Goal: Task Accomplishment & Management: Use online tool/utility

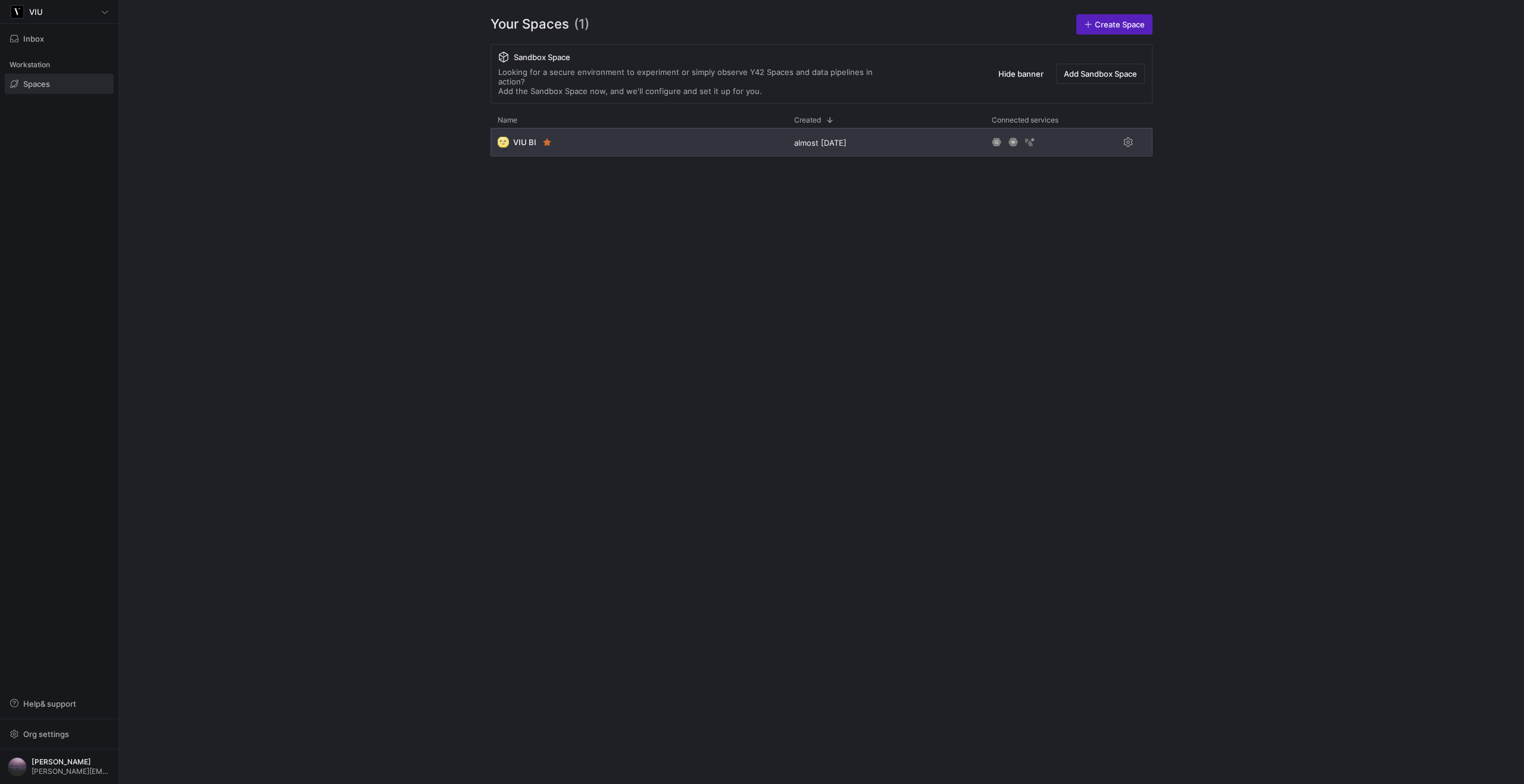
click at [720, 128] on div "🌝 VIU BI" at bounding box center [638, 142] width 296 height 28
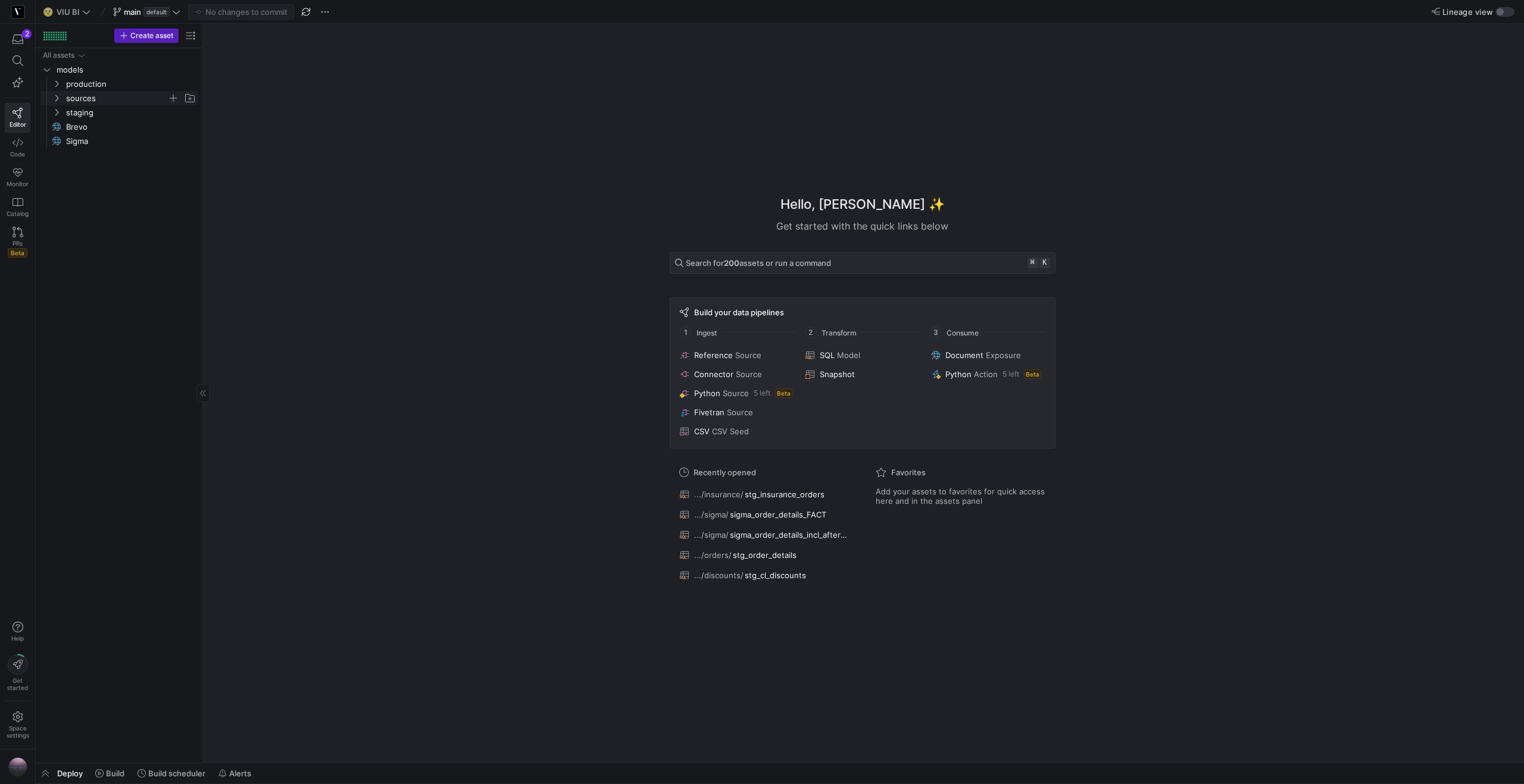
click at [58, 101] on icon "Press SPACE to select this row." at bounding box center [57, 97] width 9 height 7
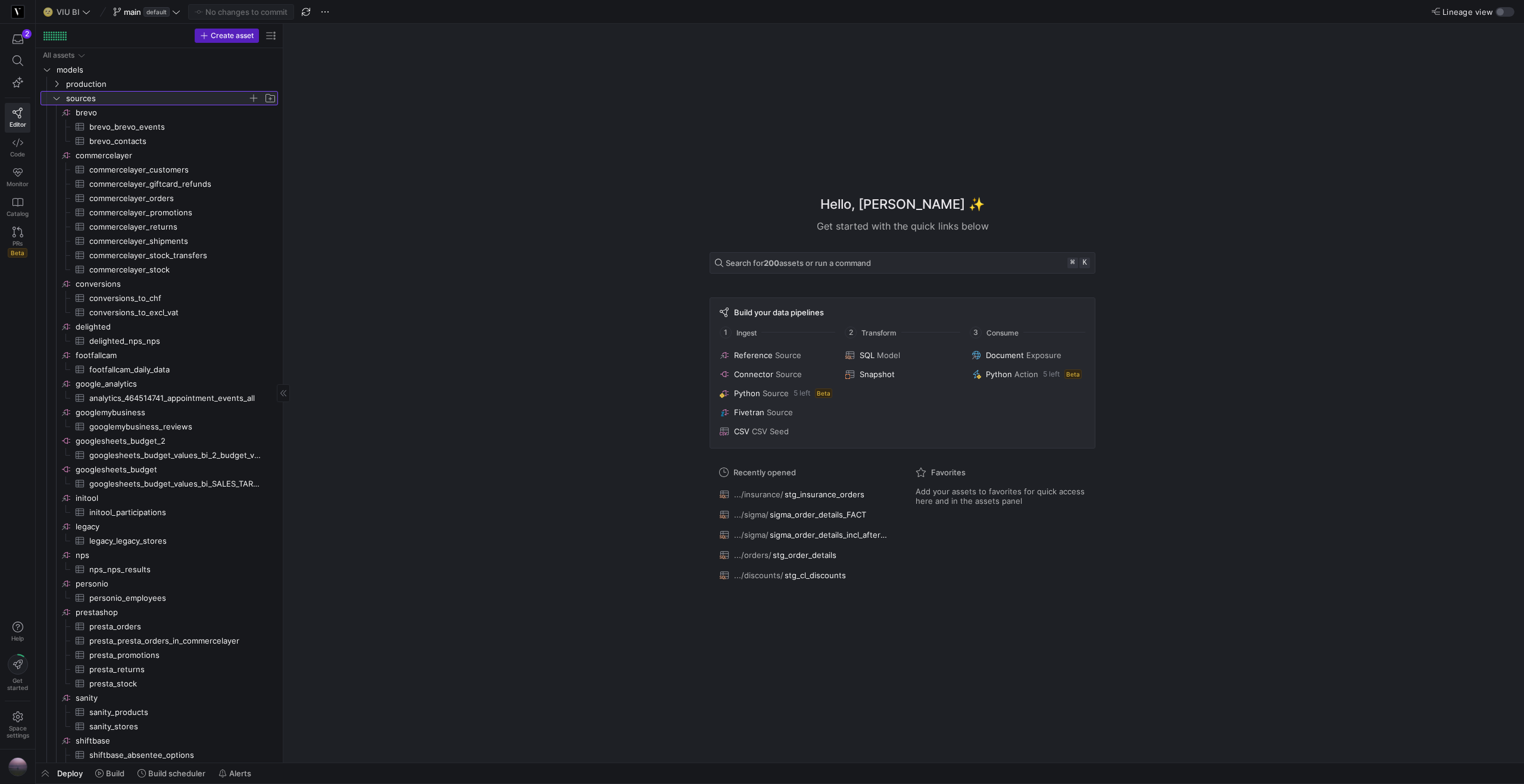
drag, startPoint x: 204, startPoint y: 154, endPoint x: 212, endPoint y: 153, distance: 8.1
click at [197, 170] on span "commercelayer_customers​​​​​​​​​" at bounding box center [177, 169] width 175 height 13
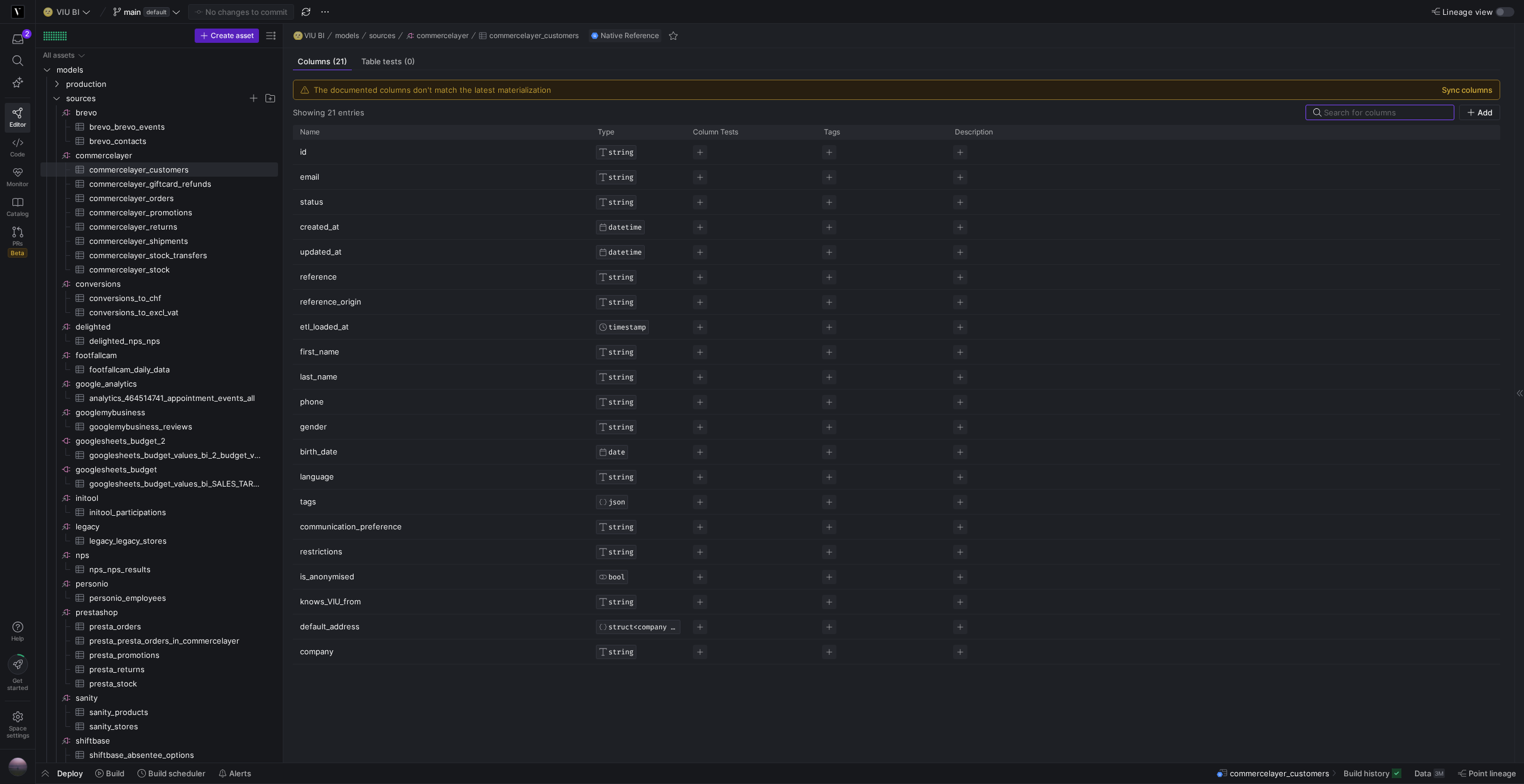
click at [1467, 87] on button "Sync columns" at bounding box center [1467, 90] width 50 height 9
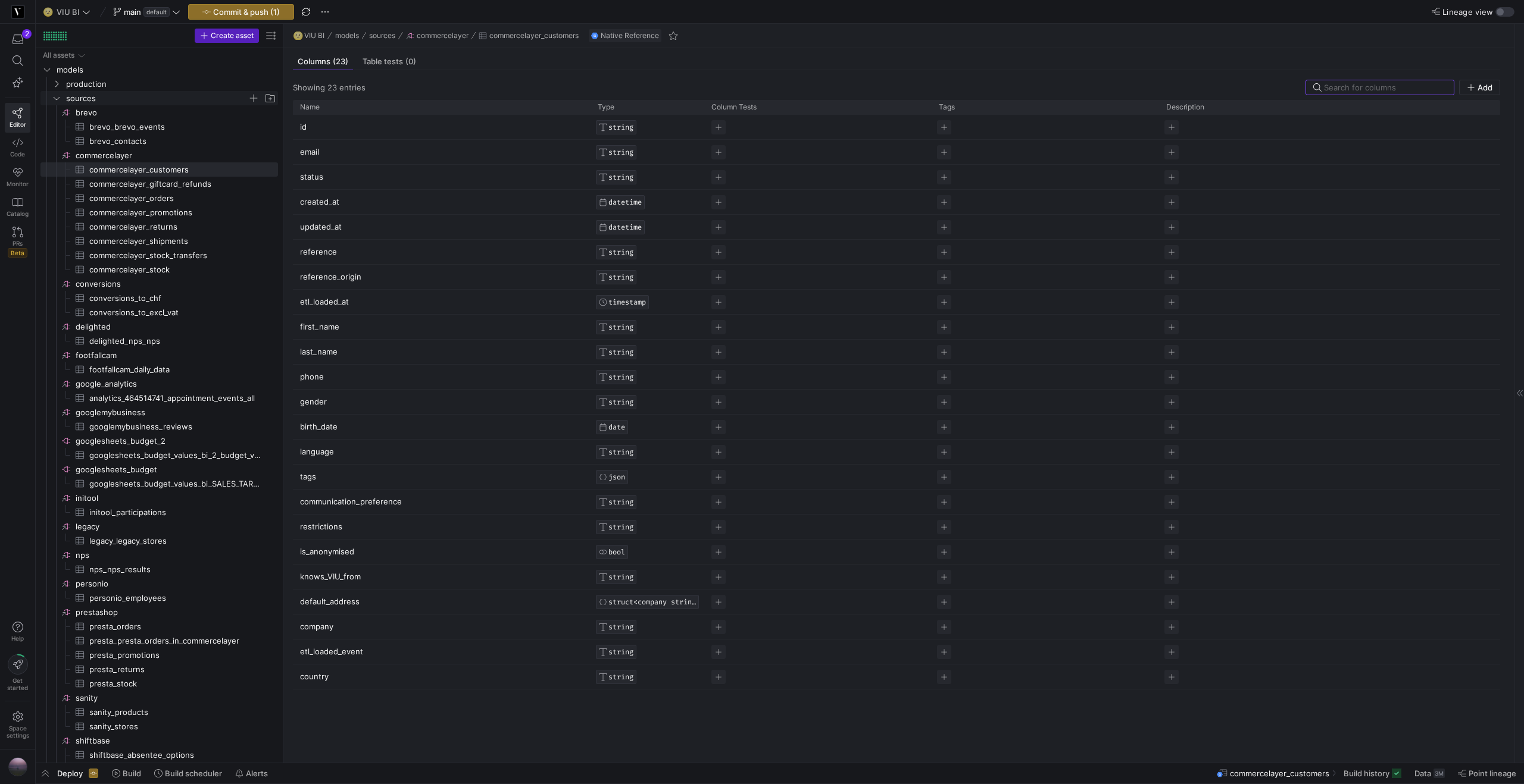
click at [58, 97] on icon "Press SPACE to select this row." at bounding box center [57, 97] width 9 height 7
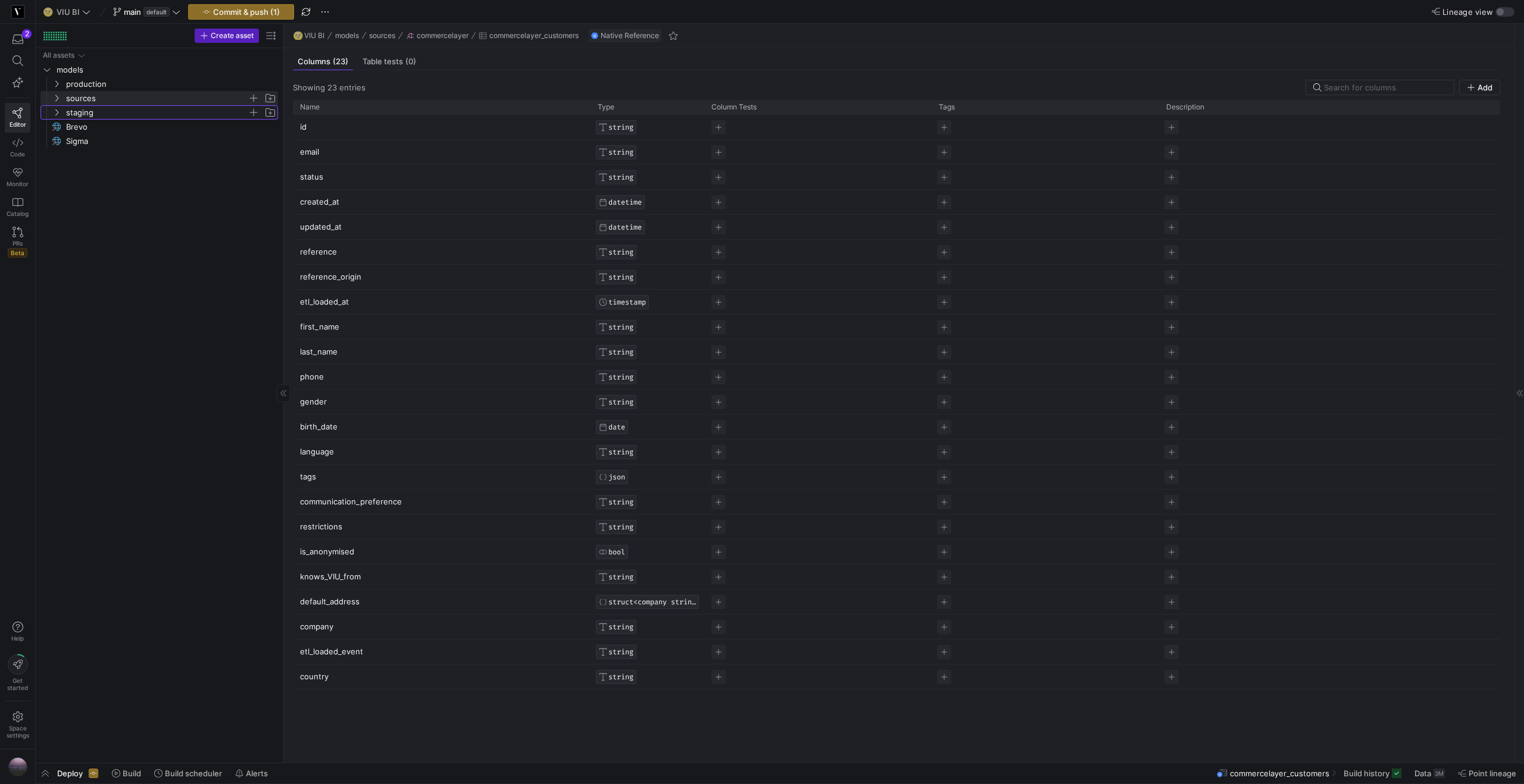
click at [55, 110] on icon "Press SPACE to select this row." at bounding box center [57, 112] width 9 height 7
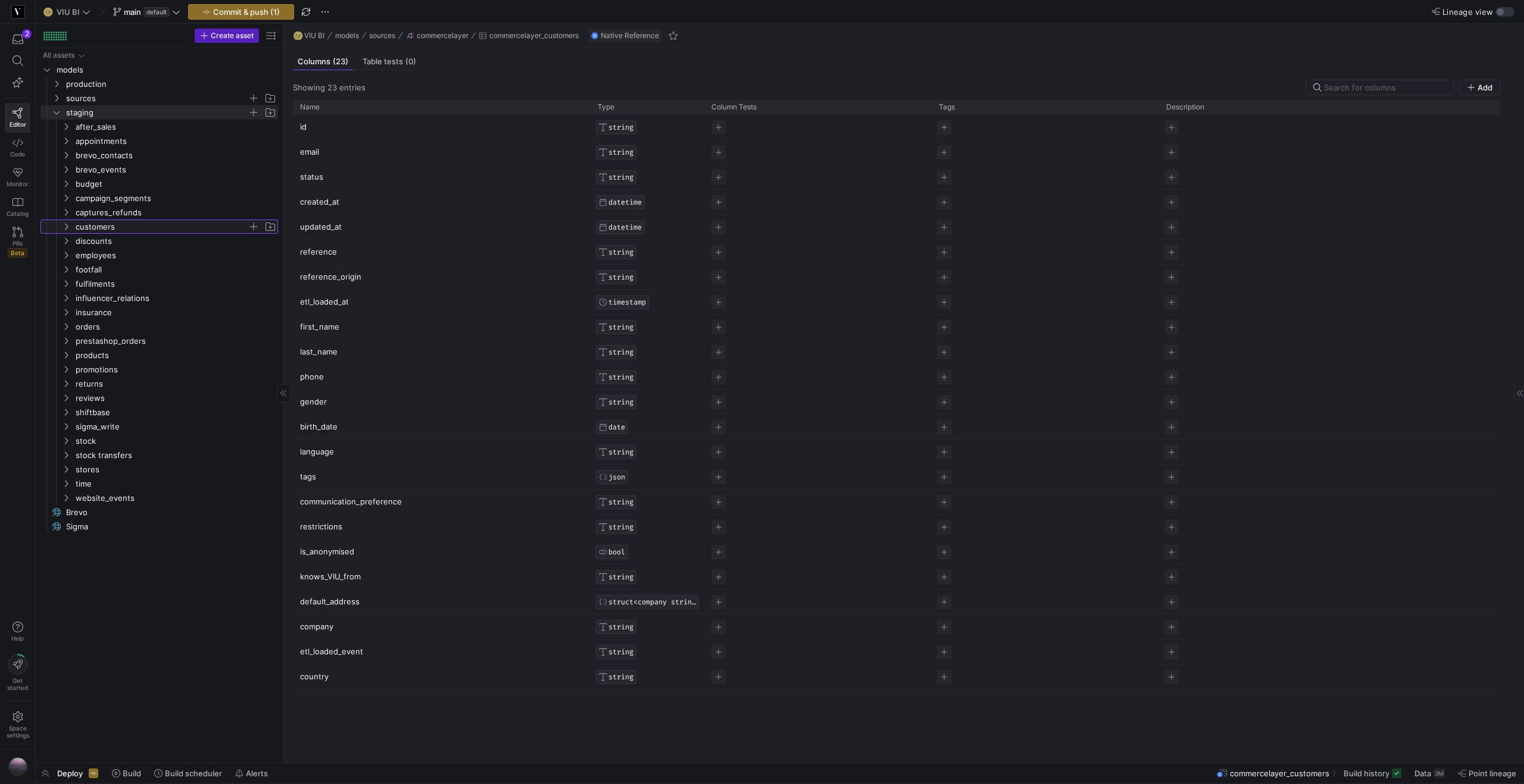
click at [69, 227] on icon "Press SPACE to select this row." at bounding box center [66, 226] width 9 height 7
click at [127, 258] on span "stg_customers​​​​​​​​​​" at bounding box center [174, 255] width 180 height 13
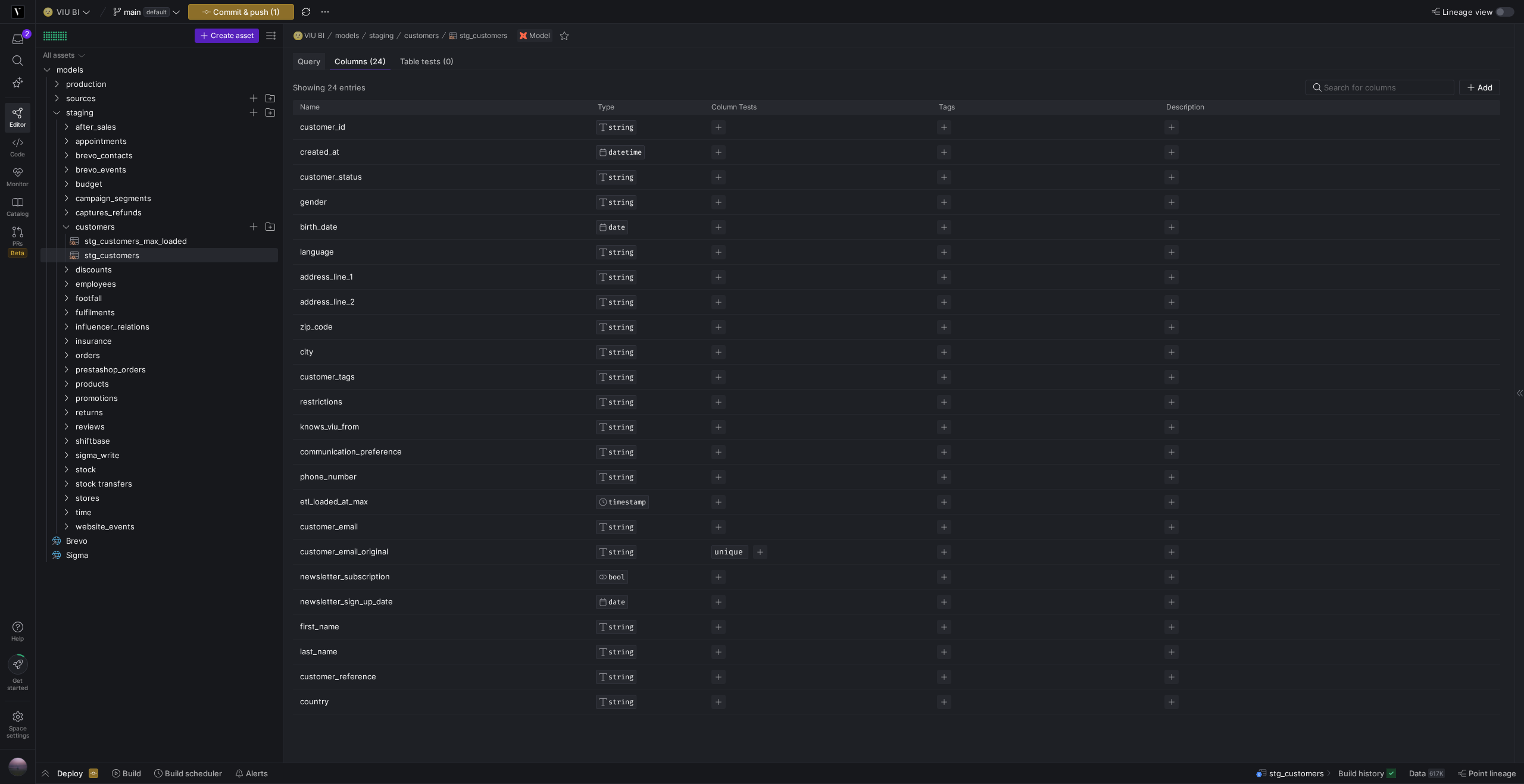
click at [310, 63] on span "Query" at bounding box center [309, 61] width 23 height 8
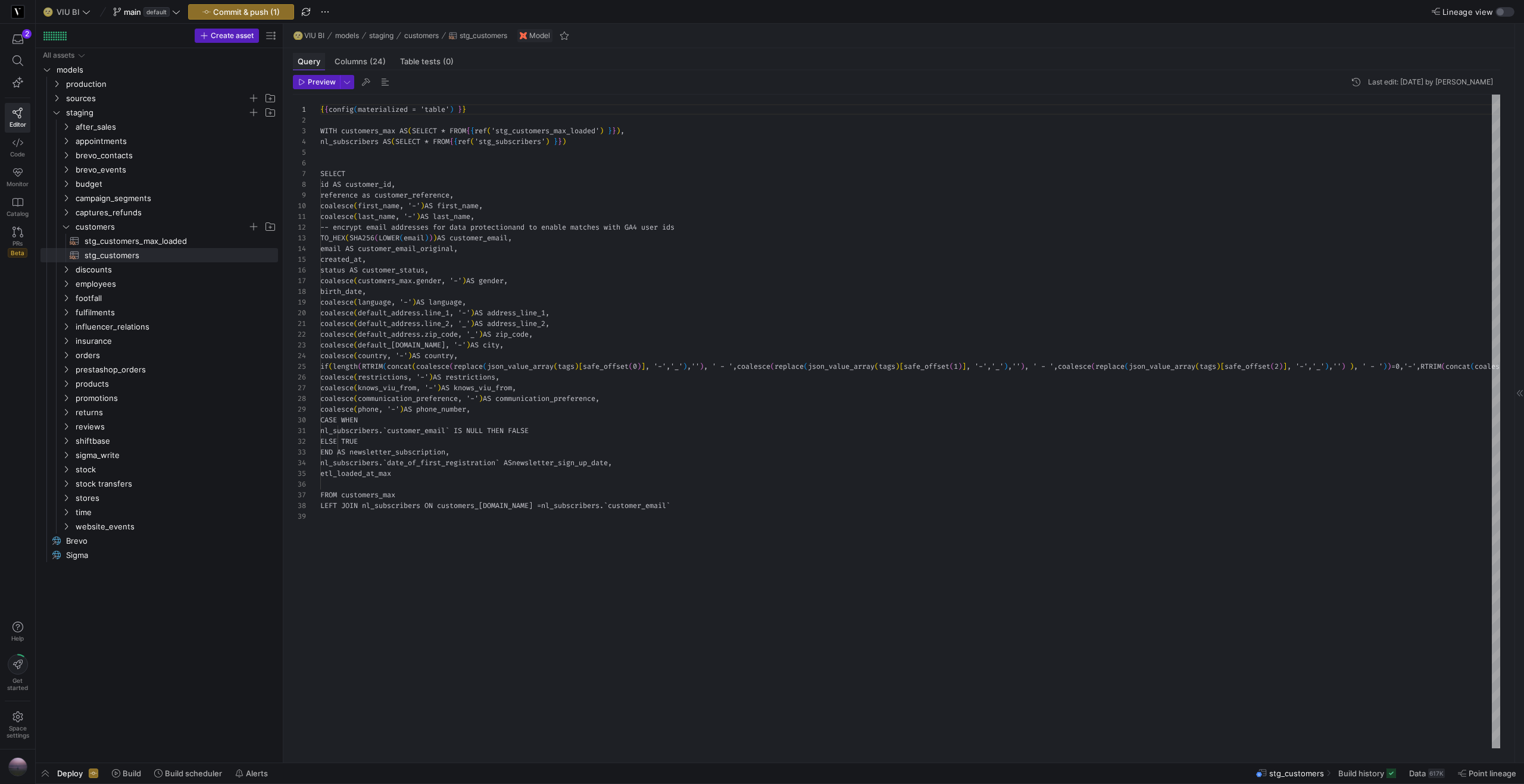
scroll to position [107, 0]
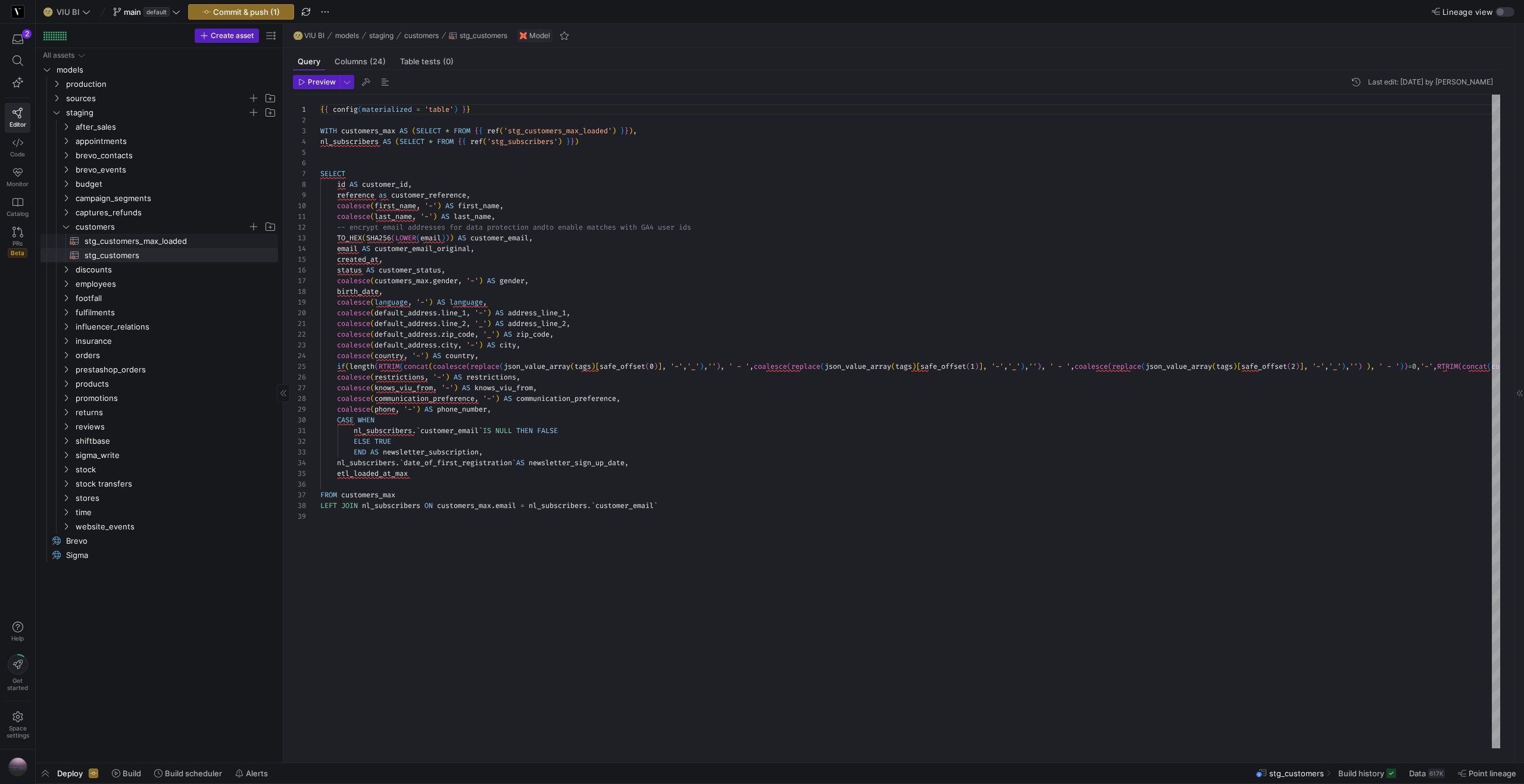
click at [176, 239] on span "stg_customers_max_loaded​​​​​​​​​​" at bounding box center [174, 240] width 180 height 13
type textarea "WITH source AS (SELECT * FROM {{ source("commercelayer", "commercelayer_custome…"
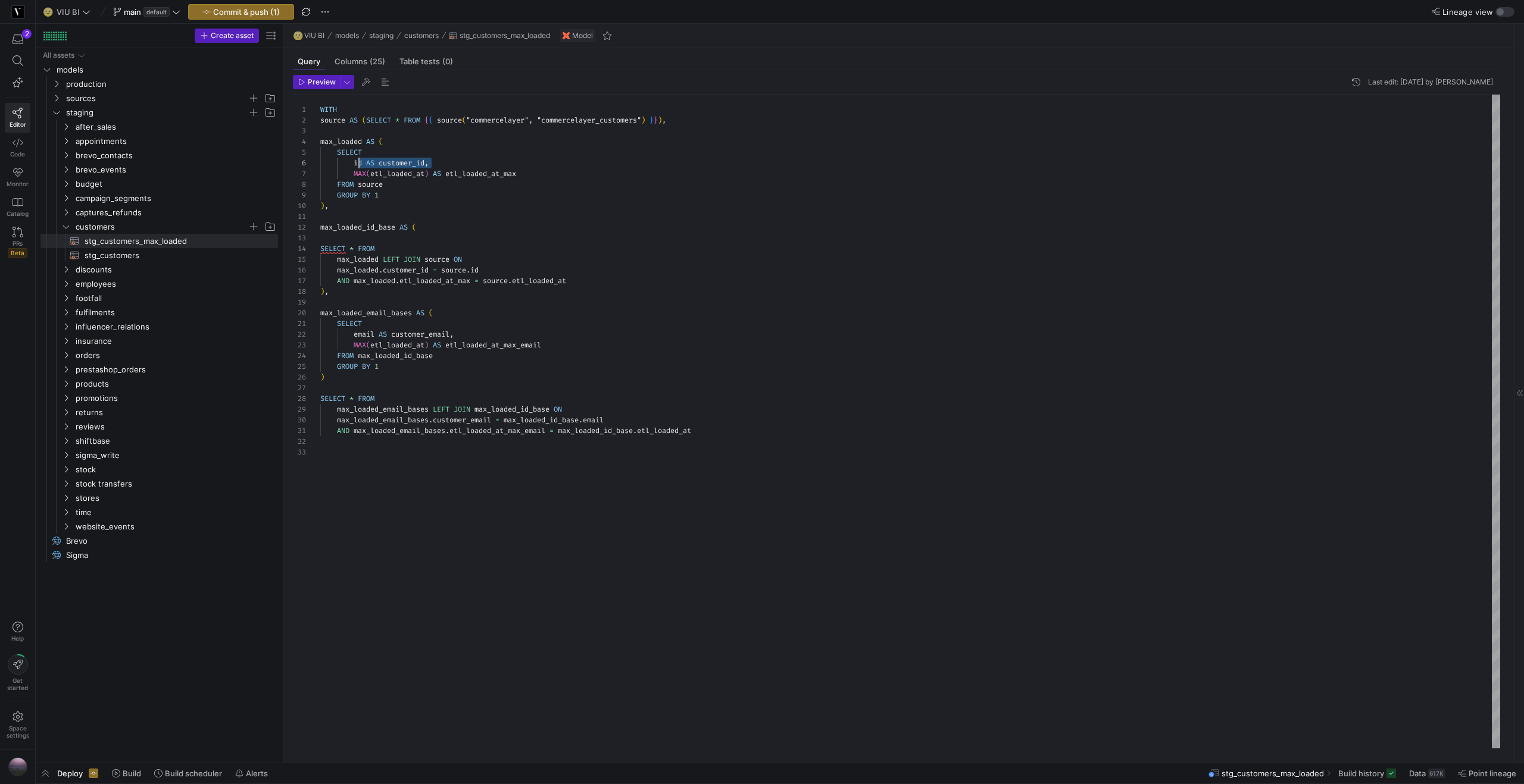
scroll to position [53, 35]
drag, startPoint x: 432, startPoint y: 163, endPoint x: 355, endPoint y: 162, distance: 77.0
click at [355, 162] on div "WITH source AS ( SELECT * FROM { { source ( "commercelayer" , "commercelayer_cu…" at bounding box center [909, 421] width 1180 height 654
drag, startPoint x: 363, startPoint y: 205, endPoint x: 320, endPoint y: 145, distance: 73.8
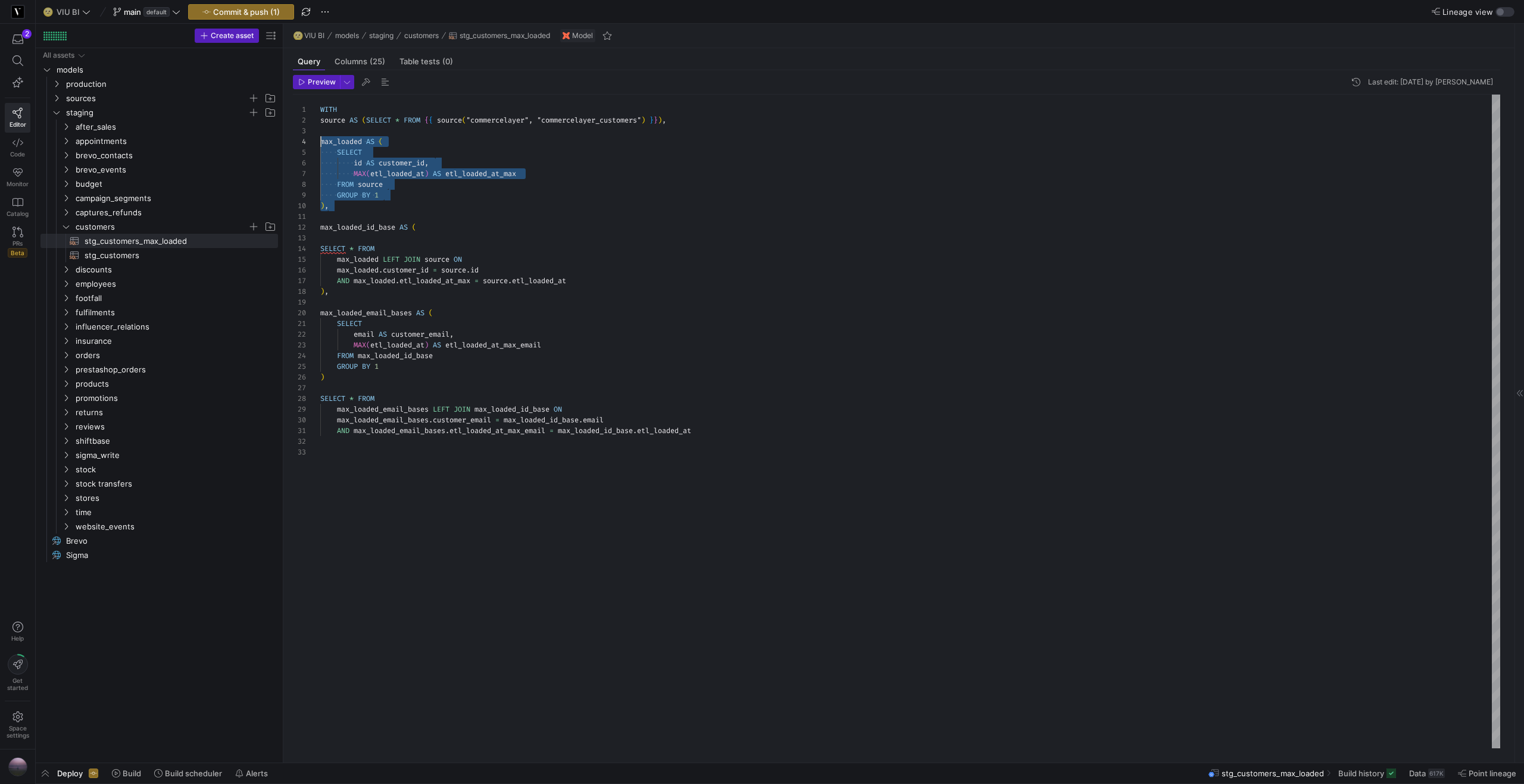
click at [320, 145] on div "WITH source AS ( SELECT * FROM { { source ( "commercelayer" , "commercelayer_cu…" at bounding box center [909, 421] width 1180 height 654
click at [432, 157] on div "WITH source AS ( SELECT * FROM { { source ( "commercelayer" , "commercelayer_cu…" at bounding box center [909, 421] width 1180 height 654
click at [439, 162] on div "WITH source AS ( SELECT * FROM { { source ( "commercelayer" , "commercelayer_cu…" at bounding box center [909, 421] width 1180 height 654
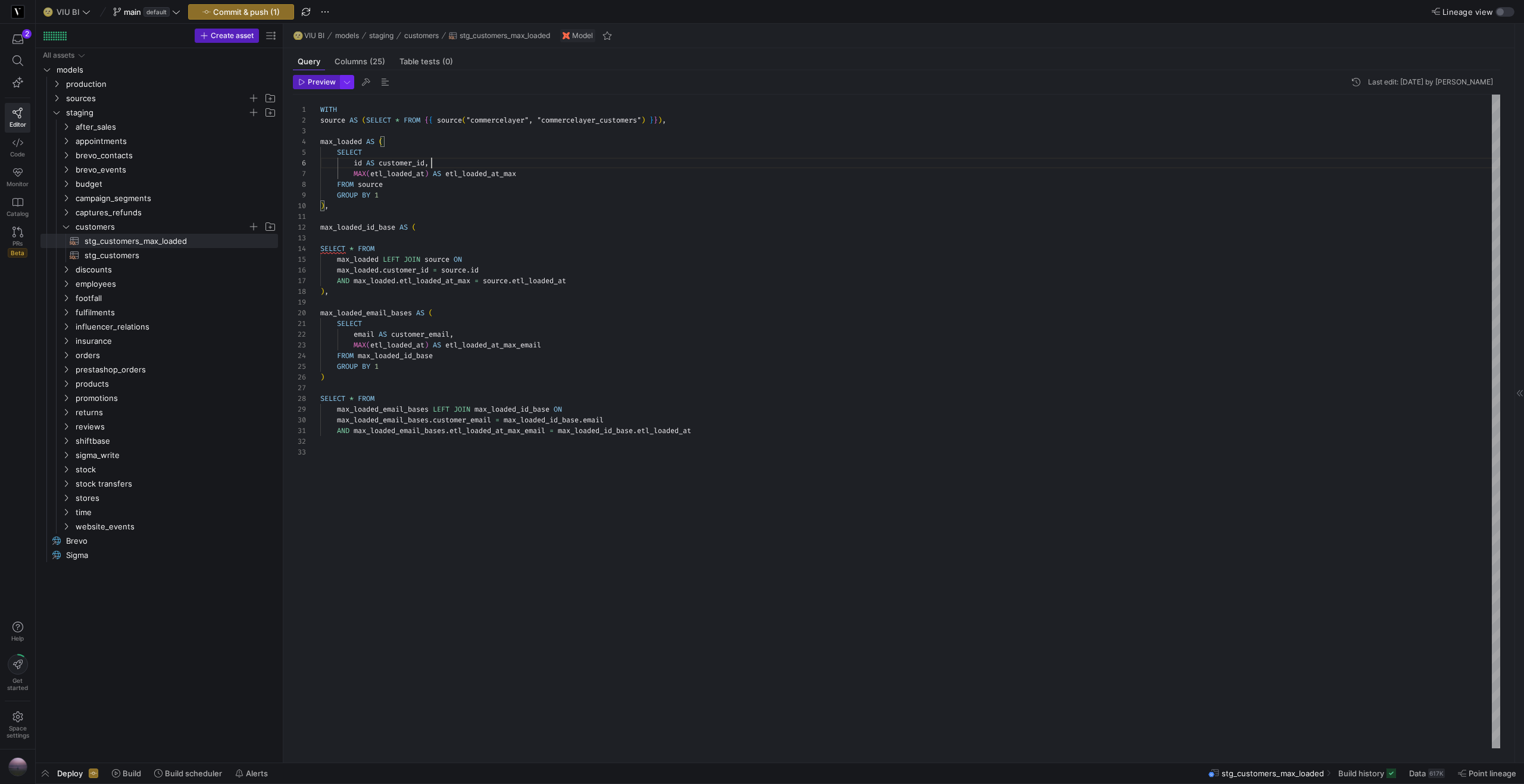
click at [349, 84] on span "button" at bounding box center [347, 82] width 13 height 13
click at [293, 161] on p "Slower but complete preview" at bounding box center [269, 165] width 101 height 9
click at [214, 160] on input "Full Preview Slower but complete preview" at bounding box center [209, 159] width 9 height 9
radio input "true"
click at [307, 85] on div at bounding box center [762, 392] width 1524 height 784
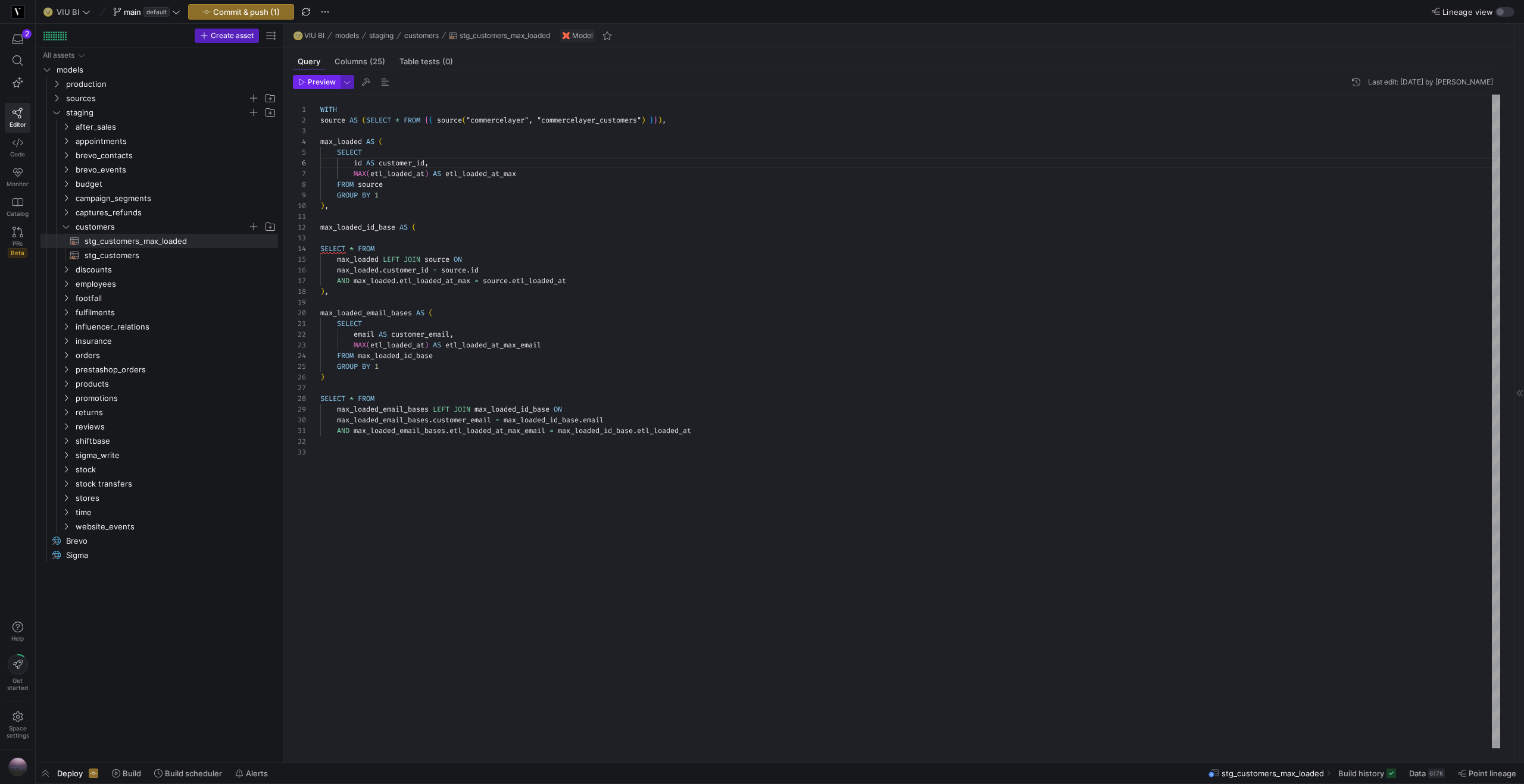
click at [310, 82] on span "Preview" at bounding box center [322, 82] width 28 height 9
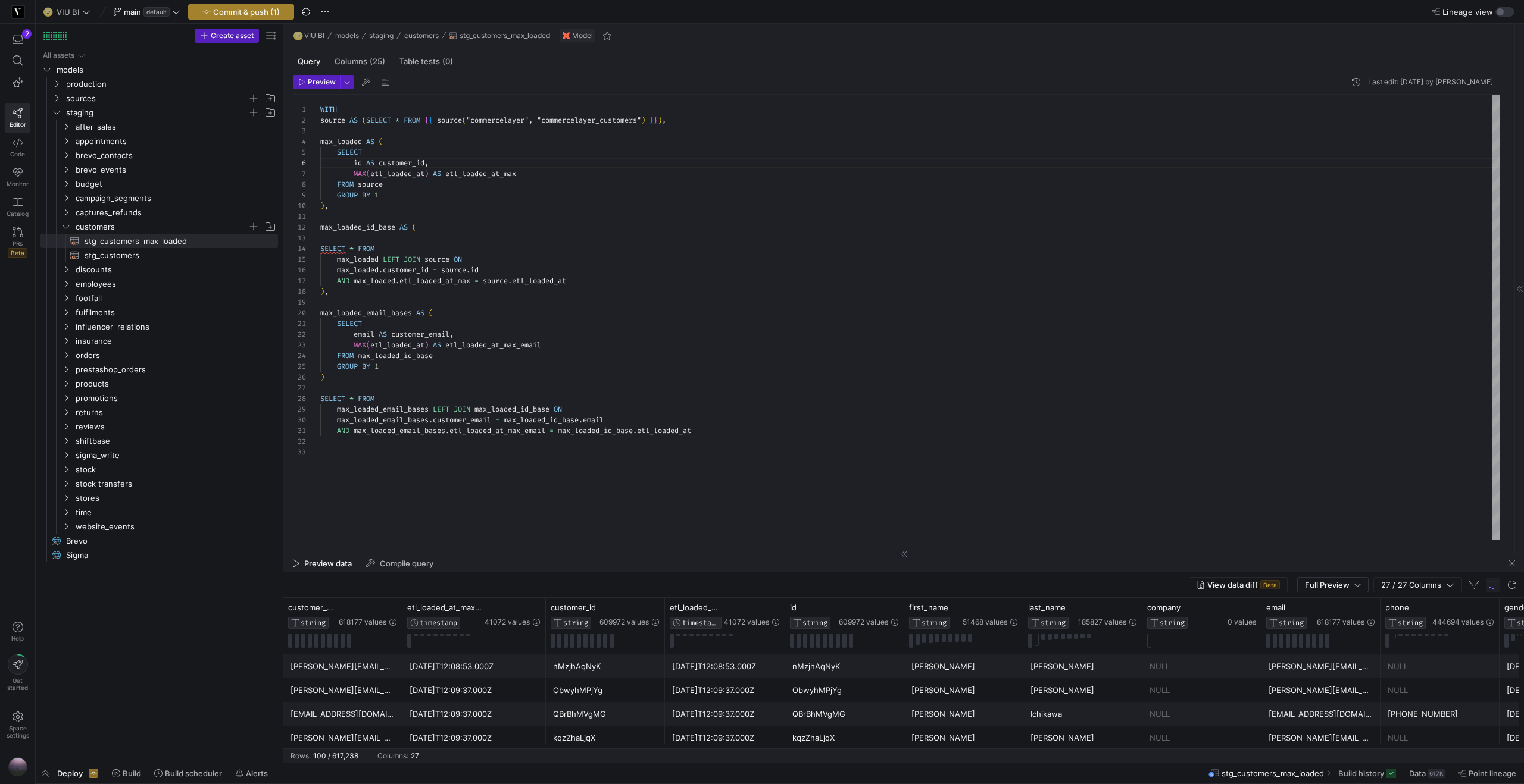
click at [239, 13] on span "Commit & push (1)" at bounding box center [246, 12] width 67 height 9
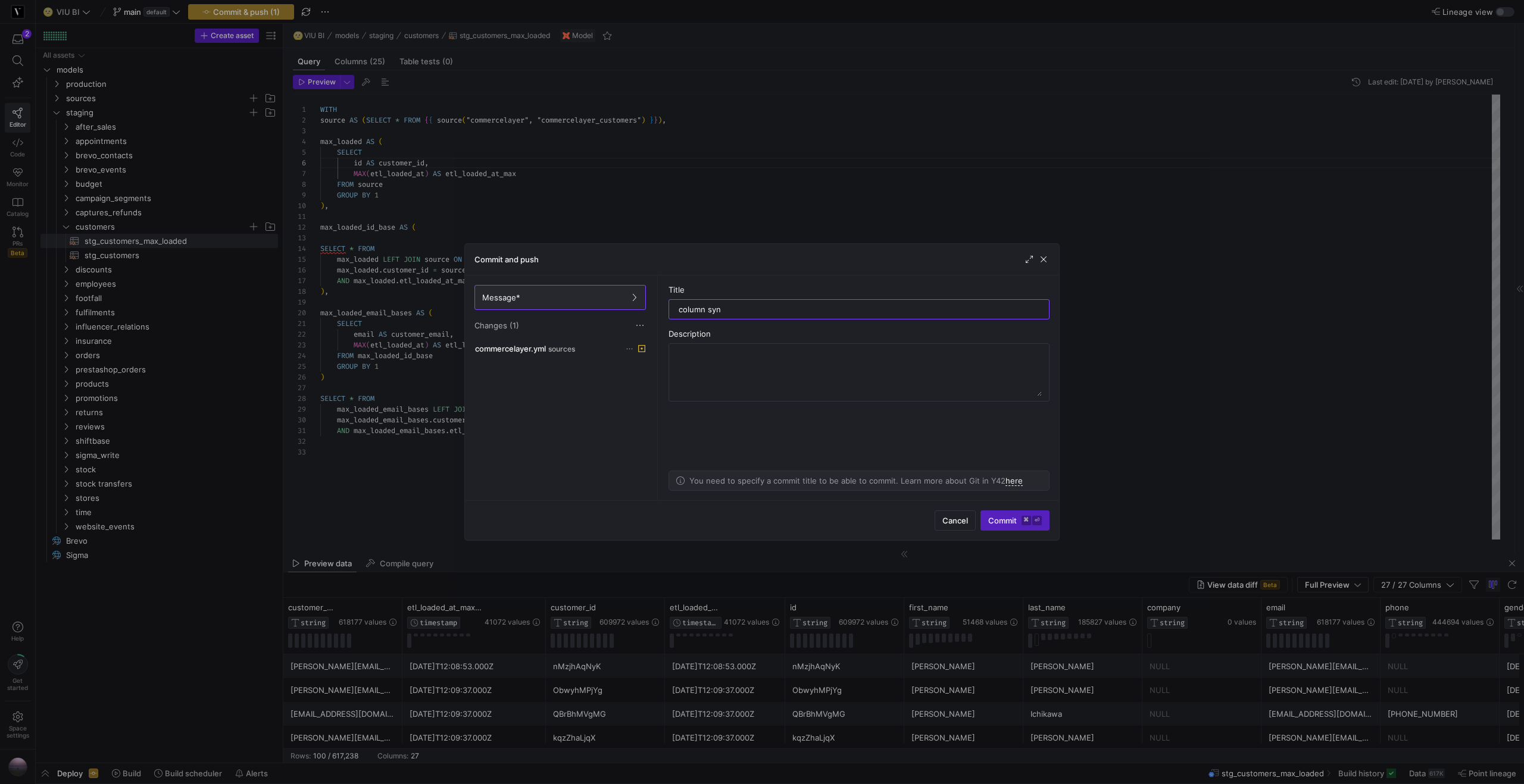
type input "column sync"
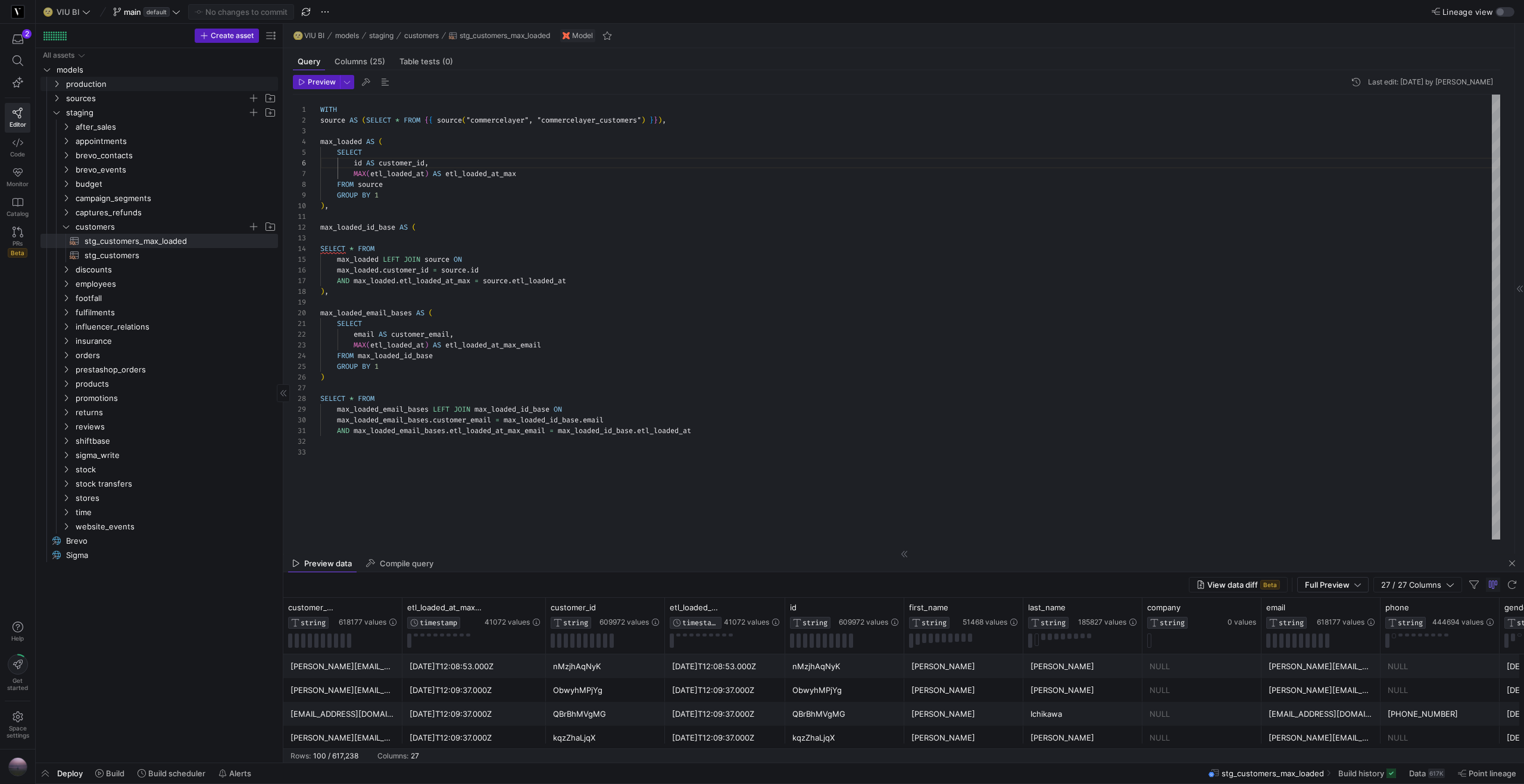
click at [50, 84] on link "production" at bounding box center [159, 84] width 237 height 14
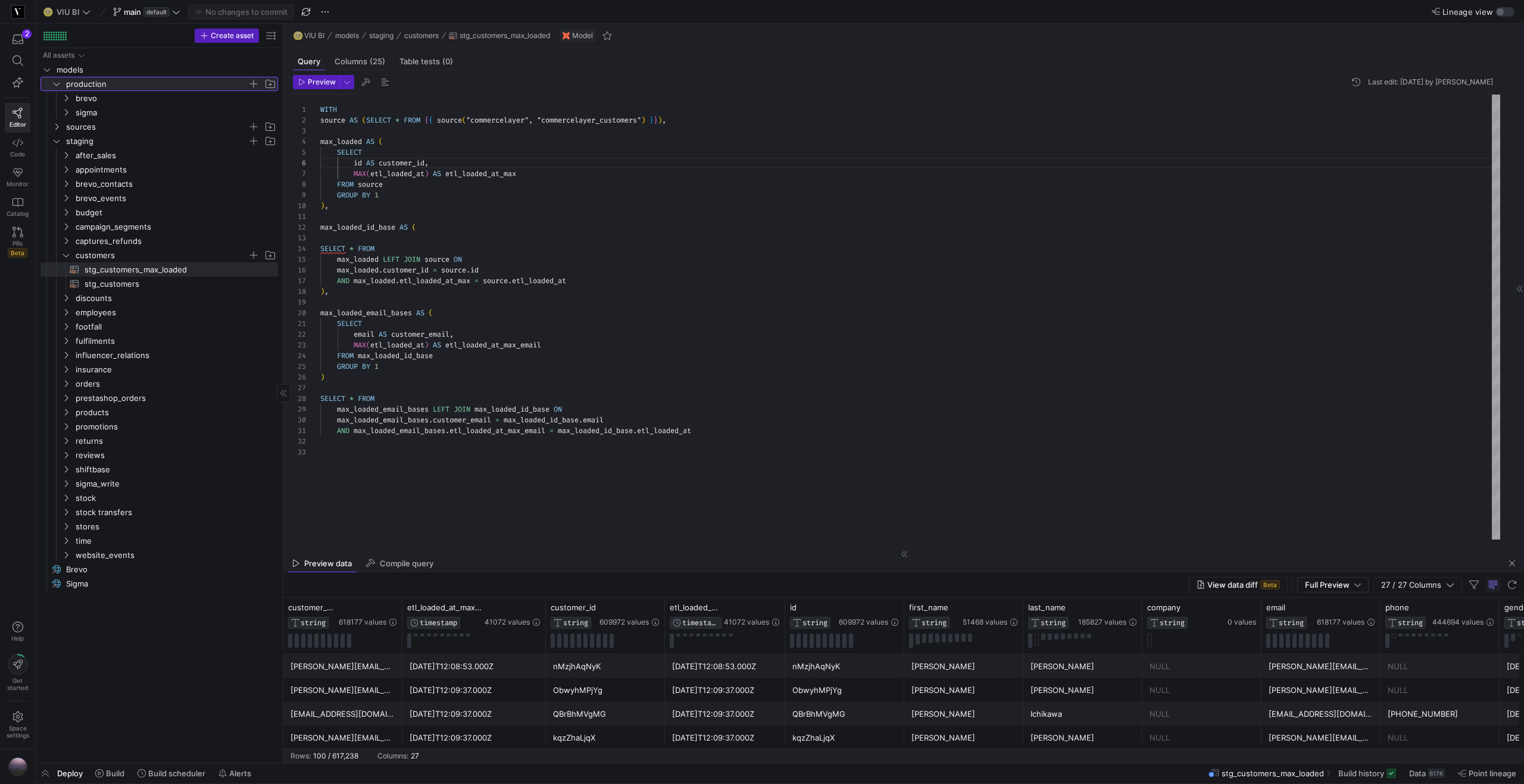
click at [272, 85] on span "button" at bounding box center [270, 83] width 12 height 12
type input "chubb"
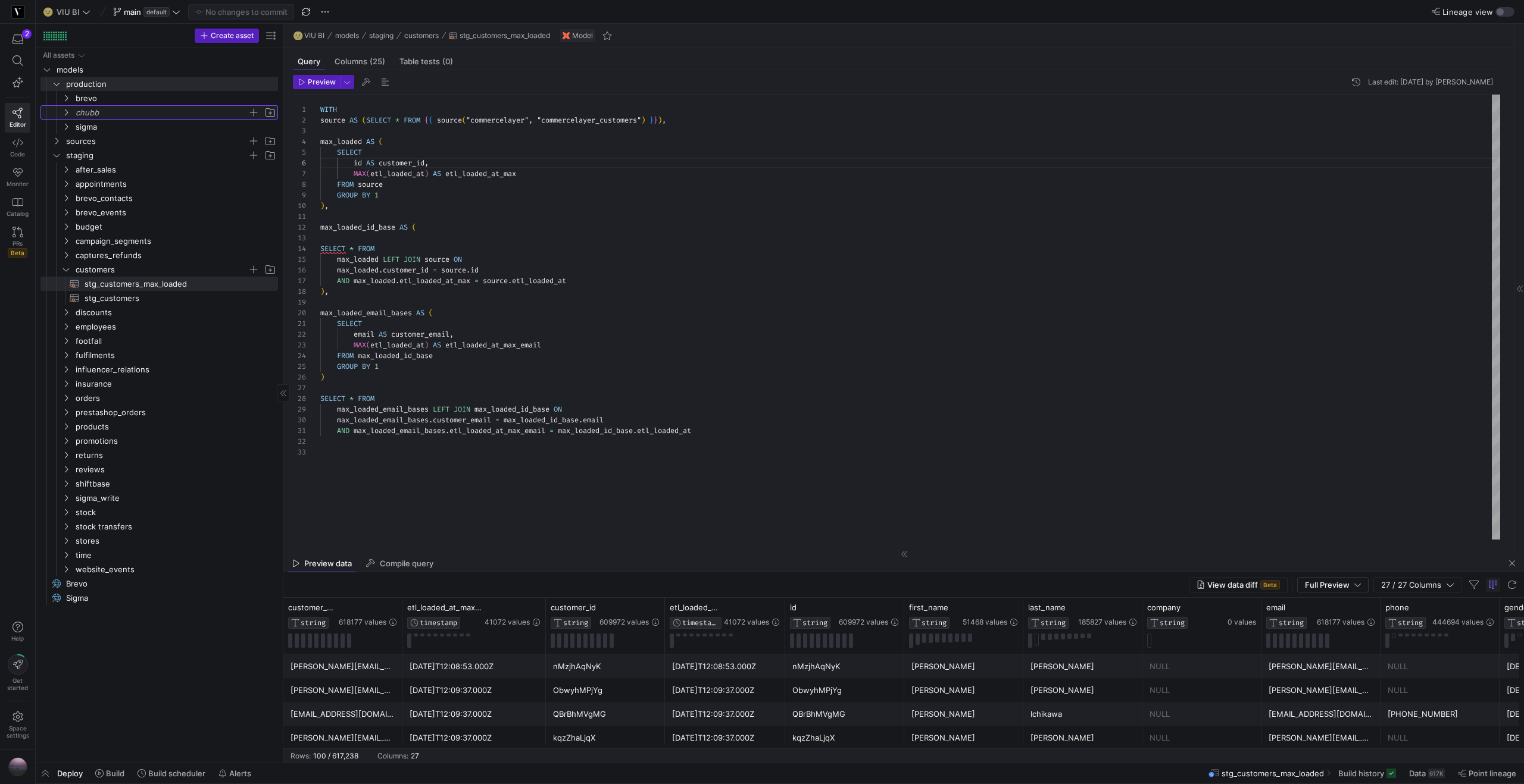
click at [66, 113] on icon "Press SPACE to select this row." at bounding box center [66, 112] width 9 height 7
click at [252, 111] on span "button" at bounding box center [253, 112] width 12 height 12
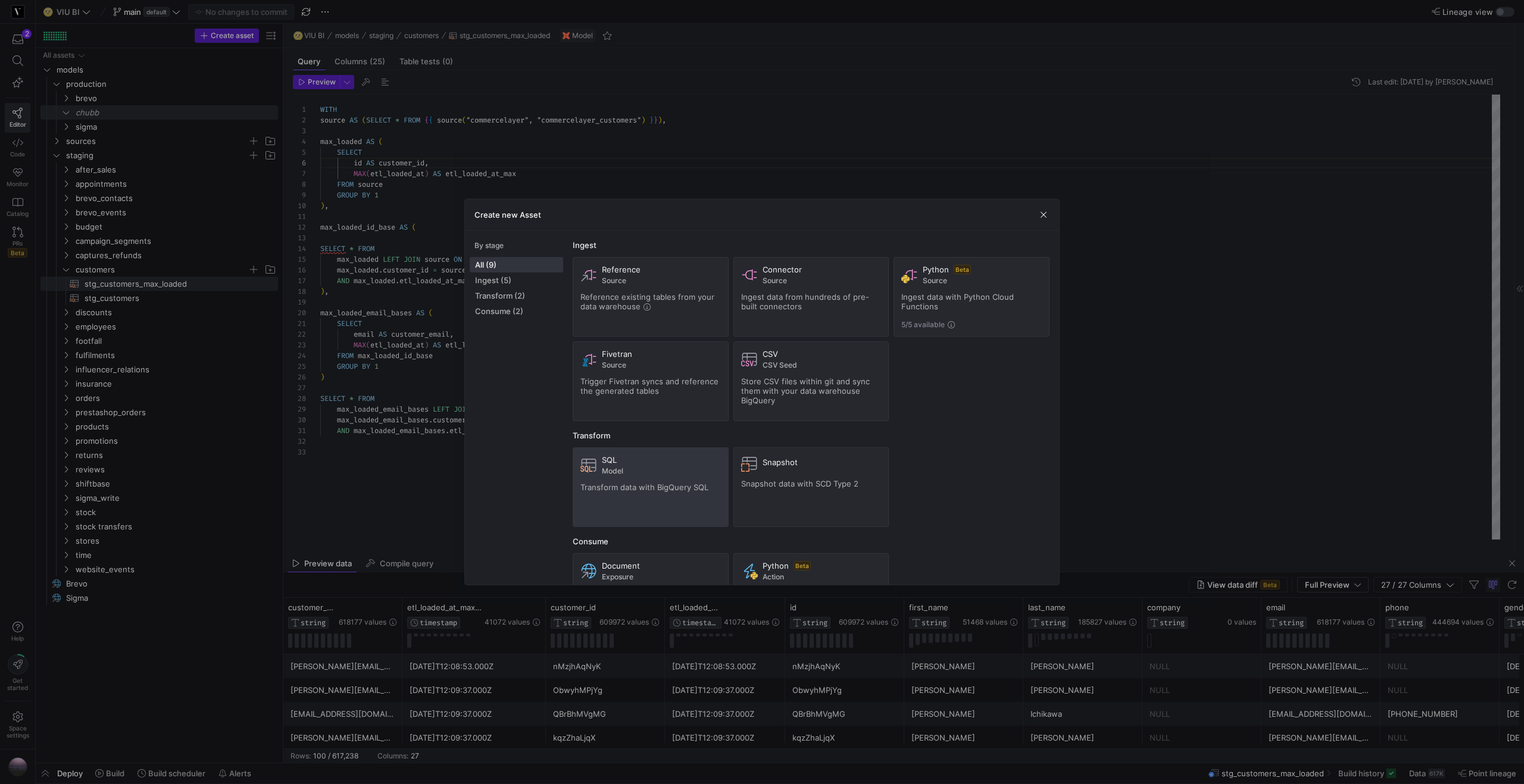
click at [626, 472] on span "Model" at bounding box center [661, 471] width 119 height 9
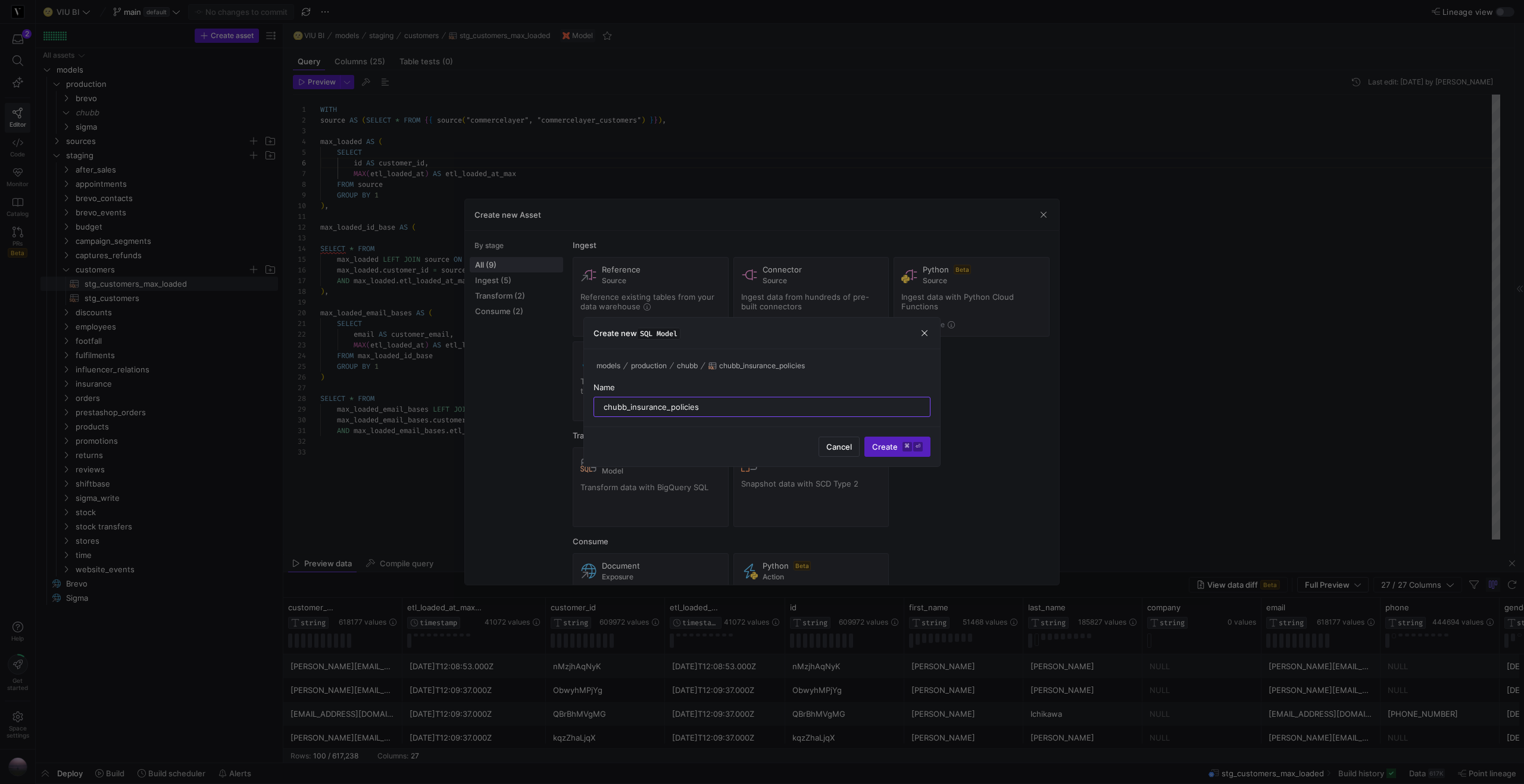
type input "chubb_insurance_policies"
click at [865, 437] on button "Create ⌘ ⏎" at bounding box center [898, 447] width 66 height 20
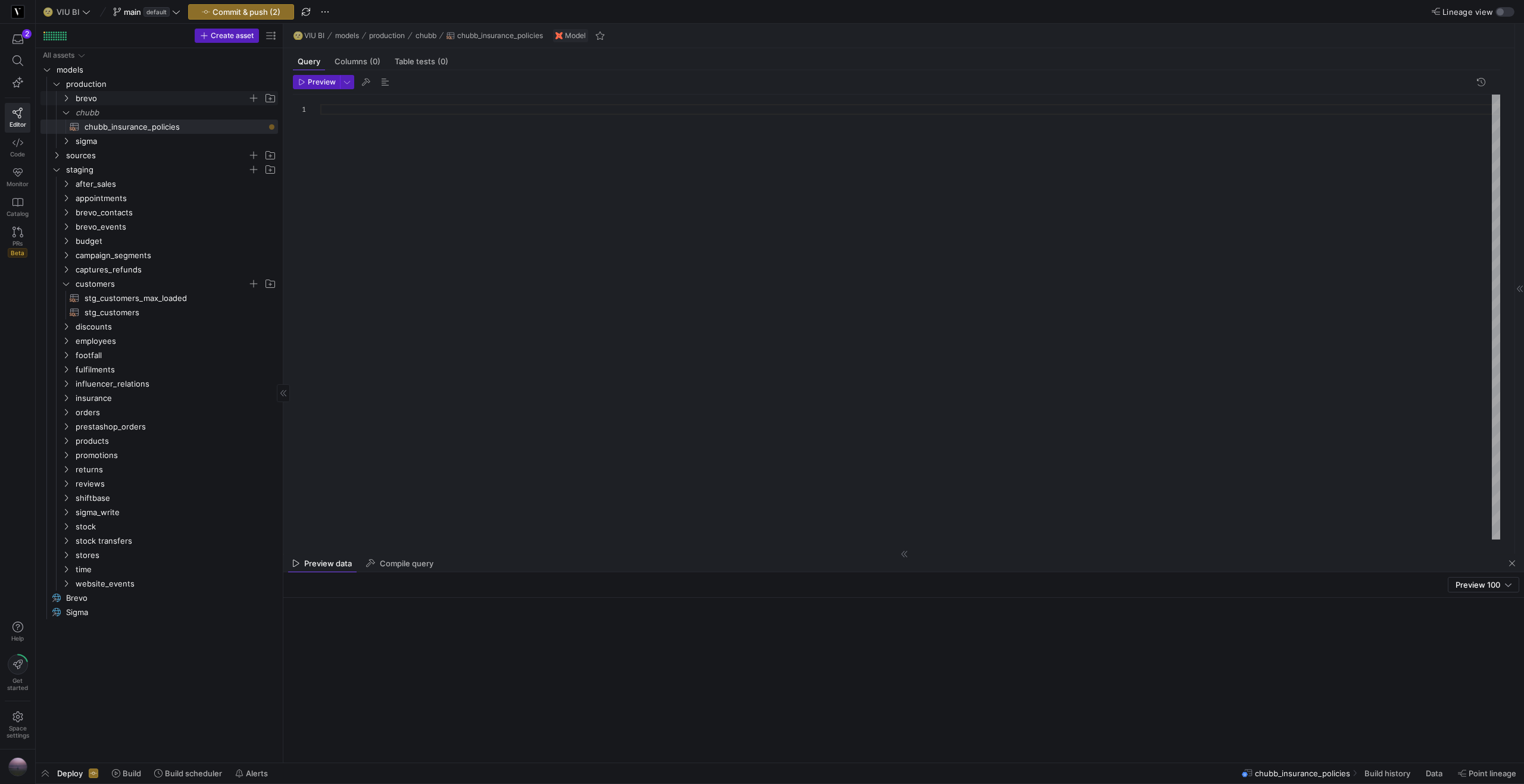
click at [63, 97] on icon "Press SPACE to select this row." at bounding box center [66, 97] width 9 height 7
click at [108, 113] on span "brevo_customer_attributes​​​​​​​​​​" at bounding box center [174, 112] width 180 height 13
type textarea "{{ config(materialized = 'table') }} WITH attributes AS ( SELECT `customer_numb…"
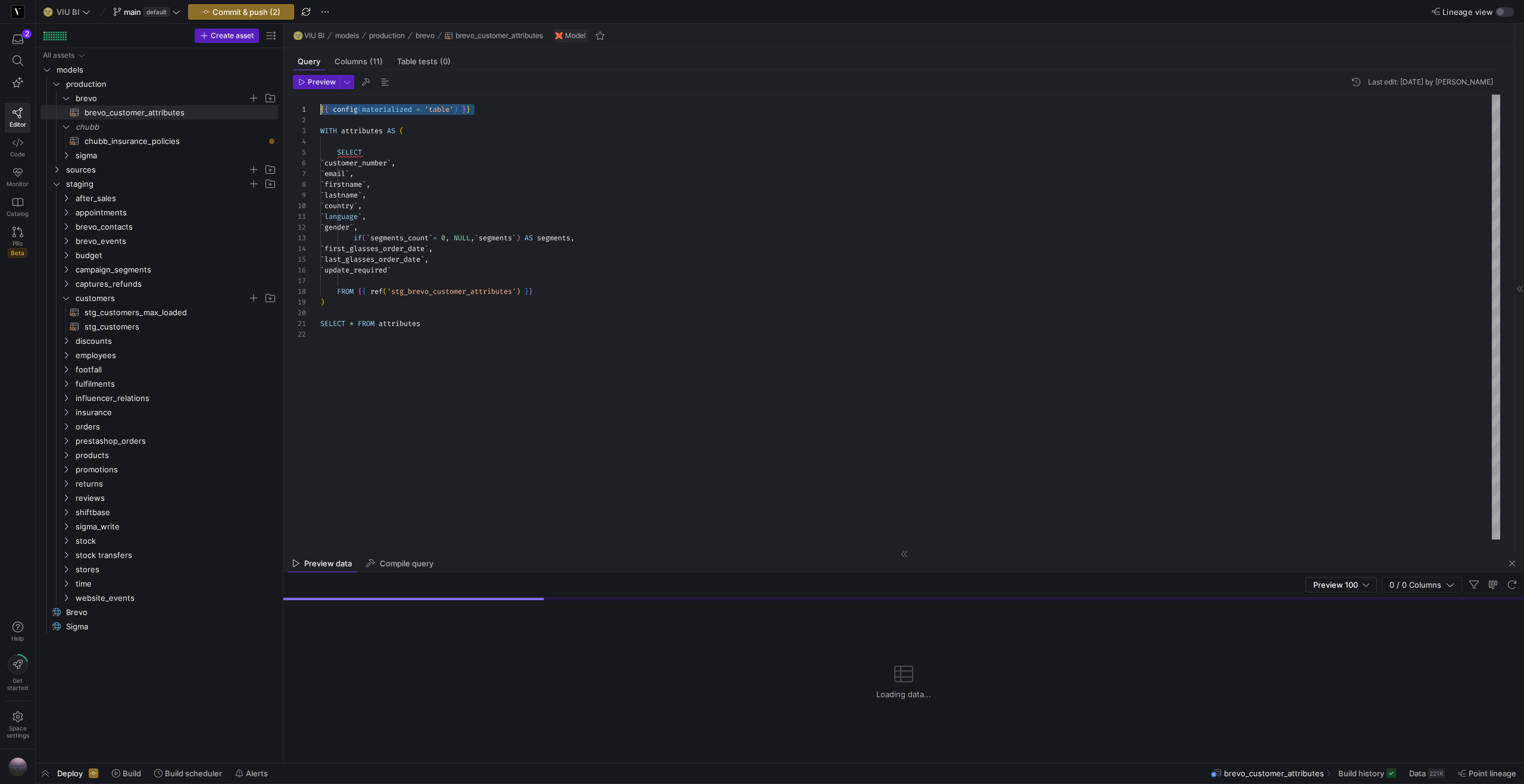
drag, startPoint x: 514, startPoint y: 112, endPoint x: 318, endPoint y: 110, distance: 196.0
click at [320, 110] on div "{ { config ( materialized = 'table' ) } } WITH attributes AS ( SELECT ` custome…" at bounding box center [909, 317] width 1180 height 445
click at [105, 136] on span "chubb_insurance_policies​​​​​​​​​​" at bounding box center [174, 141] width 180 height 13
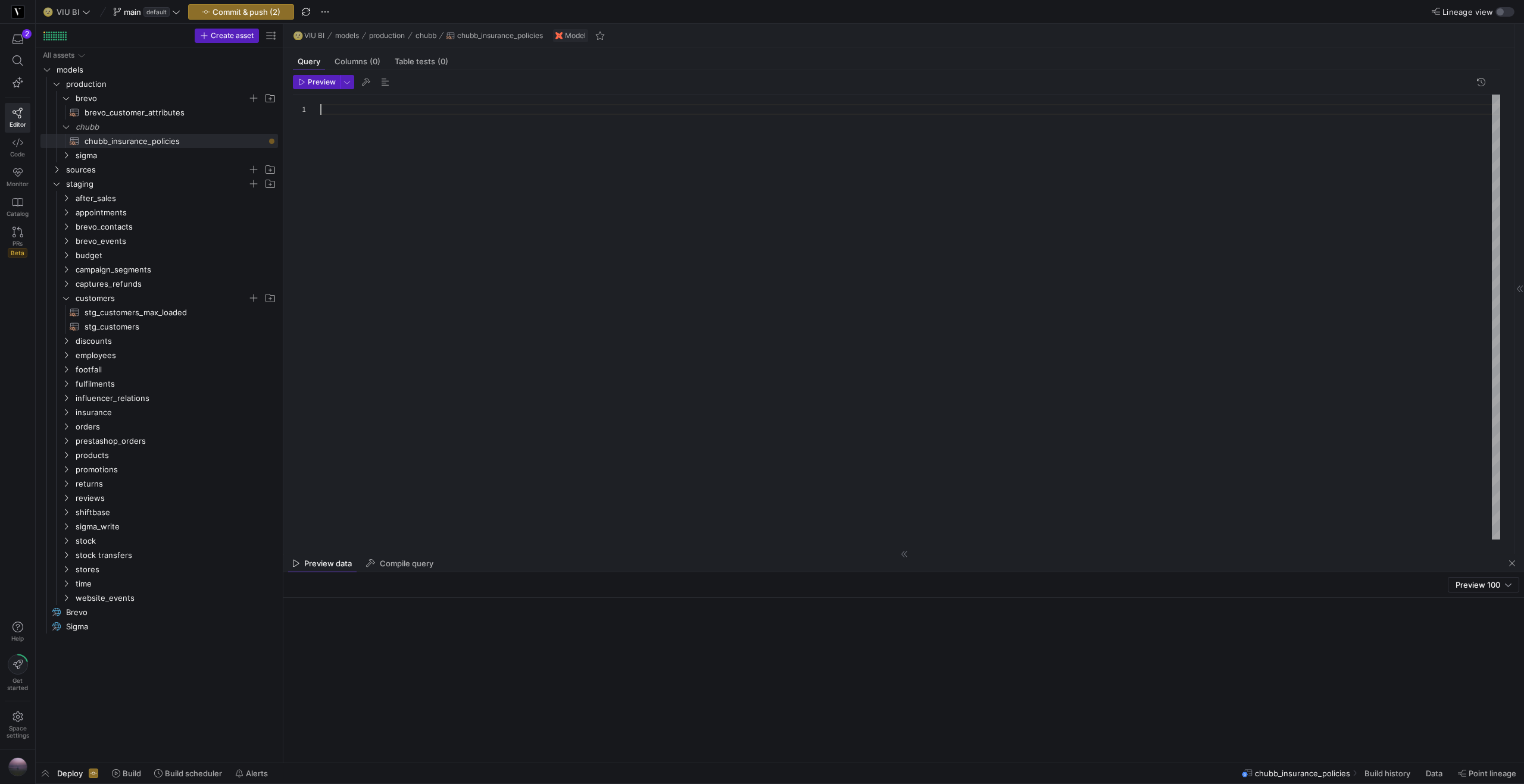
click at [362, 119] on div at bounding box center [909, 317] width 1180 height 445
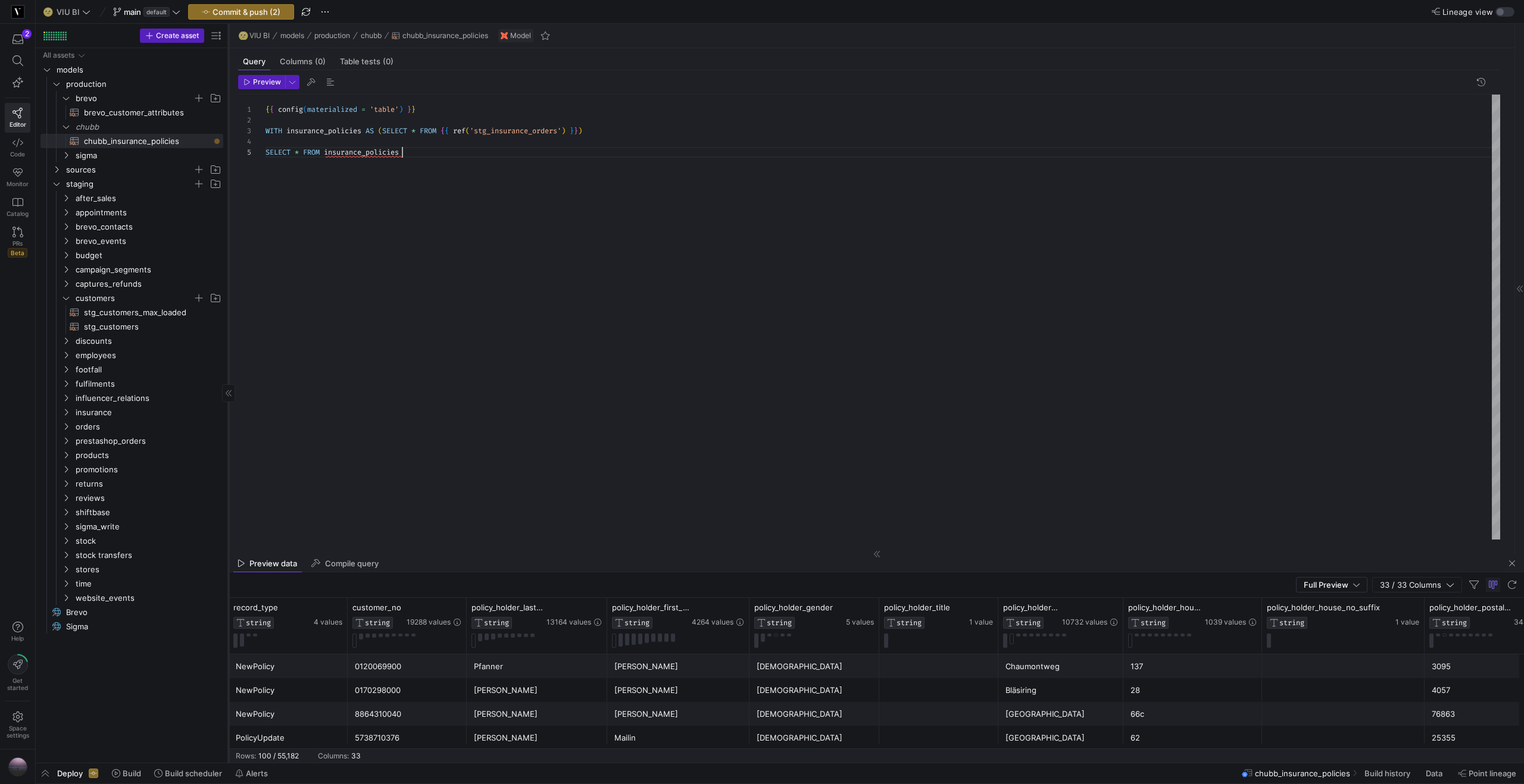
drag, startPoint x: 281, startPoint y: 382, endPoint x: 227, endPoint y: 390, distance: 54.6
click at [228, 390] on div at bounding box center [228, 393] width 1 height 739
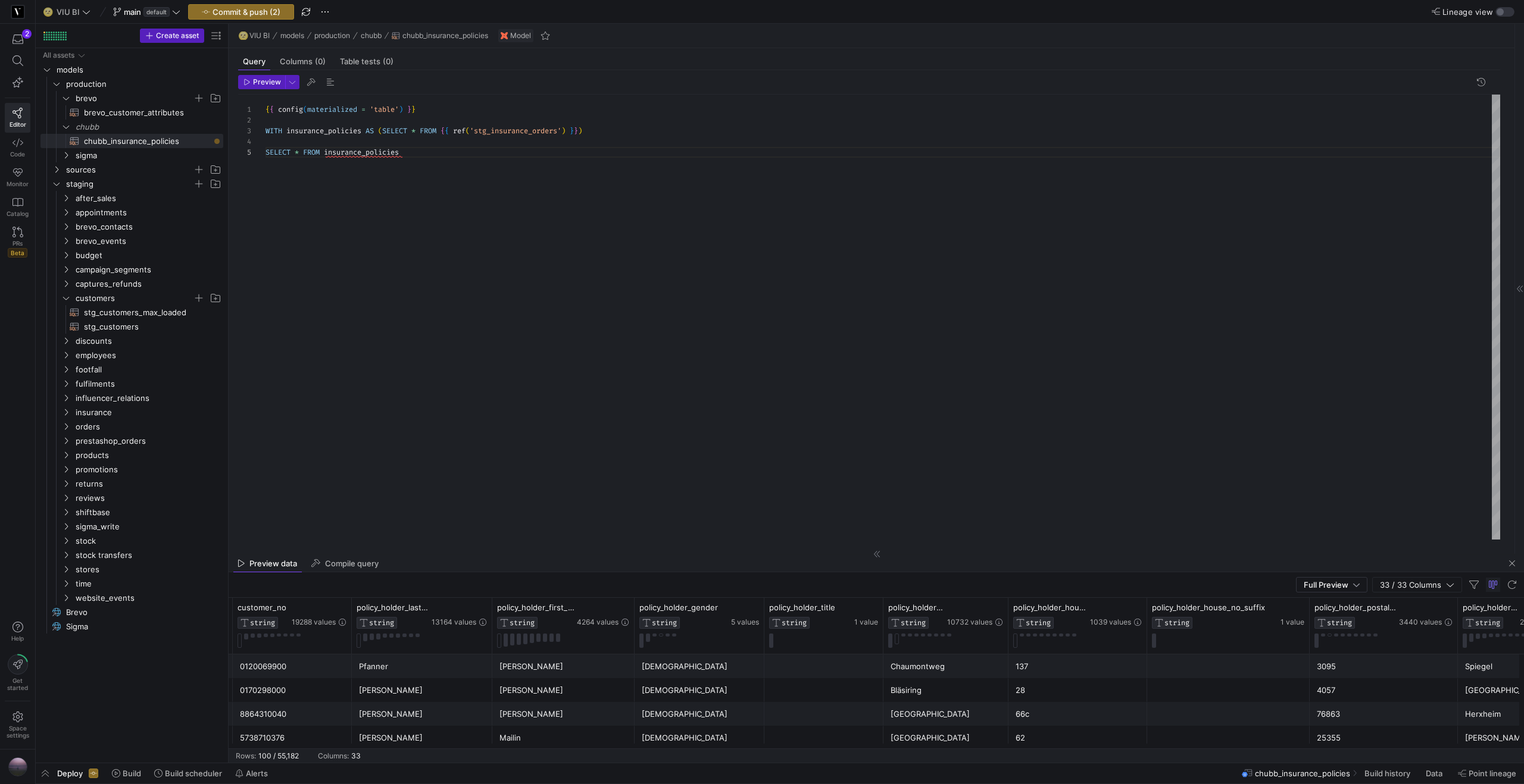
scroll to position [0, 0]
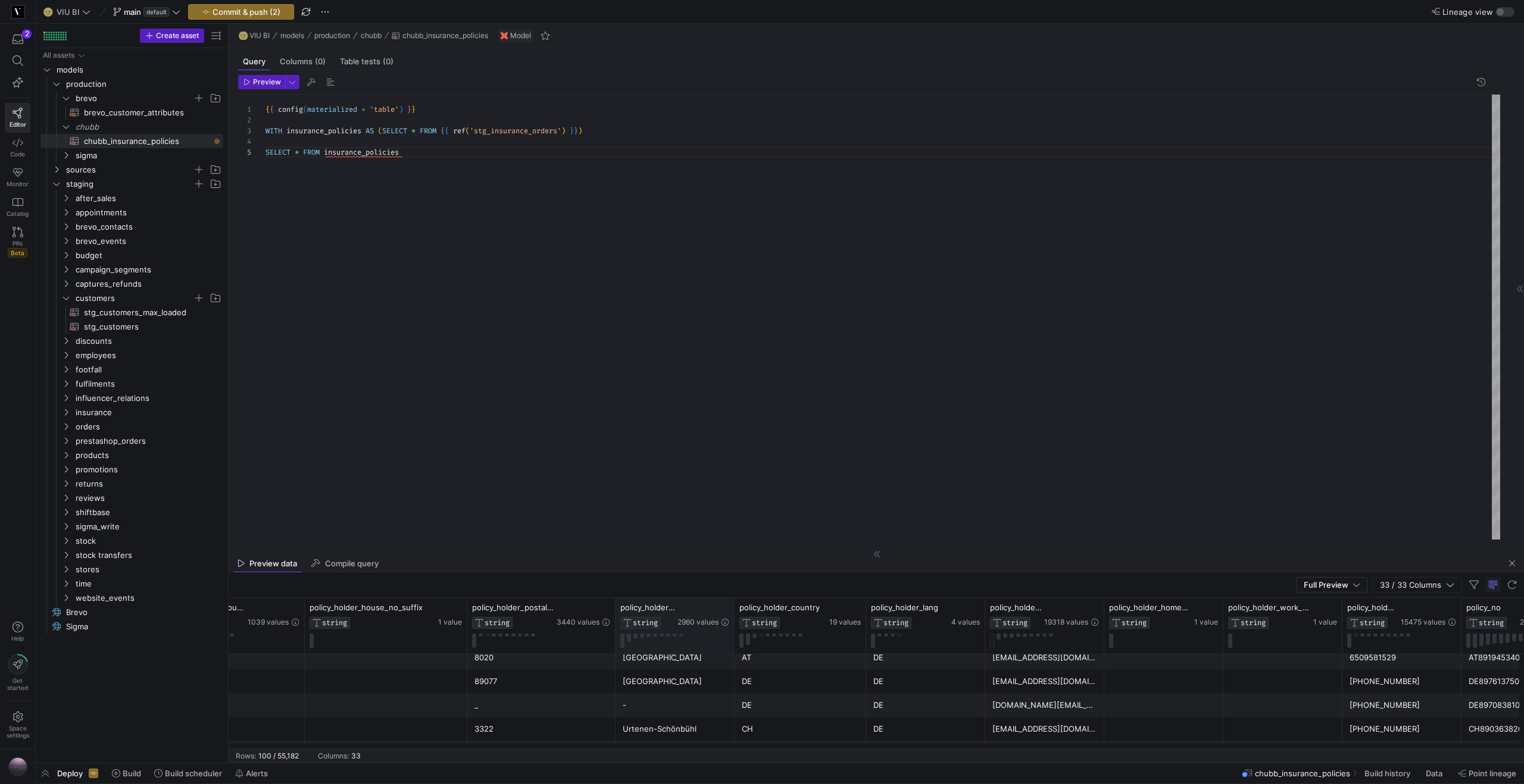
type textarea "{{ config(materialized = 'table') }} WITH insurance_policies AS (SELECT * FROM …"
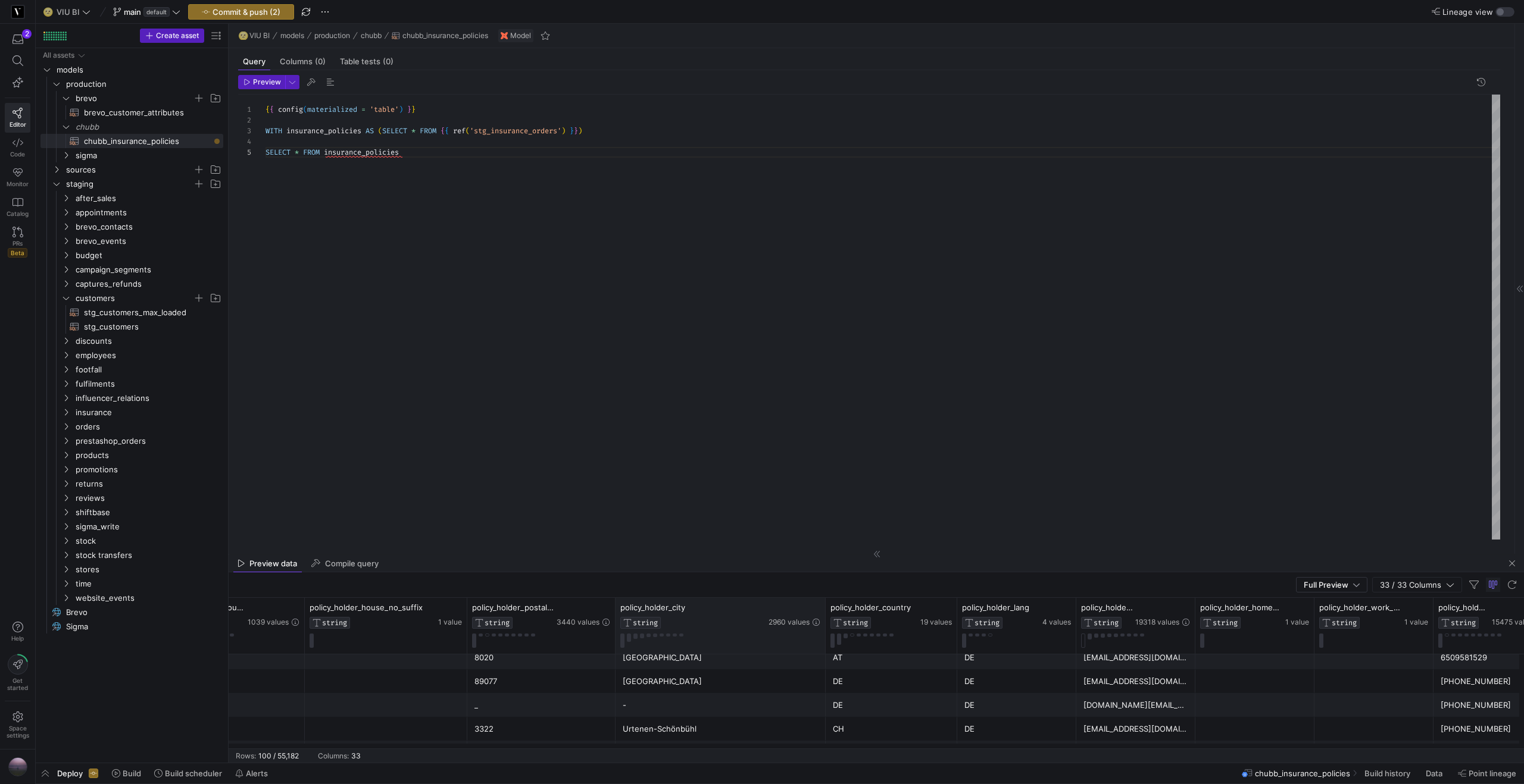
drag, startPoint x: 732, startPoint y: 606, endPoint x: 823, endPoint y: 603, distance: 91.0
click at [823, 603] on div at bounding box center [825, 625] width 5 height 56
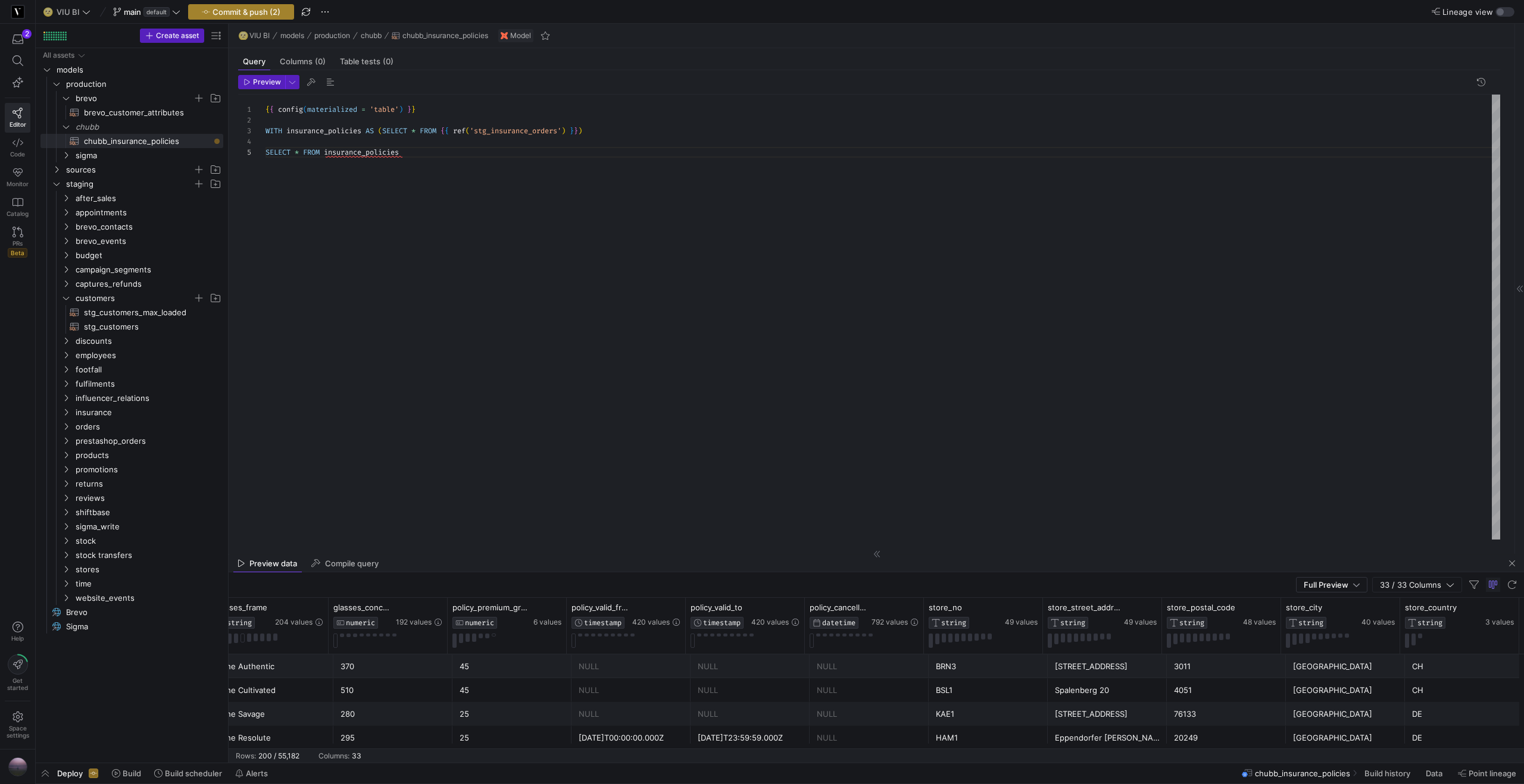
click at [232, 5] on span "button" at bounding box center [241, 12] width 105 height 14
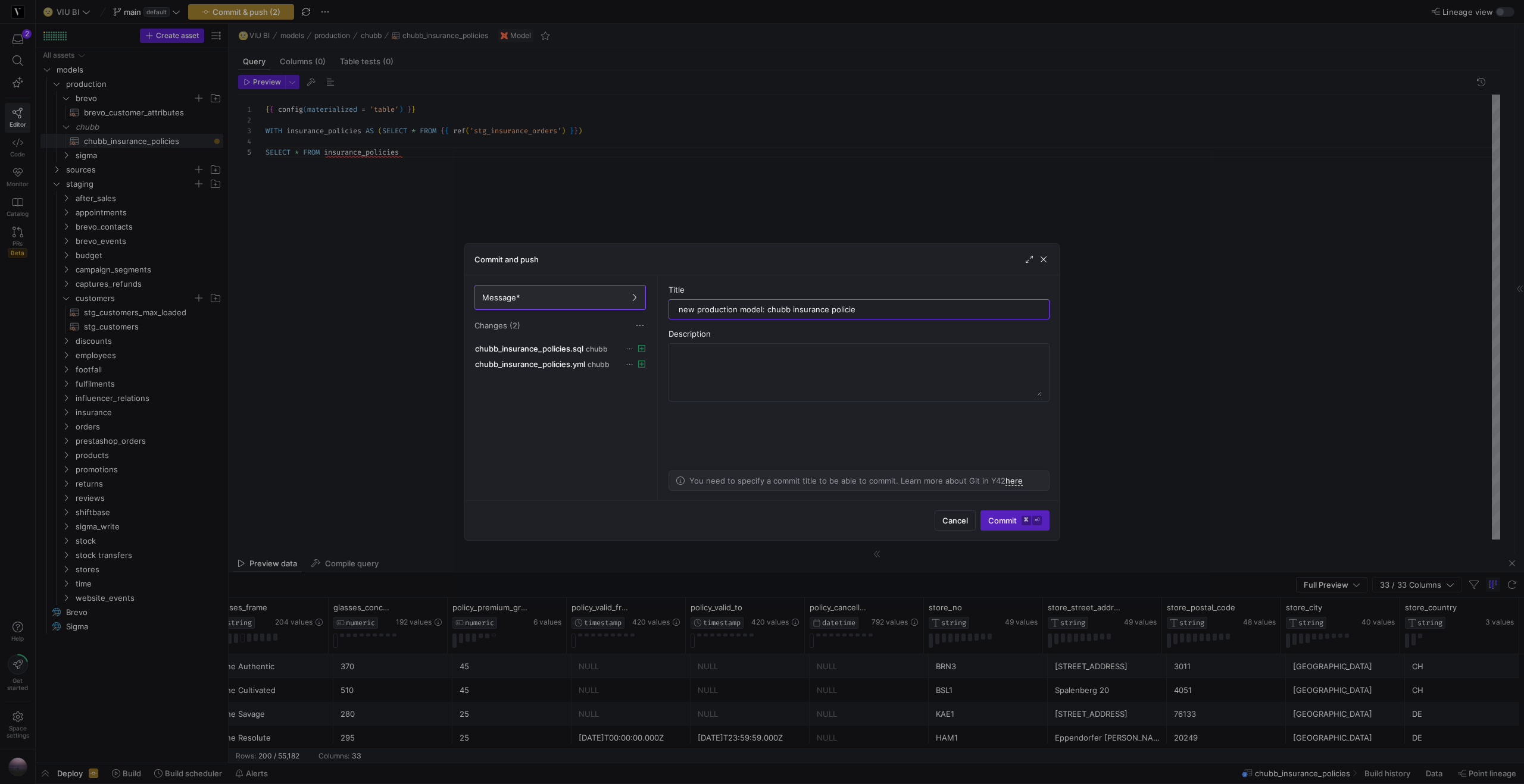
type input "new production model: chubb insurance policies"
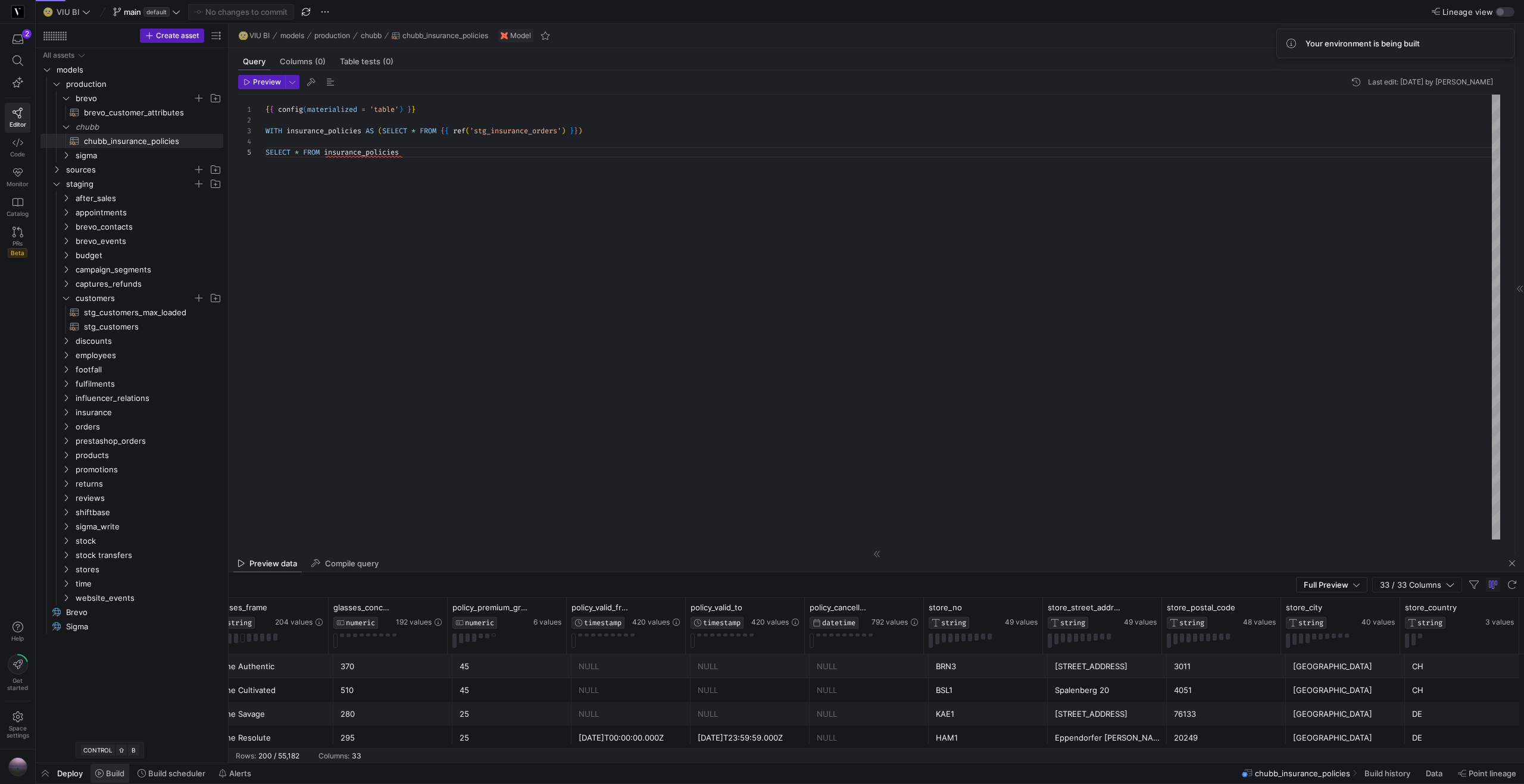
click at [124, 778] on span "Build" at bounding box center [115, 773] width 18 height 9
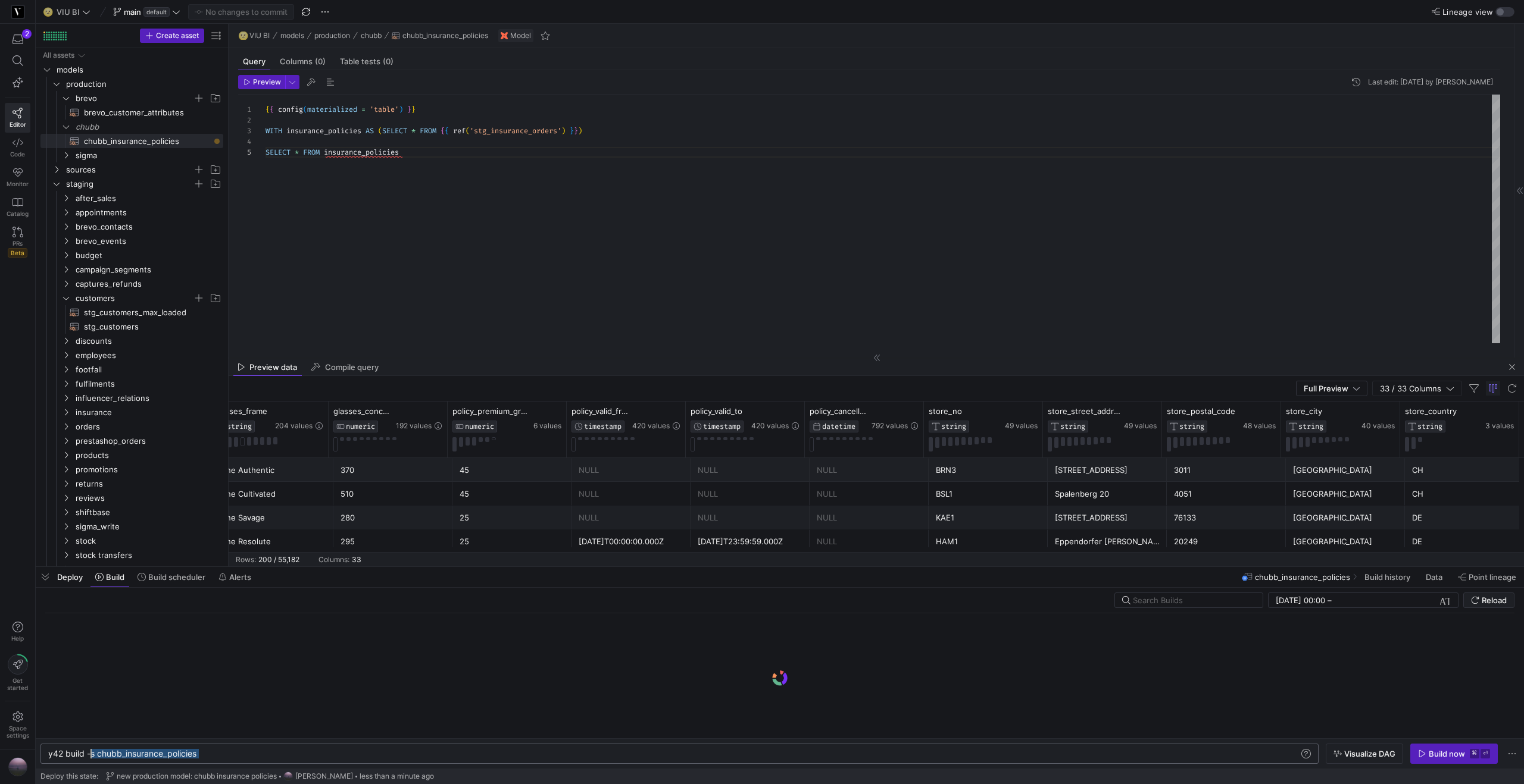
drag, startPoint x: 203, startPoint y: 753, endPoint x: 103, endPoint y: 756, distance: 100.0
click at [94, 759] on div "y42 build -s chubb_insurance_policies y42 build -s chubb_insurance_policies" at bounding box center [679, 754] width 1278 height 20
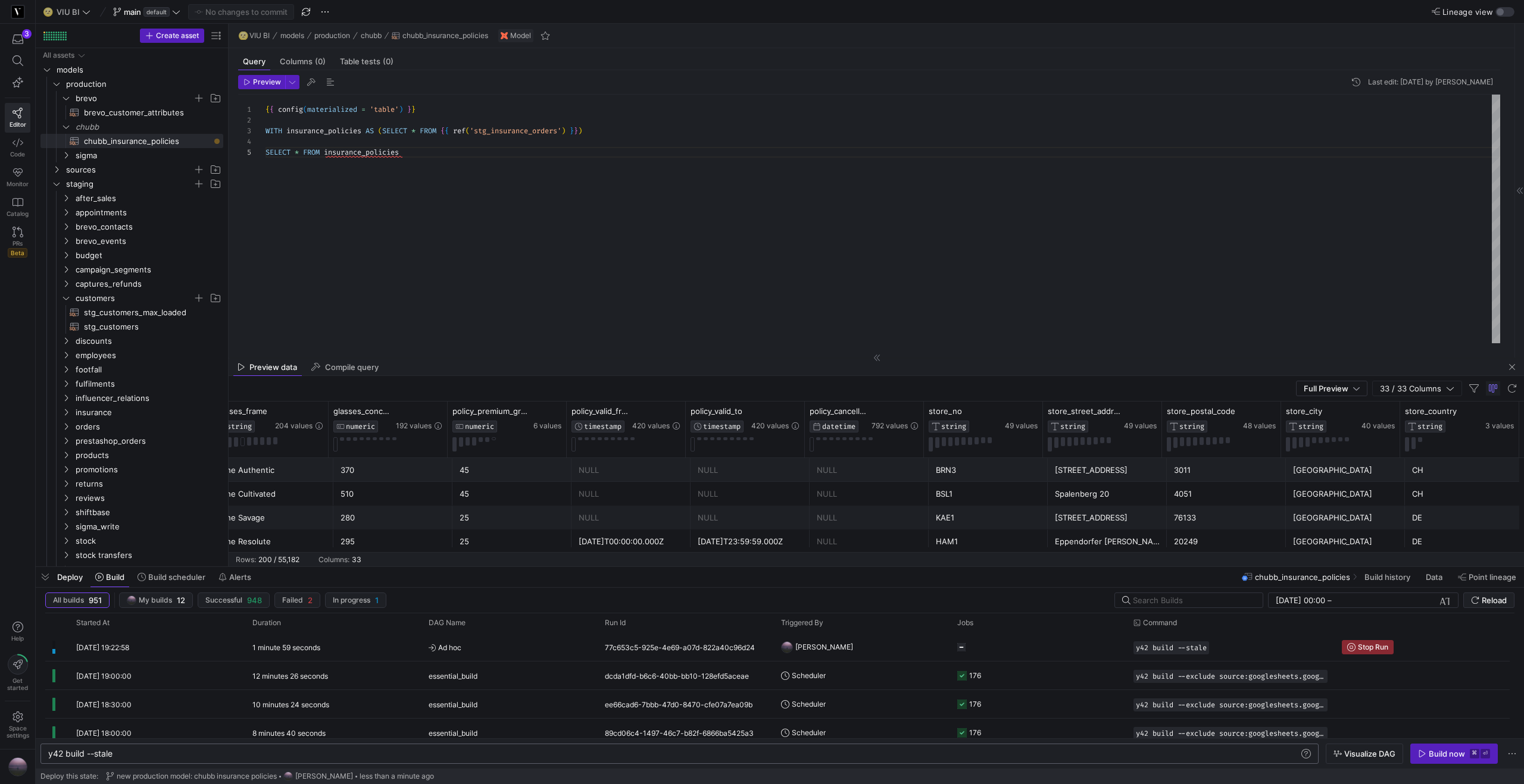
type textarea "y42 build --stale"
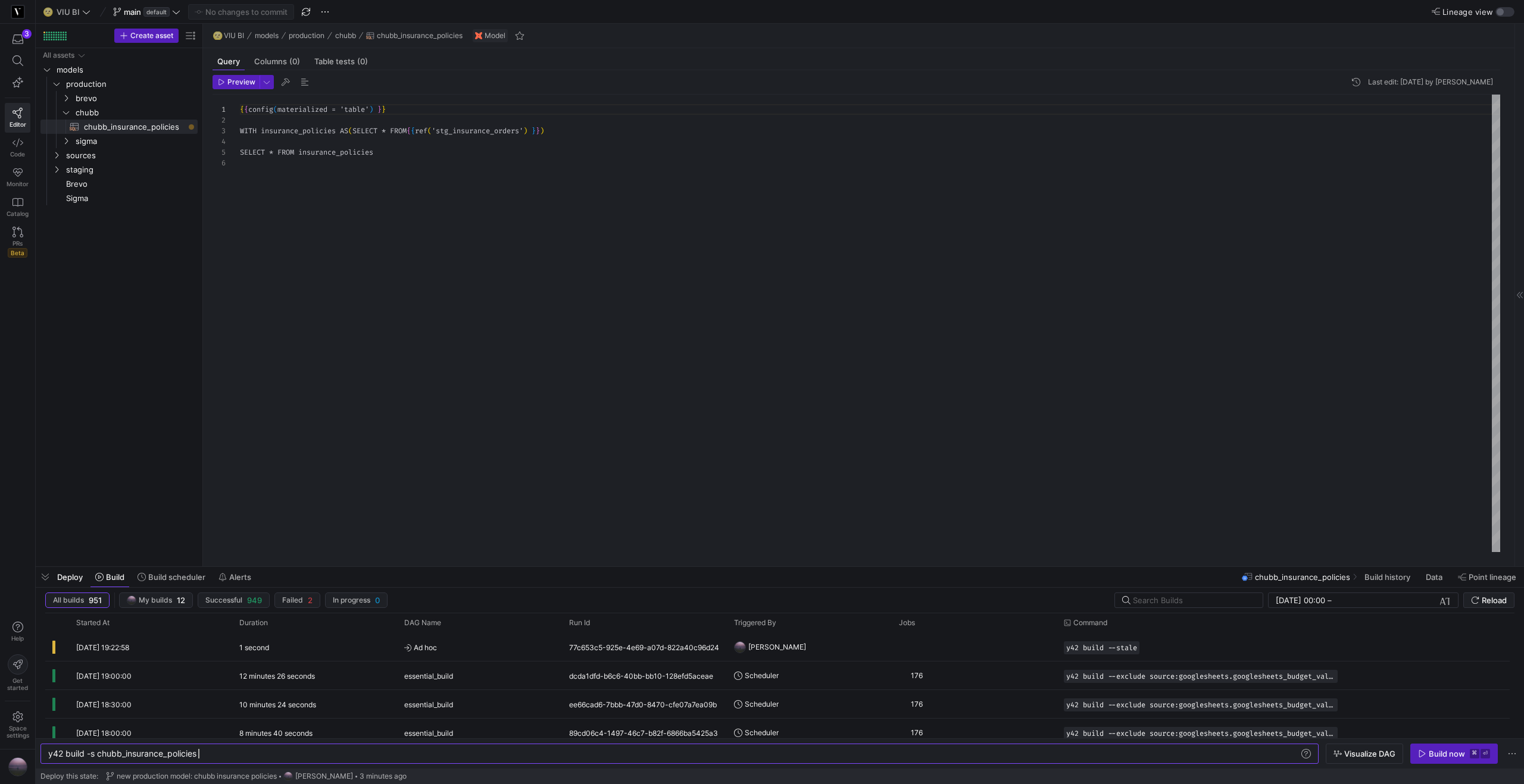
scroll to position [0, 149]
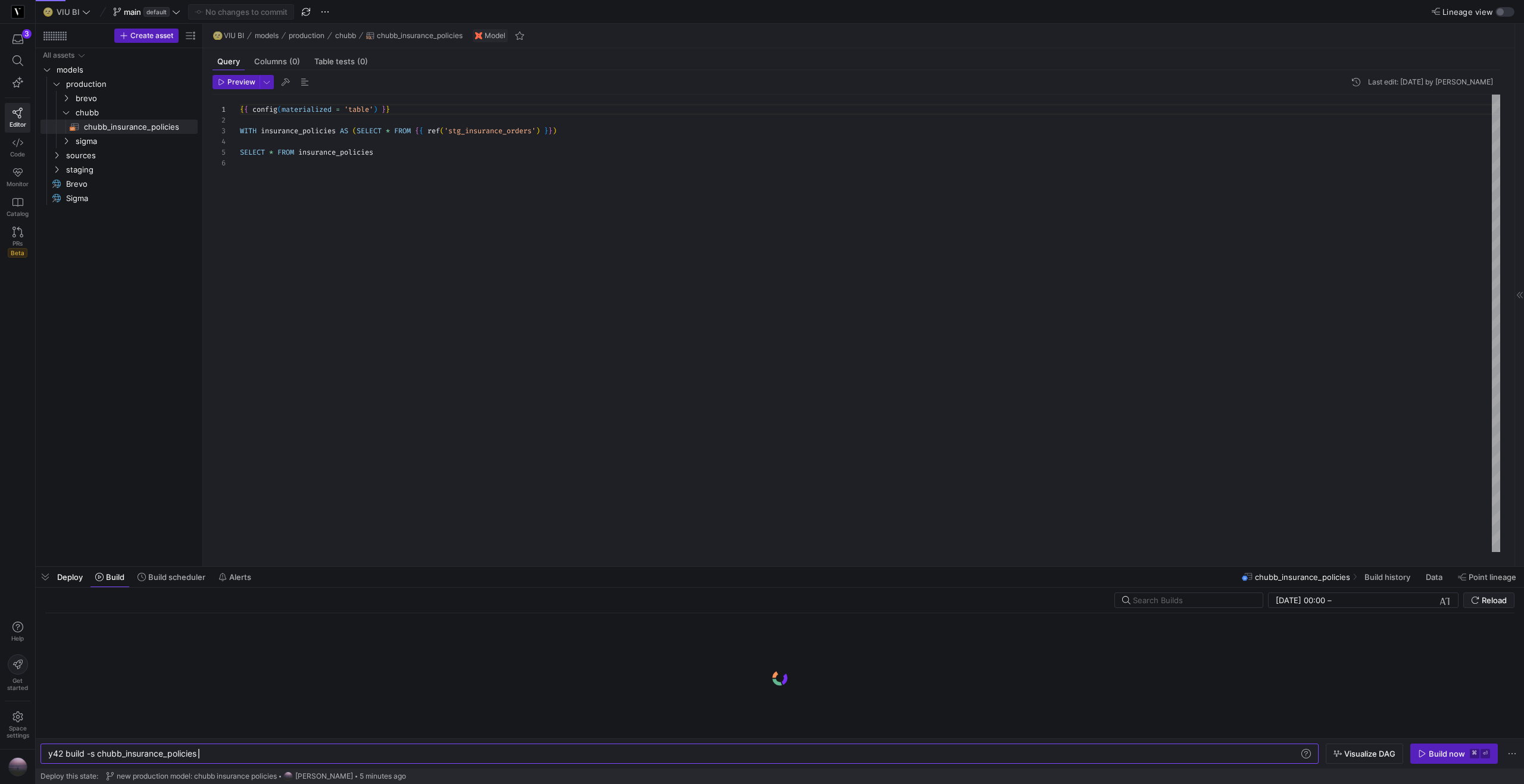
scroll to position [53, 0]
click at [66, 110] on icon "Press SPACE to select this row." at bounding box center [66, 112] width 9 height 7
click at [53, 154] on icon "Press SPACE to select this row." at bounding box center [57, 155] width 9 height 7
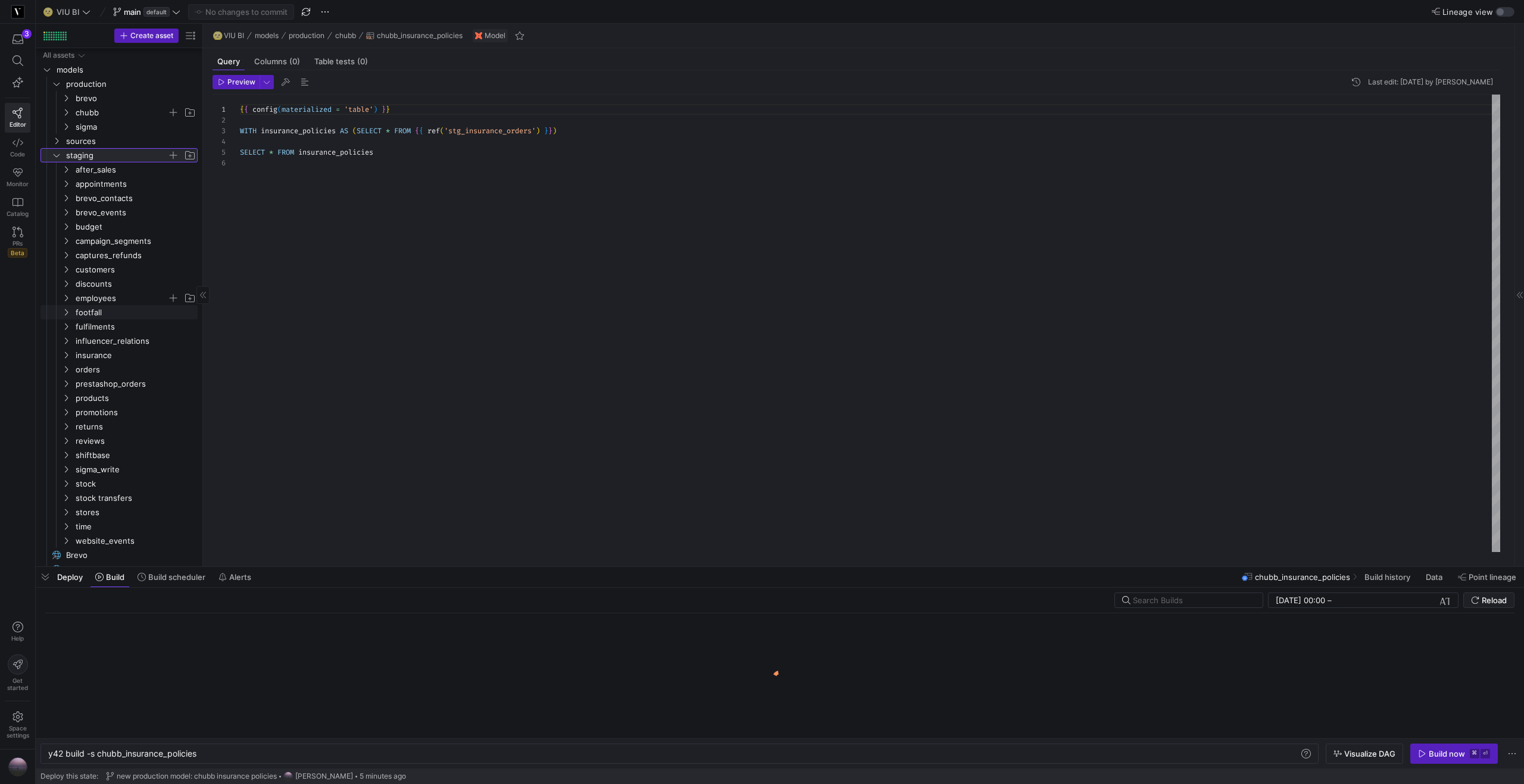
scroll to position [10, 0]
click at [64, 339] on icon "Press SPACE to select this row." at bounding box center [66, 340] width 9 height 7
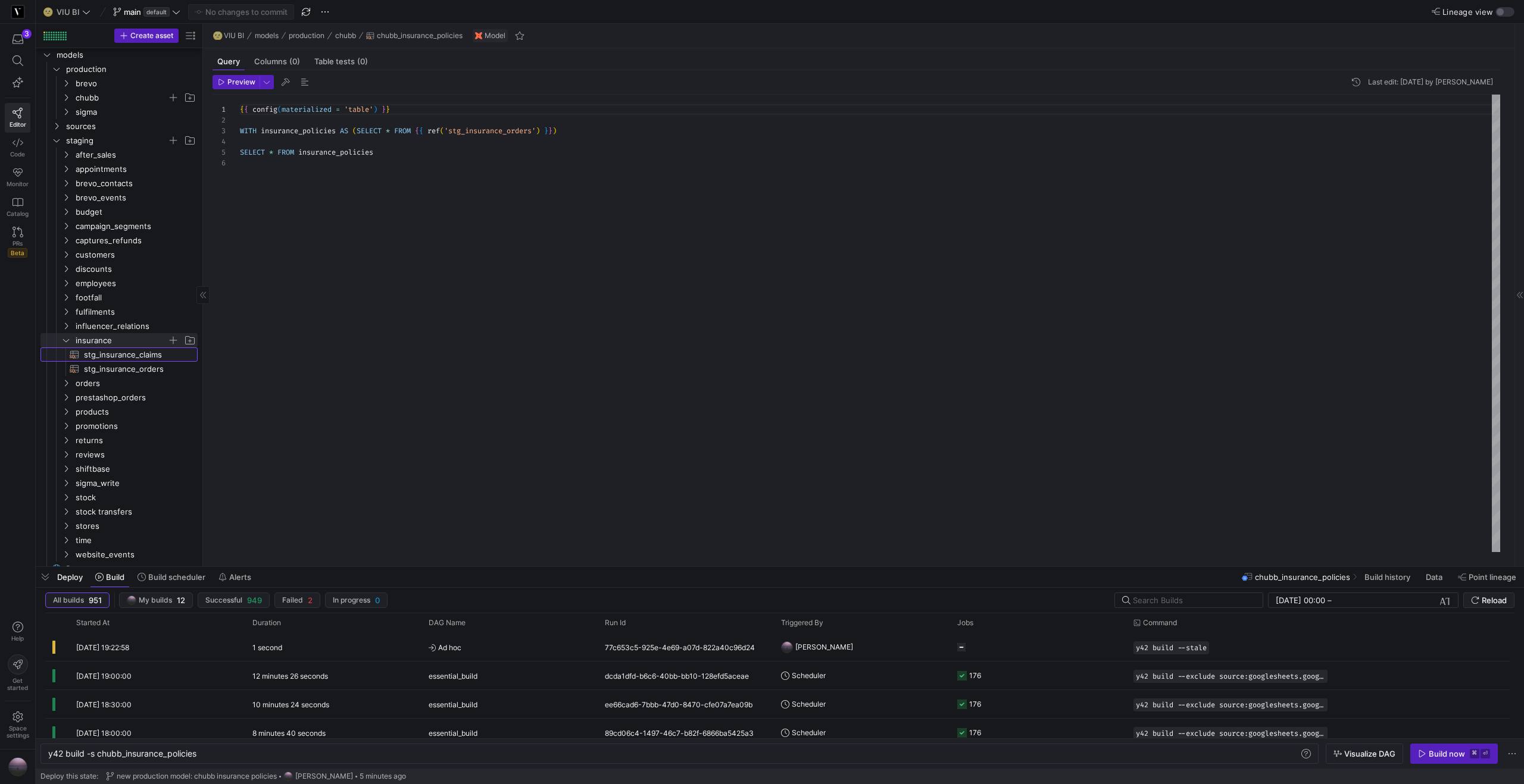
click at [116, 351] on span "stg_insurance_claims​​​​​​​​​​" at bounding box center [134, 354] width 100 height 13
type textarea "y42 build -s stg_insurance_claims"
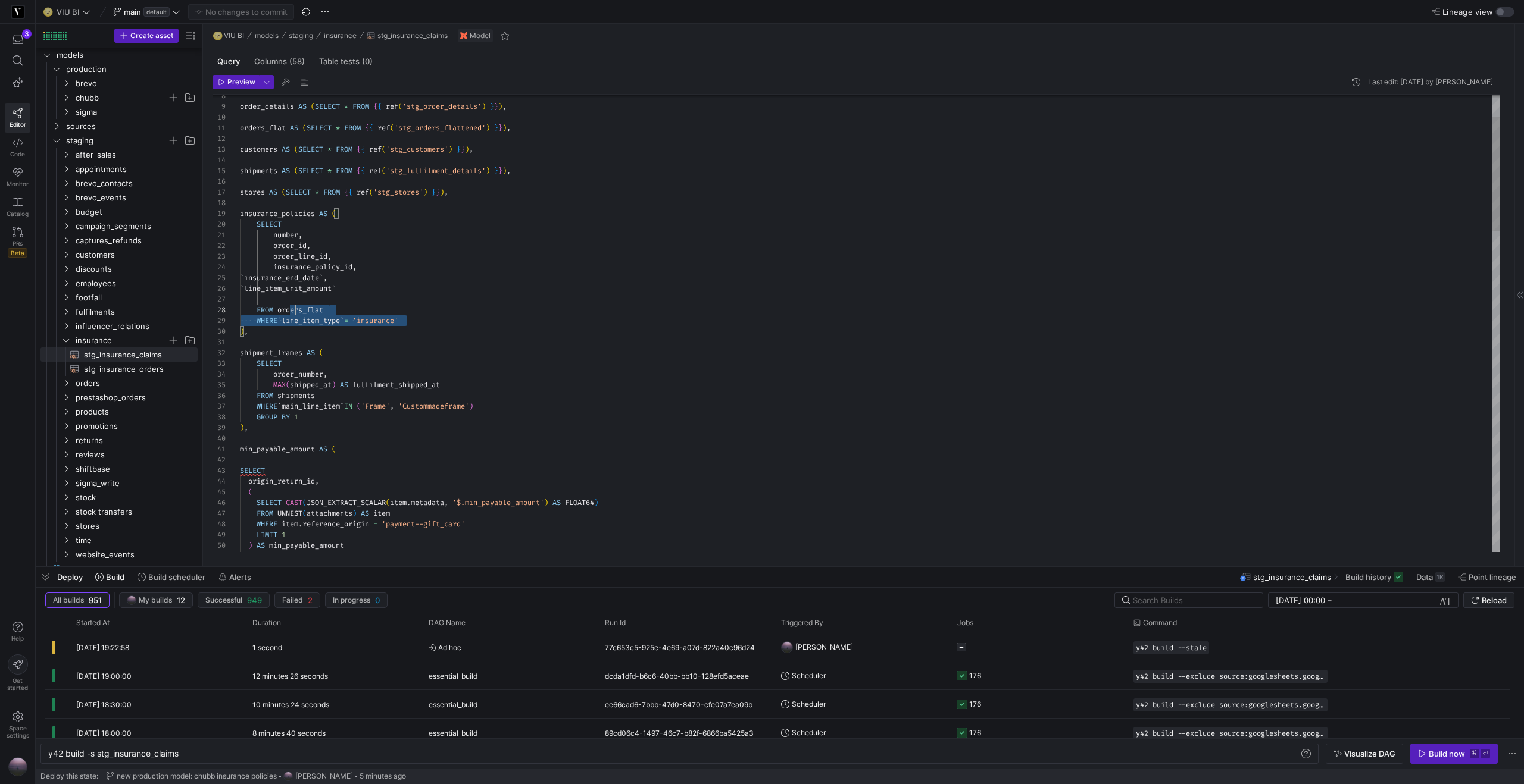
scroll to position [64, 35]
type textarea "orders_flat AS (SELECT * FROM {{ ref('stg_orders_flattened') }}), customers AS …"
drag, startPoint x: 408, startPoint y: 324, endPoint x: 222, endPoint y: 222, distance: 212.1
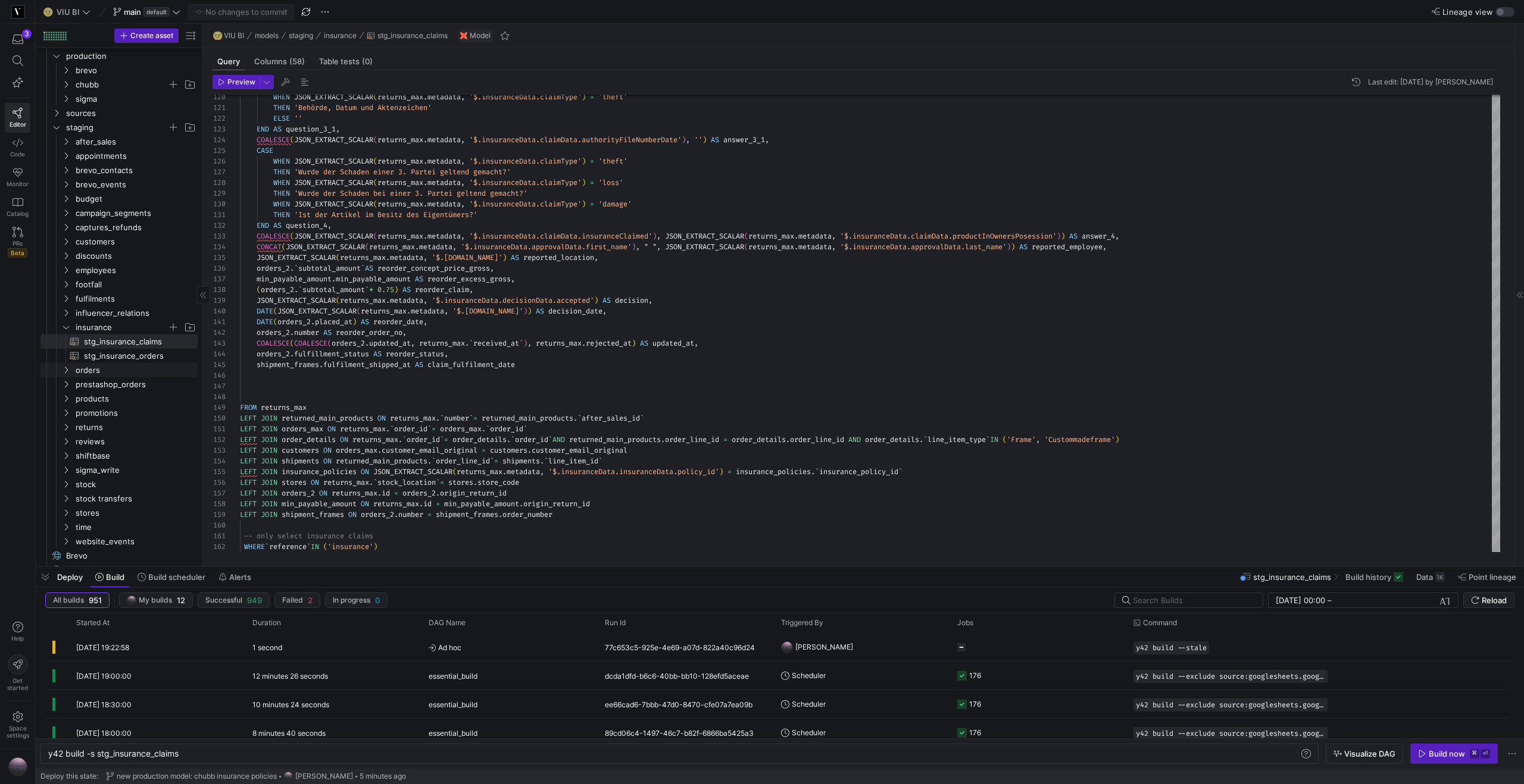
scroll to position [31, 0]
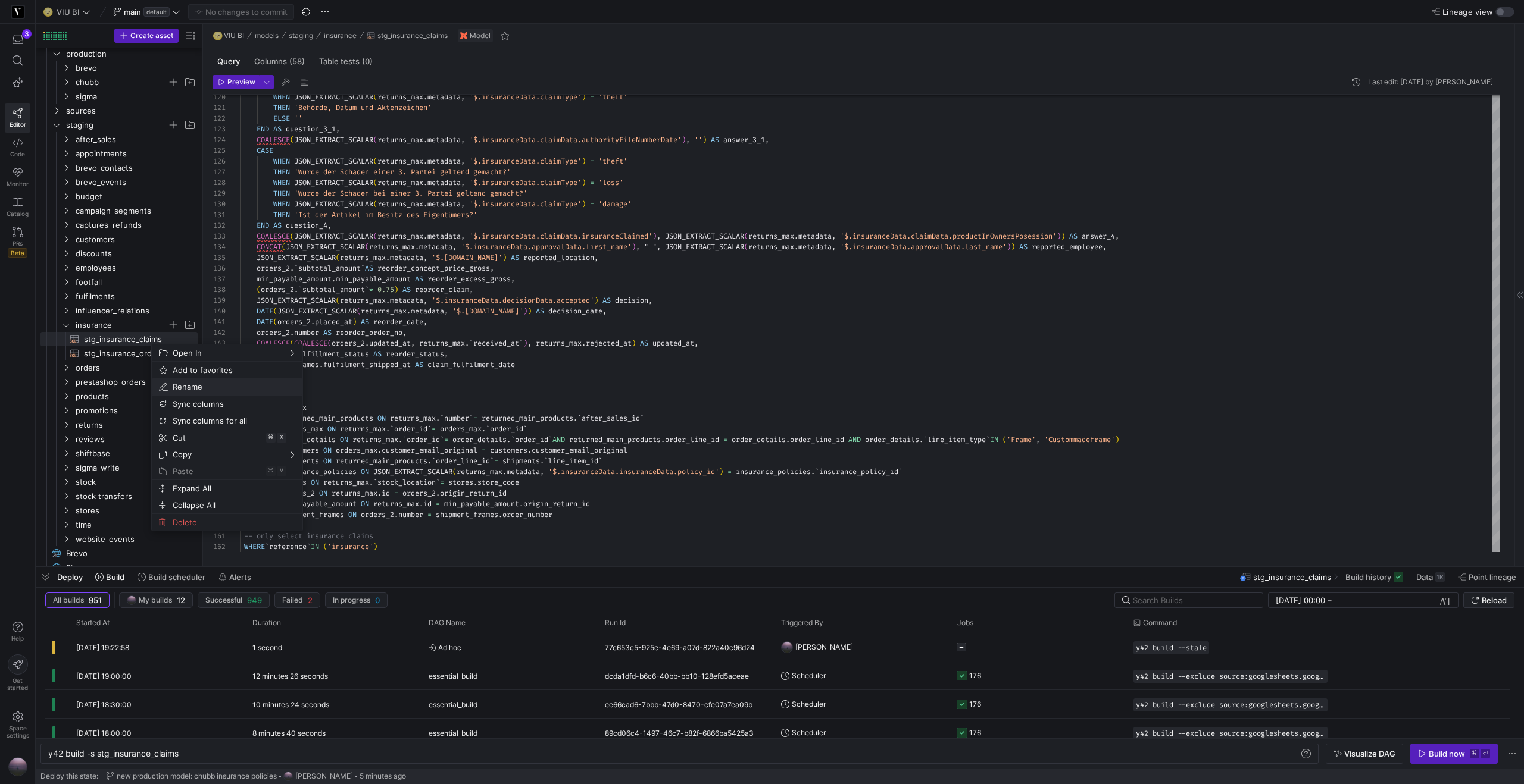
click at [207, 390] on span "Rename" at bounding box center [217, 387] width 98 height 16
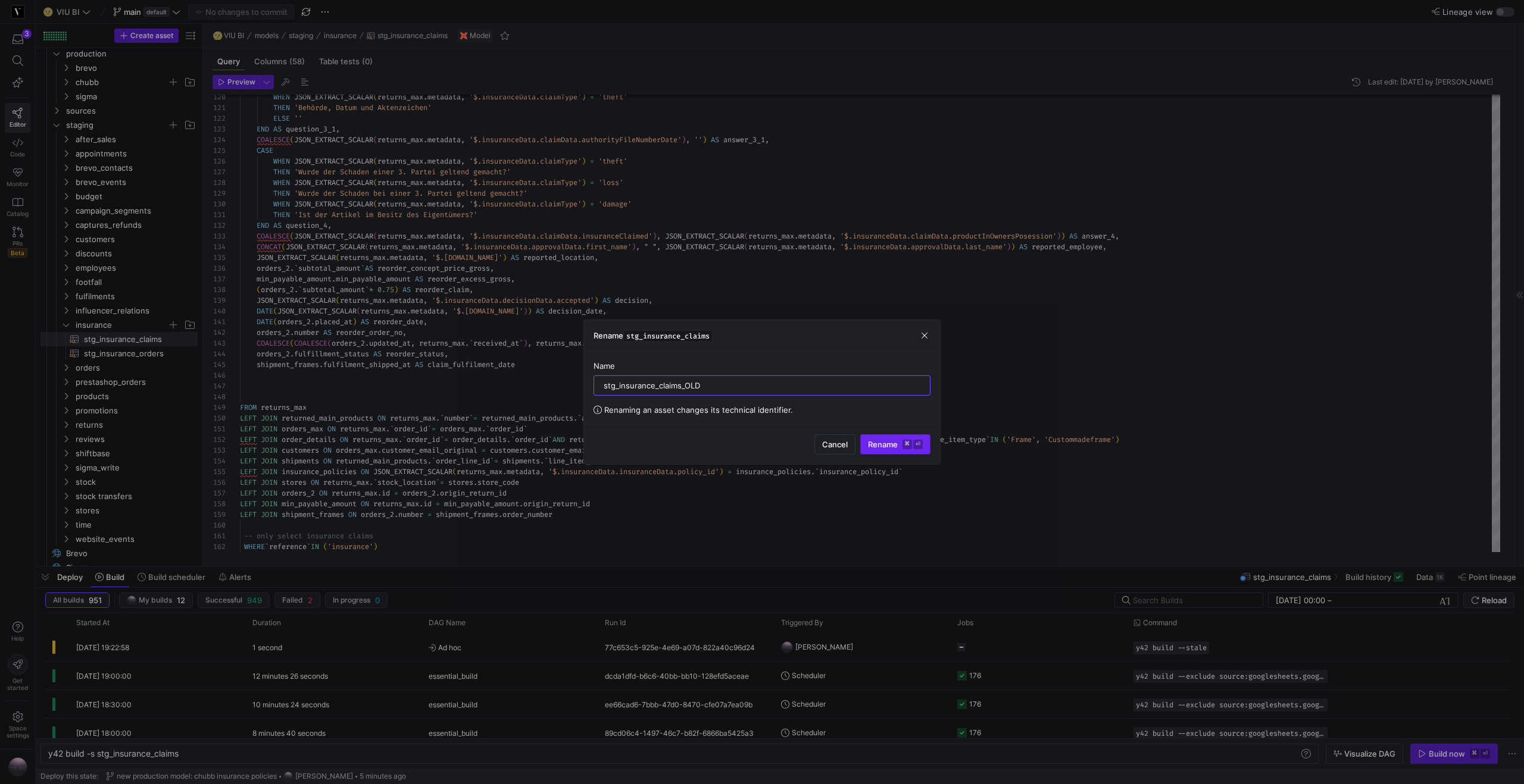
type input "stg_insurance_claims_OLD"
click at [902, 442] on kbd "⌘" at bounding box center [907, 445] width 9 height 9
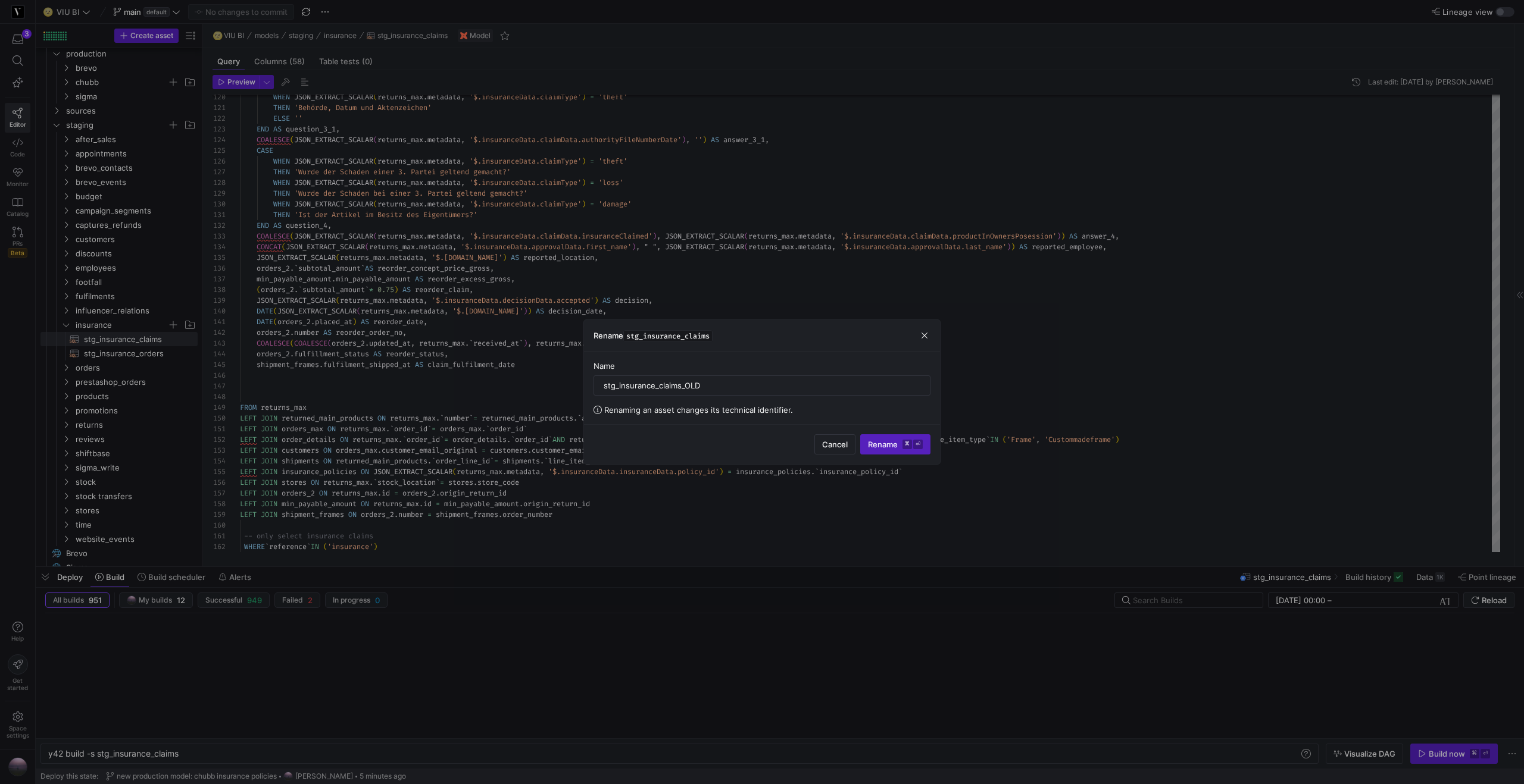
type textarea "y42 build"
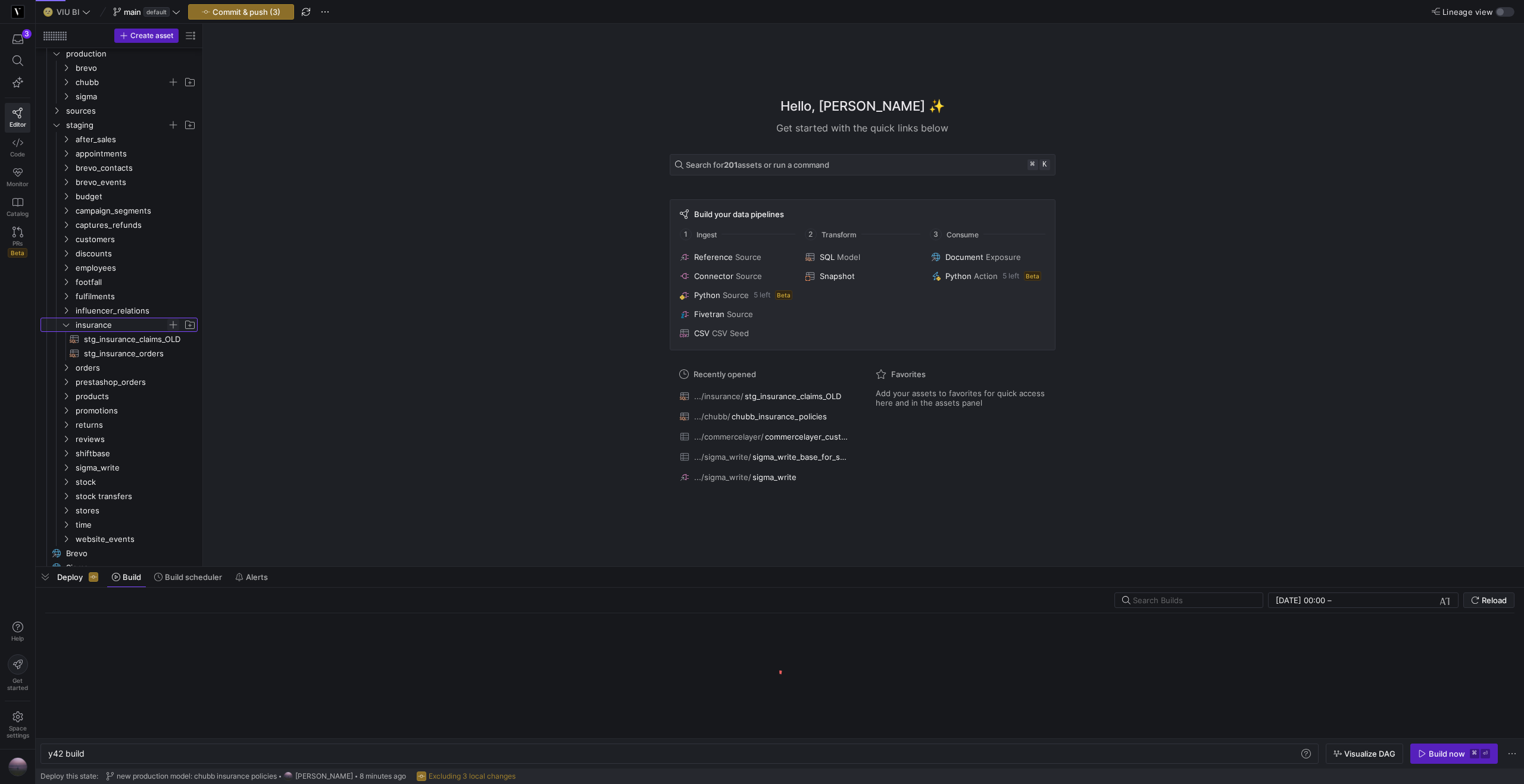
click at [175, 327] on span "Press SPACE to select this row." at bounding box center [173, 324] width 12 height 12
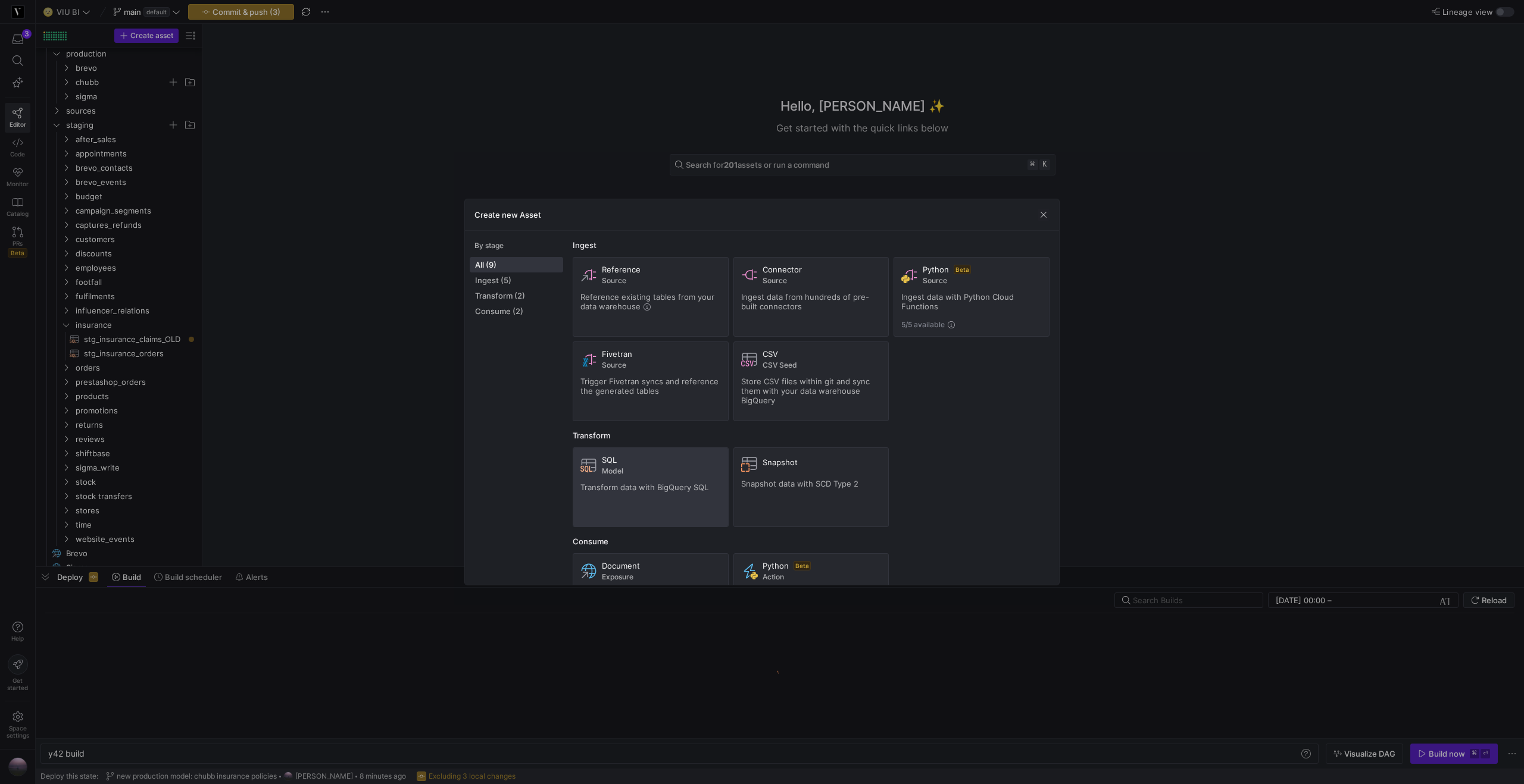
click at [671, 465] on div "SQL Model" at bounding box center [661, 465] width 119 height 20
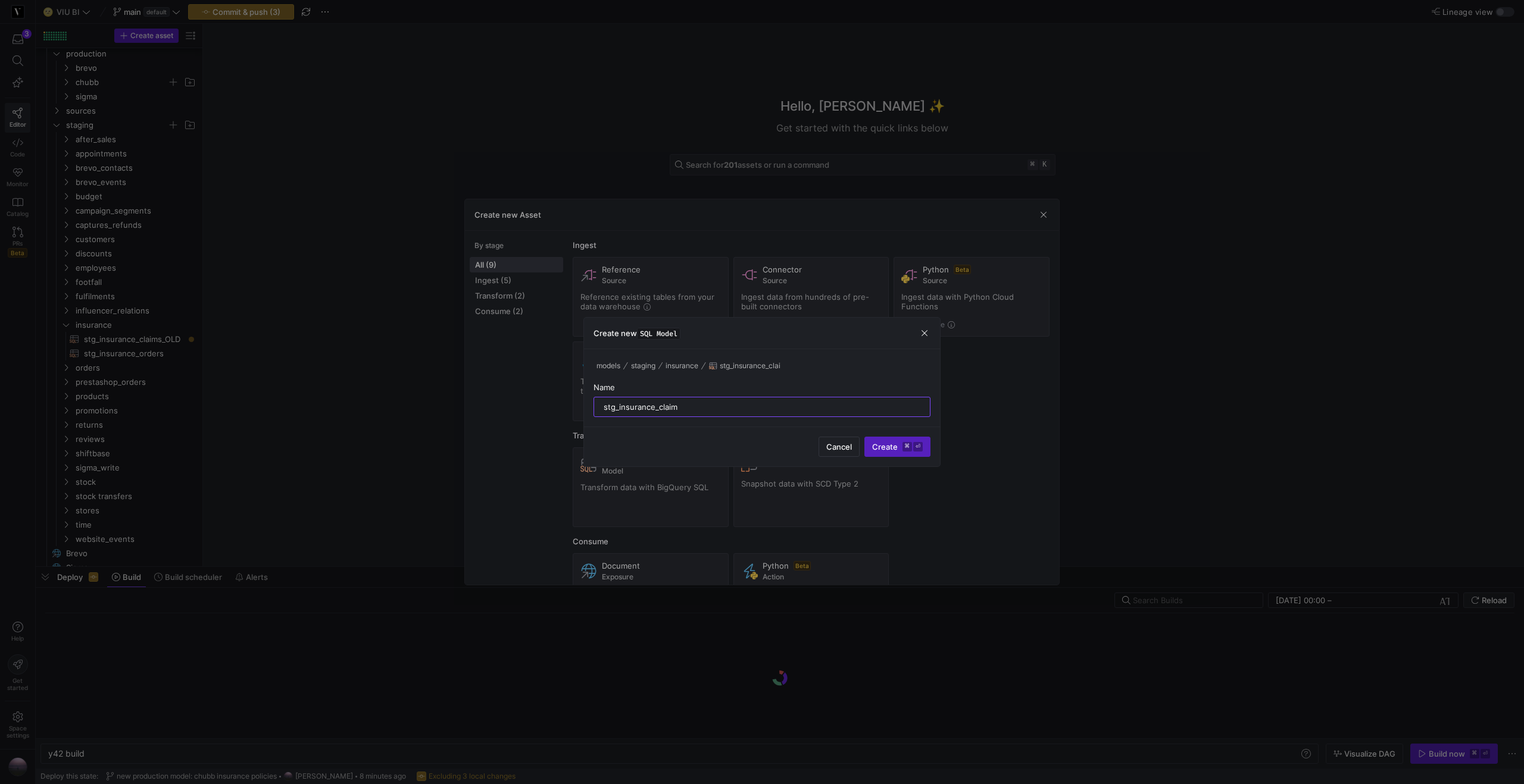
type input "stg_insurance_claims"
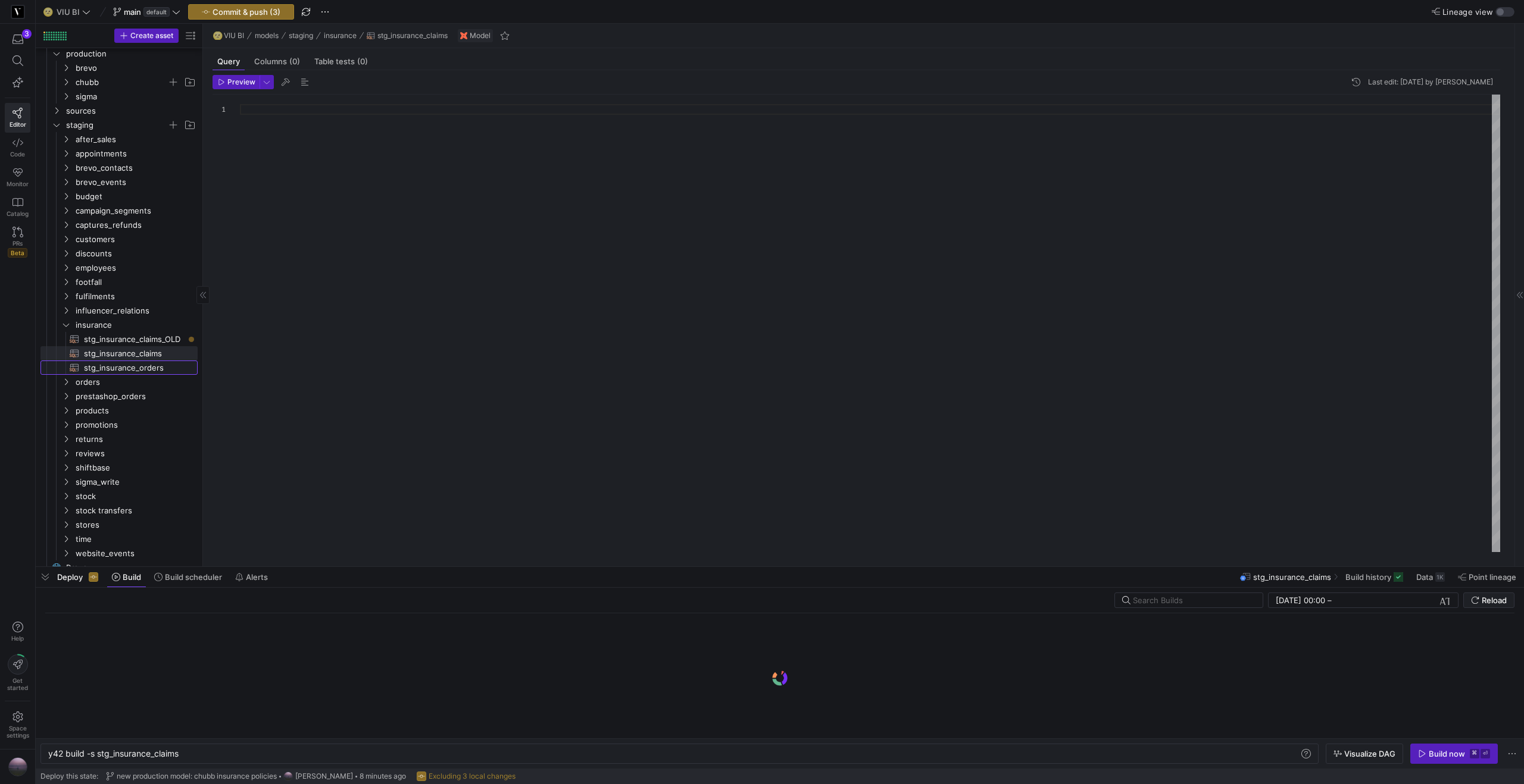
click at [141, 368] on span "stg_insurance_orders​​​​​​​​​​" at bounding box center [134, 368] width 100 height 13
type textarea "y42 build -s stg_insurance_orders"
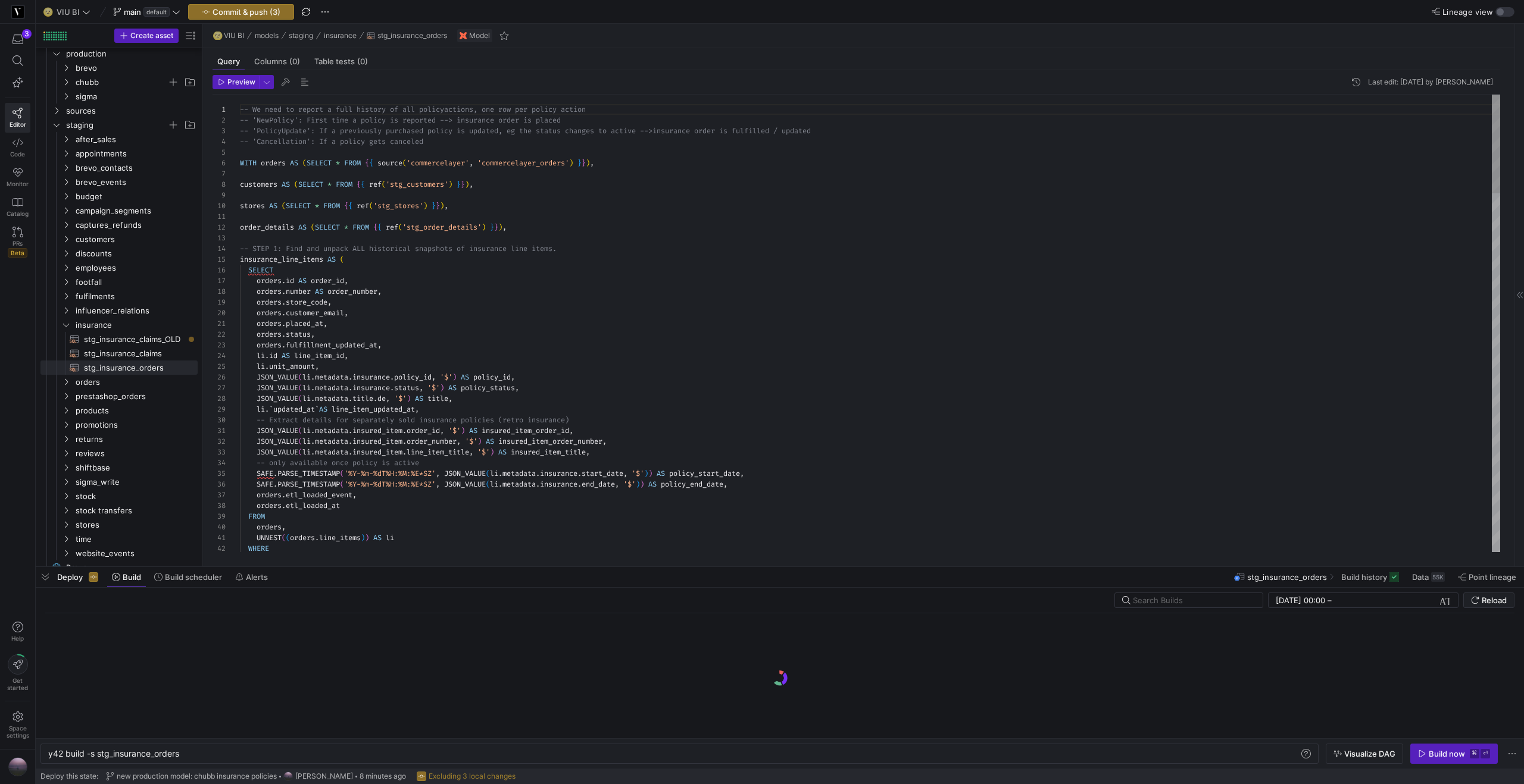
type textarea "-- We need to report a full history of all policy actions, one row per policy a…"
drag, startPoint x: 439, startPoint y: 111, endPoint x: 239, endPoint y: 109, distance: 200.0
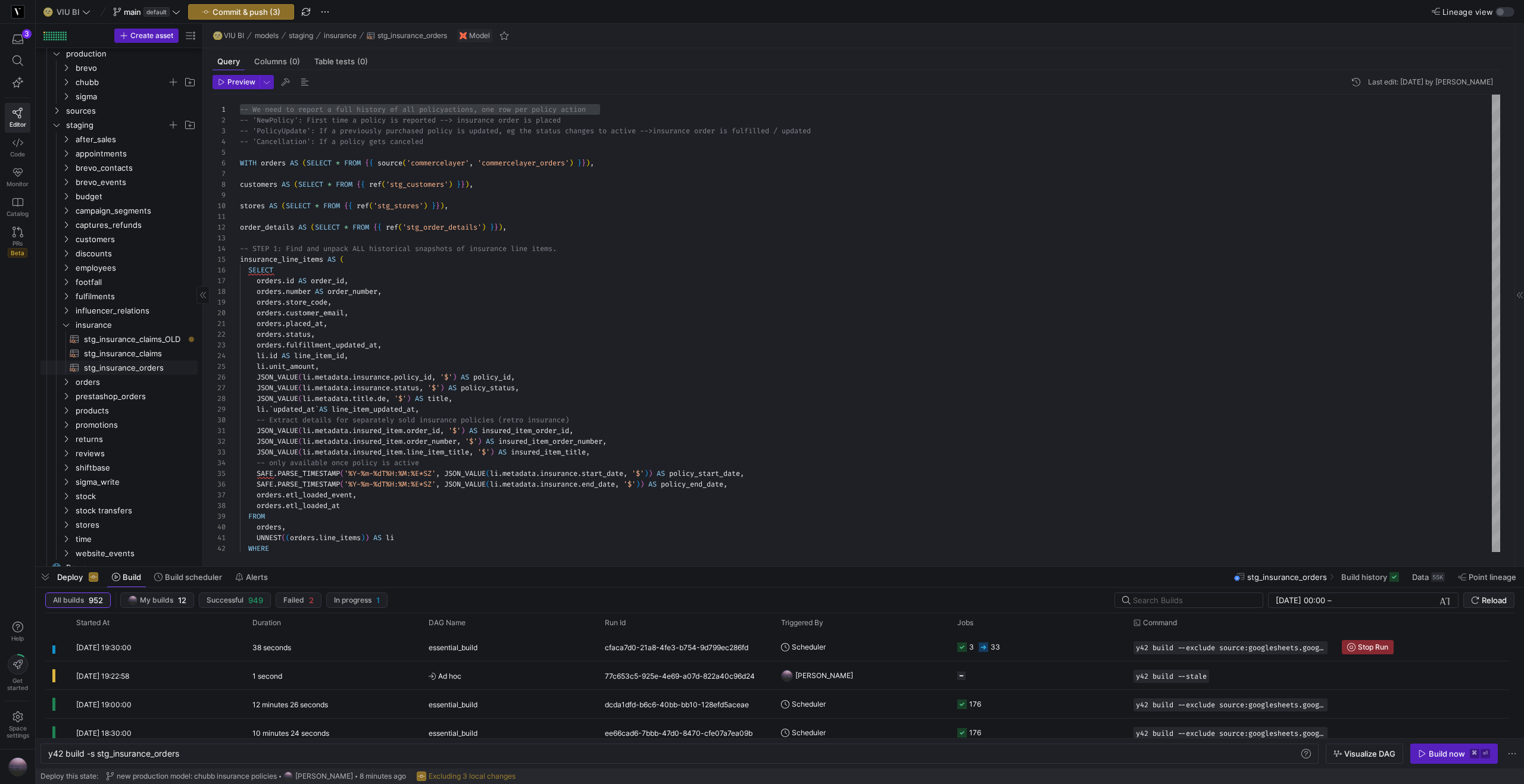
click at [151, 369] on span "stg_insurance_orders​​​​​​​​​​" at bounding box center [134, 368] width 100 height 13
click at [151, 357] on span "stg_insurance_claims​​​​​​​​​​" at bounding box center [134, 353] width 100 height 13
type textarea "y42 build -s stg_insurance_claims"
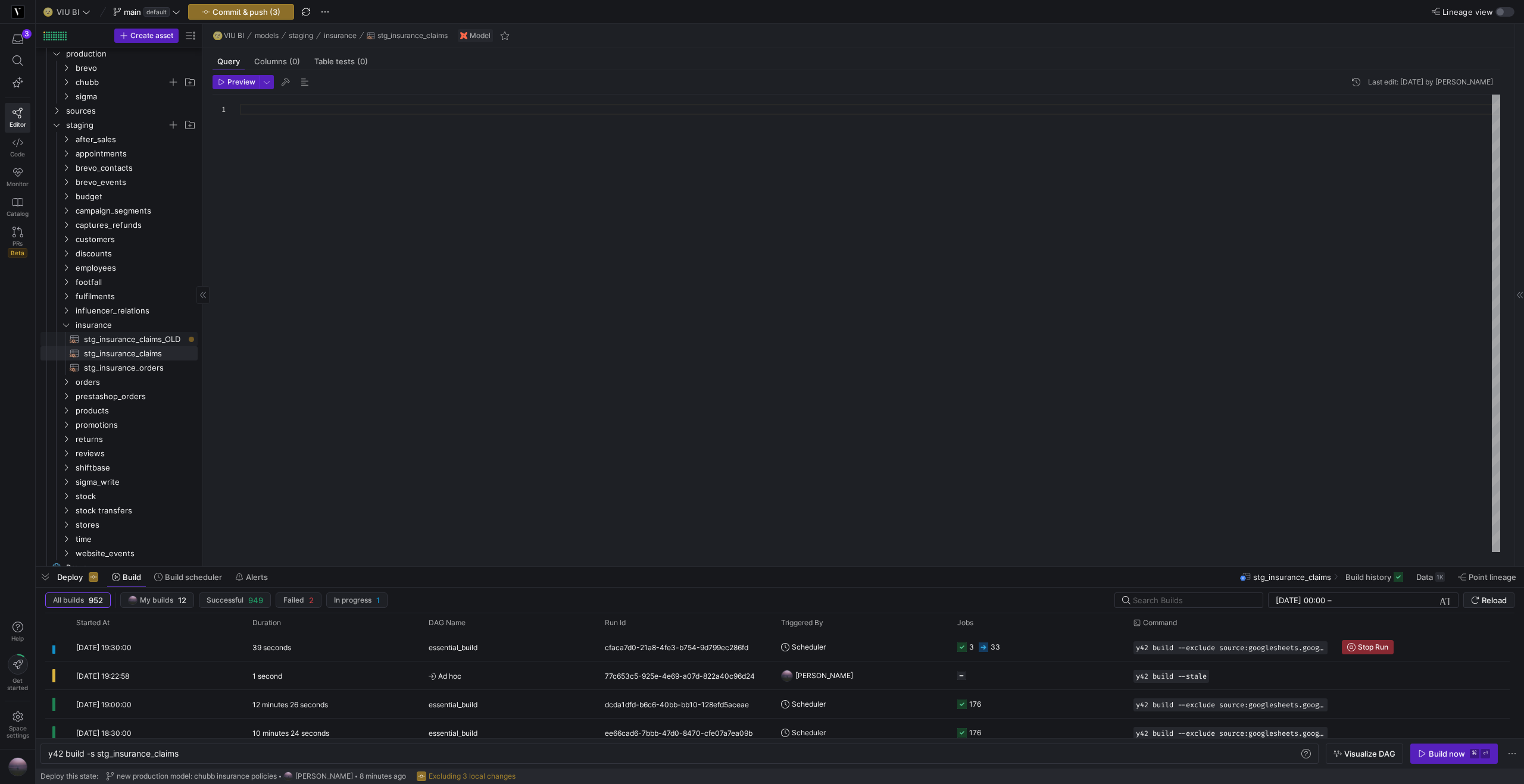
click at [151, 340] on span "stg_insurance_claims_OLD​​​​​​​​​​" at bounding box center [134, 339] width 100 height 13
type textarea "y42 build -s stg_insurance_claims_OLD"
type textarea "WITH returns_max AS (SELECT * FROM {{ ref('stg_all_returns_max_loaded') }}), re…"
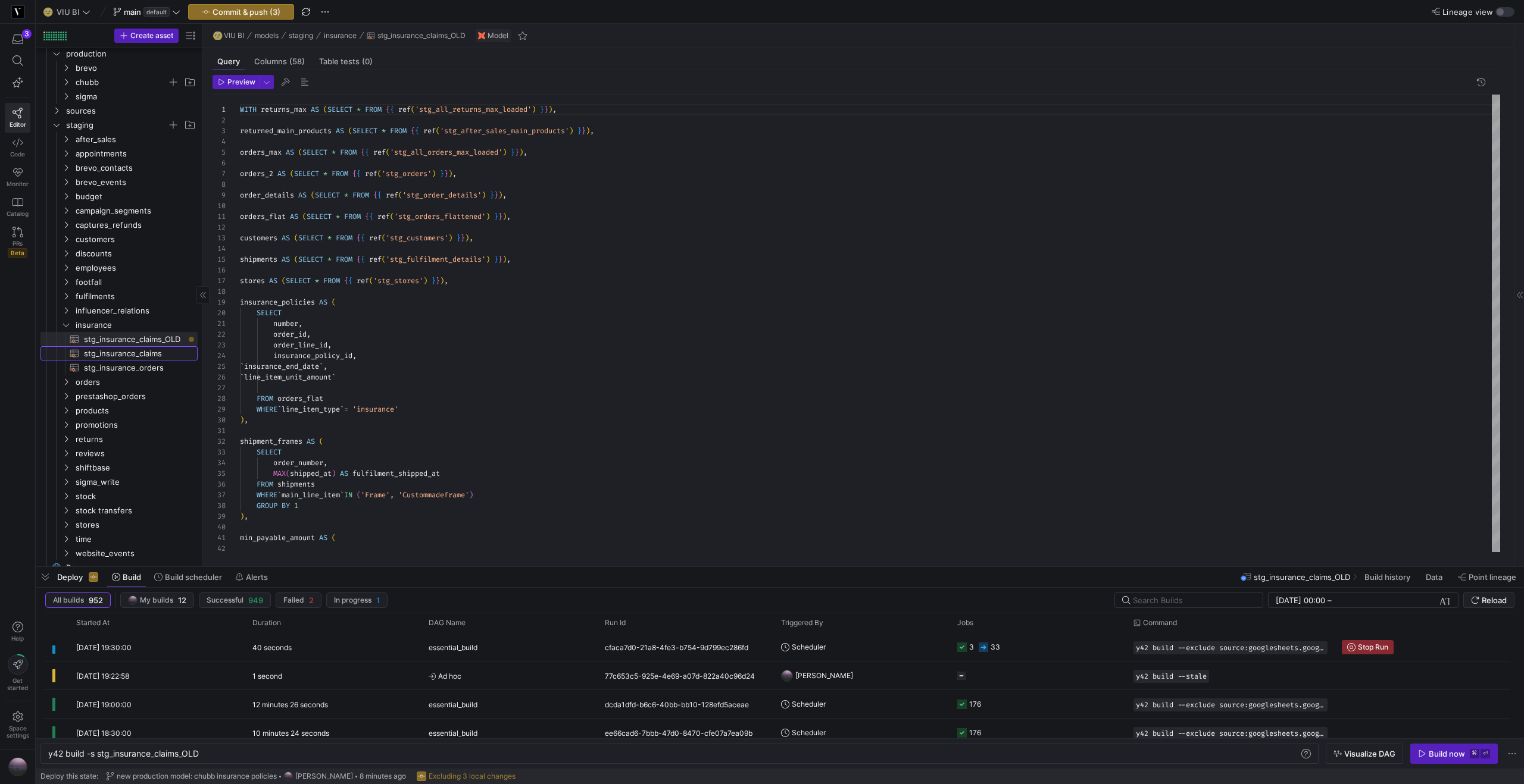
click at [153, 357] on span "stg_insurance_claims​​​​​​​​​​" at bounding box center [134, 353] width 100 height 13
type textarea "y42 build -s stg_insurance_claims"
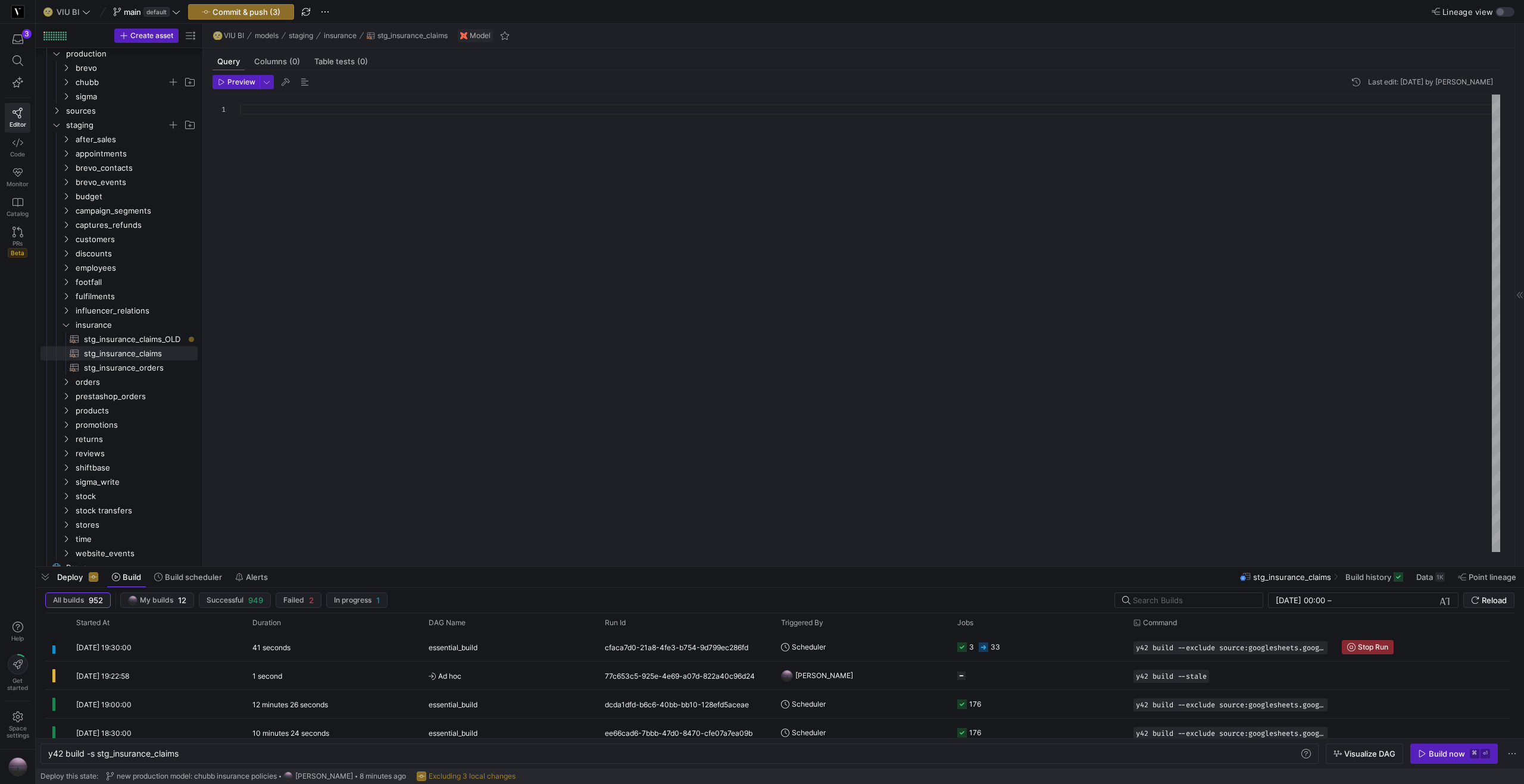
click at [305, 118] on div at bounding box center [869, 323] width 1260 height 457
drag, startPoint x: 611, startPoint y: 109, endPoint x: 424, endPoint y: 112, distance: 187.0
click at [424, 112] on div "-- We need to report a full history of all policy actions, one row per policy a…" at bounding box center [869, 110] width 1260 height 11
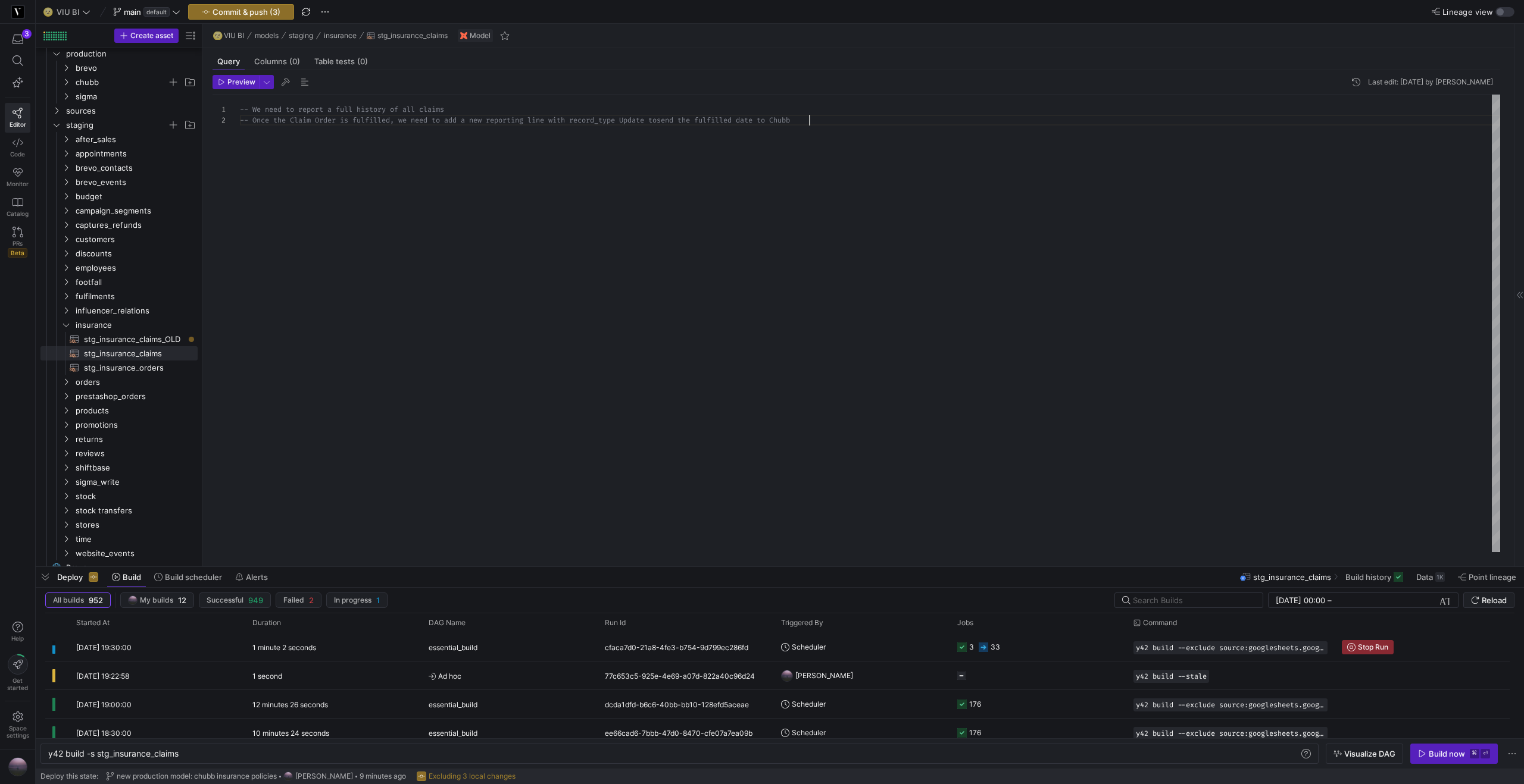
click at [292, 121] on div "-- We need to report a full history of all claims -- Once the Claim Order is fu…" at bounding box center [869, 323] width 1260 height 457
click at [677, 120] on div "-- We need to report a full history of all claims -- Once the respectove claim …" at bounding box center [869, 323] width 1260 height 457
click at [707, 119] on div "-- We need to report a full history of all claims -- Once the respectove claim …" at bounding box center [869, 323] width 1260 height 457
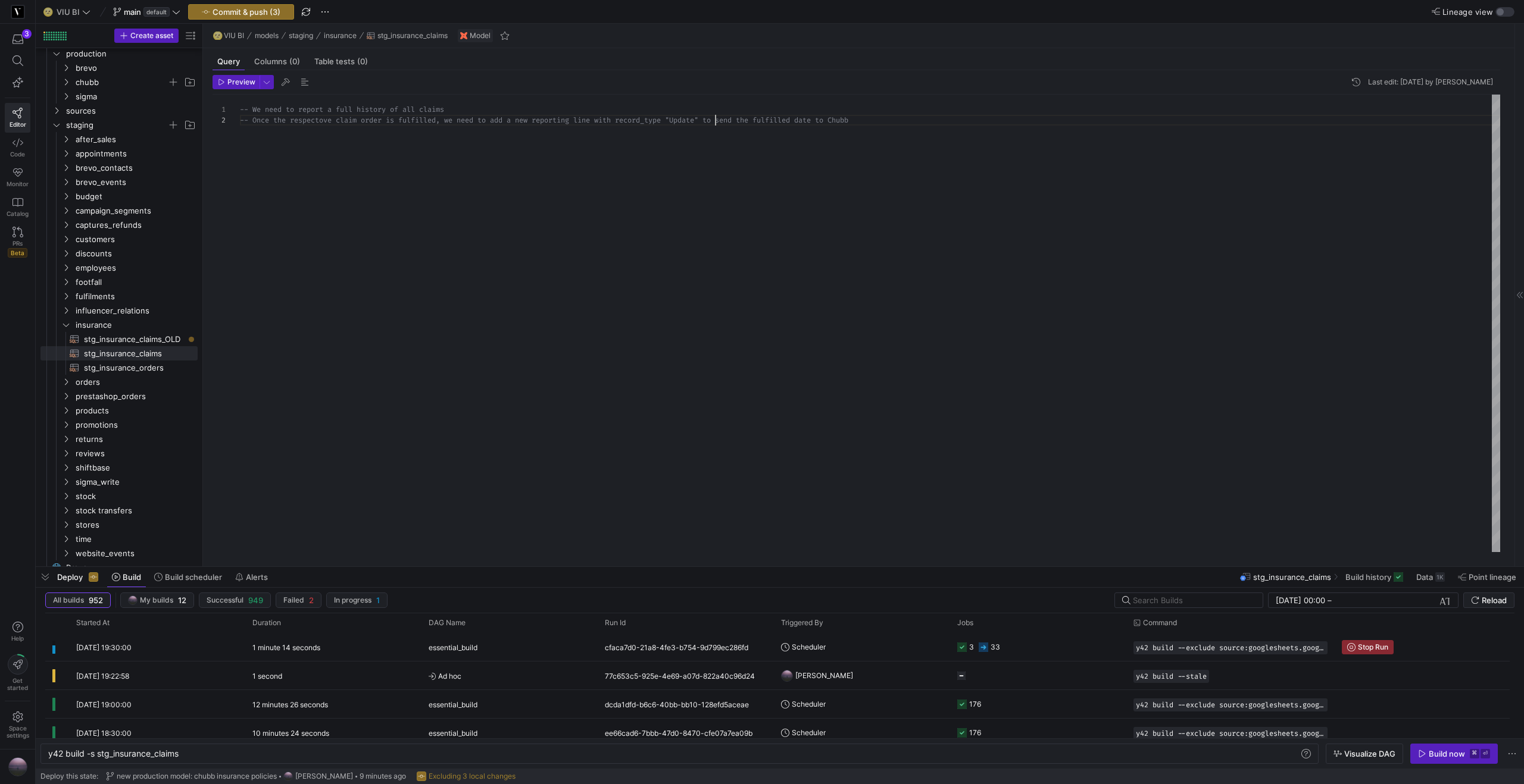
scroll to position [11, 476]
click at [778, 118] on div "-- We need to report a full history of all claims -- Once the respectove claim …" at bounding box center [869, 323] width 1260 height 457
click at [885, 119] on div "-- We need to report a full history of all claims -- Once the respectove claim …" at bounding box center [869, 323] width 1260 height 457
click at [728, 121] on div "-- We need to report a full history of all claims -- Once the respectove claim …" at bounding box center [869, 323] width 1260 height 457
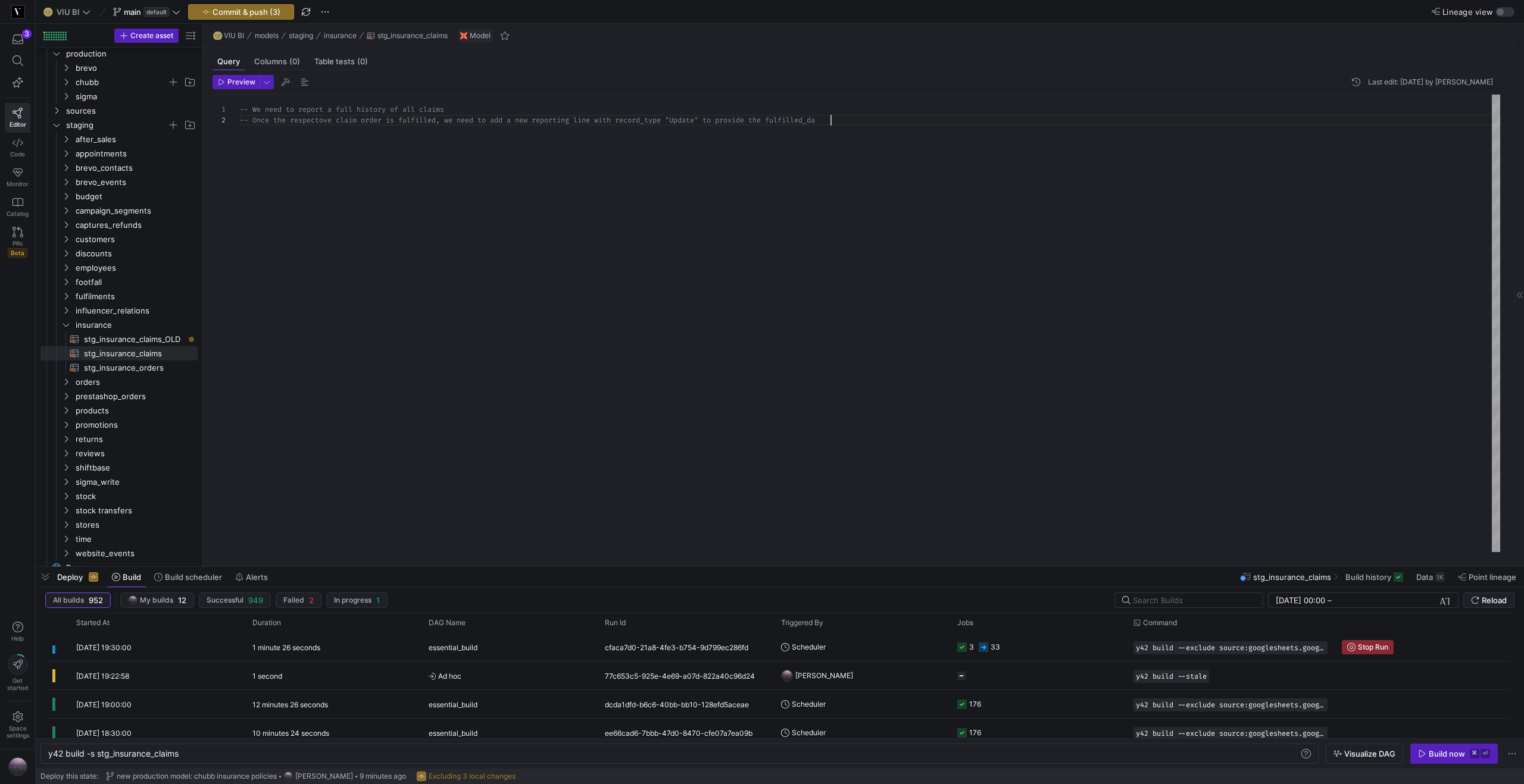
scroll to position [11, 600]
click at [876, 233] on div "-- We need to report a full history of all claims -- Once the respectove claim …" at bounding box center [869, 323] width 1260 height 457
click at [323, 122] on div "-- We need to report a full history of all claims -- Once the respectove claim …" at bounding box center [869, 323] width 1260 height 457
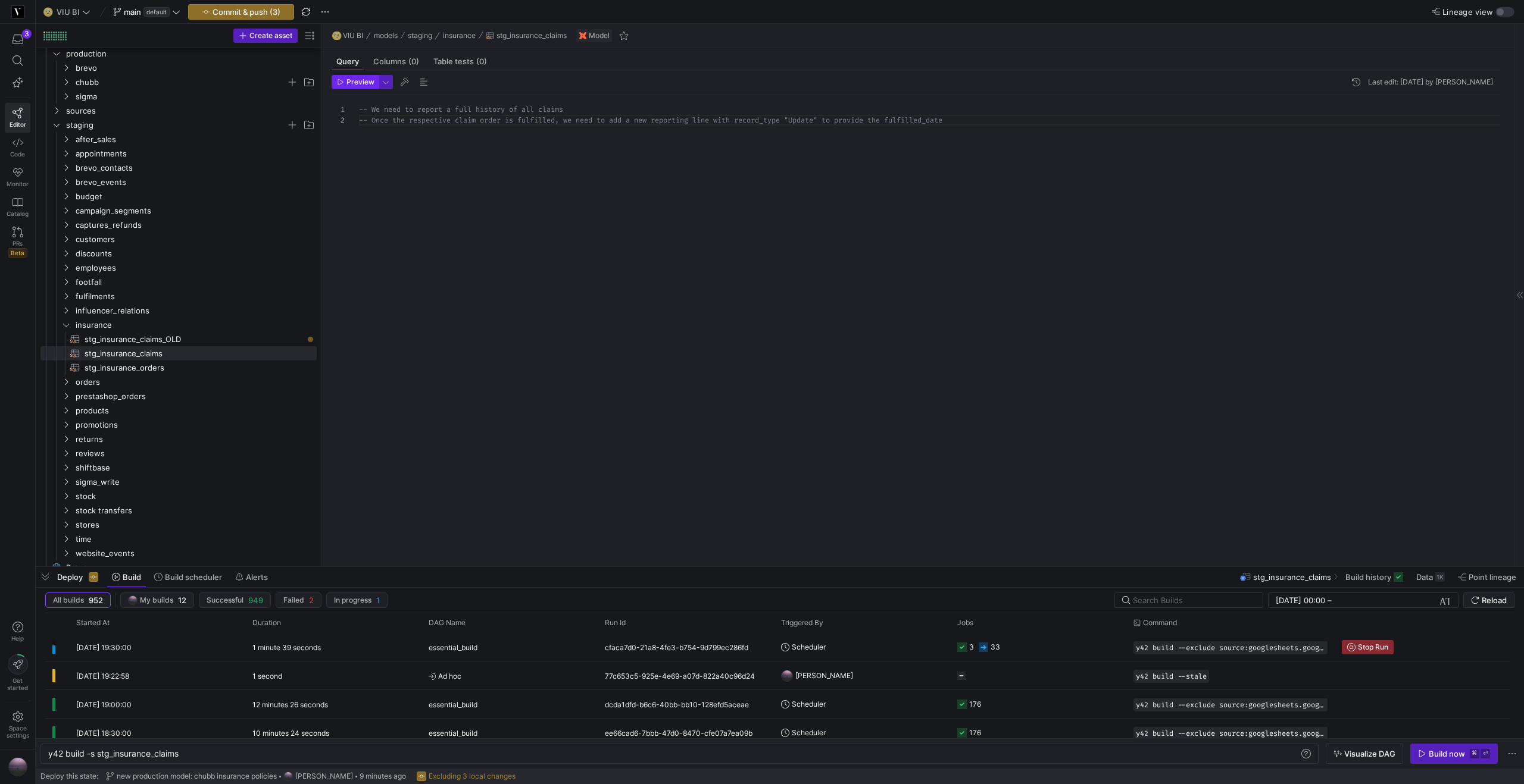
drag, startPoint x: 202, startPoint y: 73, endPoint x: 358, endPoint y: 77, distance: 156.1
click at [358, 77] on as-split "Create asset Drag here to set row groups Drag here to set column labels Group 1…" at bounding box center [779, 295] width 1488 height 543
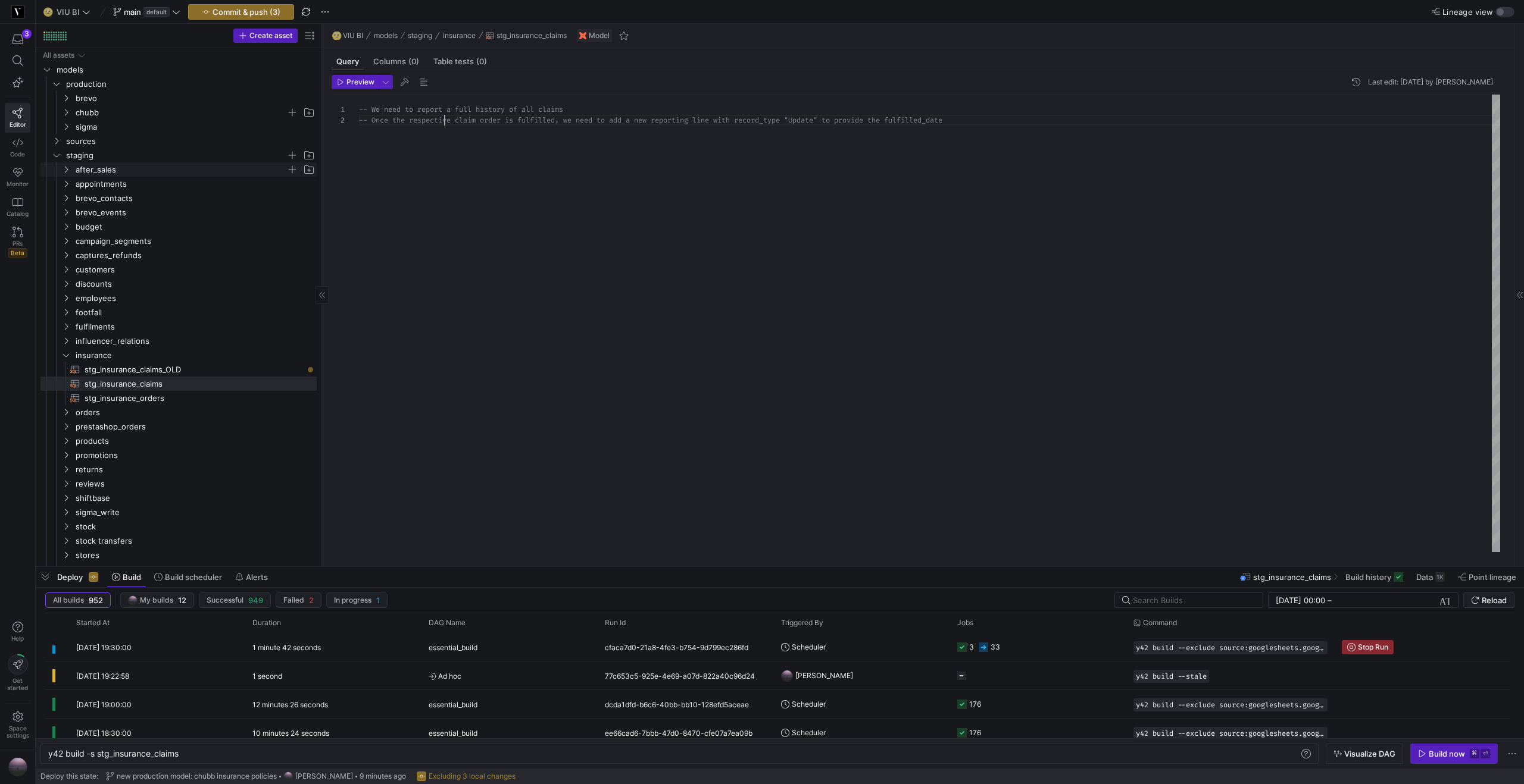
type textarea "-- We need to report a full history of all claims -- Once the respective claim …"
click at [69, 169] on icon "Press SPACE to select this row." at bounding box center [66, 169] width 9 height 7
click at [69, 169] on icon at bounding box center [66, 169] width 9 height 7
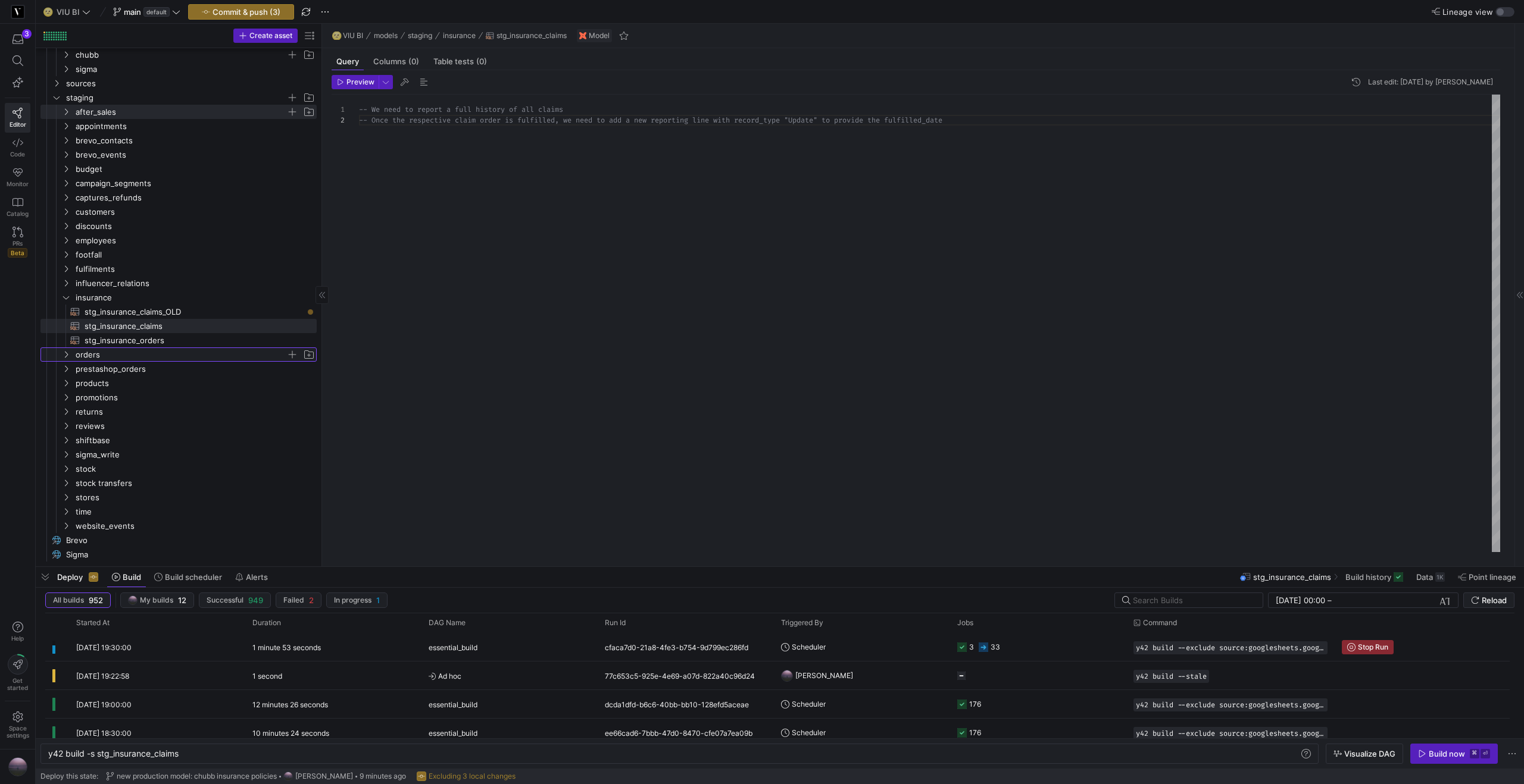
click at [65, 353] on icon "Press SPACE to select this row." at bounding box center [66, 354] width 9 height 7
click at [147, 367] on span "stg_all_orders_fulfilled​​​​​​​​​​" at bounding box center [194, 368] width 219 height 13
type textarea "y42 build -s stg_all_orders_fulfilled"
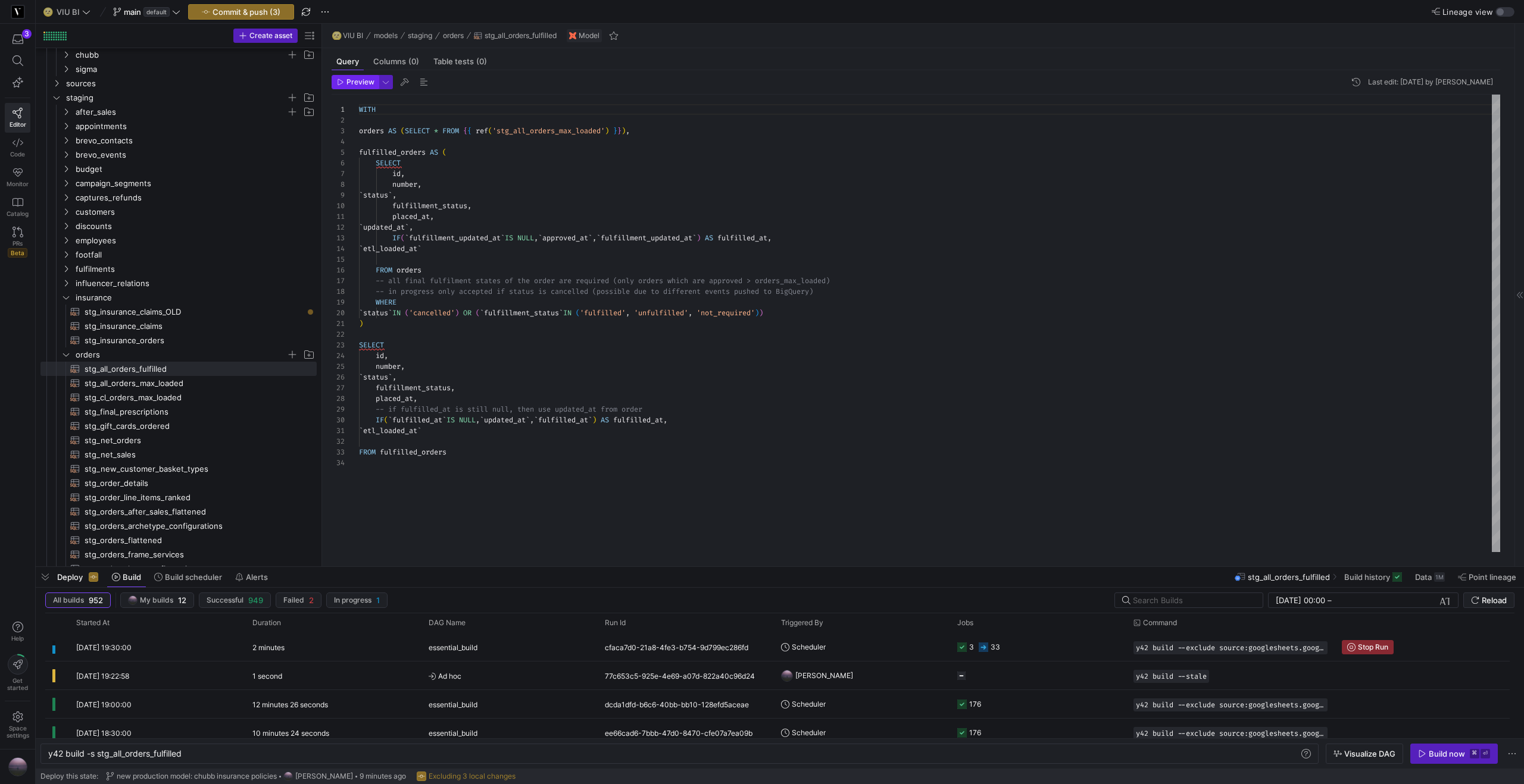
click at [361, 80] on span "Preview" at bounding box center [361, 82] width 28 height 9
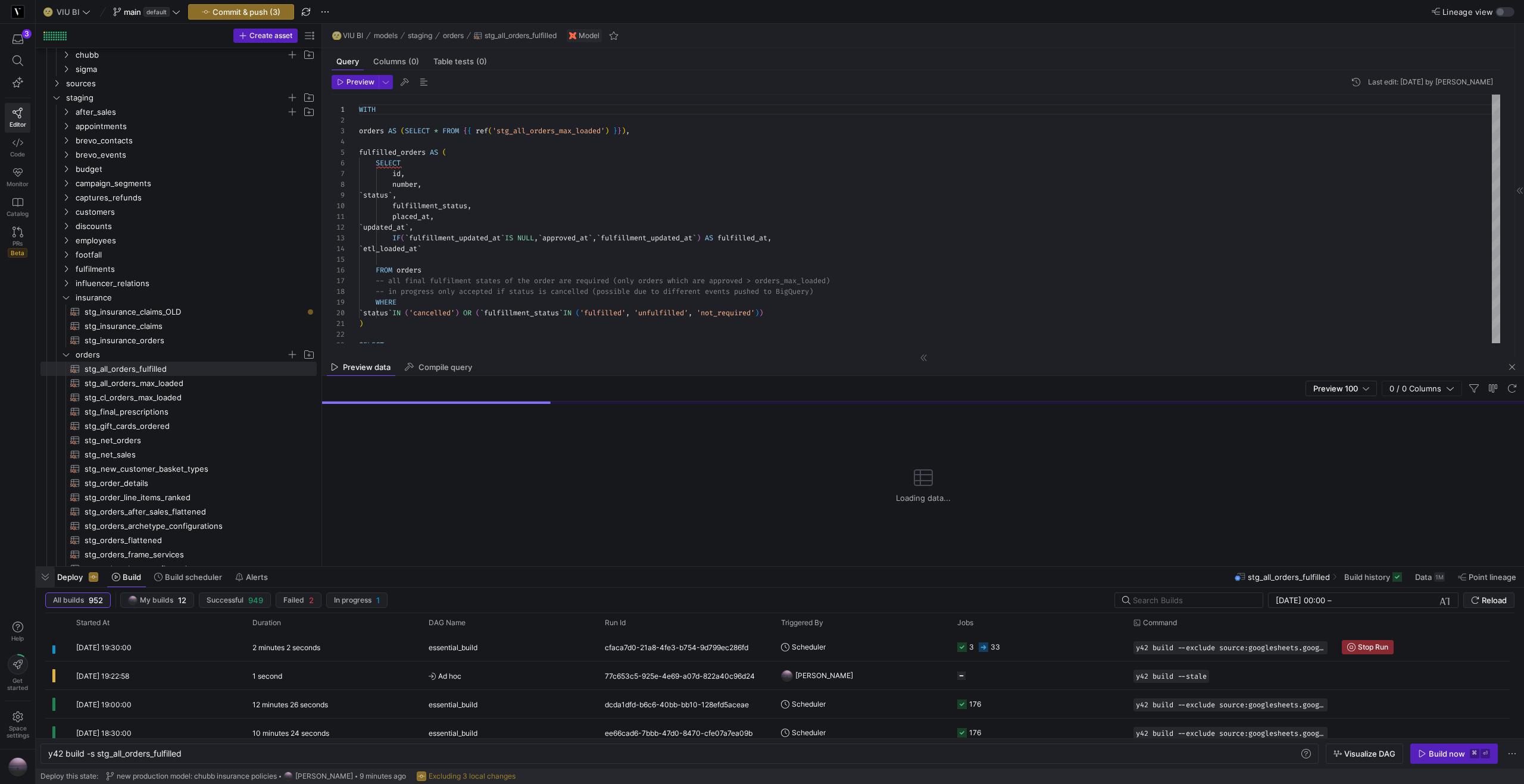
click at [46, 575] on span "button" at bounding box center [45, 577] width 19 height 20
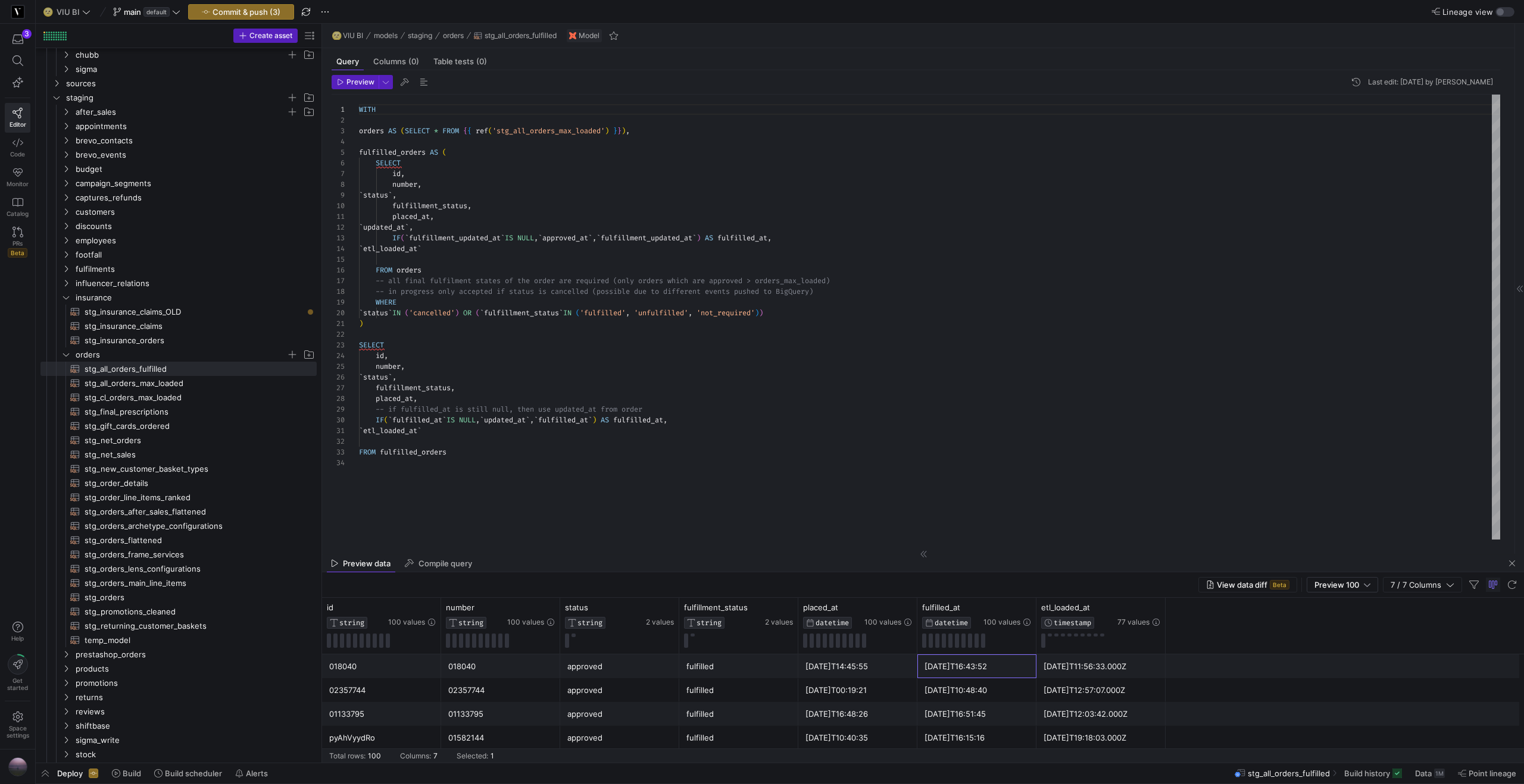
click at [975, 669] on div "2016-03-01T16:43:52" at bounding box center [976, 667] width 105 height 24
click at [840, 676] on div "2015-10-26T14:45:55" at bounding box center [857, 667] width 105 height 24
click at [714, 677] on div "fulfilled" at bounding box center [738, 667] width 105 height 24
click at [479, 669] on div "018040" at bounding box center [500, 667] width 105 height 24
click at [479, 685] on div "02357744" at bounding box center [500, 691] width 105 height 24
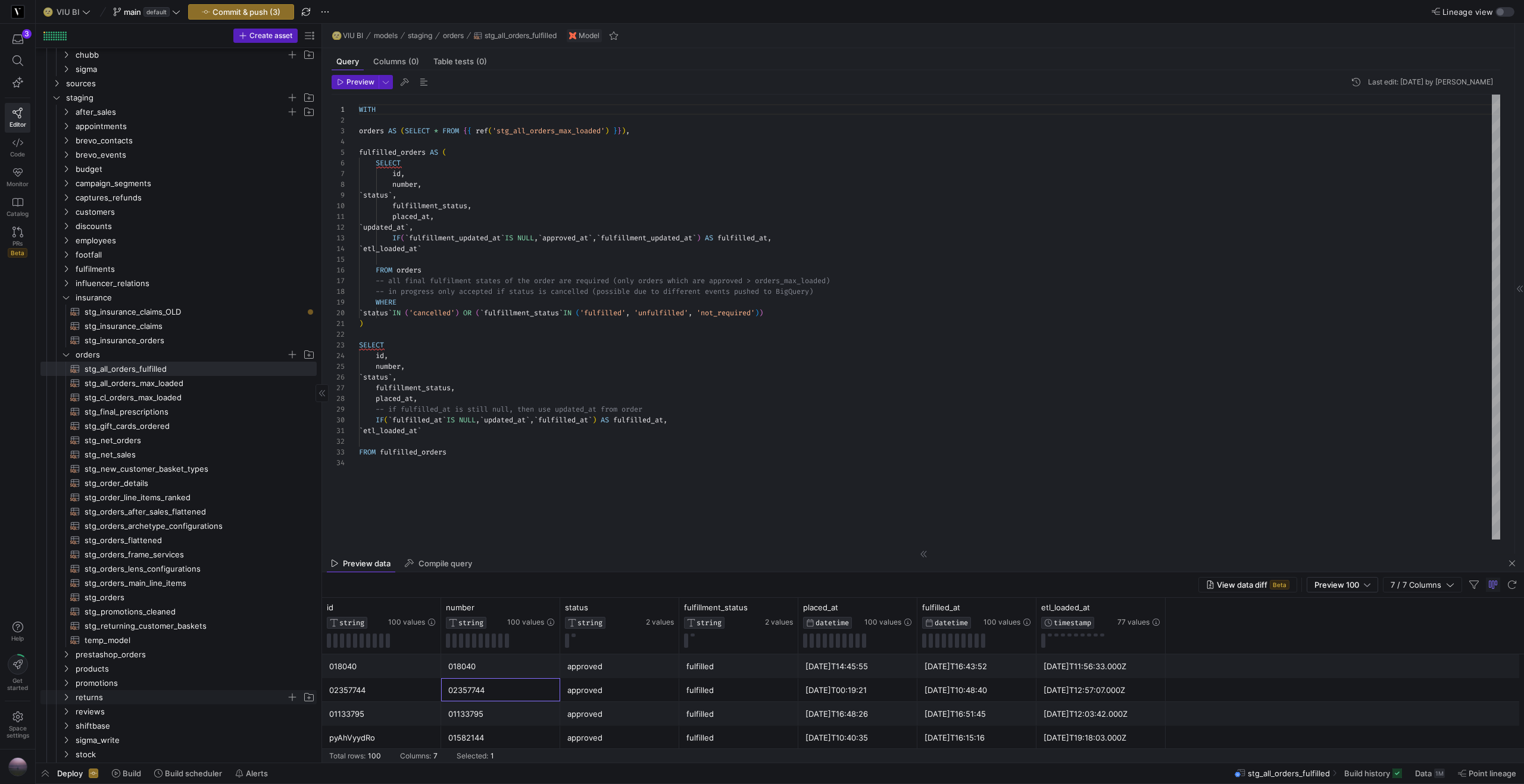
click at [68, 698] on icon "Press SPACE to select this row." at bounding box center [67, 698] width 3 height 6
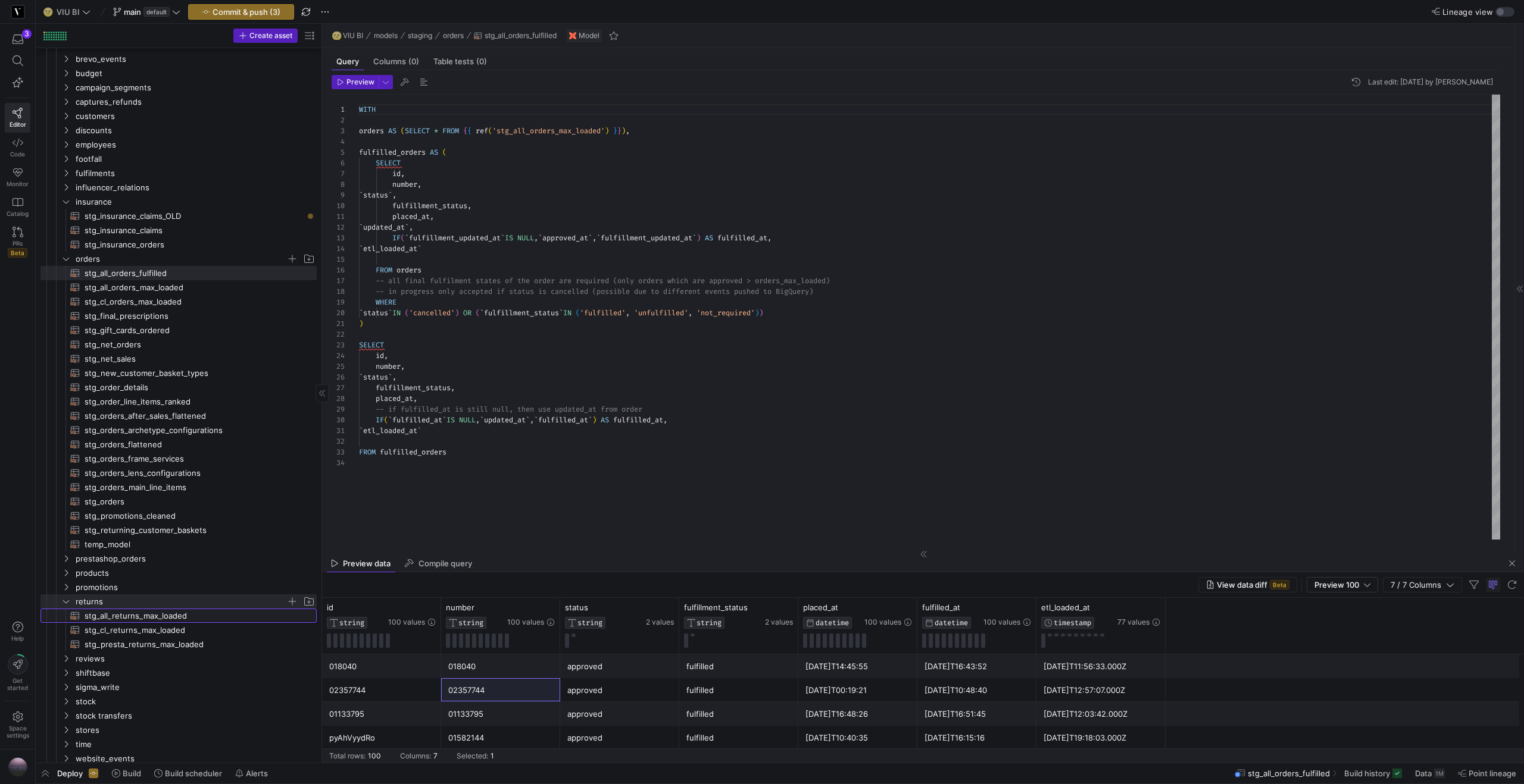
click at [144, 619] on span "stg_all_returns_max_loaded​​​​​​​​​​" at bounding box center [194, 615] width 219 height 13
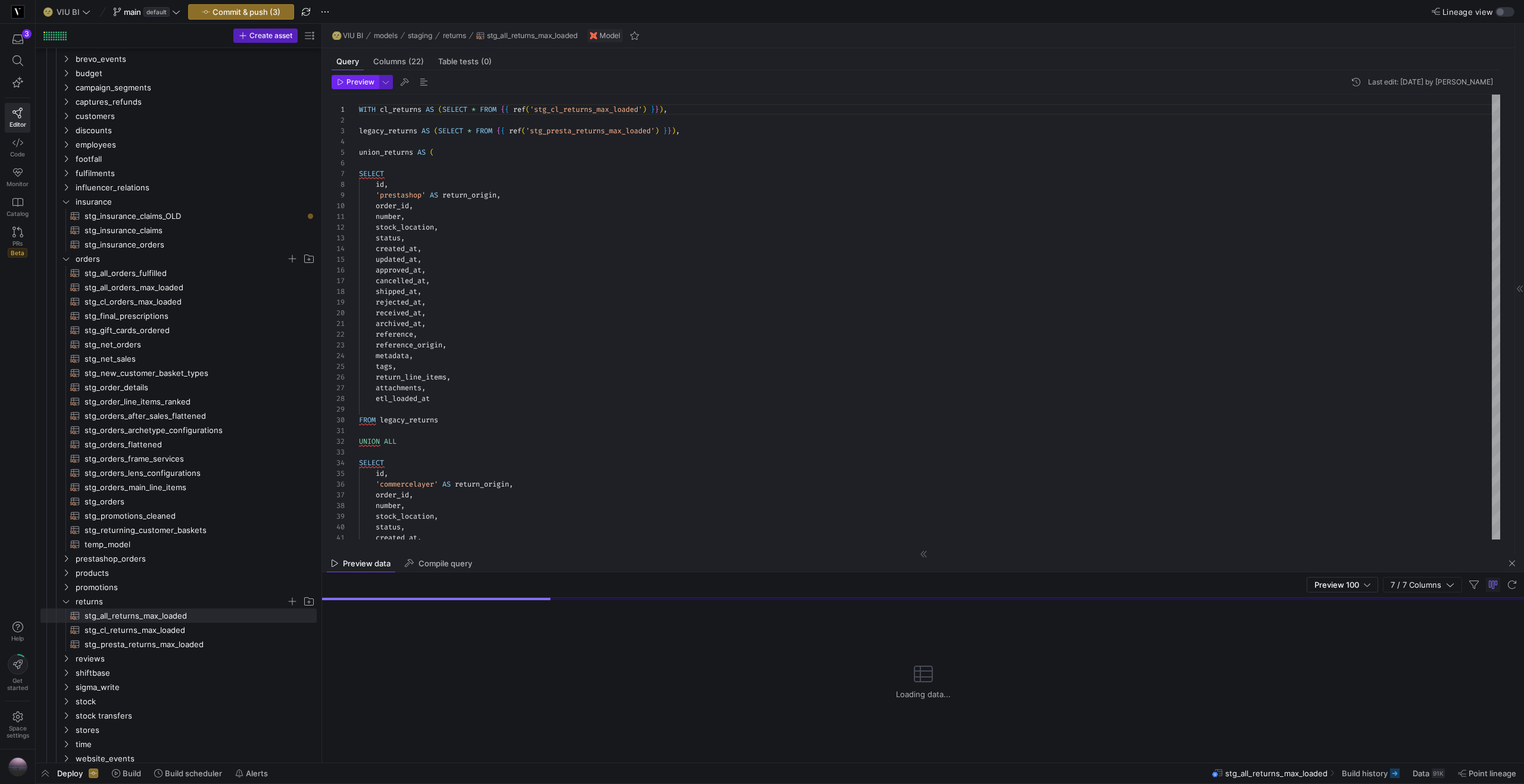
click at [351, 75] on button "Preview" at bounding box center [355, 82] width 47 height 14
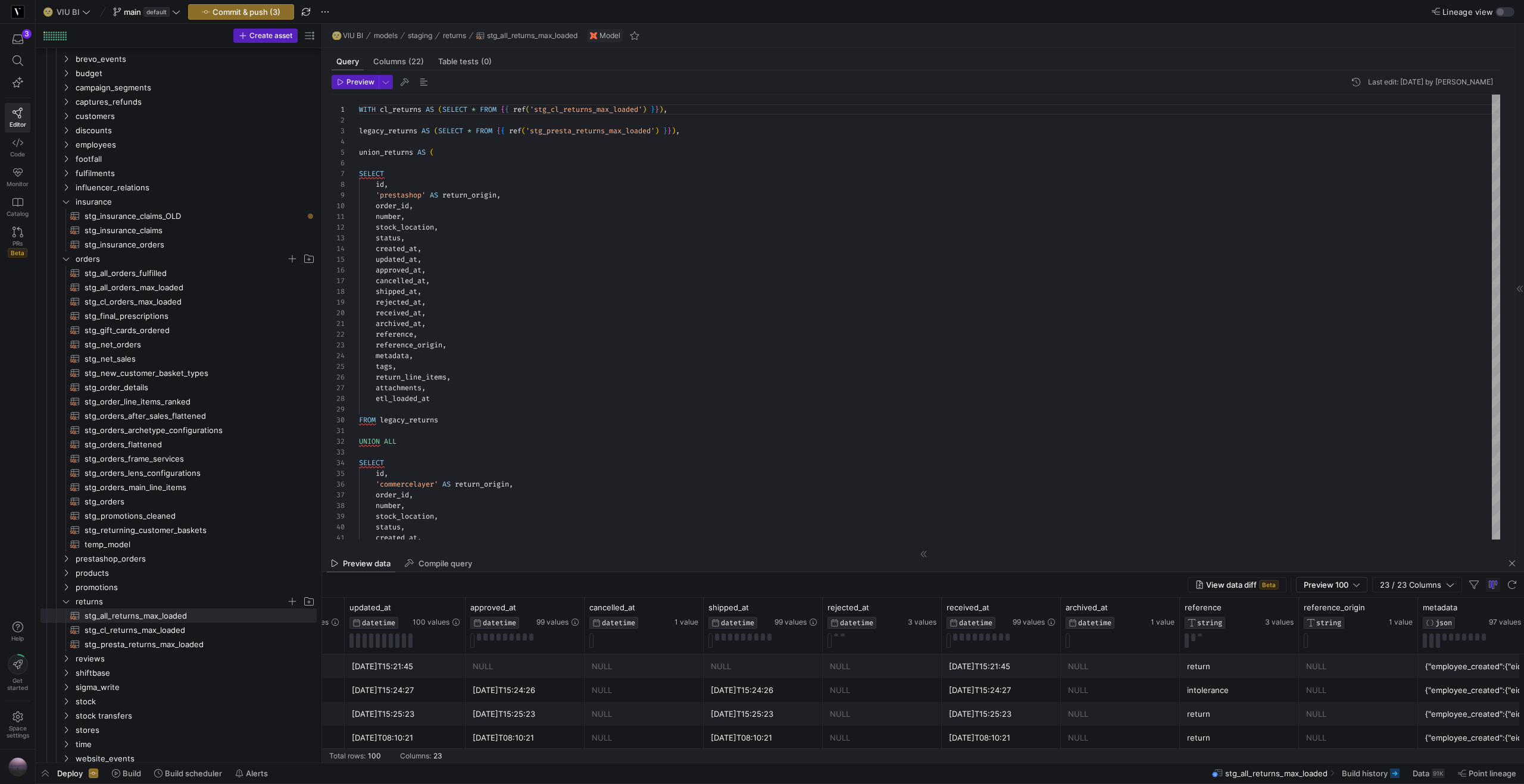
scroll to position [0, 1320]
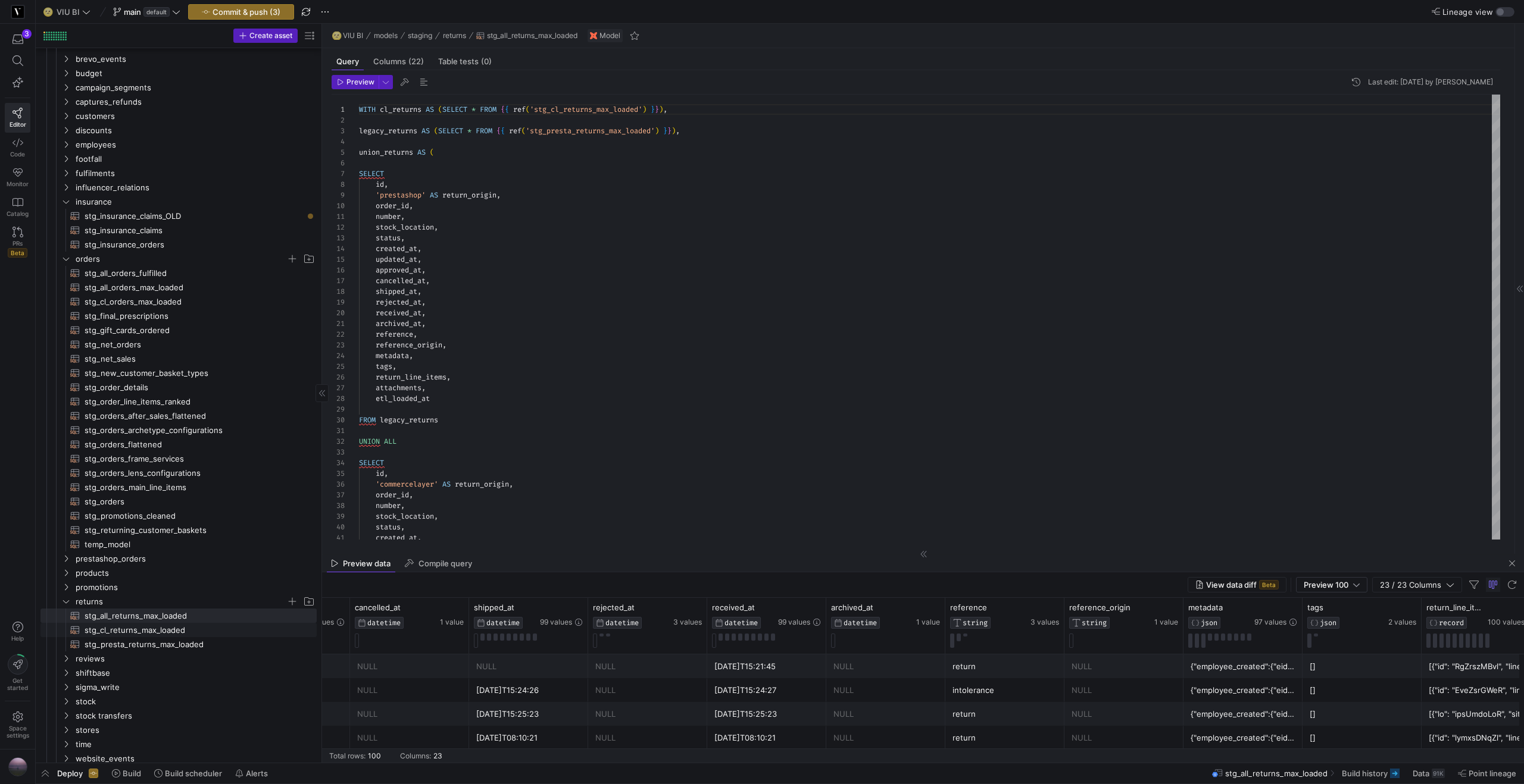
click at [186, 632] on span "stg_cl_returns_max_loaded​​​​​​​​​​" at bounding box center [194, 630] width 219 height 13
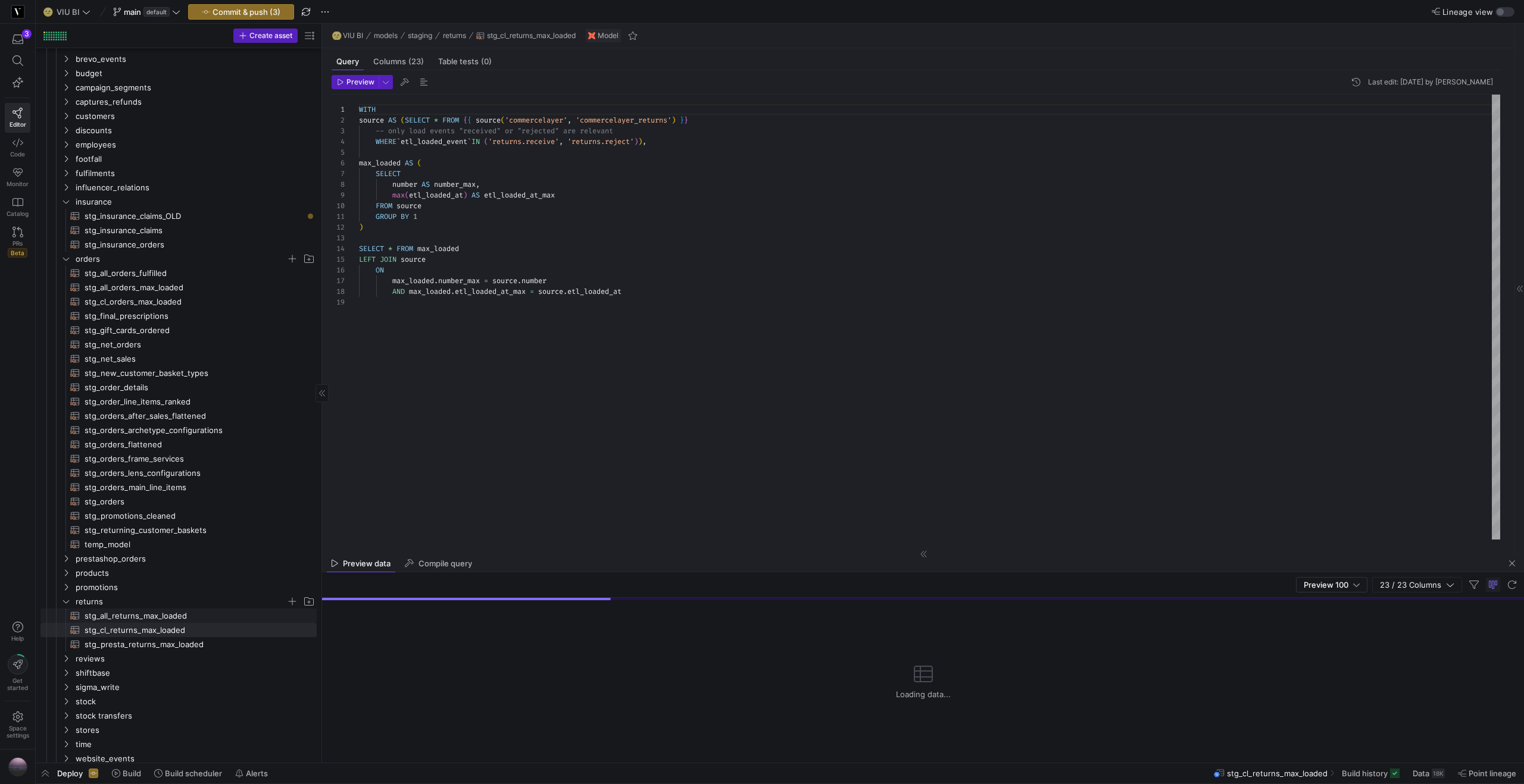
click at [193, 614] on span "stg_all_returns_max_loaded​​​​​​​​​​" at bounding box center [194, 615] width 219 height 13
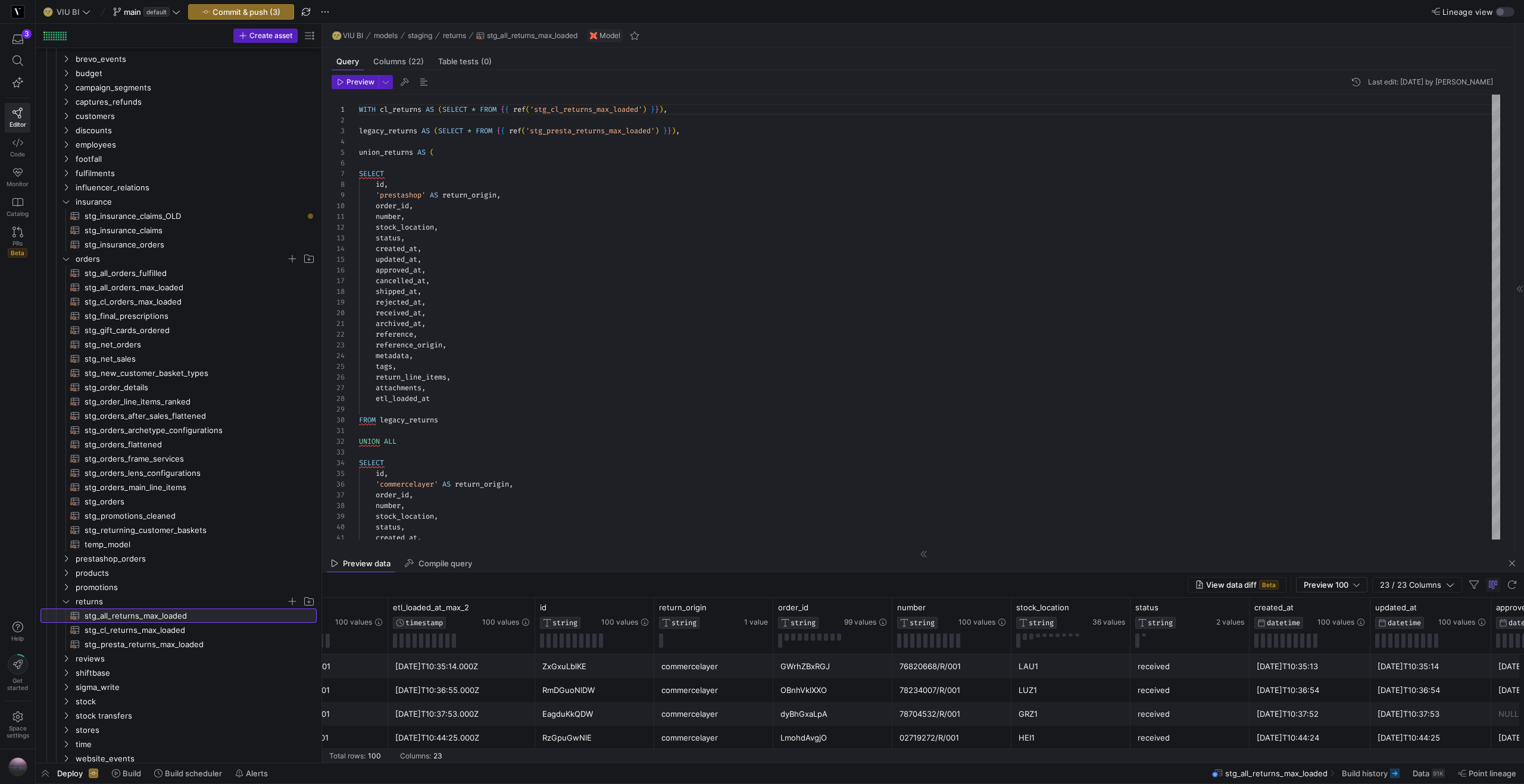
scroll to position [0, 141]
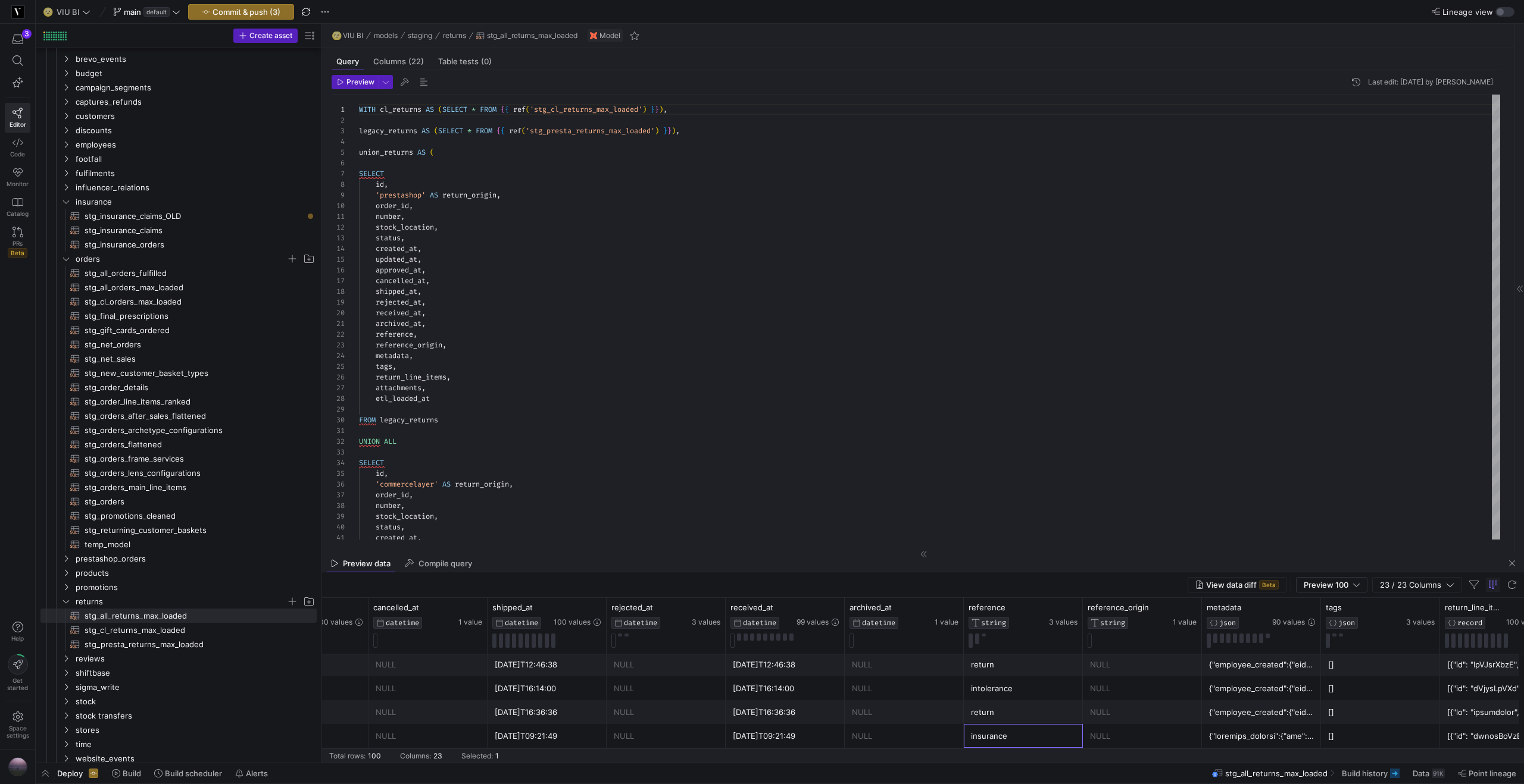
click at [1007, 731] on div "insurance" at bounding box center [1023, 736] width 105 height 24
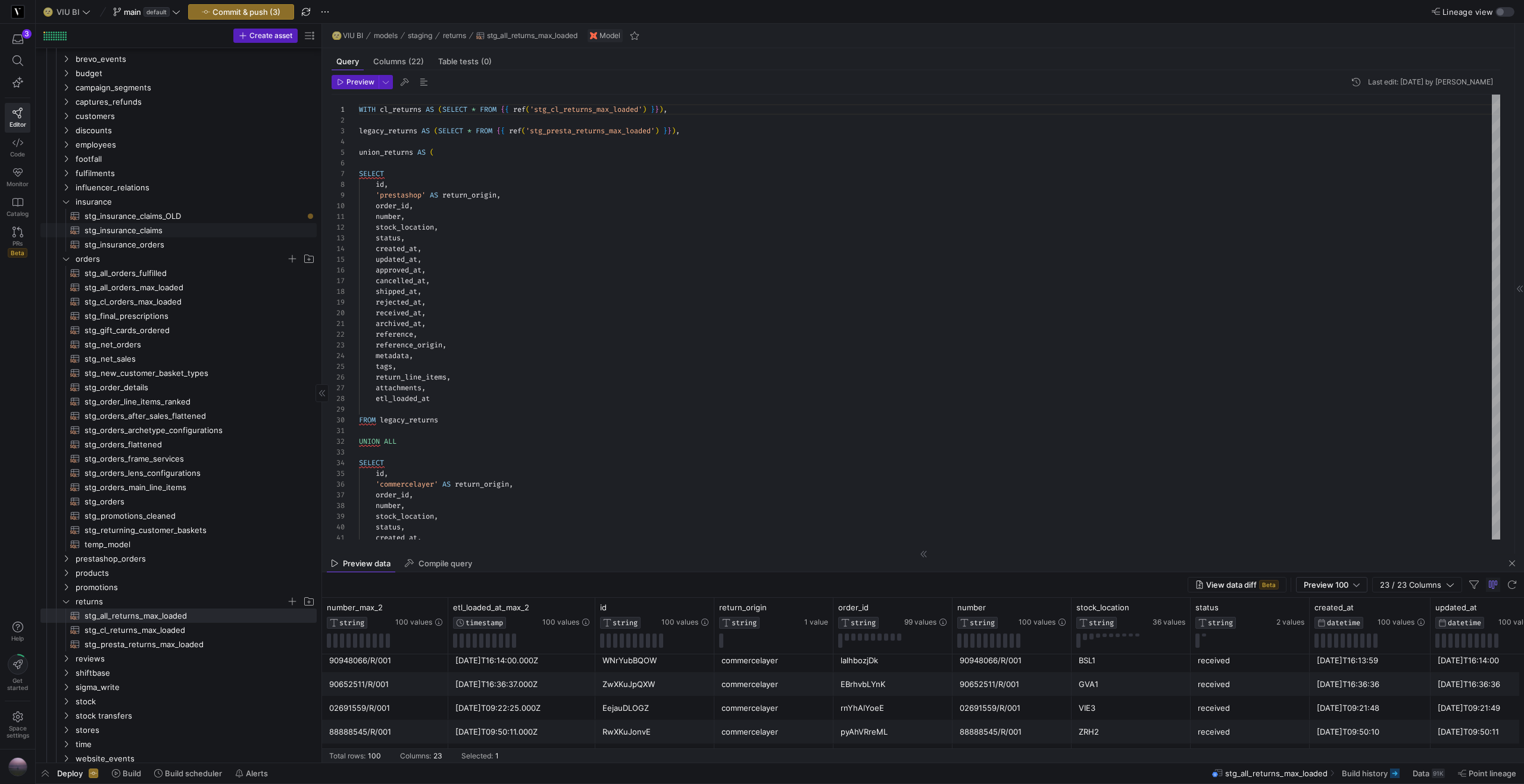
click at [179, 232] on span "stg_insurance_claims​​​​​​​​​​" at bounding box center [194, 230] width 219 height 13
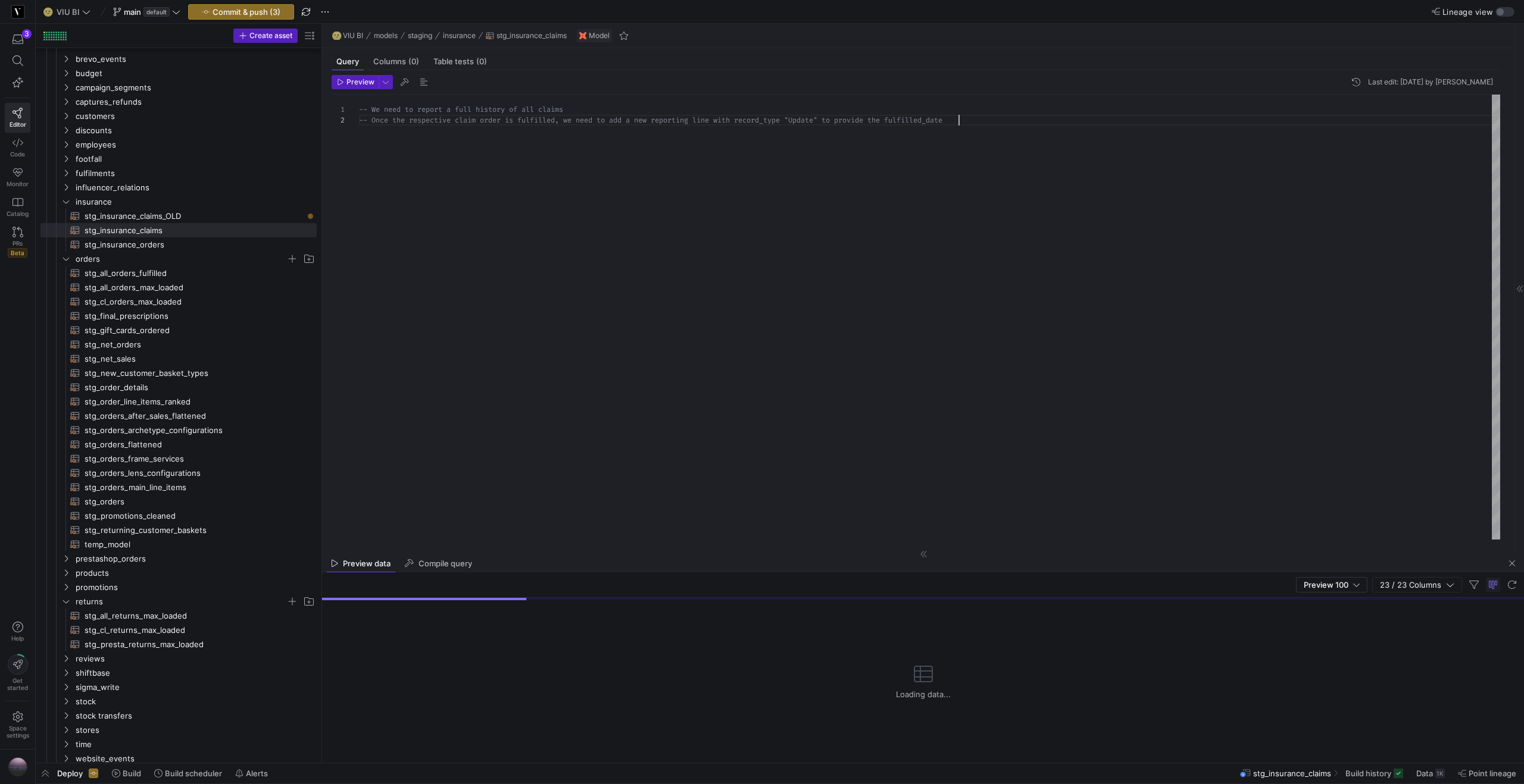
click at [472, 187] on div "-- We need to report a full history of all claims -- Once the respective claim …" at bounding box center [930, 317] width 1141 height 445
click at [751, 164] on div "-- We need to report a full history of all claims -- Once the respective claim …" at bounding box center [930, 317] width 1141 height 445
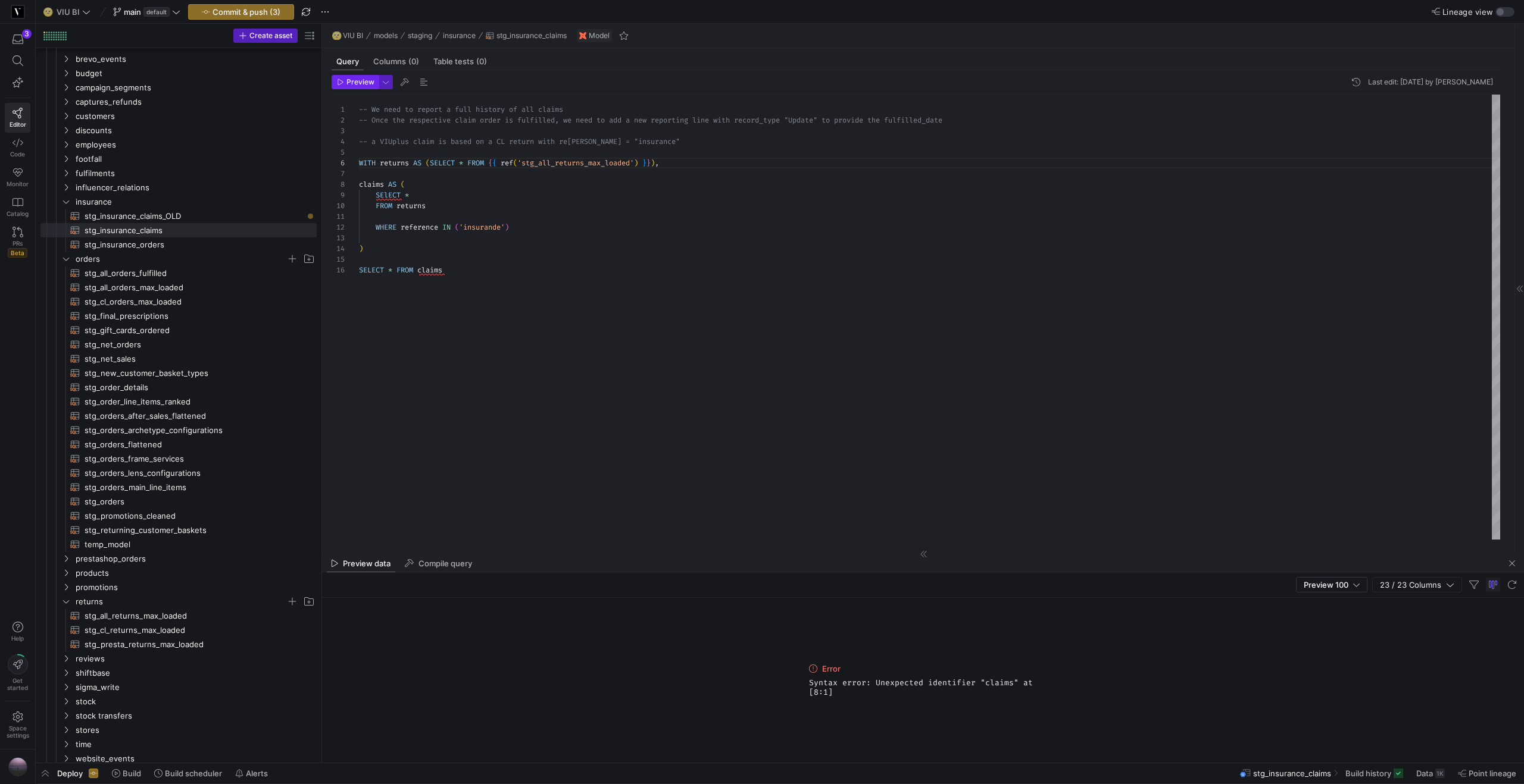
click at [357, 83] on span "Preview" at bounding box center [361, 82] width 28 height 9
click at [1342, 588] on span "Preview 100" at bounding box center [1325, 584] width 45 height 9
click at [1331, 622] on span "Full Preview" at bounding box center [1331, 624] width 61 height 9
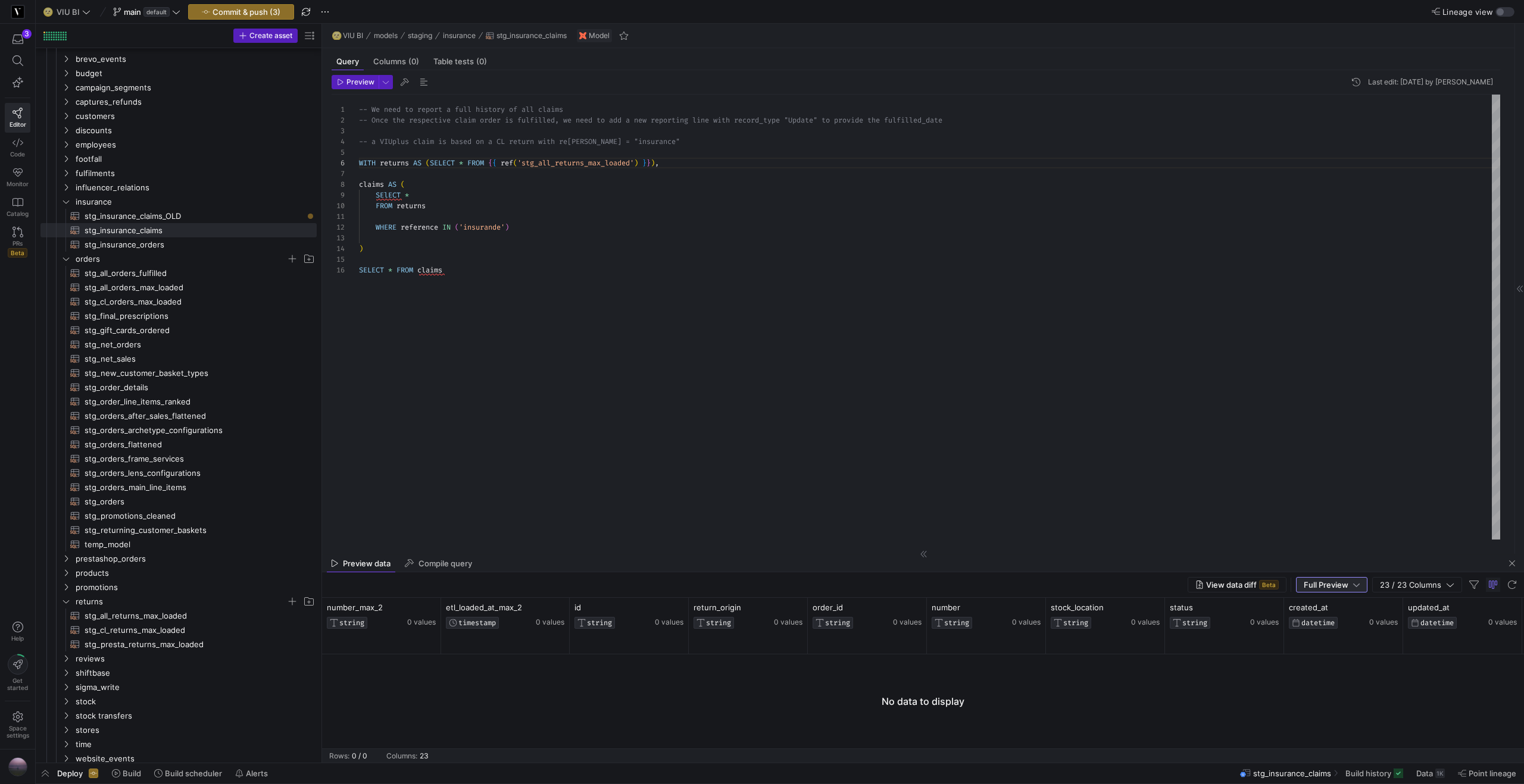
click at [479, 196] on div "-- We need to report a full history of all claims -- Once the respective claim …" at bounding box center [930, 317] width 1141 height 445
click at [477, 202] on div "-- We need to report a full history of all claims -- Once the respective claim …" at bounding box center [930, 317] width 1141 height 445
click at [501, 269] on div "-- We need to report a full history of all claims -- Once the respective claim …" at bounding box center [930, 317] width 1141 height 445
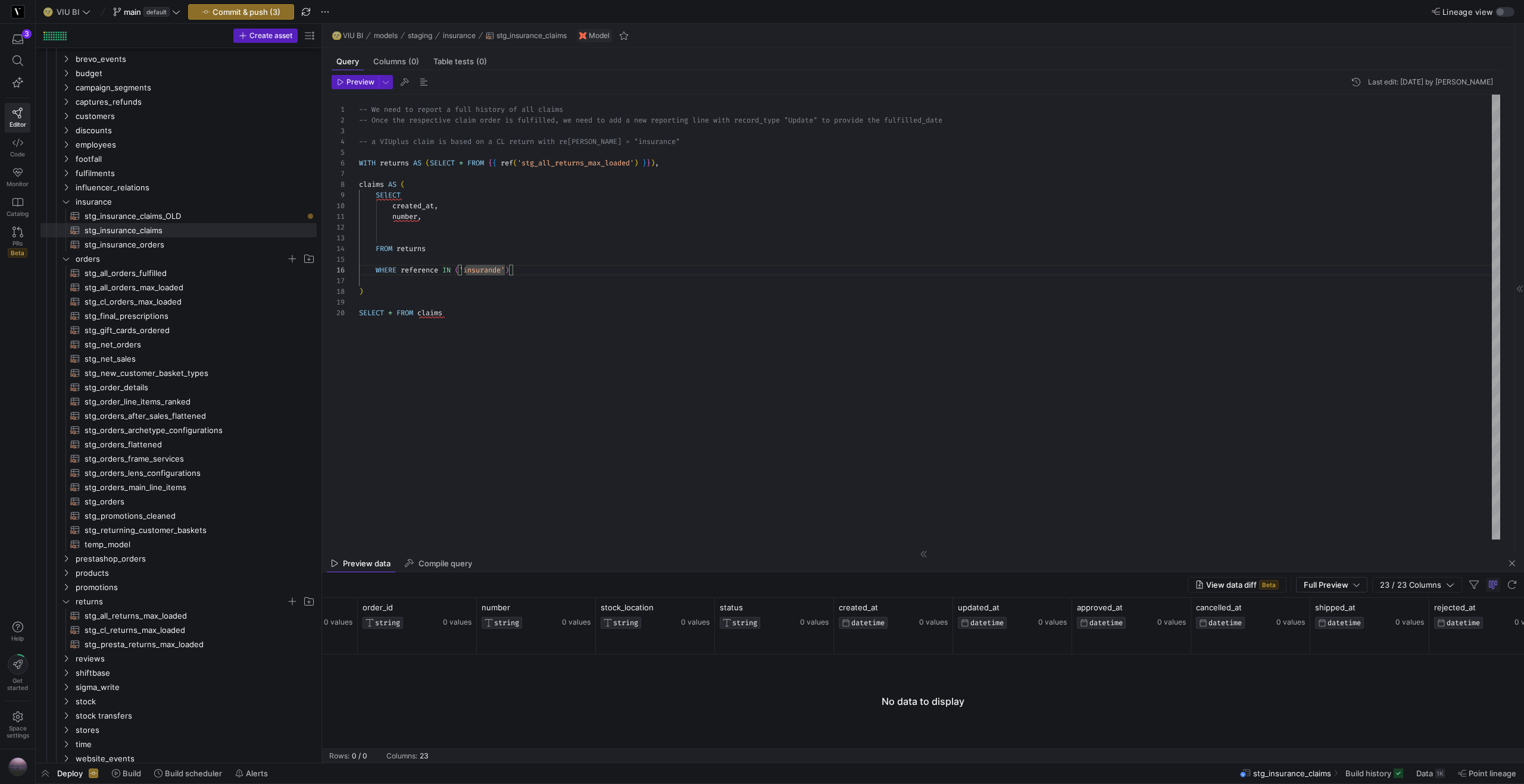
scroll to position [0, 494]
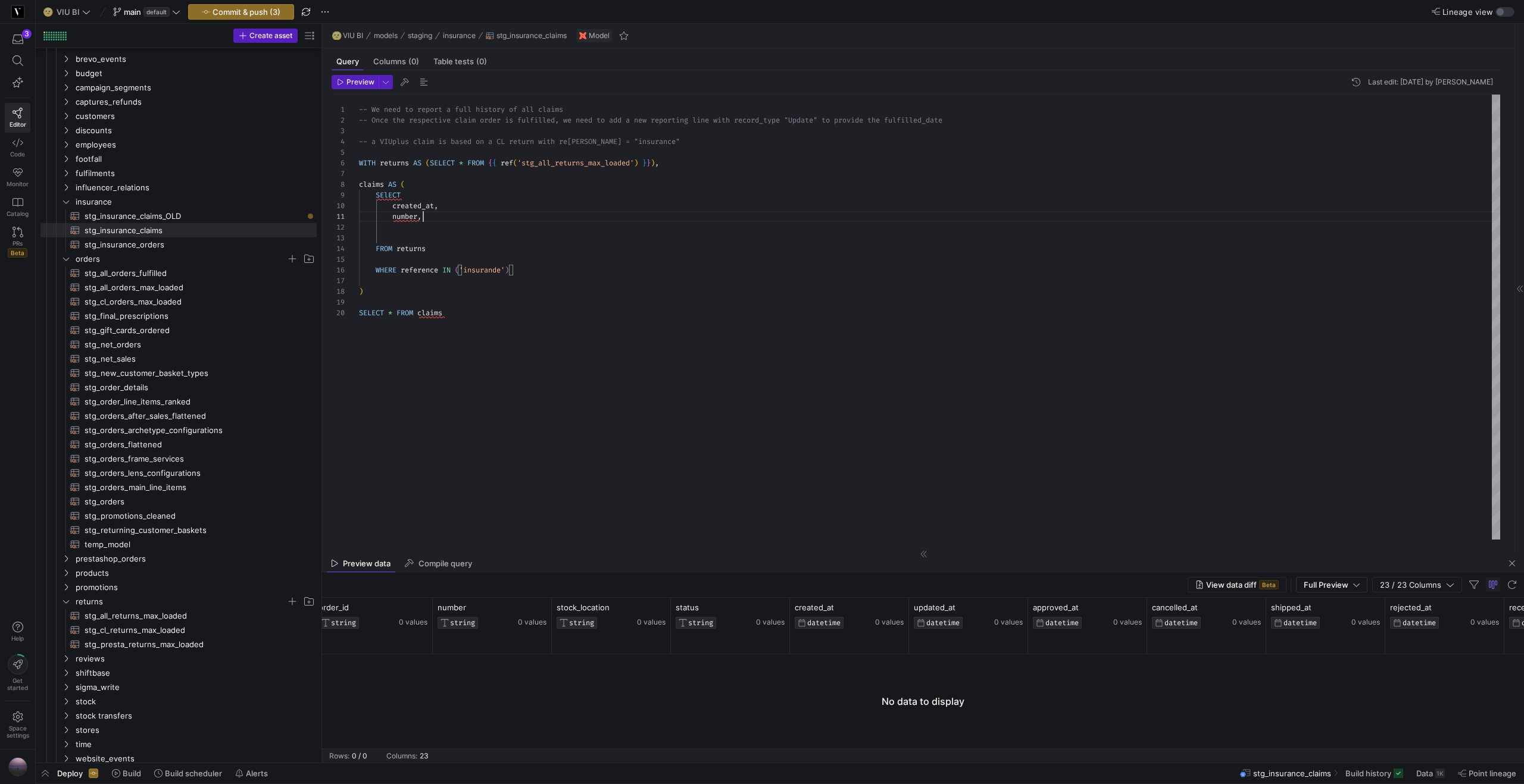
click at [463, 214] on div "-- We need to report a full history of all claims -- Once the respective claim …" at bounding box center [930, 317] width 1141 height 445
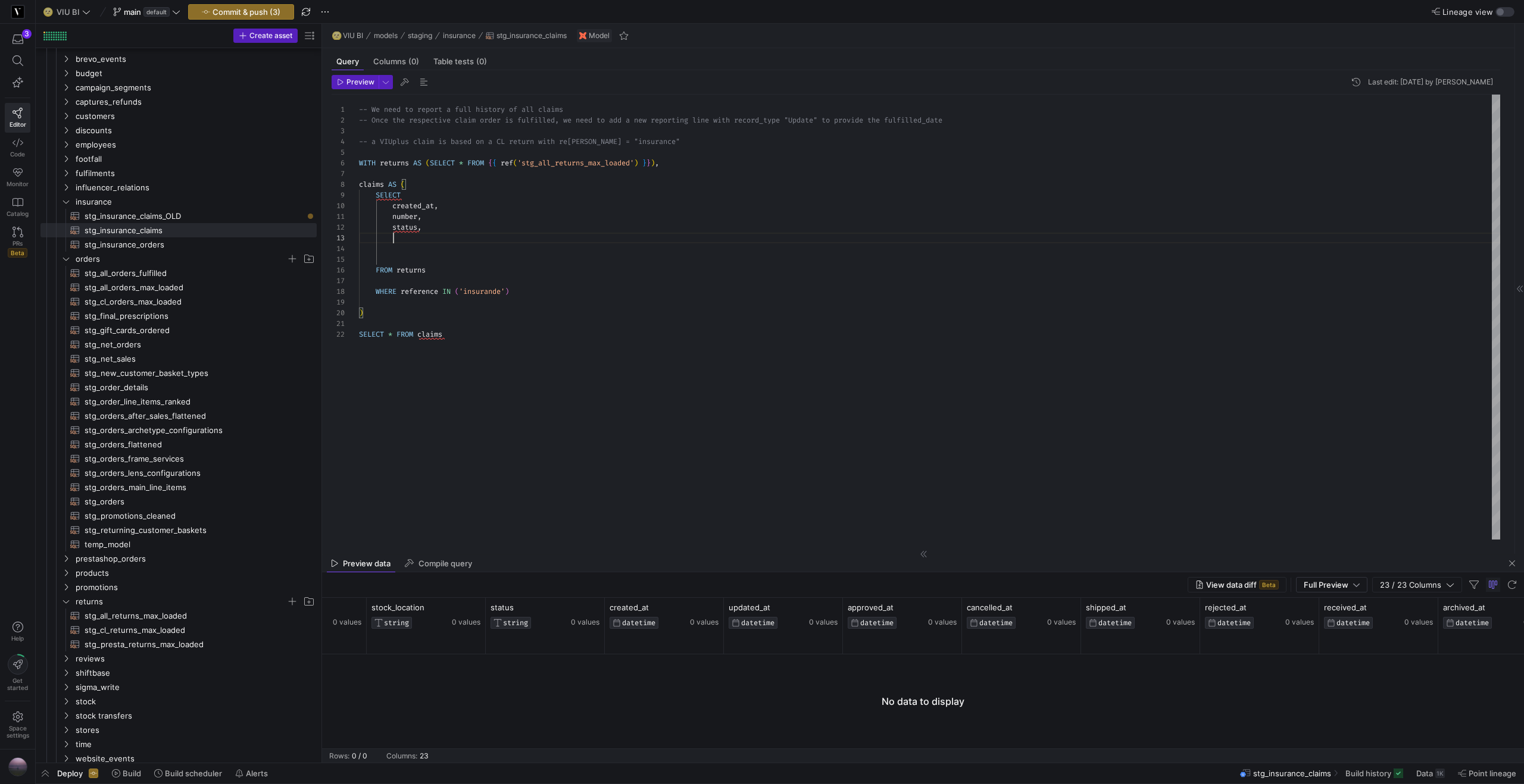
scroll to position [0, 837]
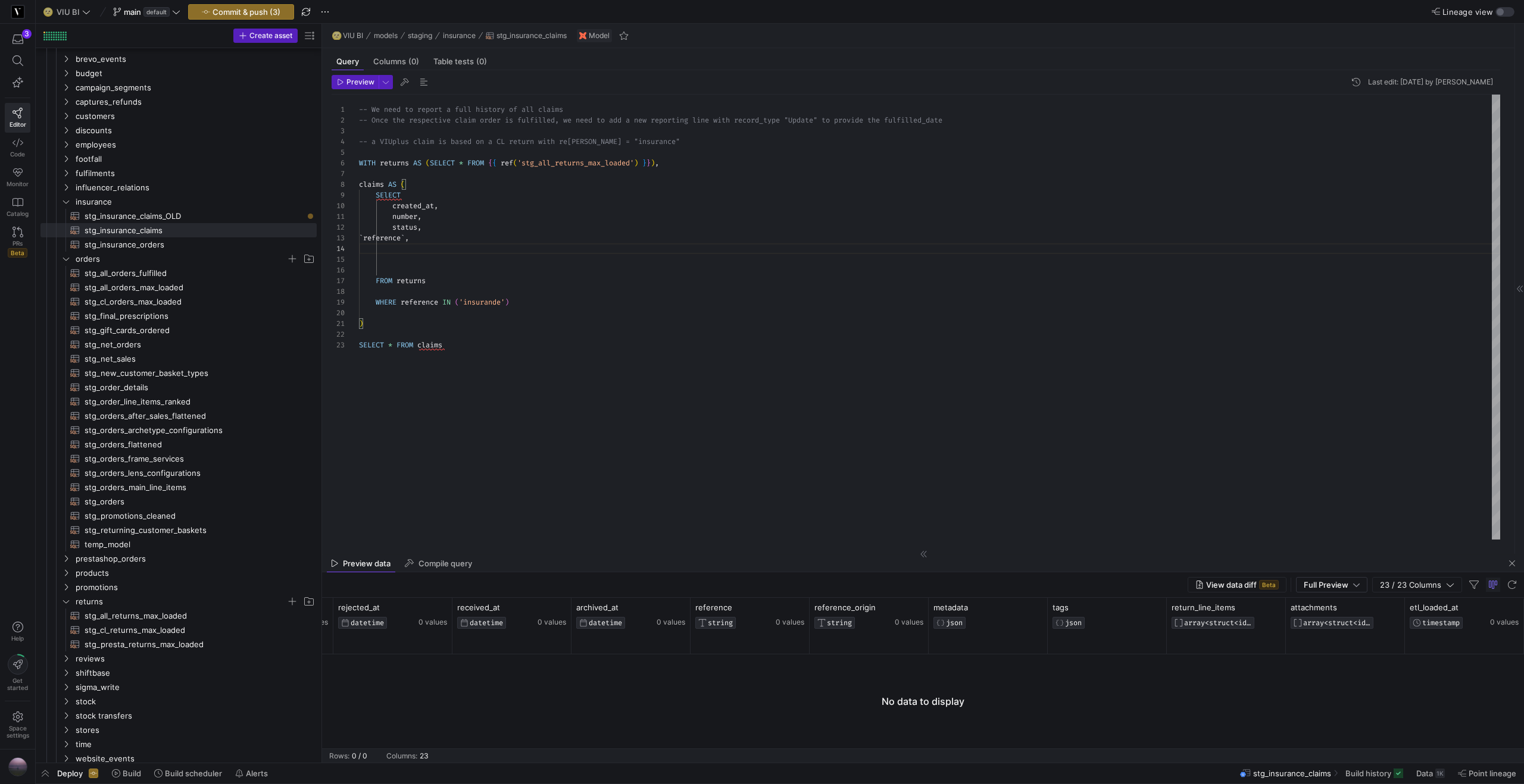
click at [494, 300] on div "-- We need to report a full history of all claims -- Once the respective claim …" at bounding box center [930, 317] width 1141 height 445
type textarea "number, status, `reference`, FROM returns WHERE reference IN ('insurance')"
click at [390, 87] on span "button" at bounding box center [385, 82] width 13 height 13
click at [297, 155] on p "Full Preview" at bounding box center [307, 154] width 101 height 9
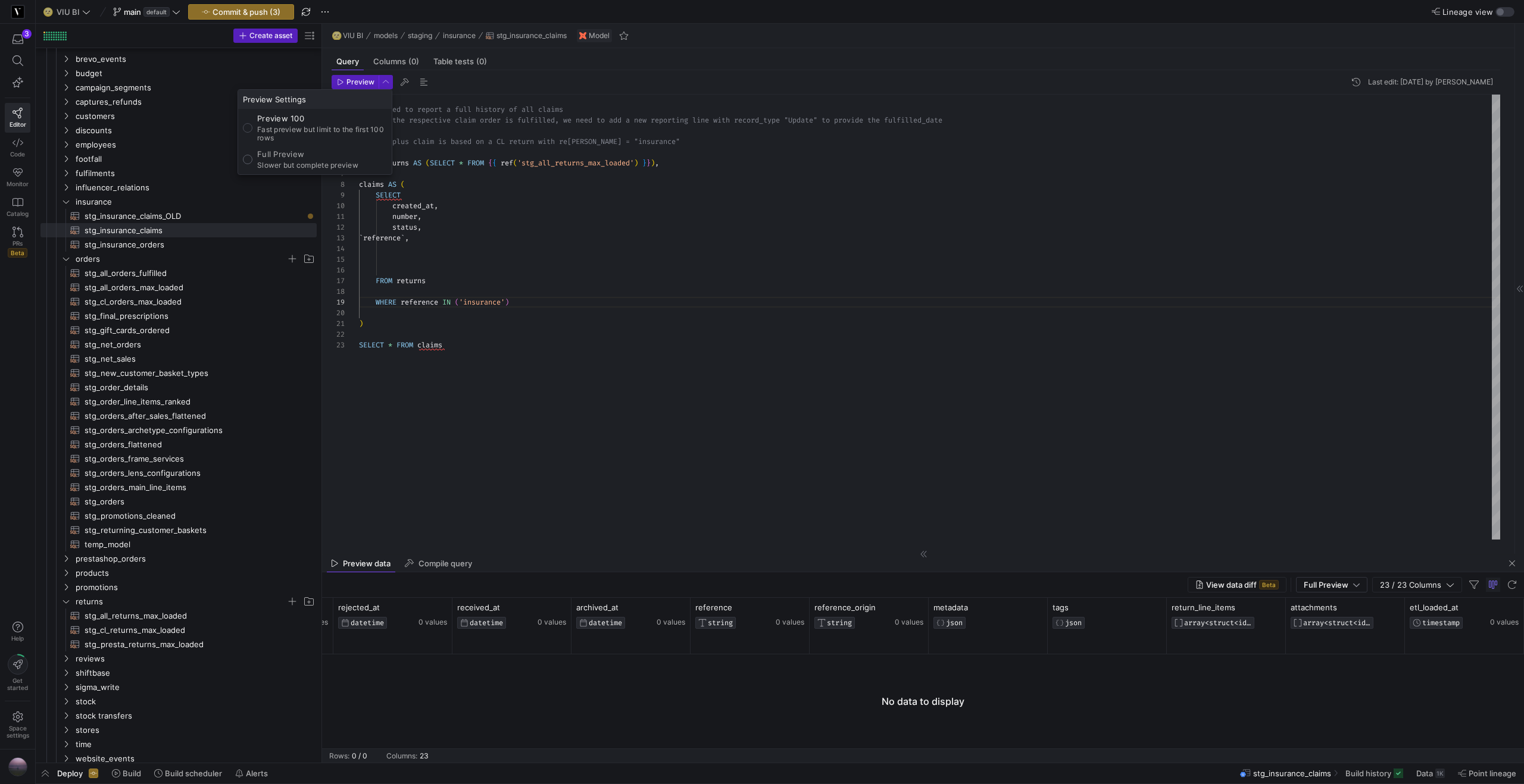
click at [252, 155] on input "Full Preview Slower but complete preview" at bounding box center [248, 159] width 9 height 9
radio input "true"
click at [355, 87] on div at bounding box center [762, 392] width 1524 height 784
click at [356, 82] on span "Preview" at bounding box center [361, 82] width 28 height 9
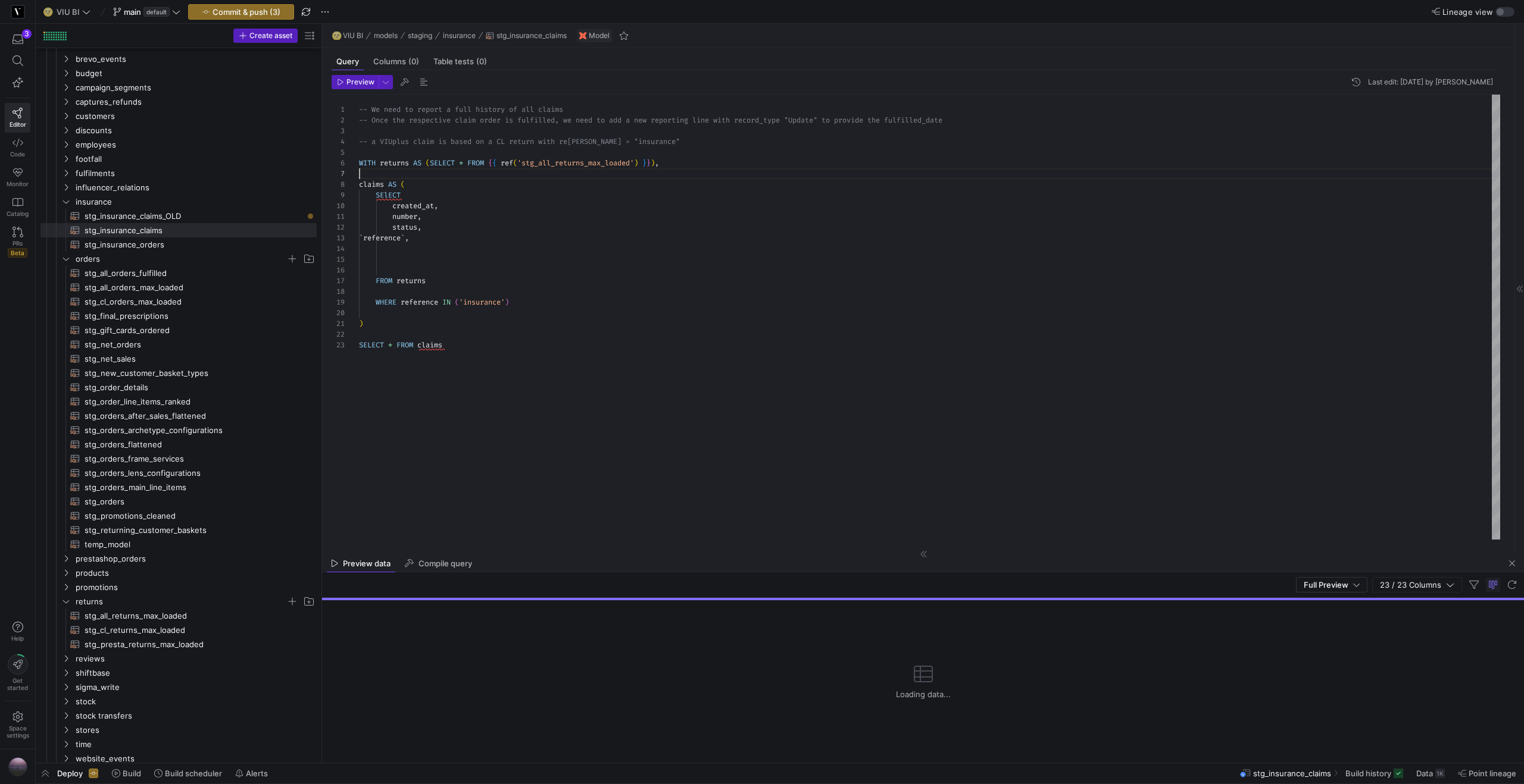
scroll to position [64, 0]
click at [506, 175] on div "-- We need to report a full history of all claims -- Once the respective claim …" at bounding box center [930, 317] width 1141 height 445
click at [360, 182] on div "-- We need to report a full history of all claims -- Once the respective claim …" at bounding box center [930, 317] width 1141 height 445
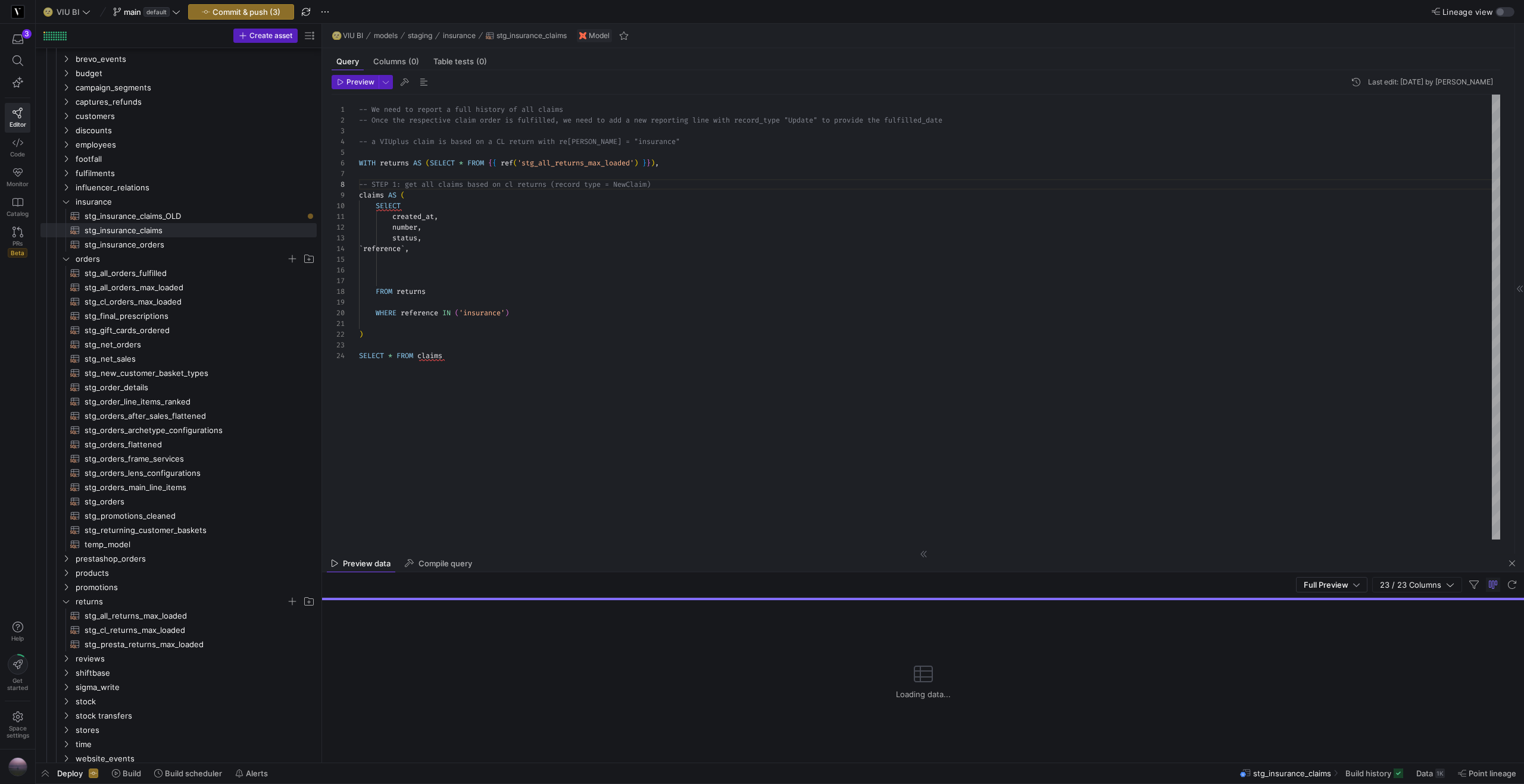
click at [442, 182] on span "-- STEP 1: get all claims based on cl returns (rec" at bounding box center [463, 185] width 208 height 9
click at [542, 212] on div "-- We need to report a full history of all claims -- Once the respective claim …" at bounding box center [930, 317] width 1141 height 445
click at [536, 203] on div "-- We need to report a full history of all claims -- Once the respective claim …" at bounding box center [930, 317] width 1141 height 445
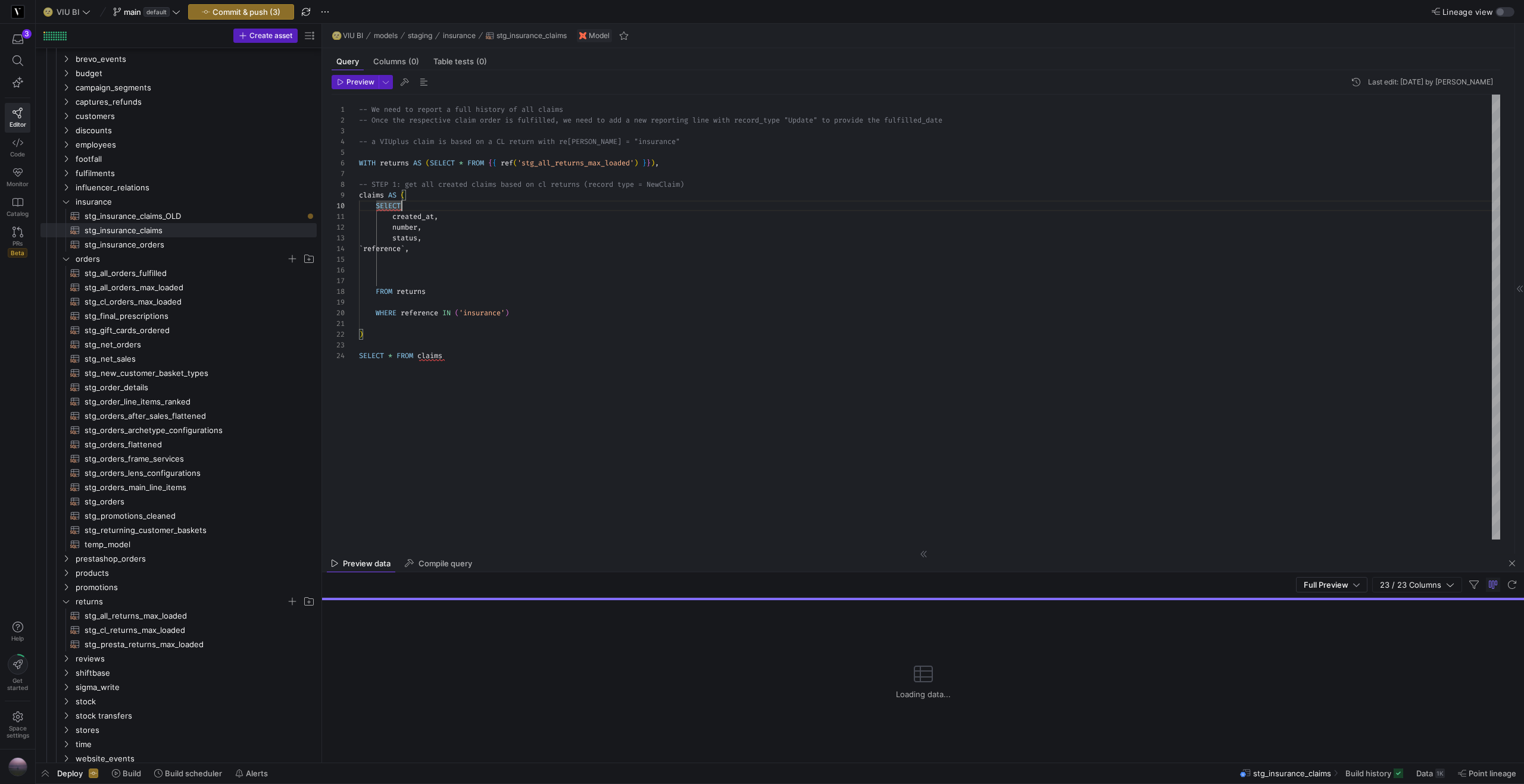
click at [425, 210] on div "-- We need to report a full history of all claims -- Once the respective claim …" at bounding box center [930, 317] width 1141 height 445
click at [420, 273] on div "-- We need to report a full history of all claims -- Once the respective claim …" at bounding box center [930, 317] width 1141 height 445
click at [360, 87] on span "button" at bounding box center [355, 82] width 46 height 13
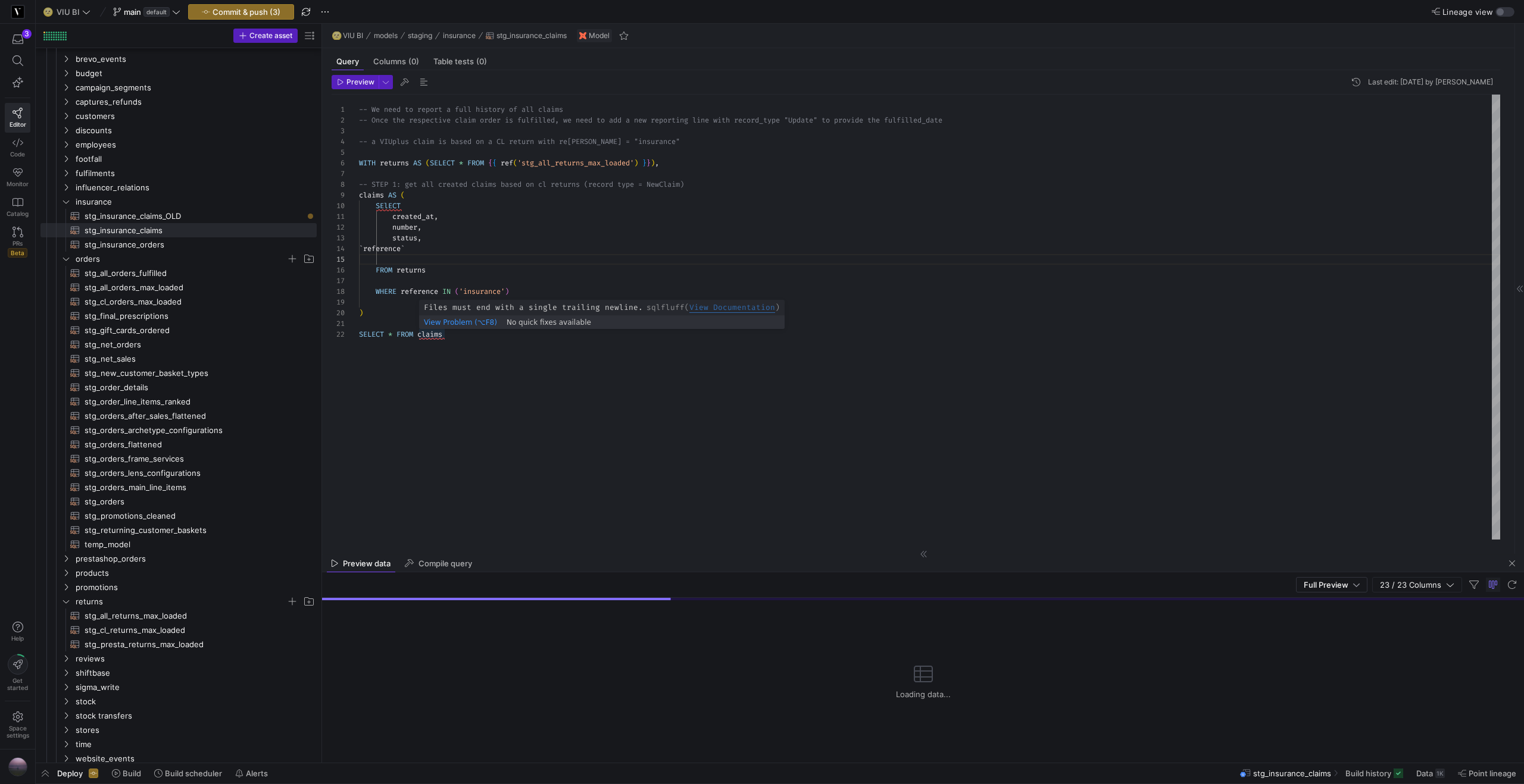
scroll to position [11, 85]
click at [460, 336] on div "SELECT * FROM claims" at bounding box center [930, 335] width 1141 height 11
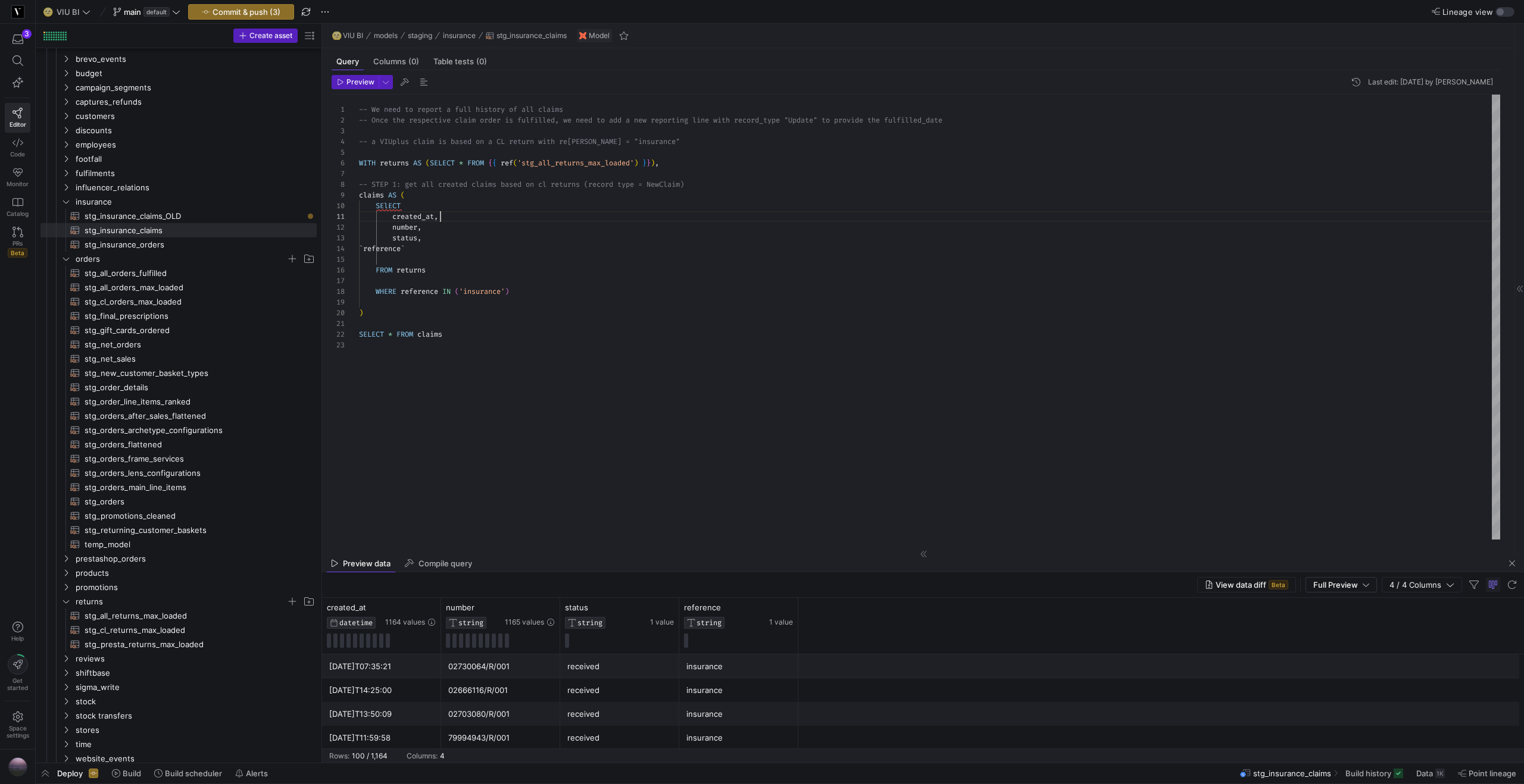
scroll to position [0, 82]
click at [457, 215] on div "-- We need to report a full history of all claims -- Once the respective claim …" at bounding box center [930, 317] width 1141 height 445
click at [612, 218] on div "-- We need to report a full history of all claims -- Once the respective claim …" at bounding box center [930, 317] width 1141 height 445
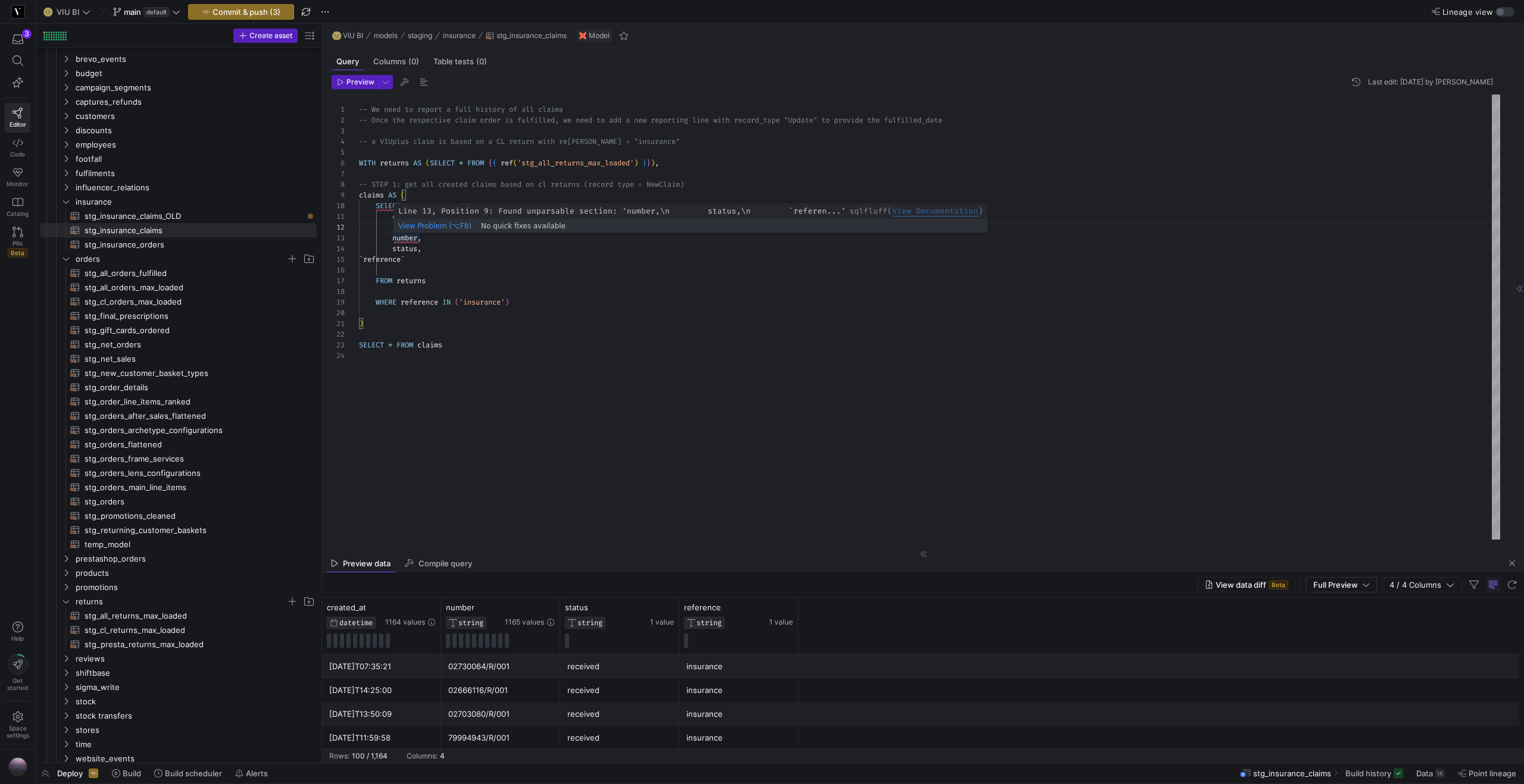
scroll to position [21, 64]
click at [435, 236] on div "-- We need to report a full history of all claims -- Once the respective claim …" at bounding box center [930, 317] width 1141 height 445
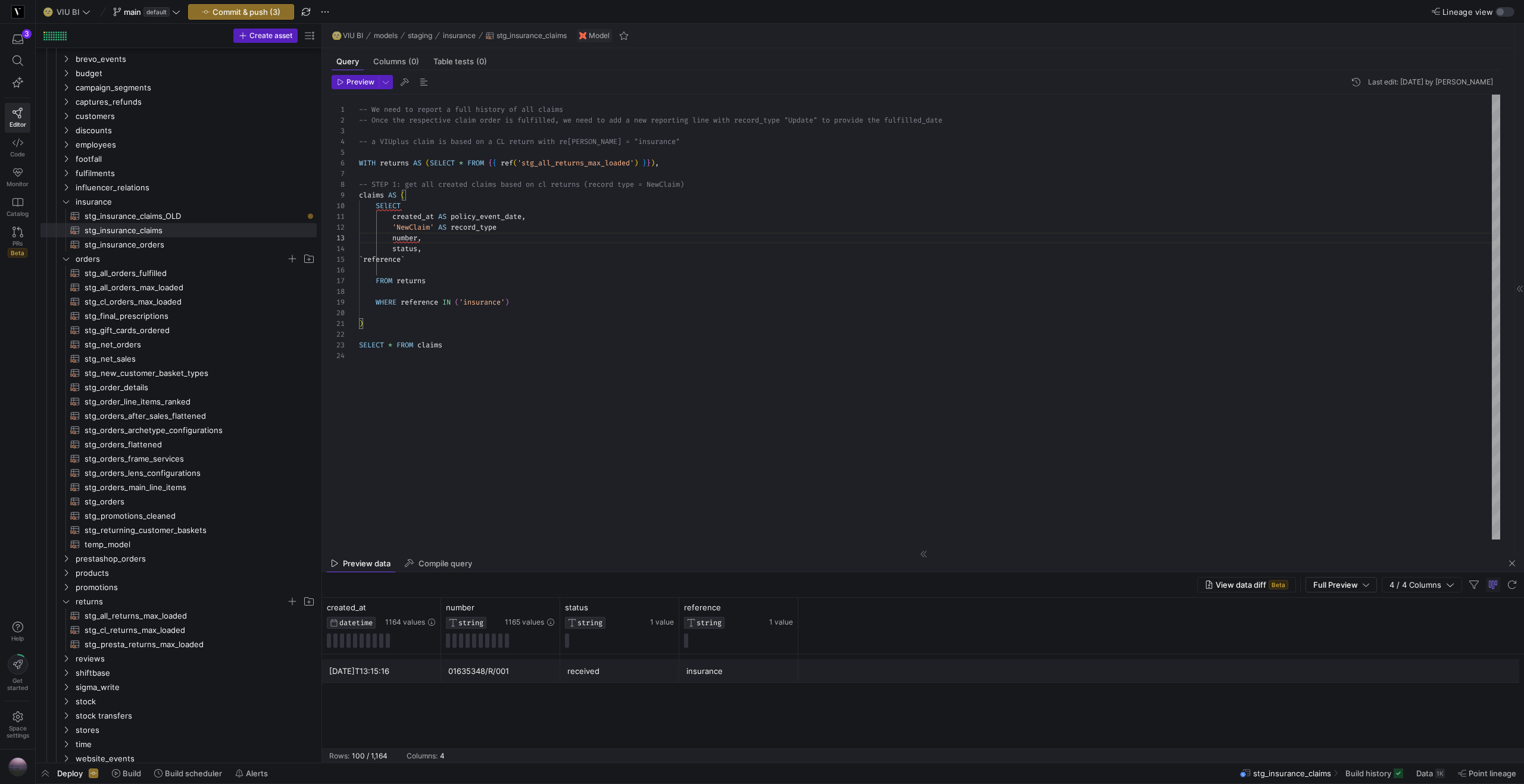
scroll to position [2141, 0]
click at [360, 82] on span "Preview" at bounding box center [361, 82] width 28 height 9
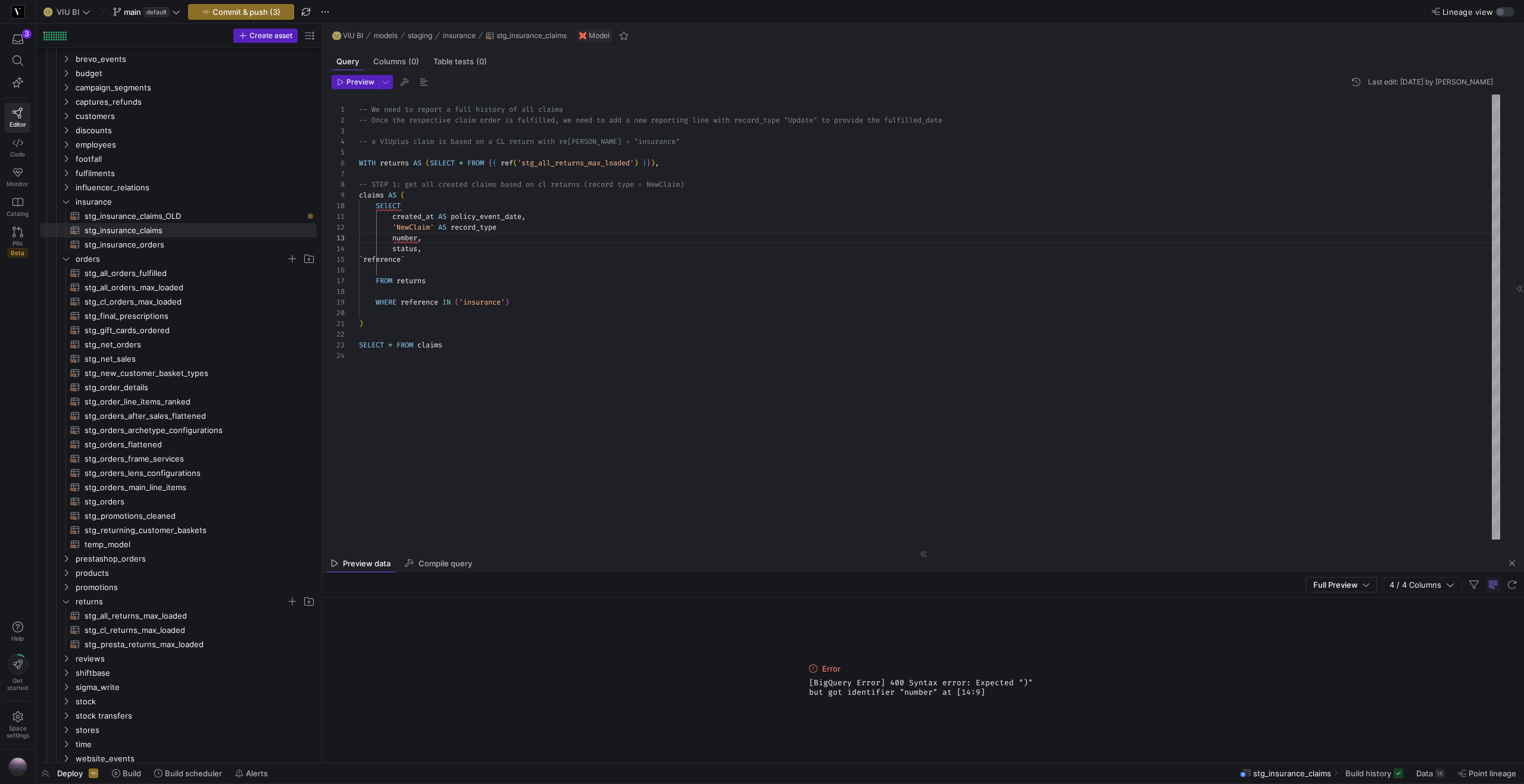
click at [519, 228] on div "-- We need to report a full history of all claims -- Once the respective claim …" at bounding box center [930, 317] width 1141 height 445
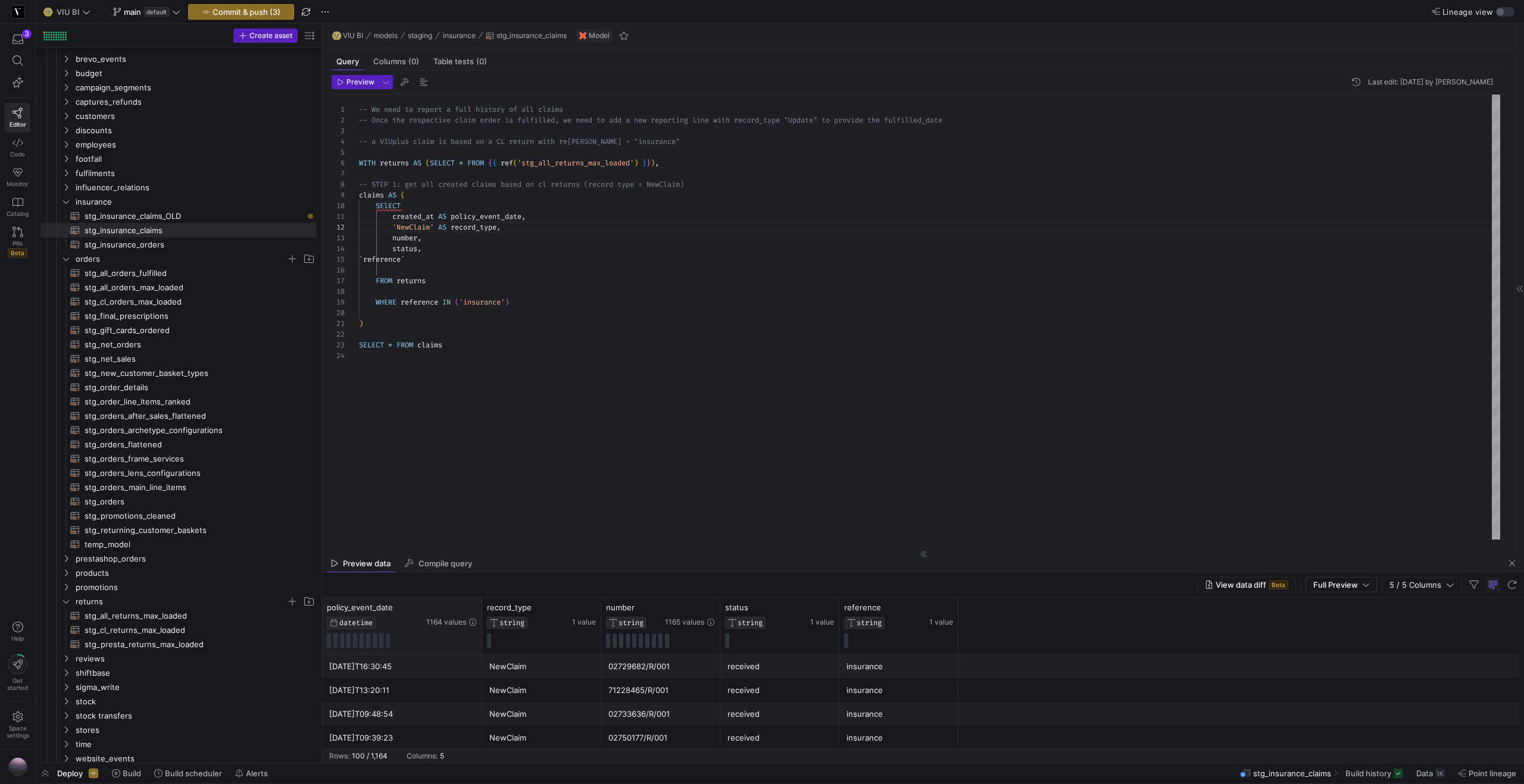
drag, startPoint x: 438, startPoint y: 604, endPoint x: 479, endPoint y: 602, distance: 41.0
click at [479, 602] on div at bounding box center [482, 625] width 5 height 56
click at [454, 610] on icon at bounding box center [457, 608] width 9 height 9
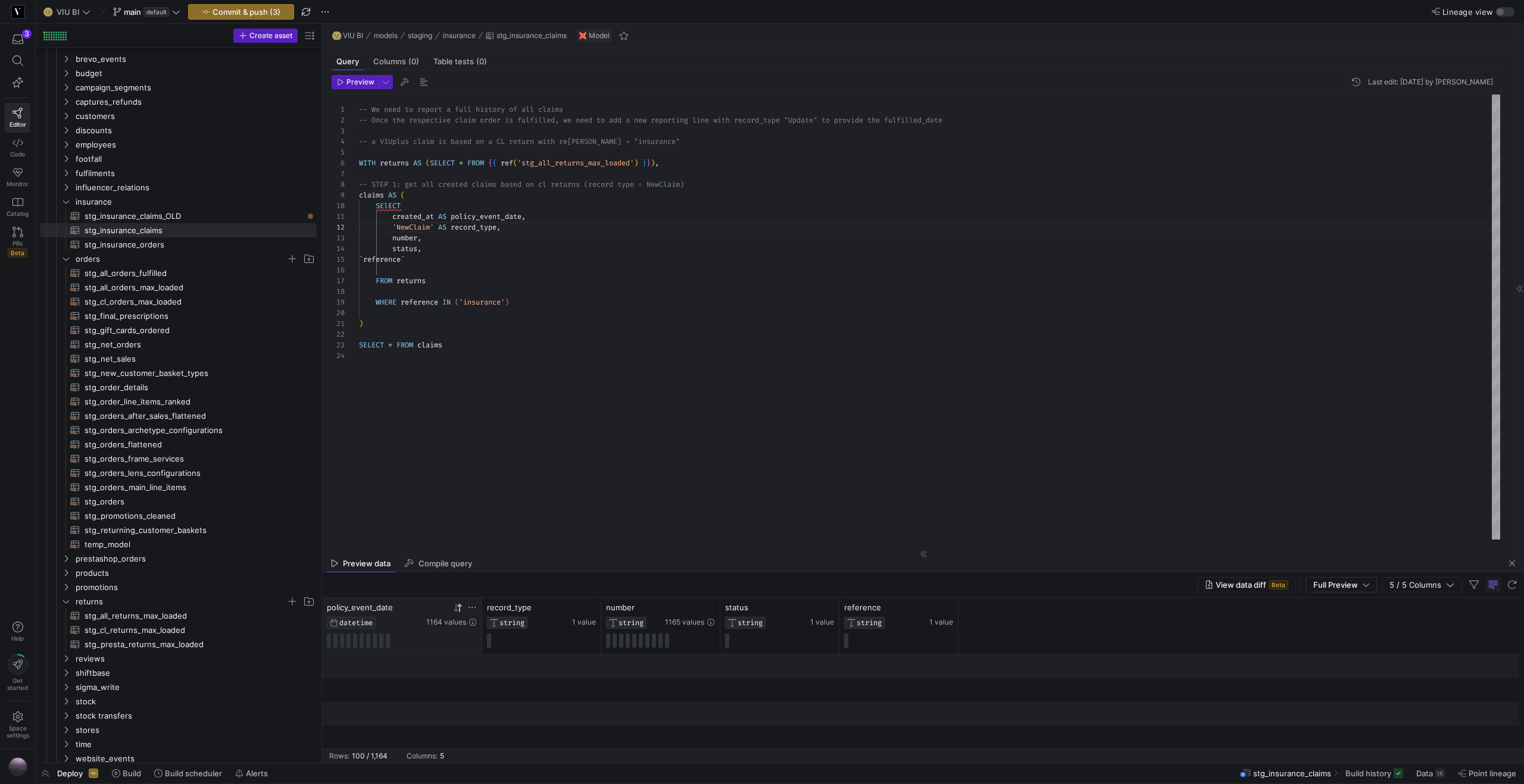
click at [454, 610] on icon at bounding box center [455, 608] width 4 height 9
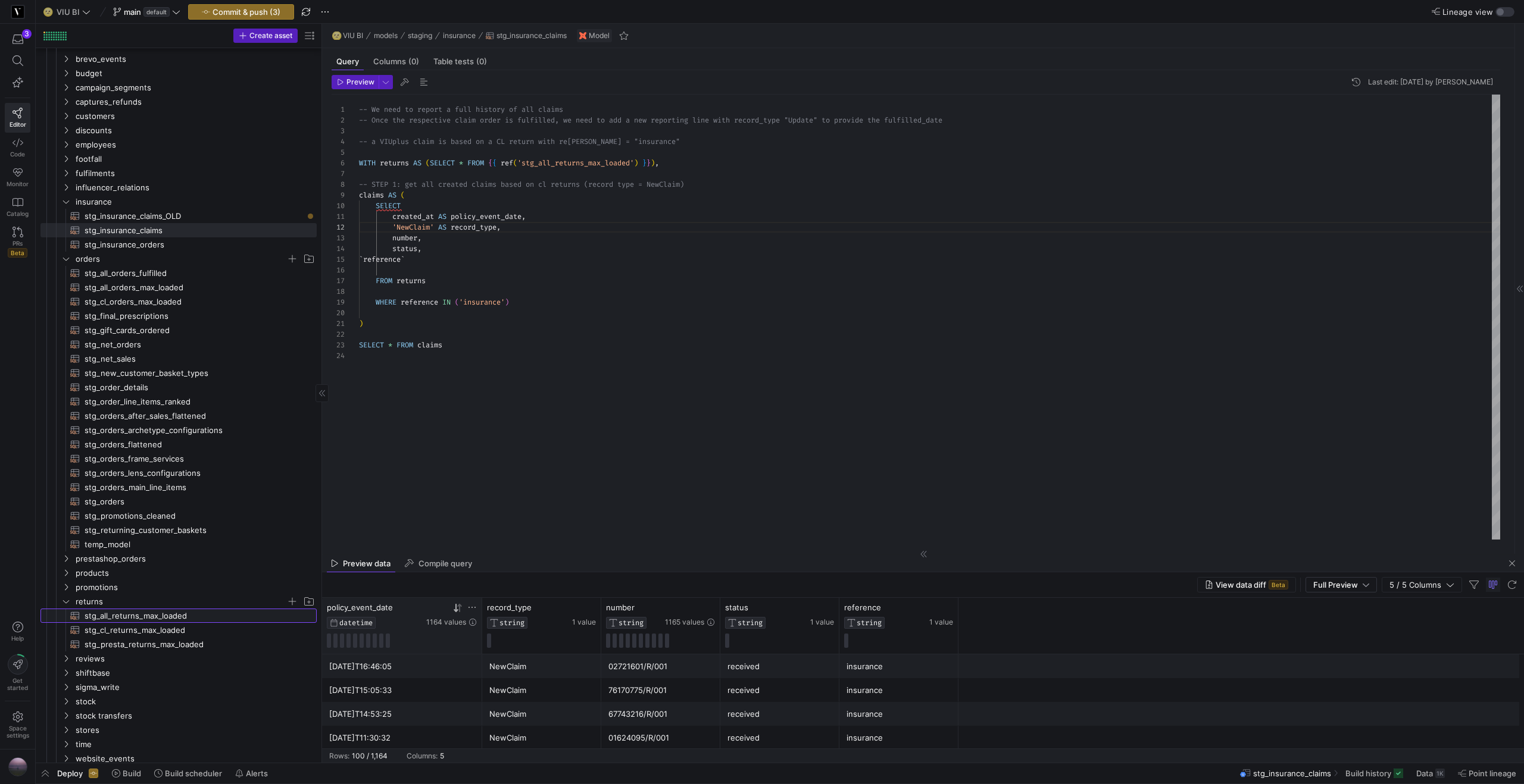
click at [108, 615] on span "stg_all_returns_max_loaded​​​​​​​​​​" at bounding box center [194, 615] width 219 height 13
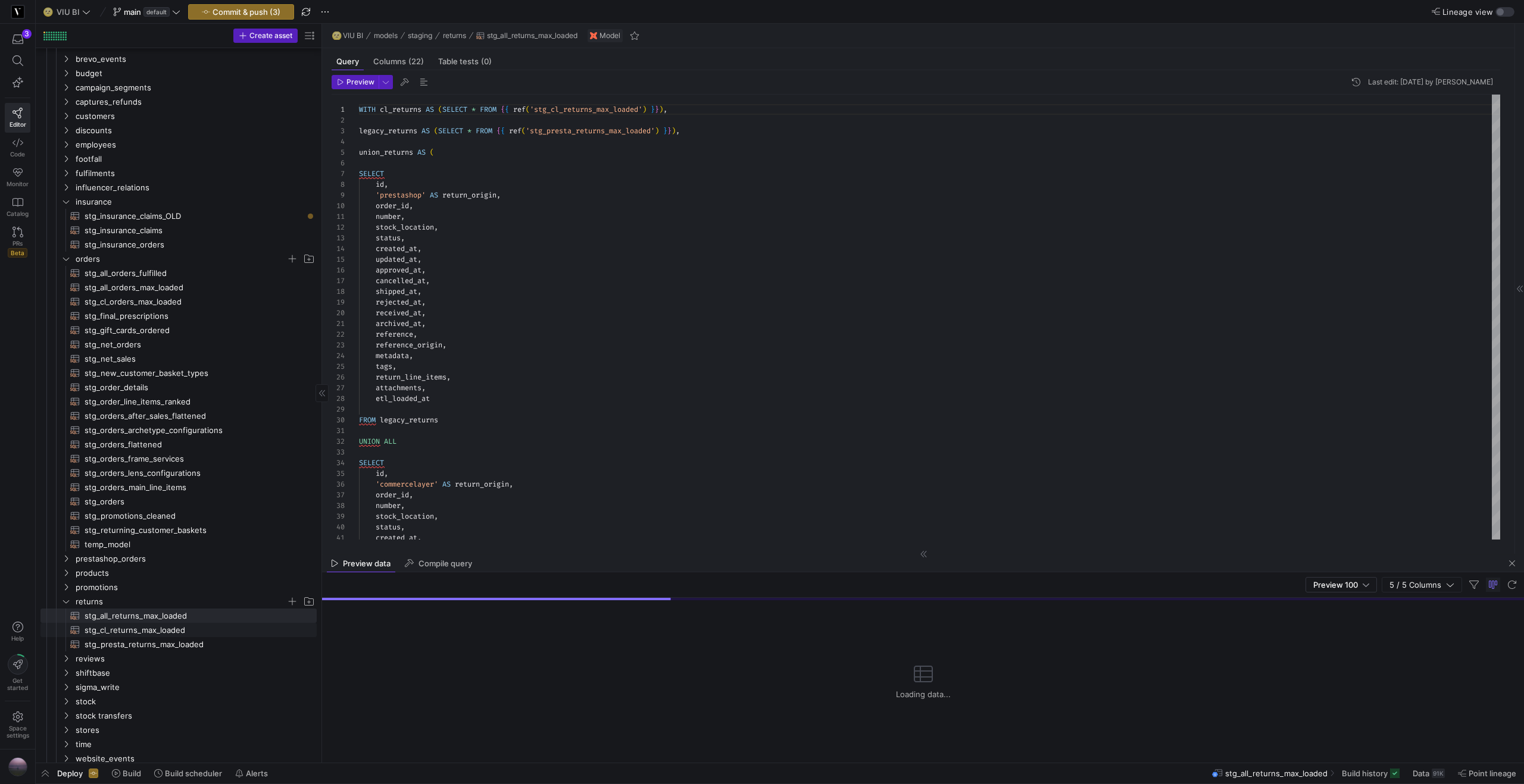
click at [196, 628] on span "stg_cl_returns_max_loaded​​​​​​​​​​" at bounding box center [194, 630] width 219 height 13
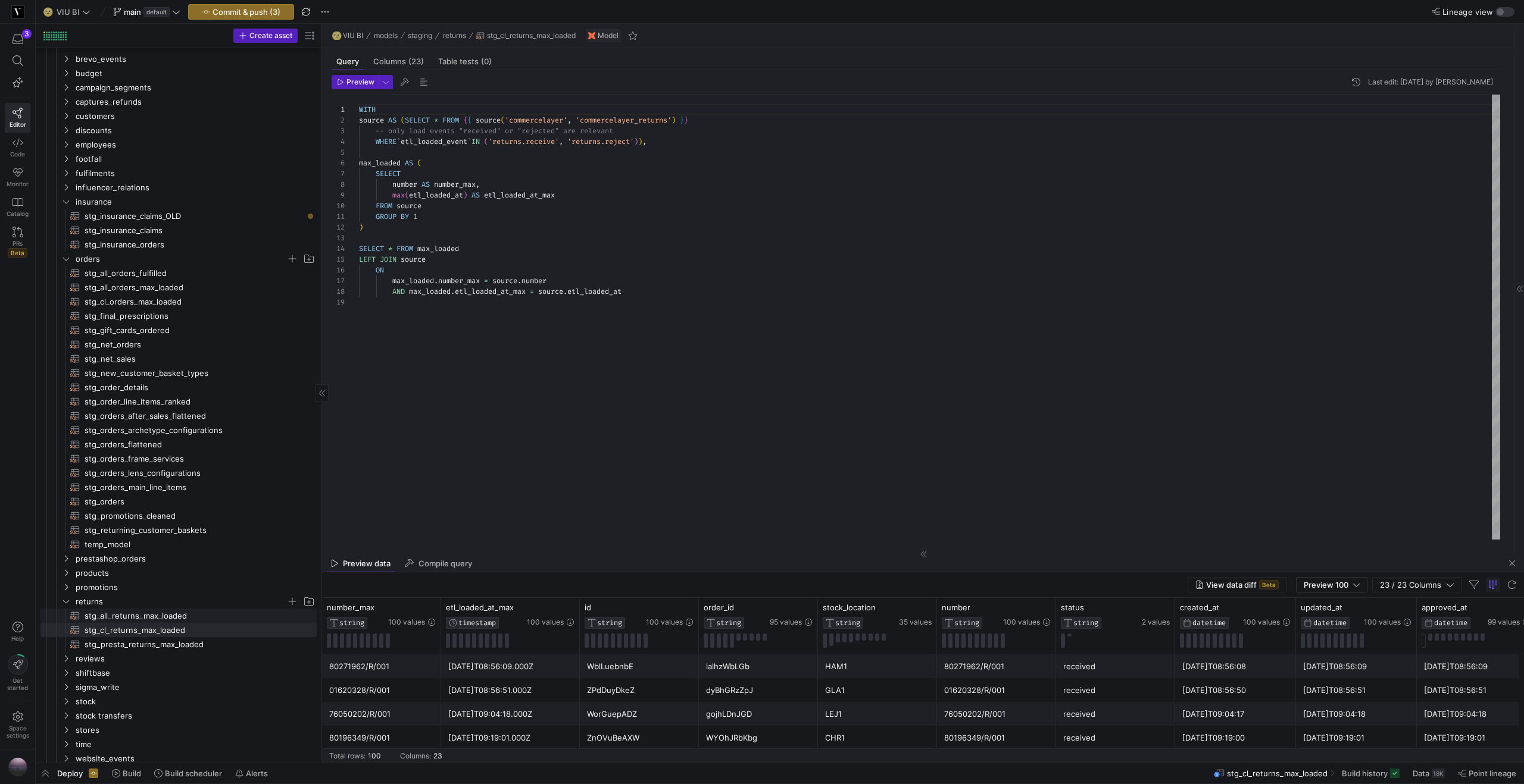
click at [172, 613] on span "stg_all_returns_max_loaded​​​​​​​​​​" at bounding box center [194, 615] width 219 height 13
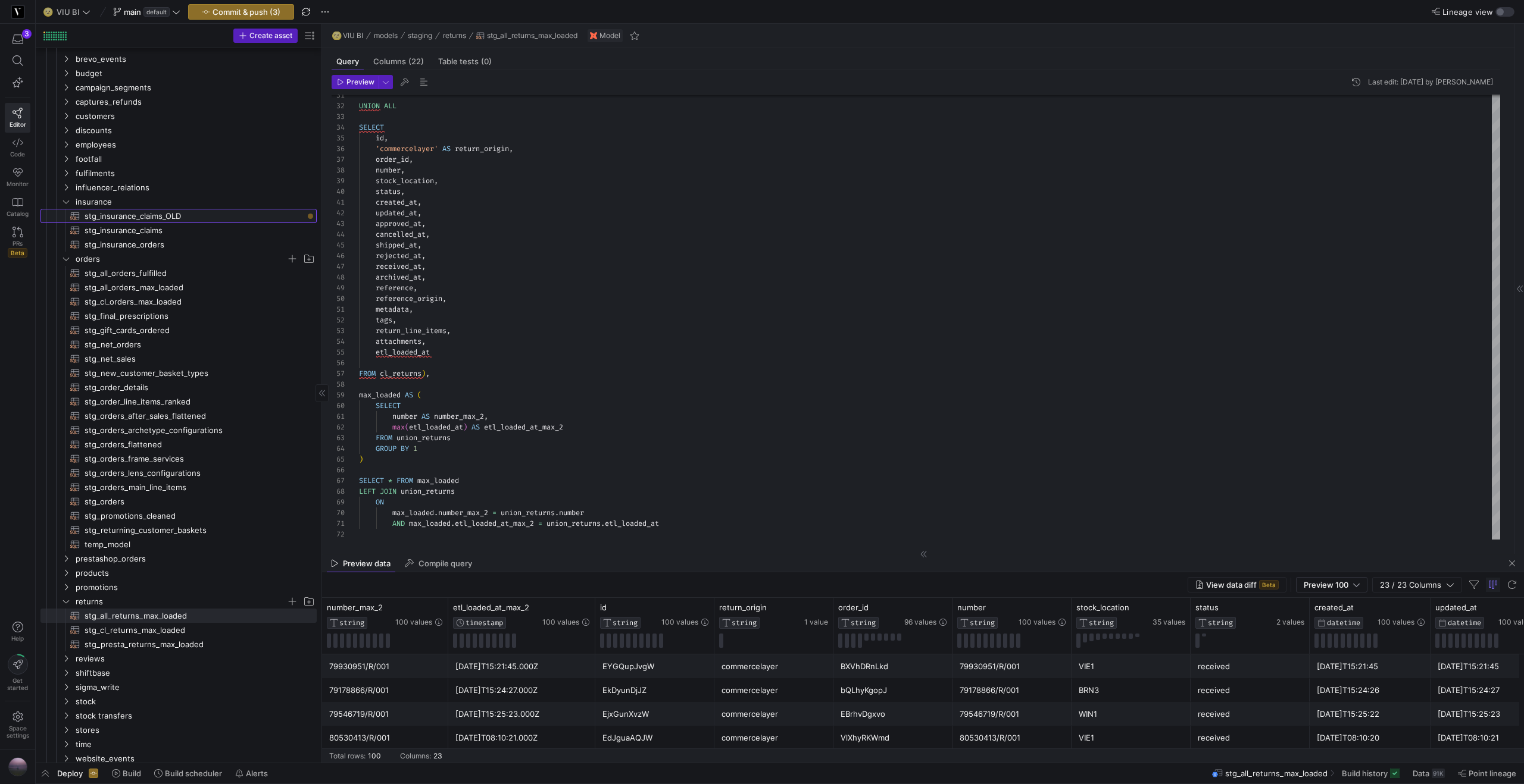
click at [149, 215] on span "stg_insurance_claims_OLD​​​​​​​​​​" at bounding box center [194, 216] width 219 height 13
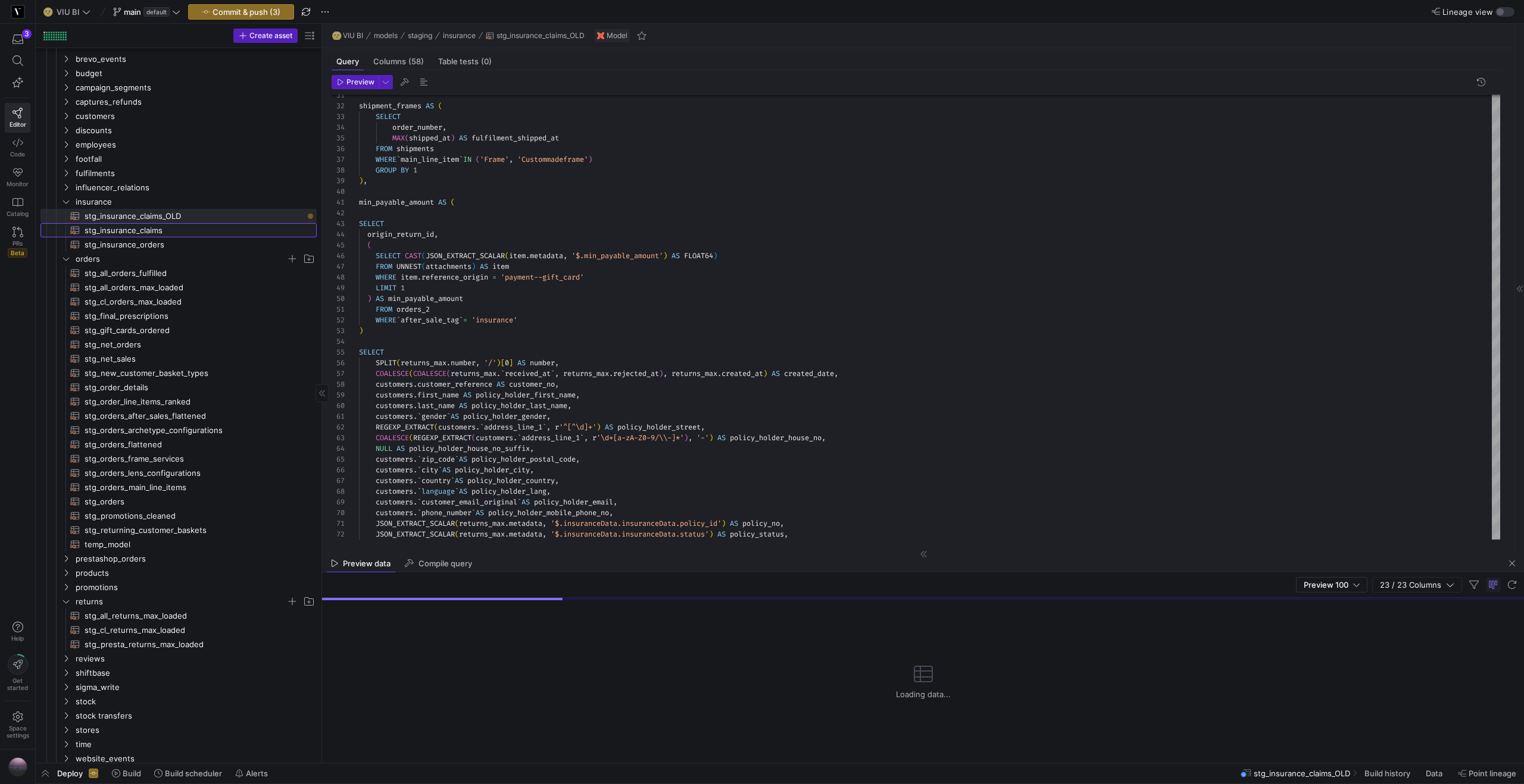
click at [149, 229] on span "stg_insurance_claims​​​​​​​​​​" at bounding box center [194, 230] width 219 height 13
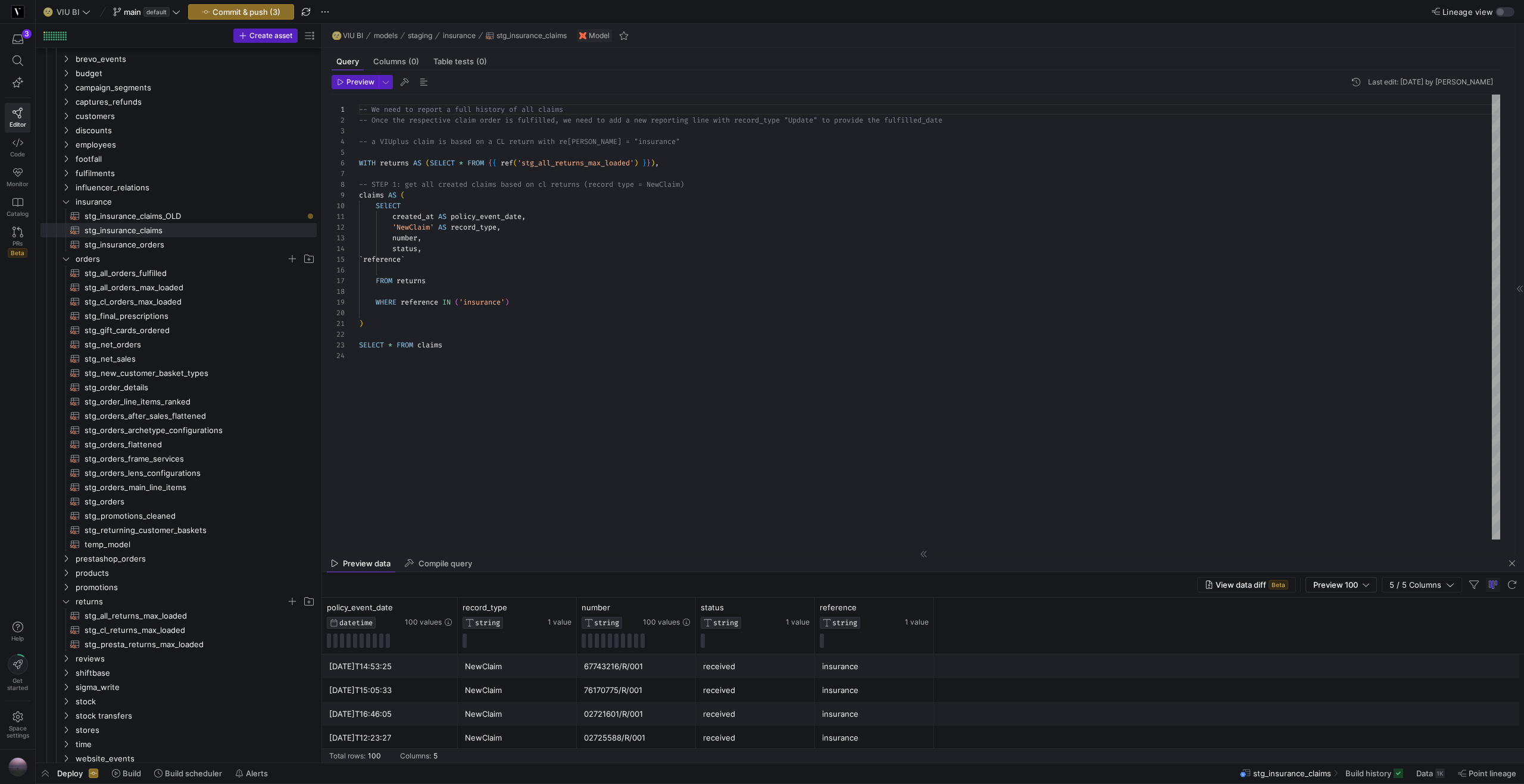
click at [505, 187] on div "-- We need to report a full history of all claims -- Once the respective claim …" at bounding box center [930, 317] width 1141 height 445
click at [458, 257] on div "-- We need to report a full history of all claims -- Once the respective claim …" at bounding box center [930, 317] width 1141 height 445
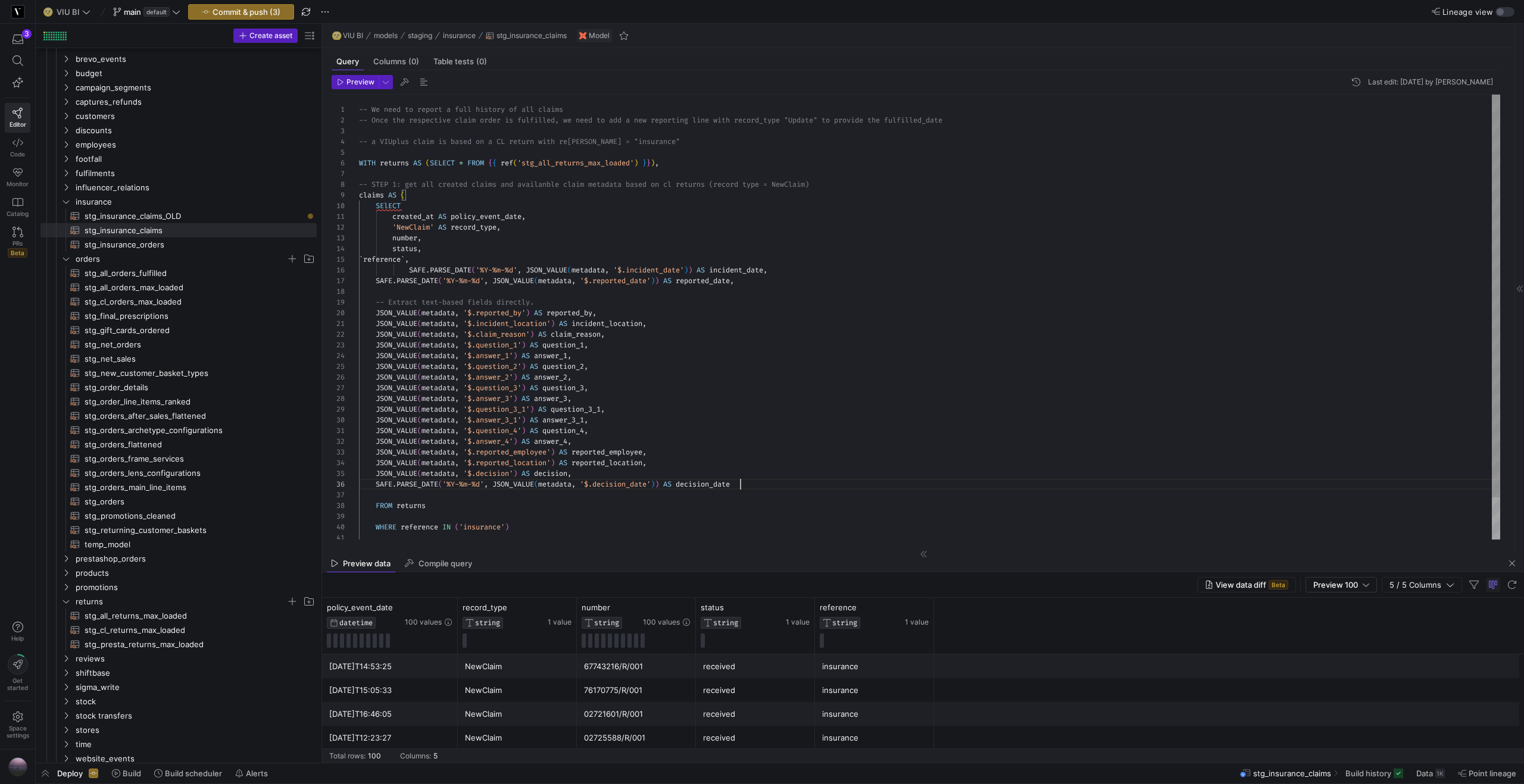
scroll to position [53, 381]
type textarea "created_at AS policy_event_date, 'NewClaim' AS record_type, number, status, `re…"
click at [410, 264] on div "-- We need to report a full history of all claims -- Once the respective claim …" at bounding box center [930, 335] width 1141 height 492
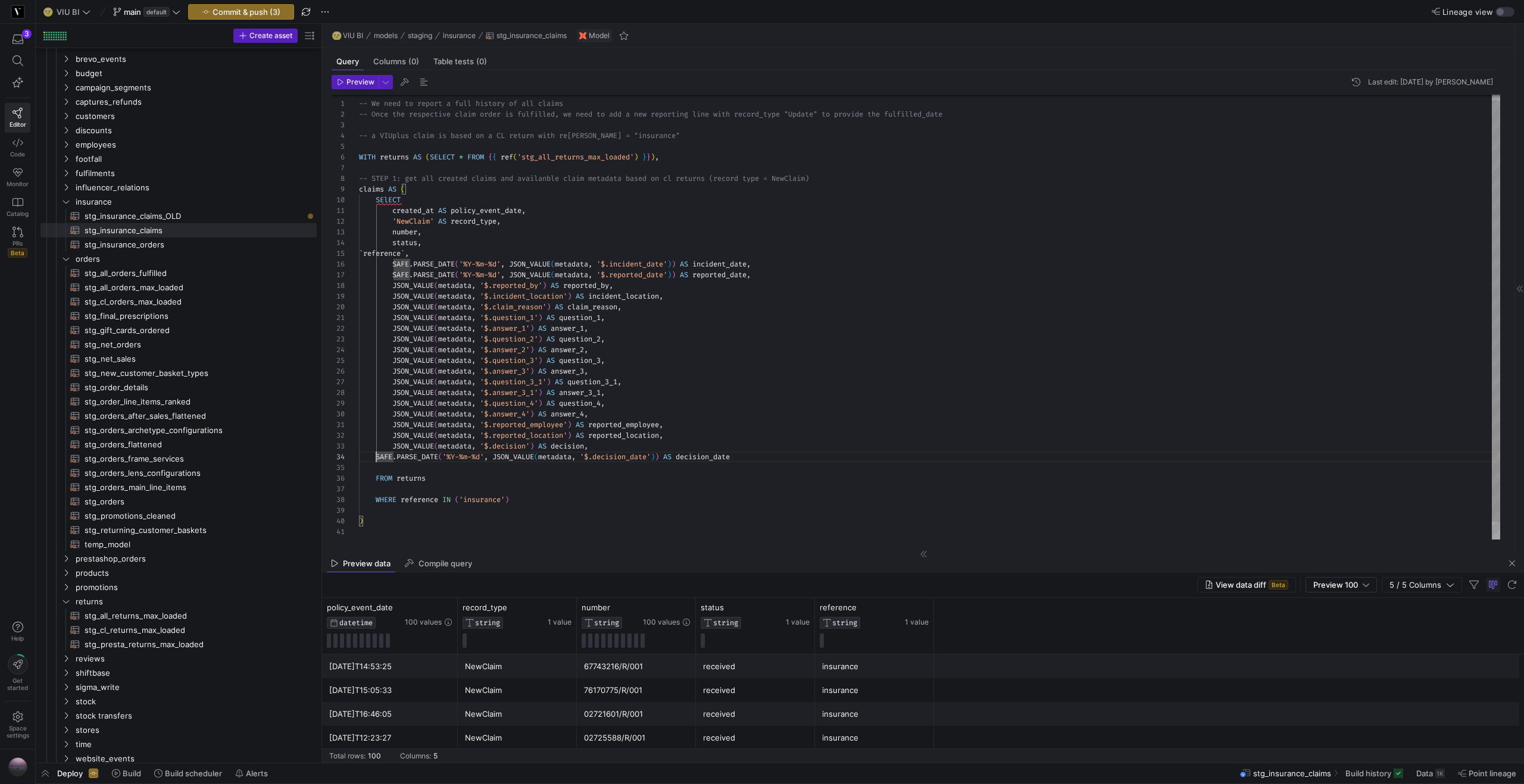
scroll to position [32, 35]
click at [472, 187] on div "-- We need to report a full history of all claims -- Once the respective claim …" at bounding box center [930, 324] width 1141 height 470
click at [464, 209] on div "-- We need to report a full history of all claims -- Once the respective claim …" at bounding box center [930, 329] width 1141 height 481
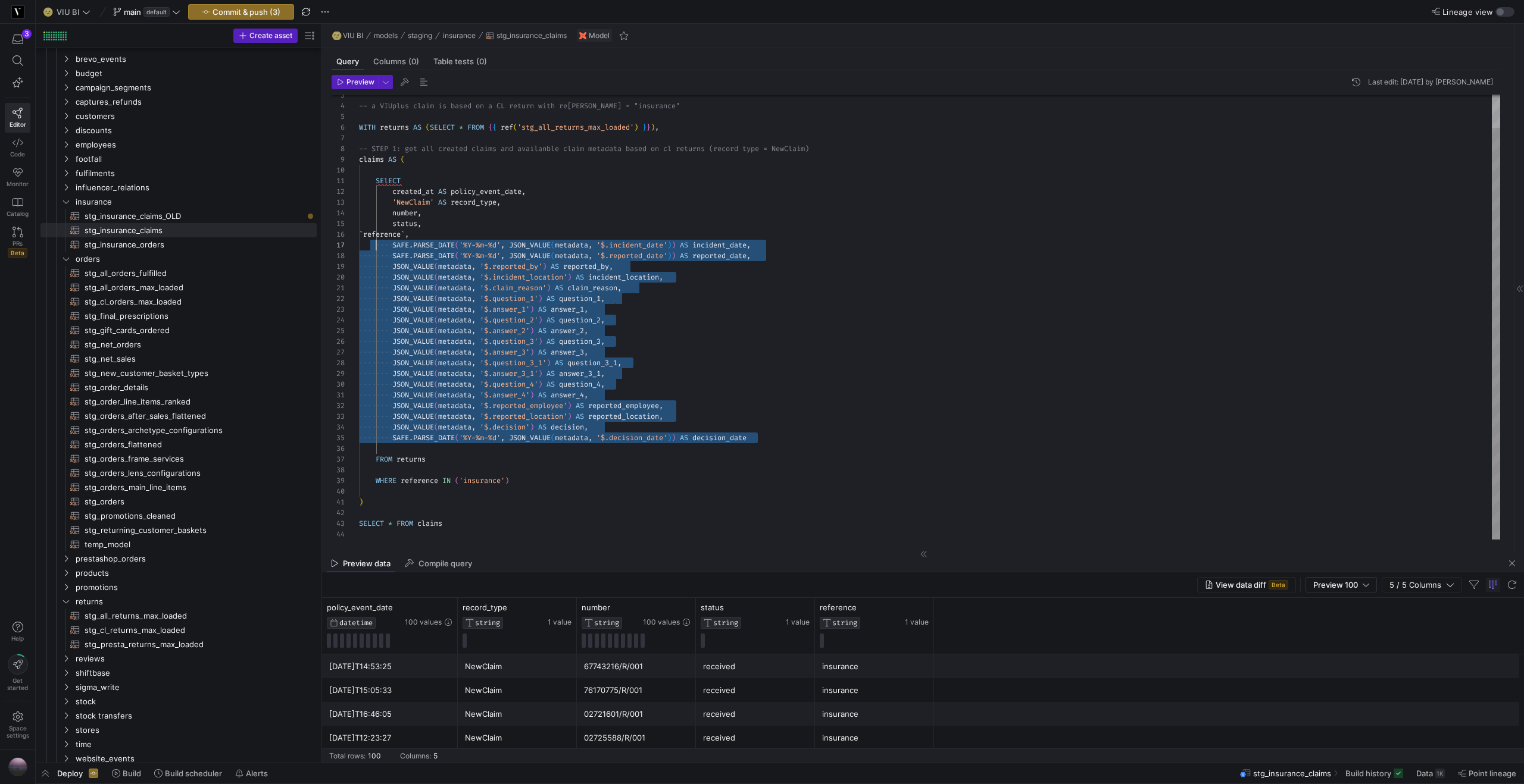
scroll to position [64, 17]
drag, startPoint x: 671, startPoint y: 416, endPoint x: 376, endPoint y: 247, distance: 340.0
click at [376, 247] on div "-- a VIUplus claim is based on a CL return with re ference = "insurance" WITH r…" at bounding box center [930, 299] width 1141 height 481
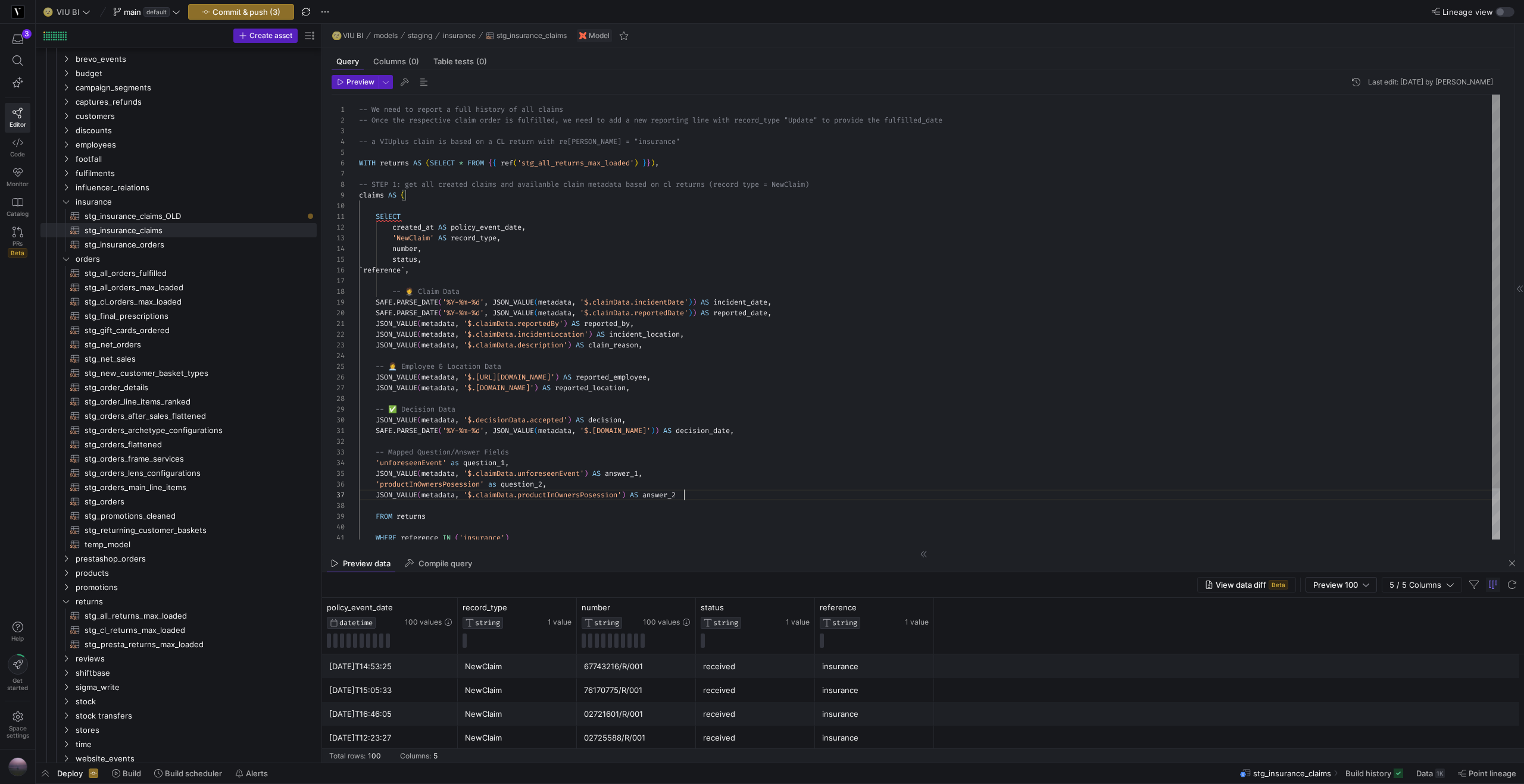
scroll to position [64, 325]
click at [498, 288] on div "-- a VIUplus claim is based on a CL return with re ference = "insurance" WITH r…" at bounding box center [930, 345] width 1141 height 502
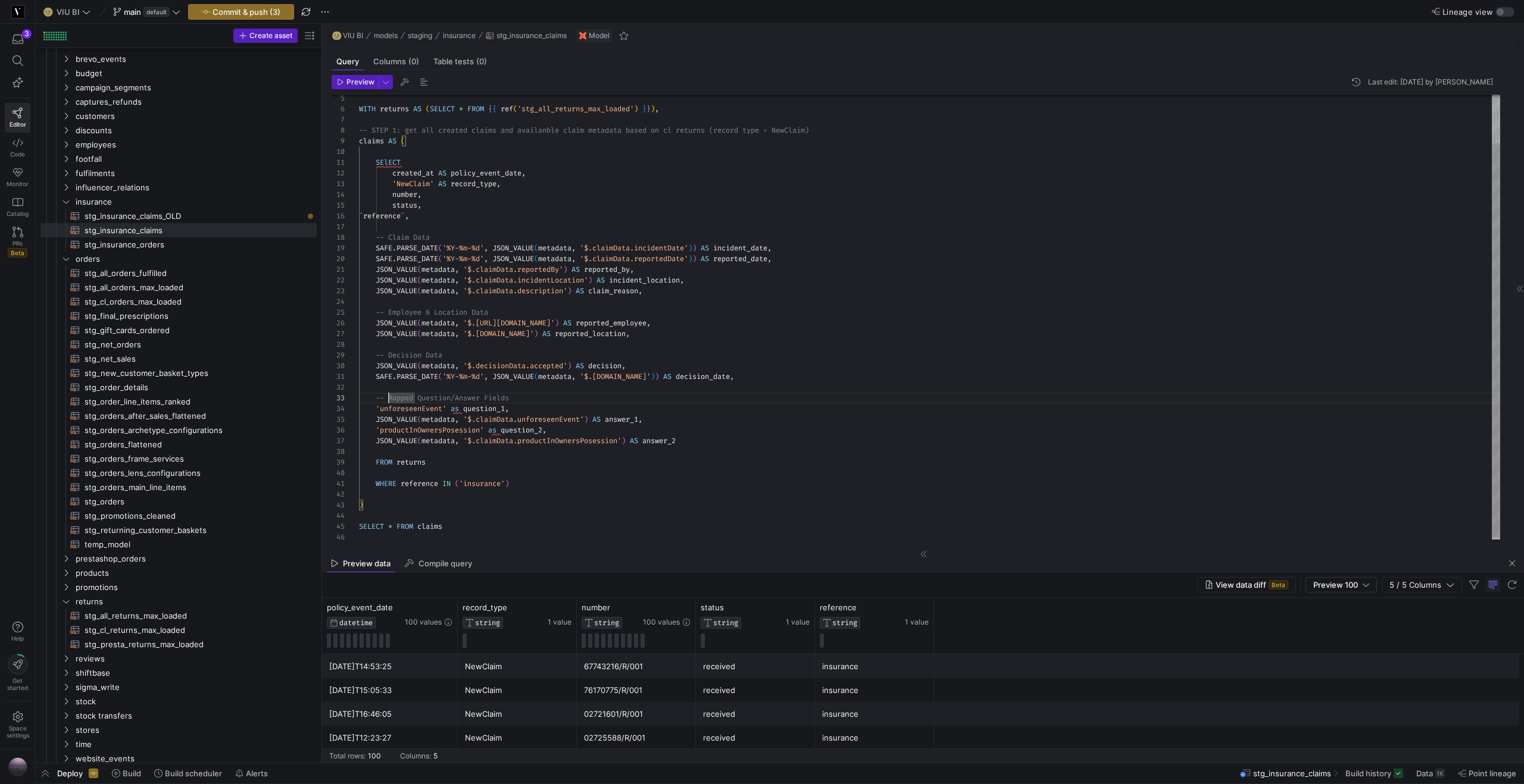
click at [457, 410] on div "WITH returns AS ( SELECT * FROM { { ref ( 'stg_all_returns_max_loaded' ) } } ) …" at bounding box center [930, 291] width 1141 height 502
click at [658, 390] on div "WITH returns AS ( SELECT * FROM { { ref ( 'stg_all_returns_max_loaded' ) } } ) …" at bounding box center [930, 291] width 1141 height 502
click at [144, 216] on span "stg_insurance_claims_OLD​​​​​​​​​​" at bounding box center [194, 216] width 219 height 13
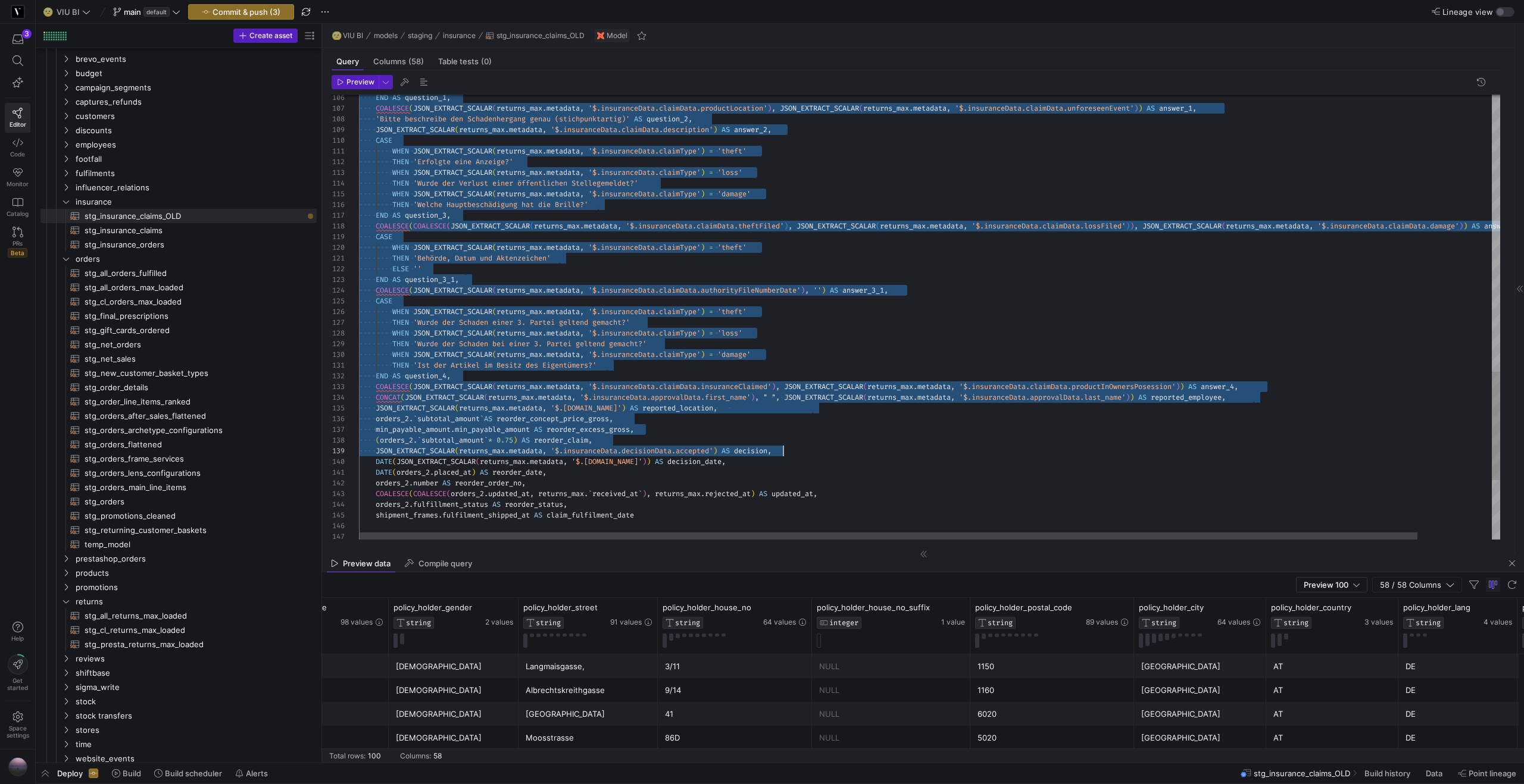
scroll to position [0, 454]
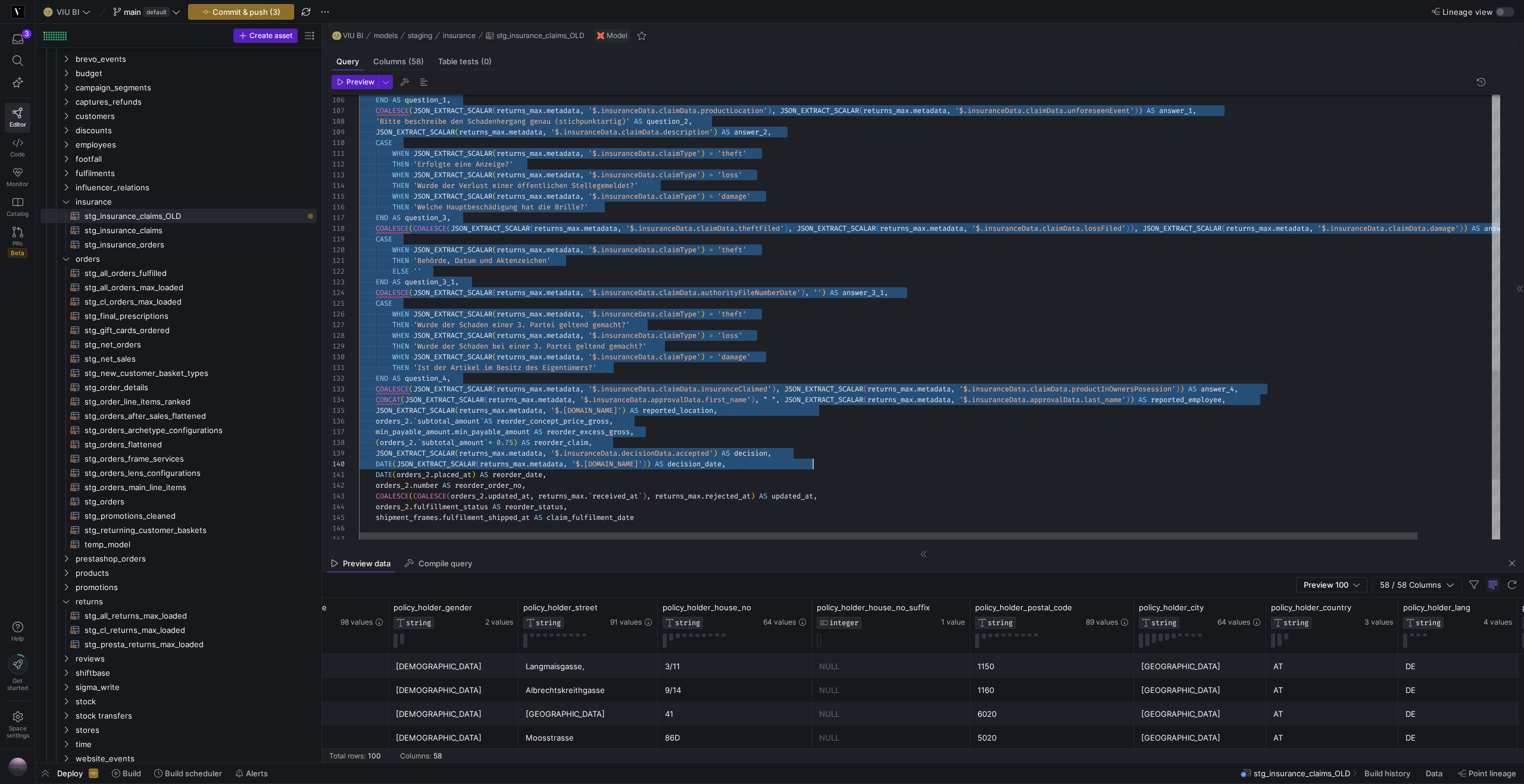
drag, startPoint x: 373, startPoint y: 335, endPoint x: 817, endPoint y: 461, distance: 461.5
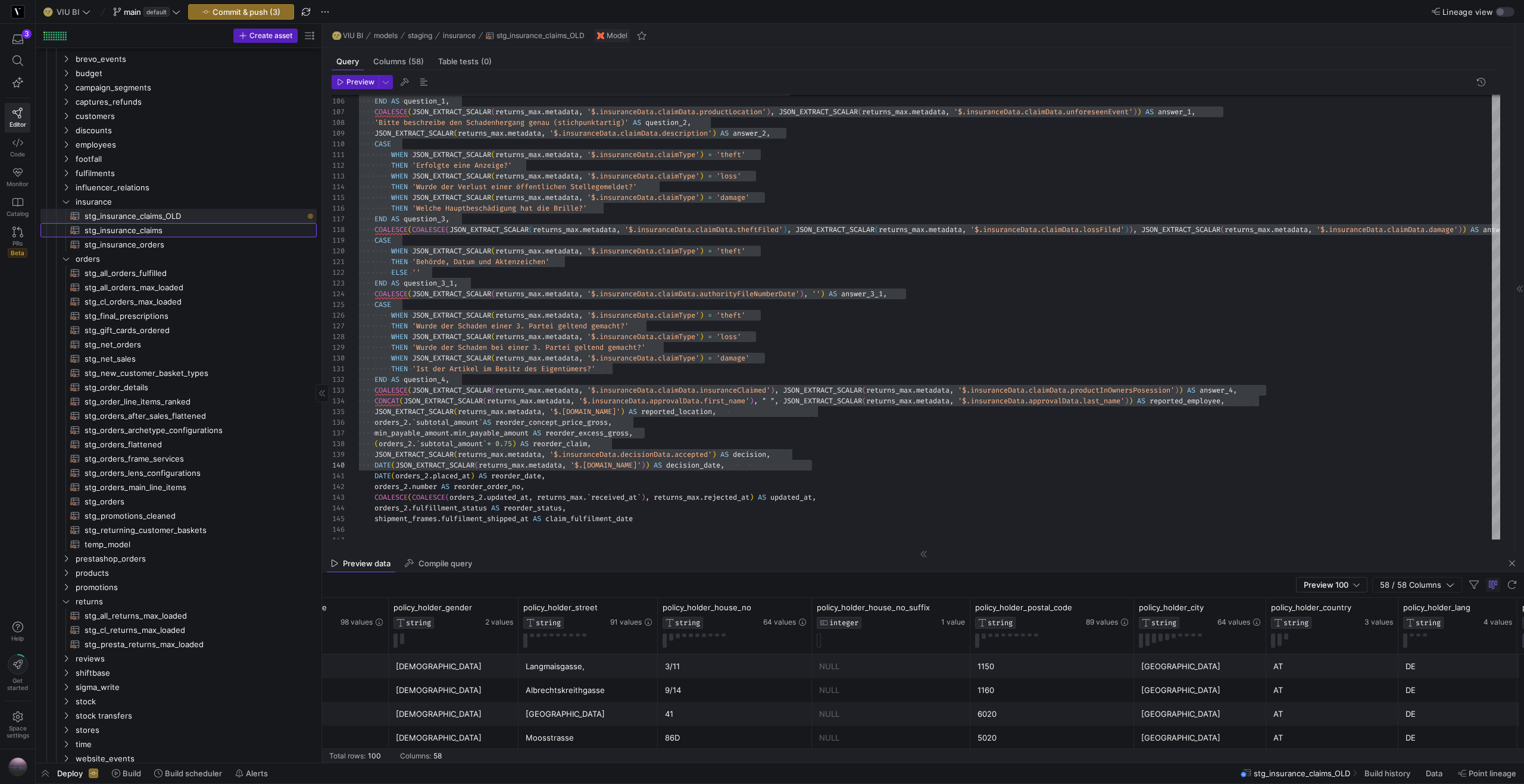
click at [141, 229] on span "stg_insurance_claims​​​​​​​​​​" at bounding box center [194, 230] width 219 height 13
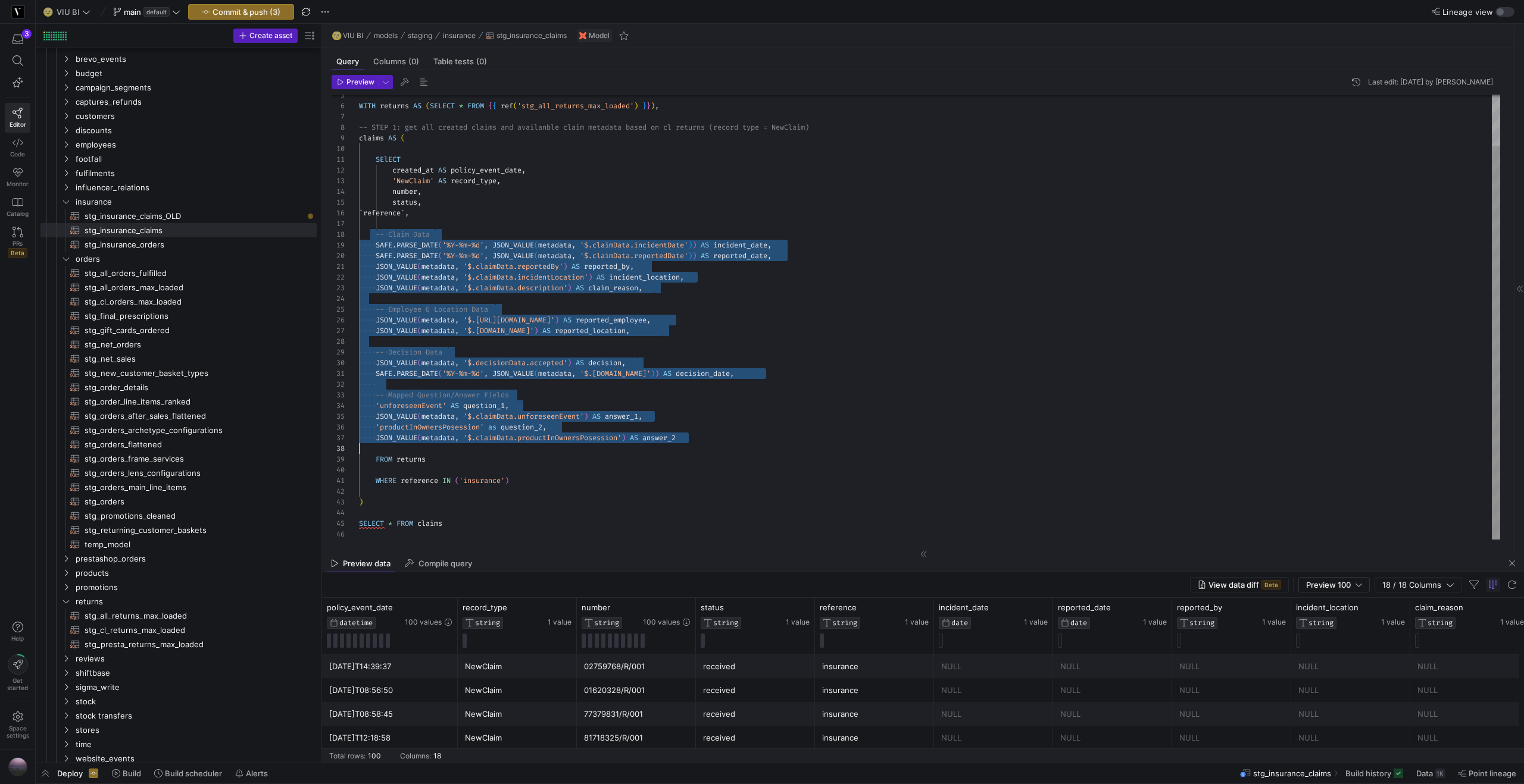
scroll to position [75, 0]
drag, startPoint x: 376, startPoint y: 236, endPoint x: 755, endPoint y: 442, distance: 431.4
click at [755, 442] on div "WITH returns AS ( SELECT * FROM { { ref ( 'stg_all_returns_max_loaded' ) } } ) …" at bounding box center [930, 288] width 1141 height 502
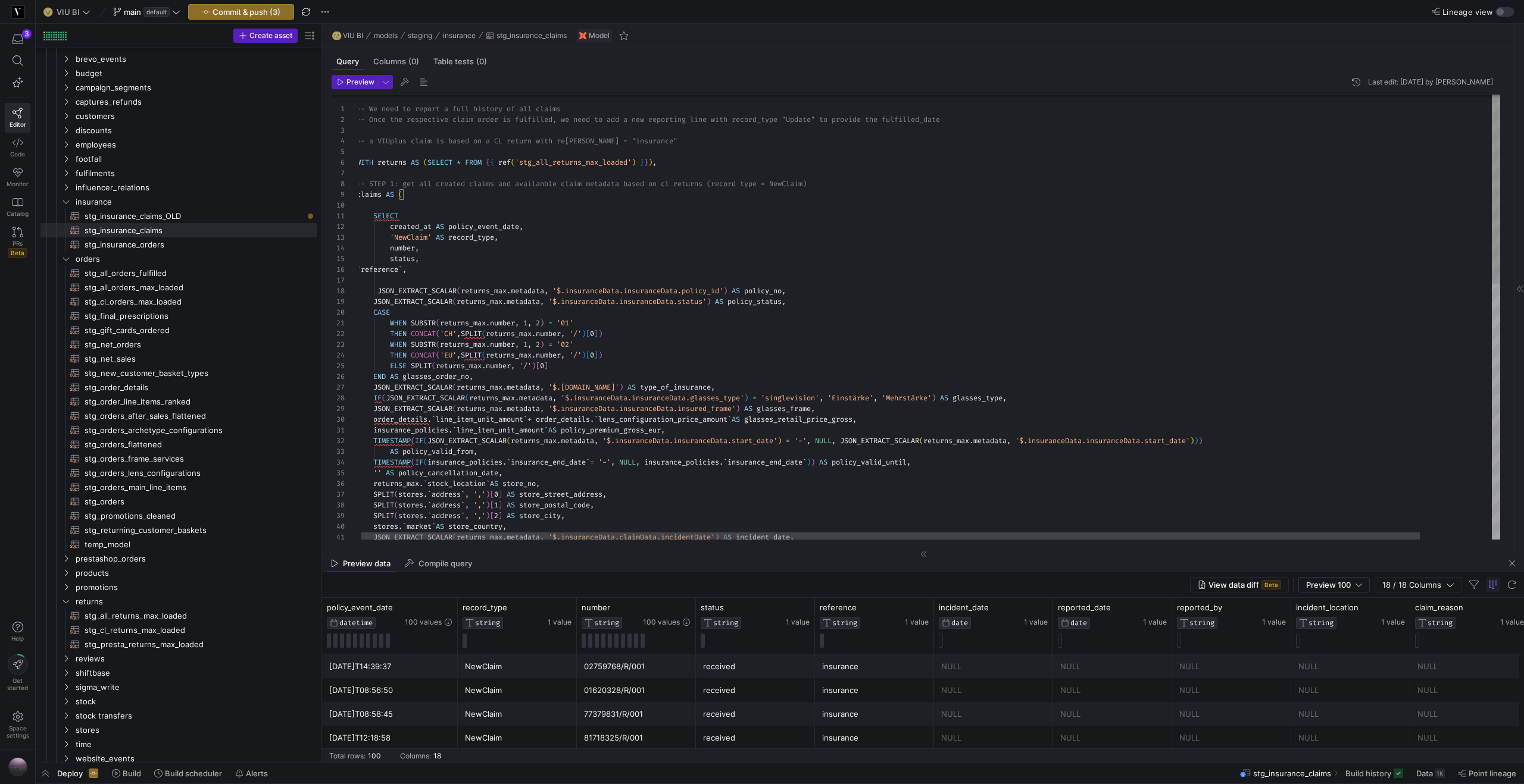
scroll to position [75, 56]
click at [411, 291] on div "JSON_EXTRACT_SCALAR ( returns_max . metadata , '$.insuranceData.claimData.incid…" at bounding box center [967, 617] width 1221 height 1045
click at [396, 534] on div at bounding box center [888, 536] width 1058 height 7
click at [409, 161] on div "JSON_EXTRACT_SCALAR ( returns_max . metadata , '$.insuranceData.claimData.incid…" at bounding box center [969, 617] width 1221 height 1045
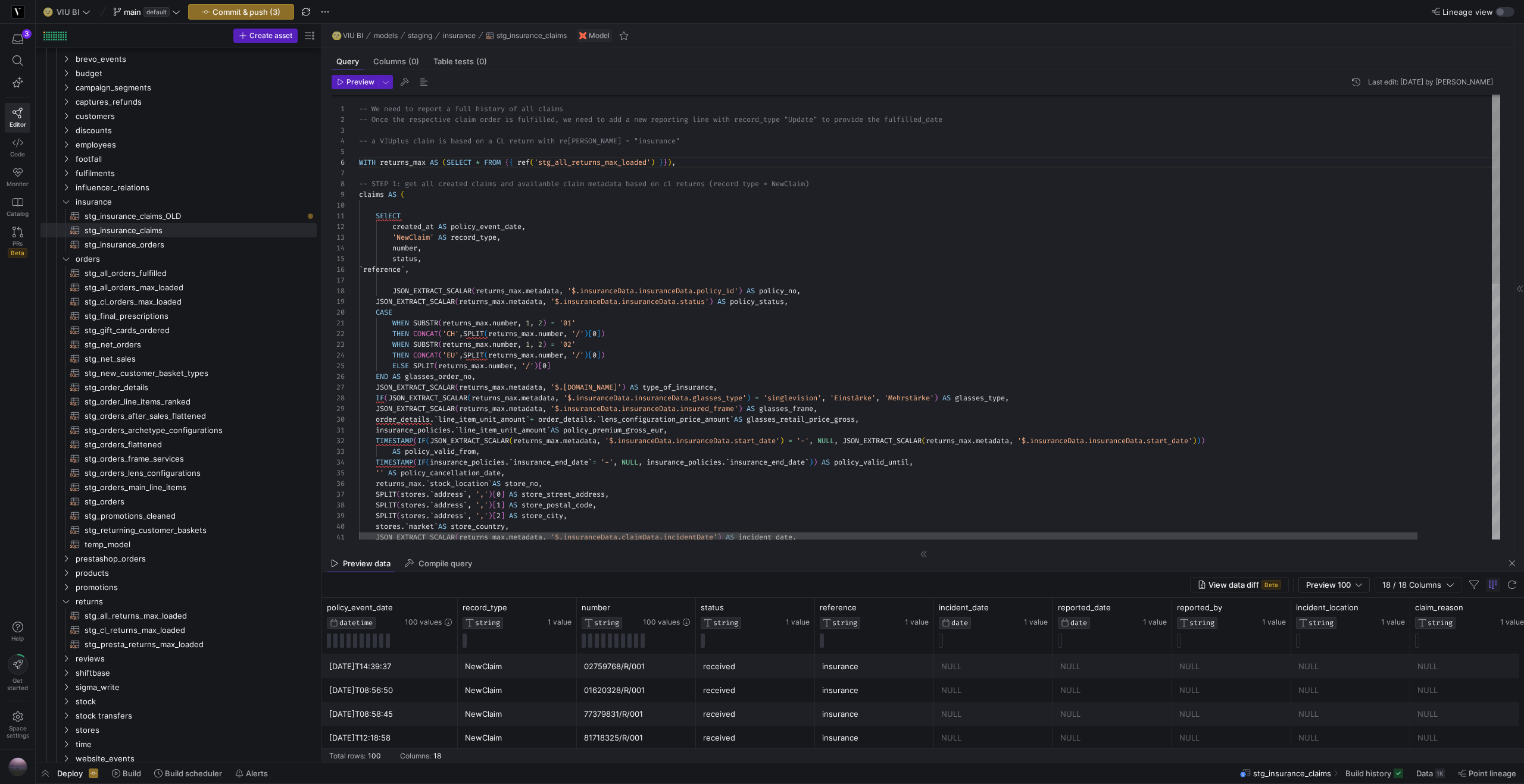
click at [469, 180] on div "JSON_EXTRACT_SCALAR ( returns_max . metadata , '$.insuranceData.claimData.incid…" at bounding box center [969, 617] width 1221 height 1045
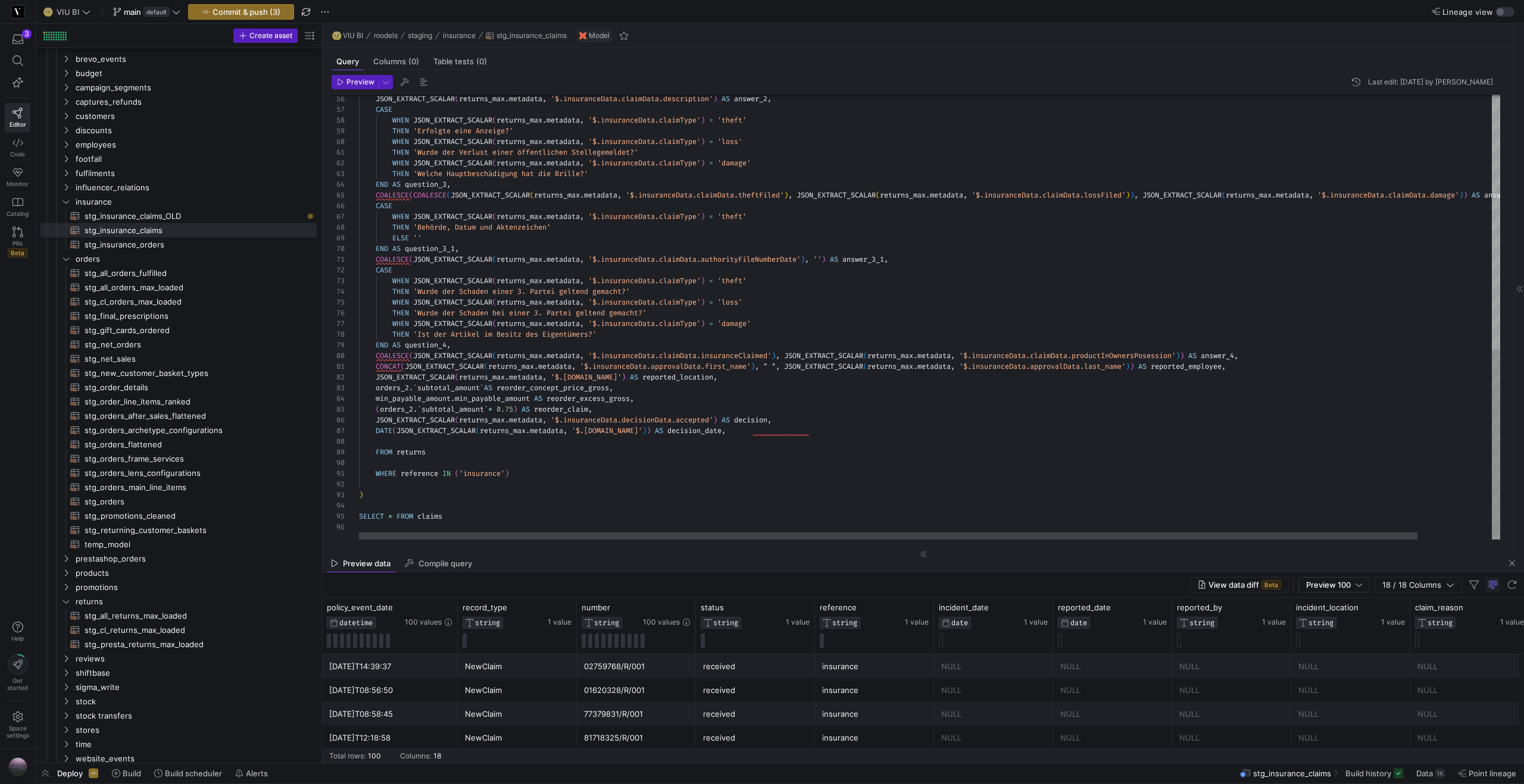
click at [437, 449] on div "JSON_EXTRACT_SCALAR ( returns_max . metadata , '$.insuranceData.claimData.descr…" at bounding box center [969, 17] width 1221 height 1045
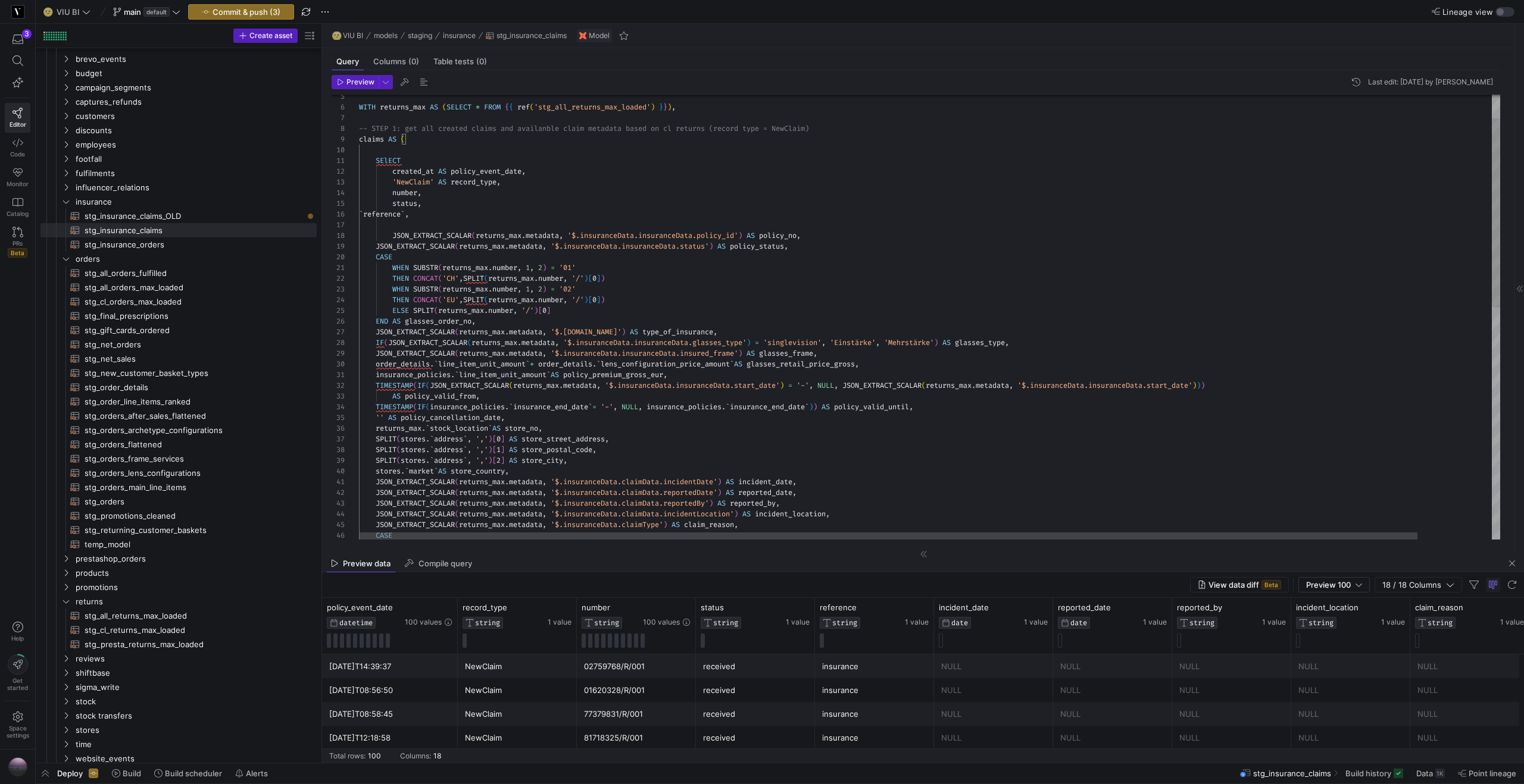
click at [830, 246] on div "JSON_EXTRACT_SCALAR ( returns_max . metadata , '$.insuranceData.claimData.incid…" at bounding box center [969, 561] width 1221 height 1045
click at [921, 364] on div "order_details . ` line_item_unit_amount ` + order_details . ` lens_configuratio…" at bounding box center [969, 365] width 1221 height 11
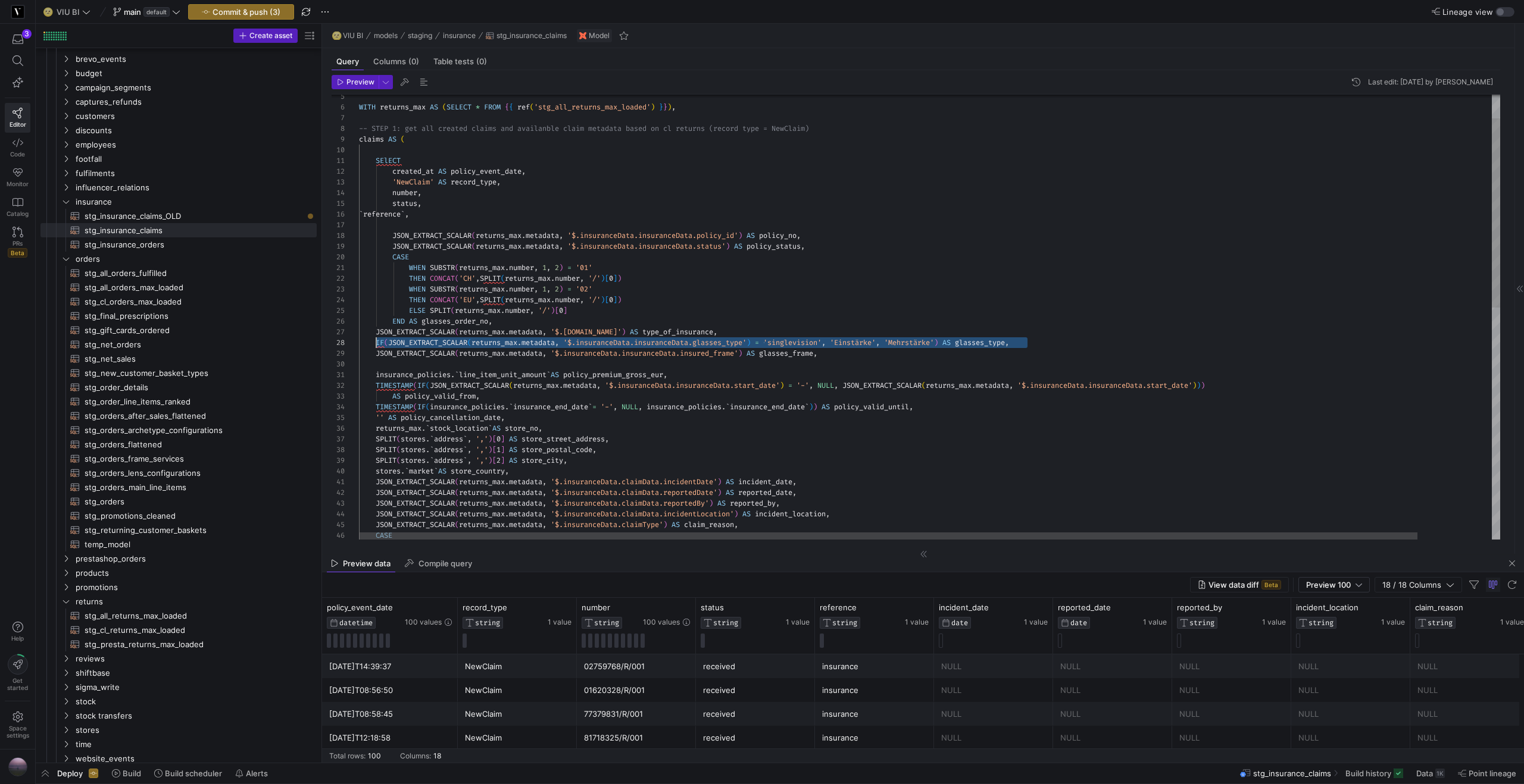
scroll to position [75, 17]
drag, startPoint x: 1034, startPoint y: 341, endPoint x: 374, endPoint y: 342, distance: 660.0
click at [374, 342] on div "JSON_EXTRACT_SCALAR ( returns_max . metadata , '$.insuranceData.claimData.incid…" at bounding box center [969, 561] width 1221 height 1045
click at [921, 362] on div "JSON_EXTRACT_SCALAR ( returns_max . metadata , '$.insuranceData.claimData.incid…" at bounding box center [969, 561] width 1221 height 1045
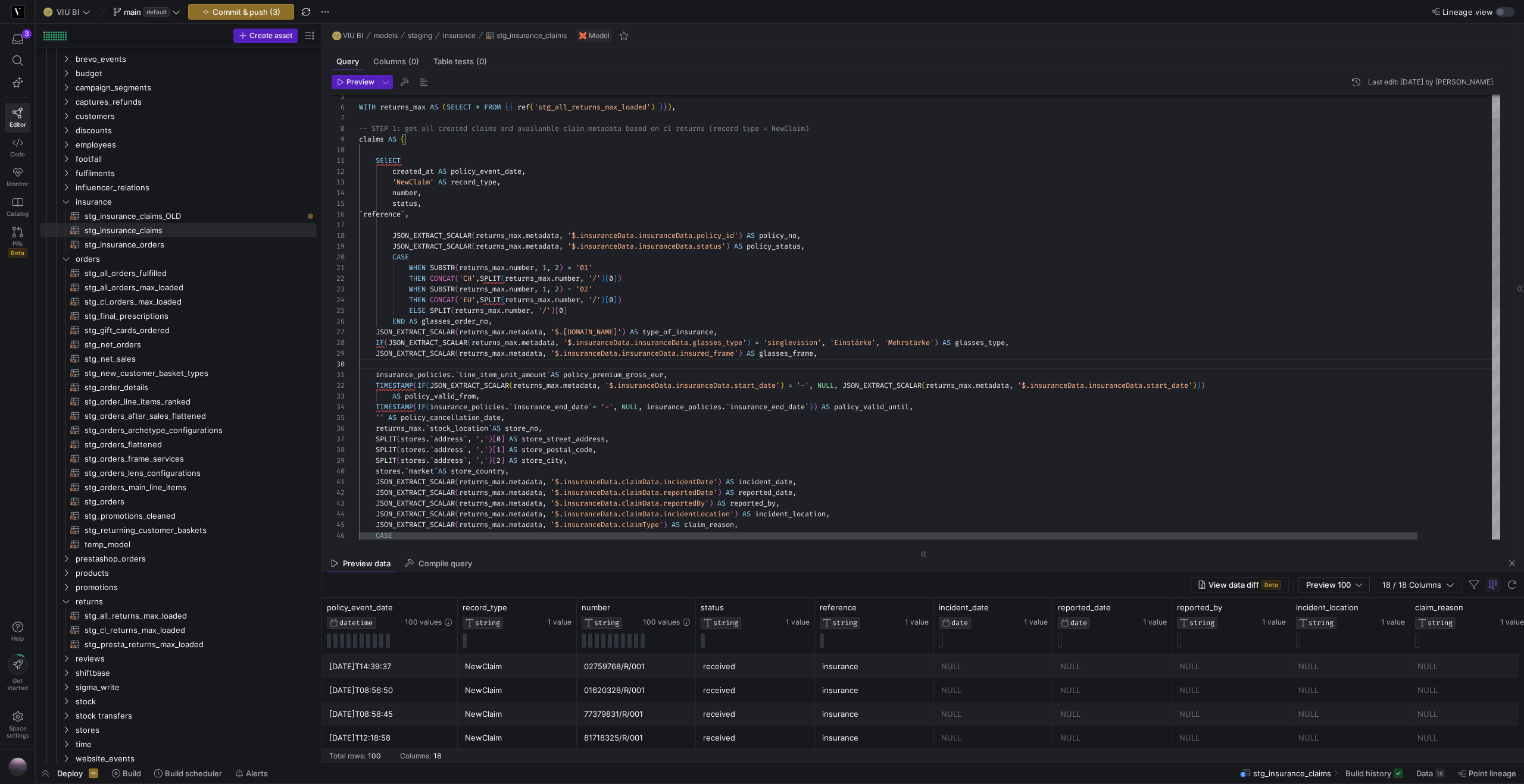
scroll to position [53, 472]
click at [873, 357] on div "JSON_EXTRACT_SCALAR ( returns_max . metadata , '$.insuranceData.claimData.incid…" at bounding box center [969, 561] width 1221 height 1045
click at [860, 368] on div "JSON_EXTRACT_SCALAR ( returns_max . metadata , '$.insuranceData.claimData.incid…" at bounding box center [969, 561] width 1221 height 1045
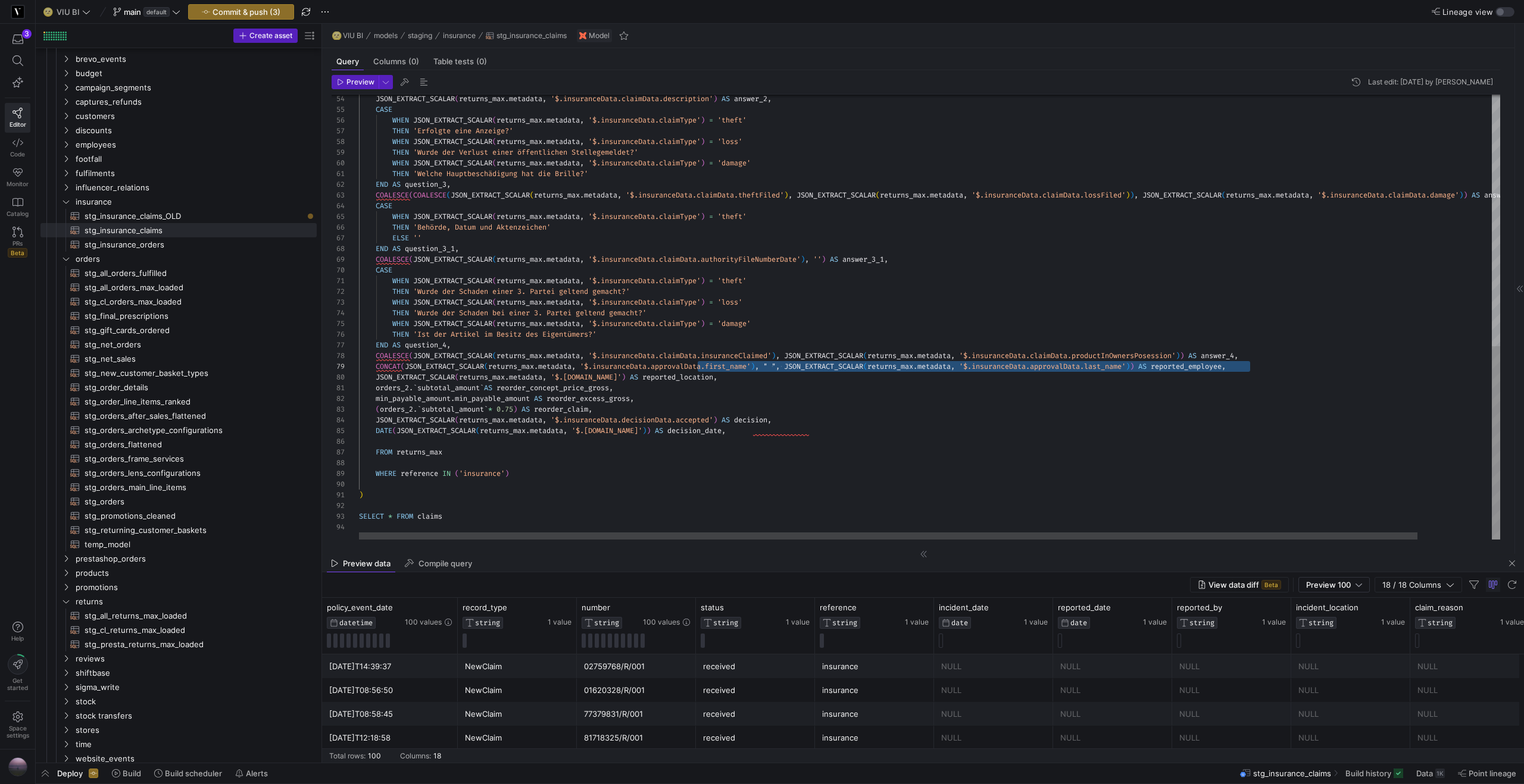
scroll to position [53, 292]
drag, startPoint x: 1266, startPoint y: 366, endPoint x: 648, endPoint y: 364, distance: 618.0
click at [648, 364] on div "JSON_EXTRACT_SCALAR ( returns_max . metadata , '$.insuranceData.claimData.descr…" at bounding box center [969, 27] width 1221 height 1024
drag, startPoint x: 813, startPoint y: 377, endPoint x: 362, endPoint y: 371, distance: 451.0
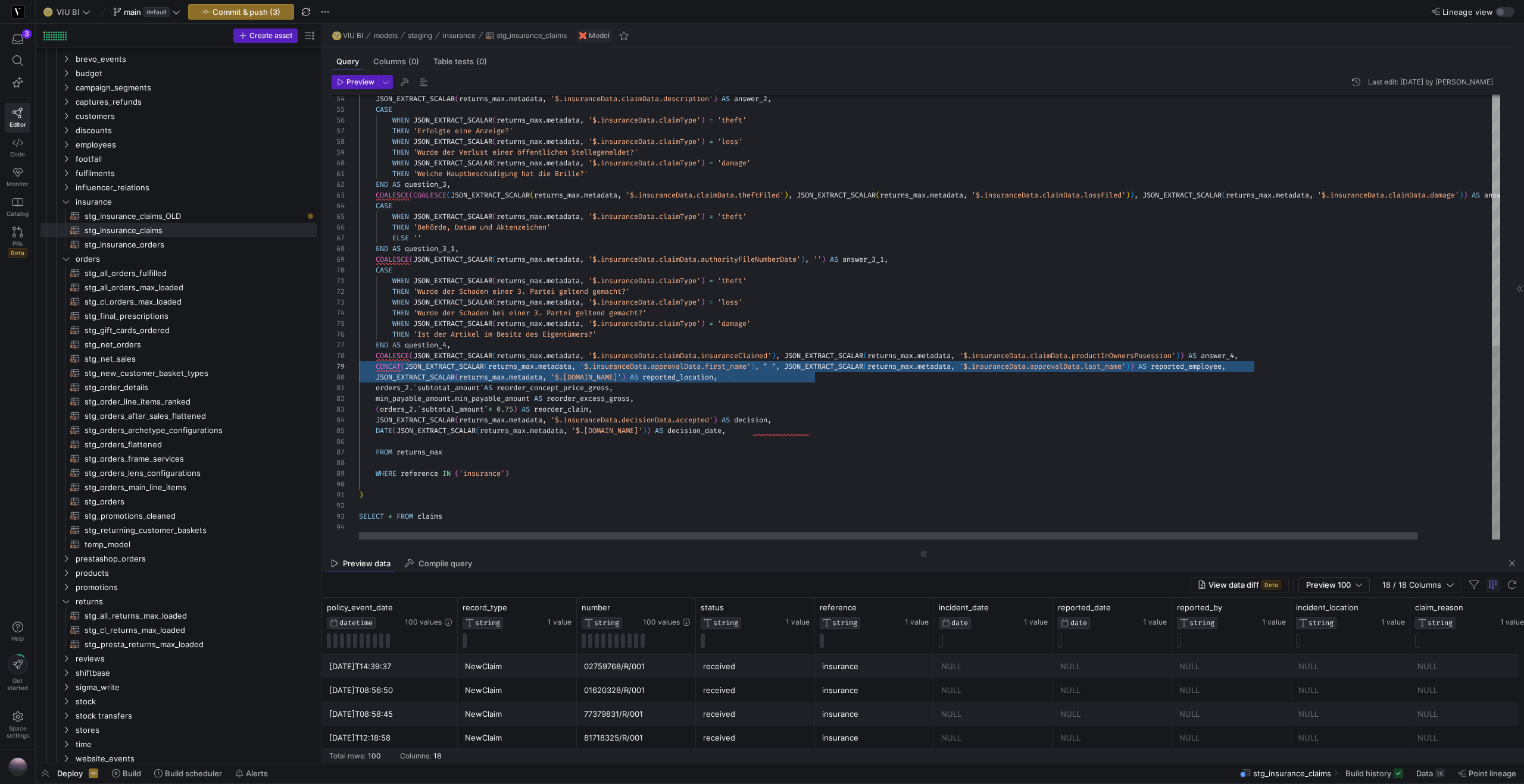
click at [362, 371] on div "JSON_EXTRACT_SCALAR ( returns_max . metadata , '$.insuranceData.claimData.descr…" at bounding box center [969, 27] width 1221 height 1024
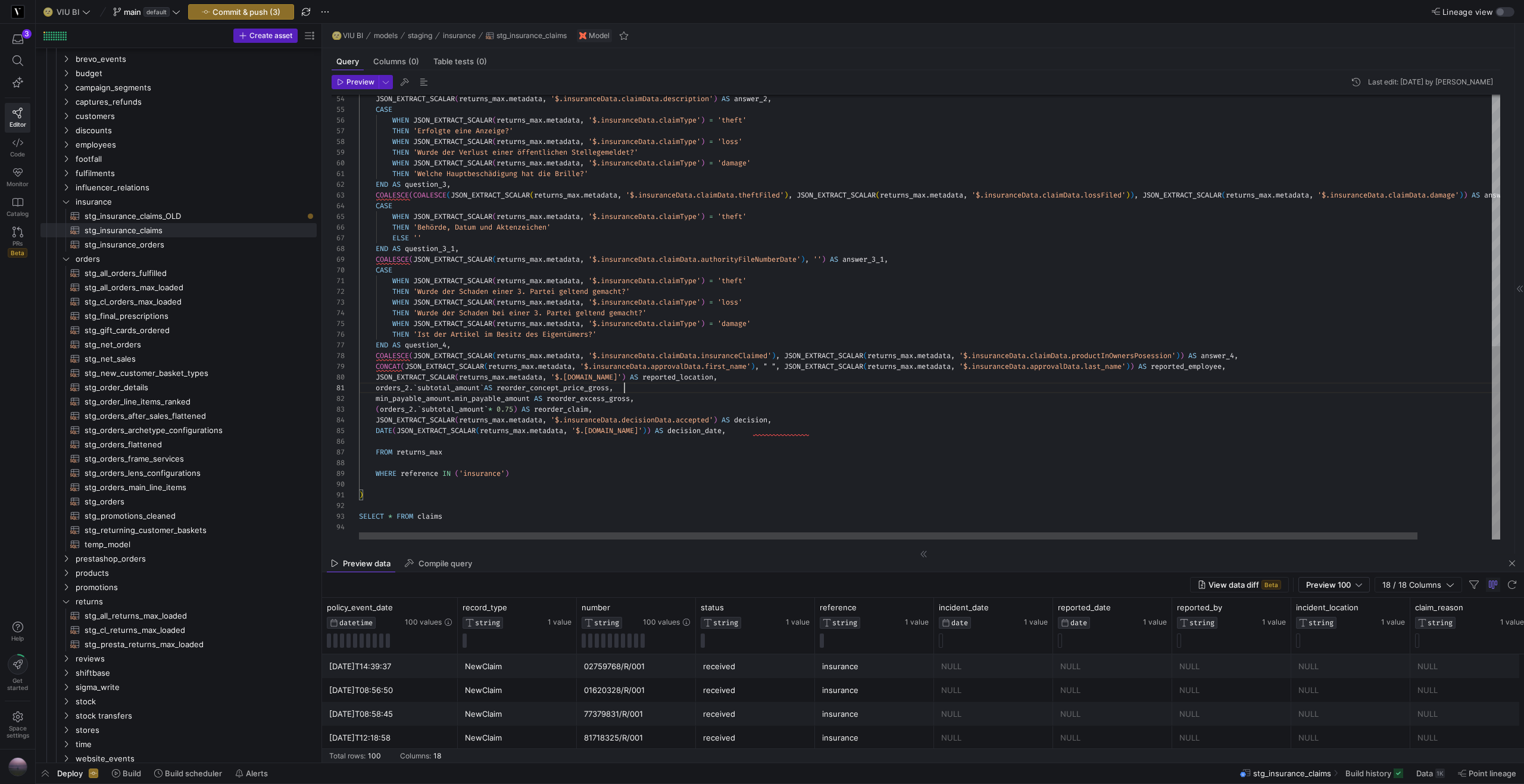
scroll to position [0, 266]
click at [675, 390] on div "JSON_EXTRACT_SCALAR ( returns_max . metadata , '$.insuranceData.claimData.descr…" at bounding box center [969, 27] width 1221 height 1024
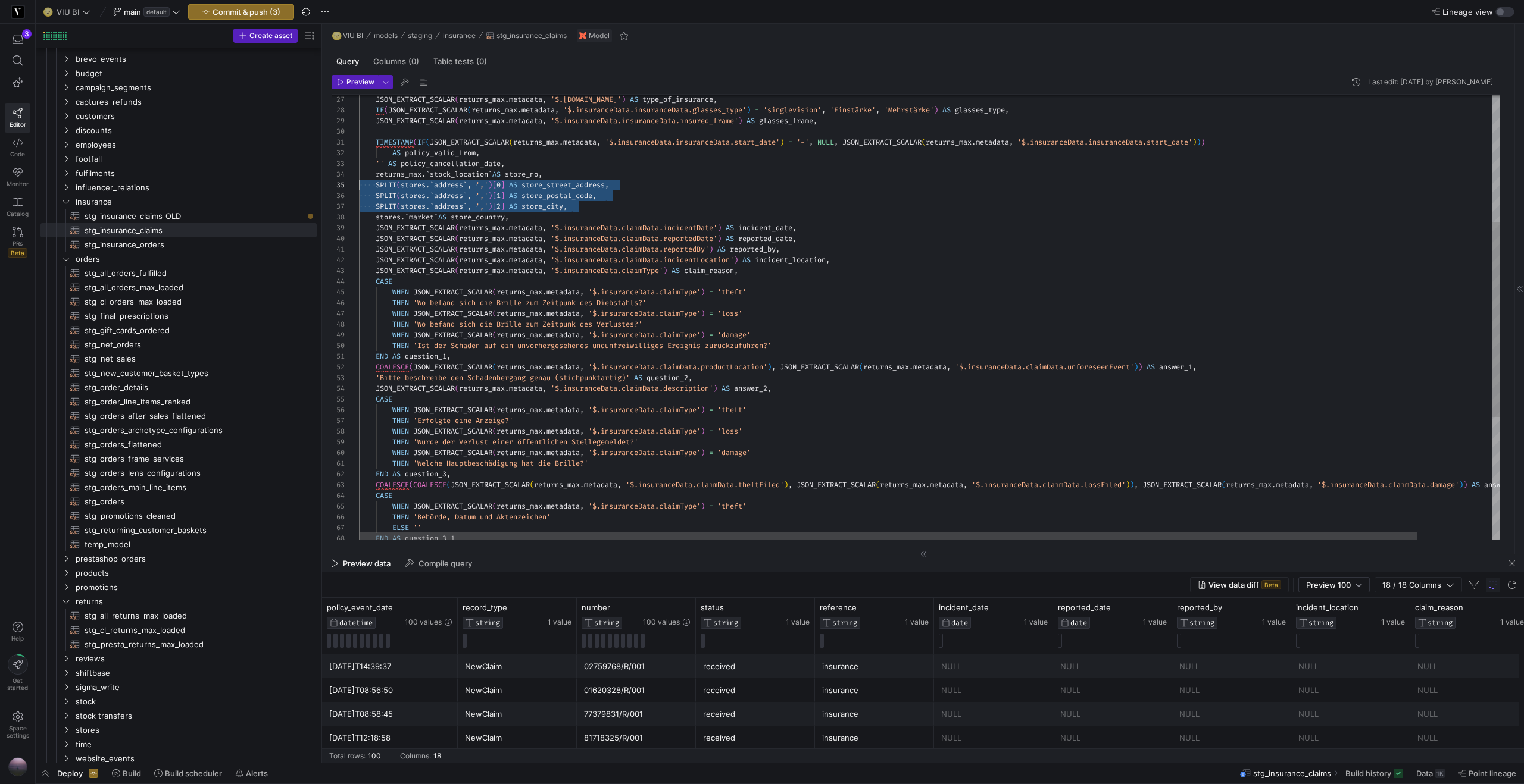
scroll to position [43, 0]
drag, startPoint x: 582, startPoint y: 207, endPoint x: 351, endPoint y: 187, distance: 231.9
click at [359, 187] on div "JSON_EXTRACT_SCALAR ( returns_max . metadata , '$.insuranceData.claimData.descr…" at bounding box center [969, 312] width 1221 height 1013
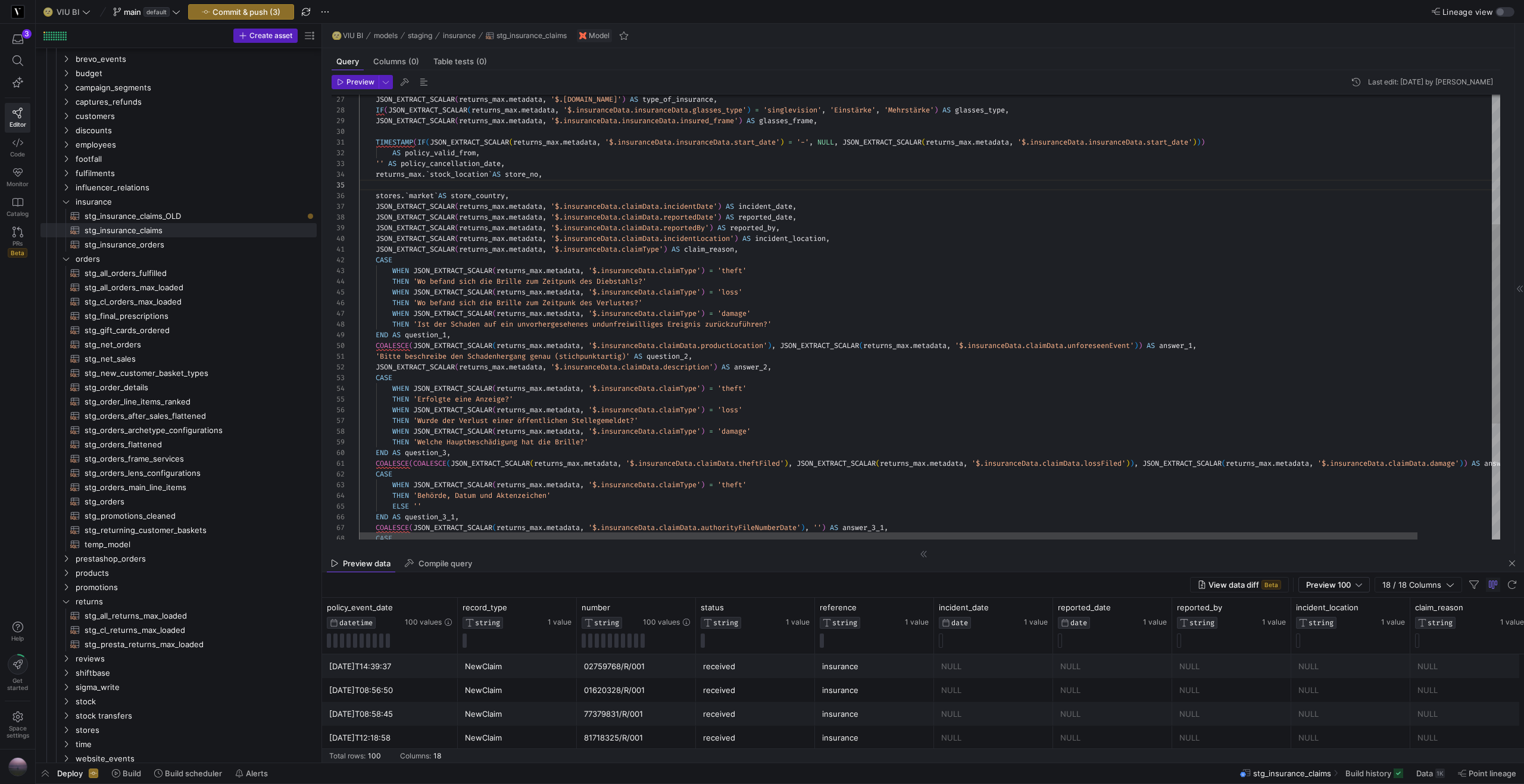
scroll to position [32, 193]
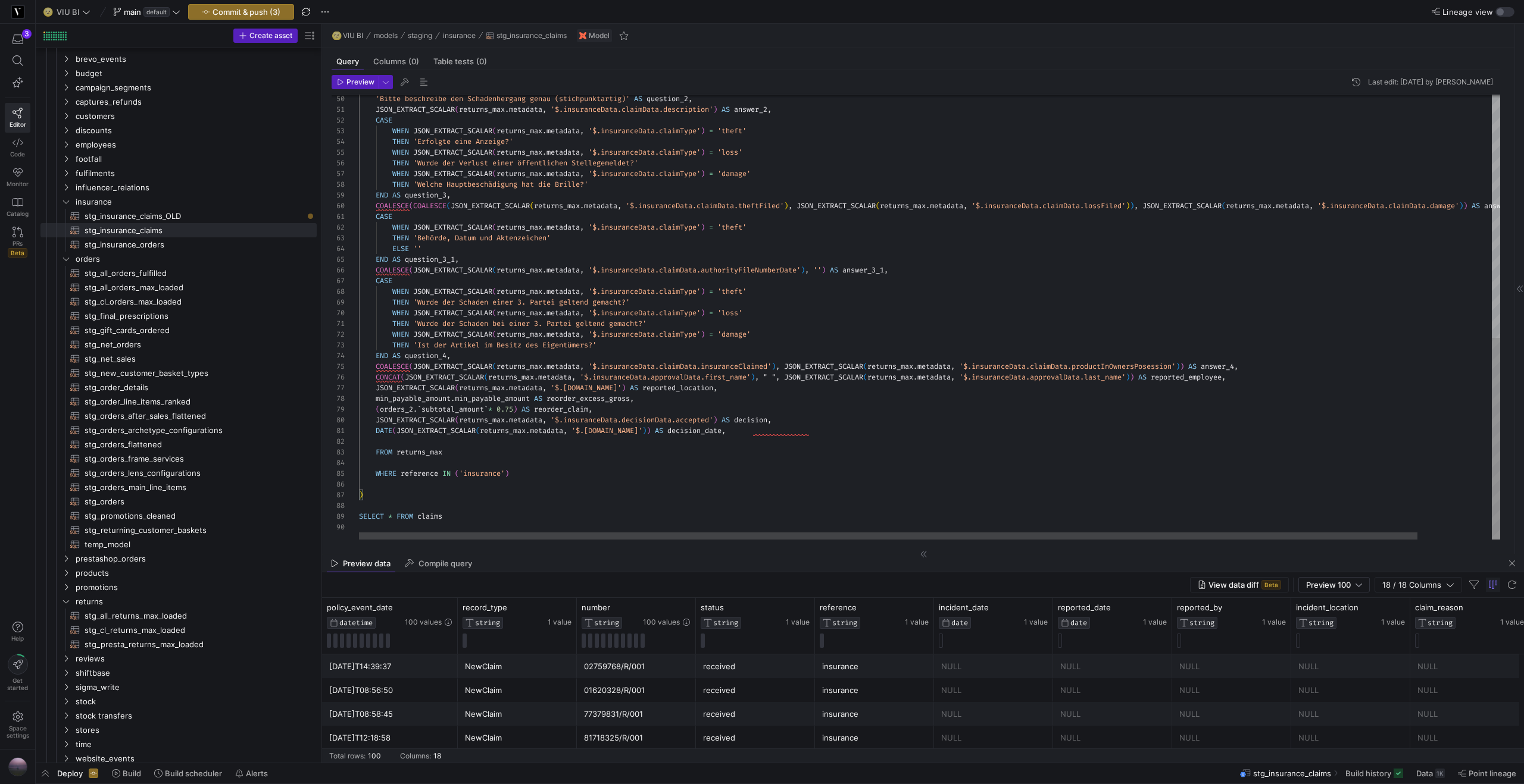
click at [891, 433] on div "'Bitte beschreibe den Schadenhergang genau (stichp unktartig)' AS question_2 , …" at bounding box center [969, 49] width 1221 height 980
click at [818, 400] on div "'Bitte beschreibe den Schadenhergang genau (stichp unktartig)' AS question_2 , …" at bounding box center [969, 49] width 1221 height 980
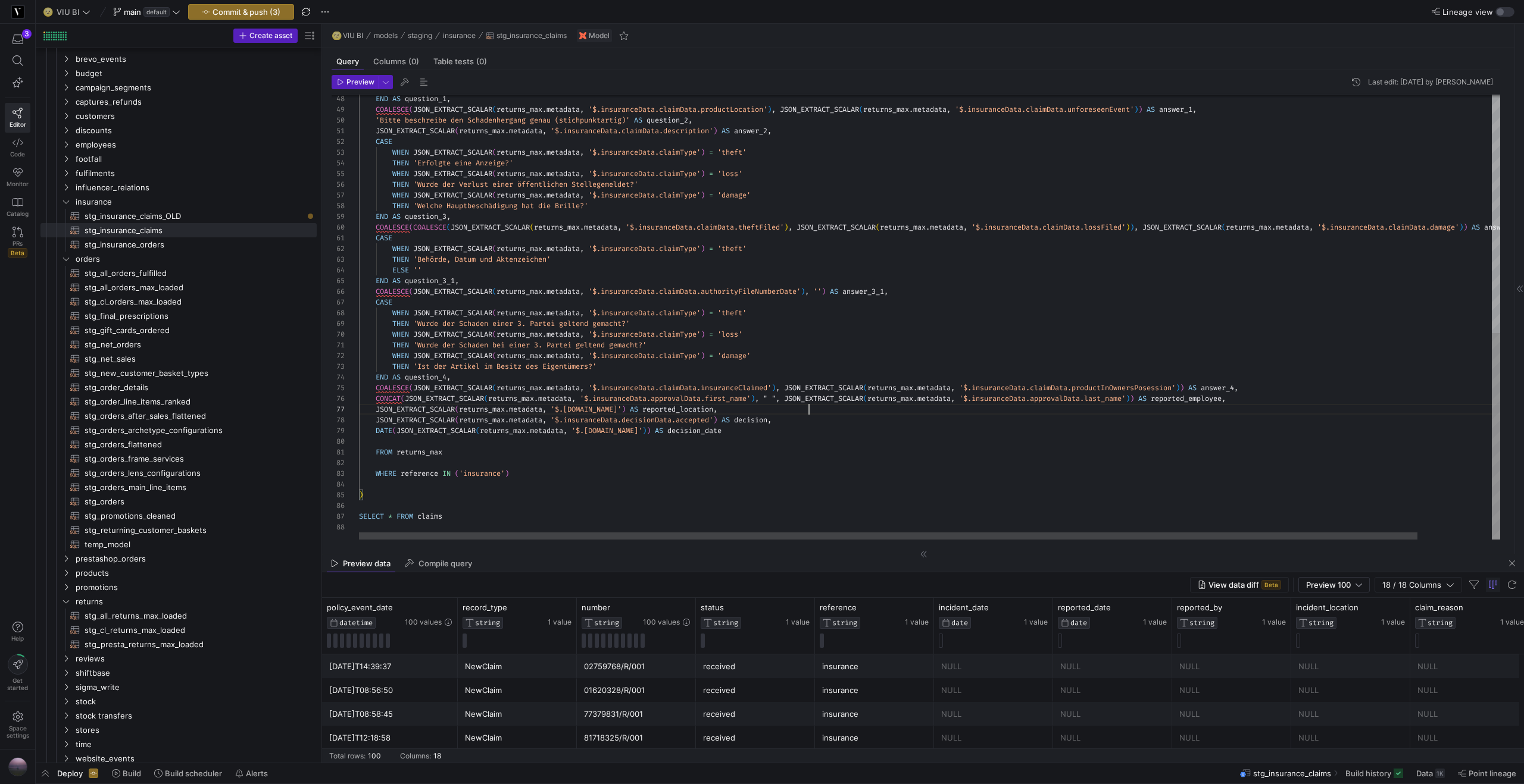
scroll to position [21, 450]
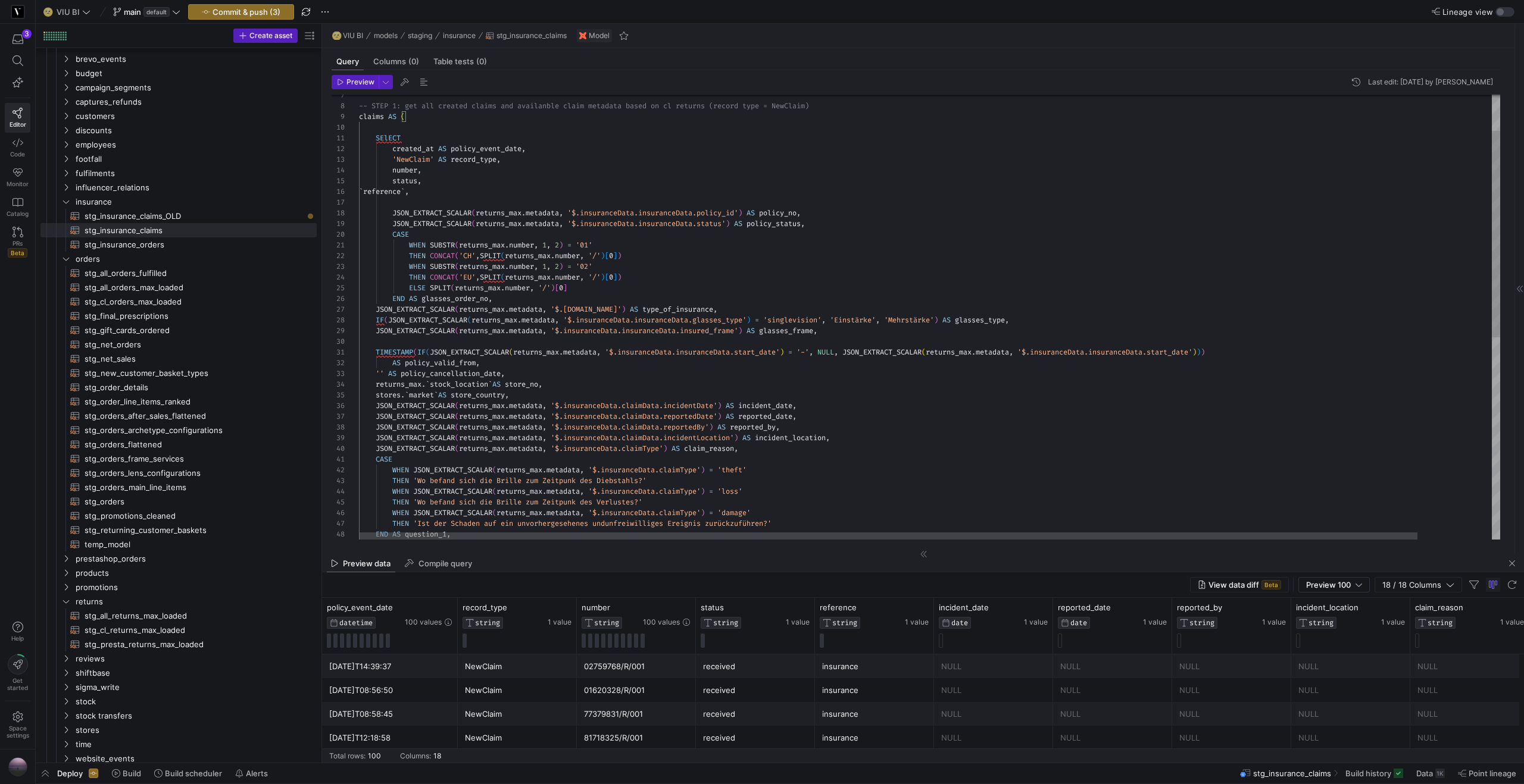
click at [384, 338] on div "END AS question_1 , THEN 'Ist der Schaden auf ein unvorhergesehenes und unfreiw…" at bounding box center [969, 495] width 1221 height 959
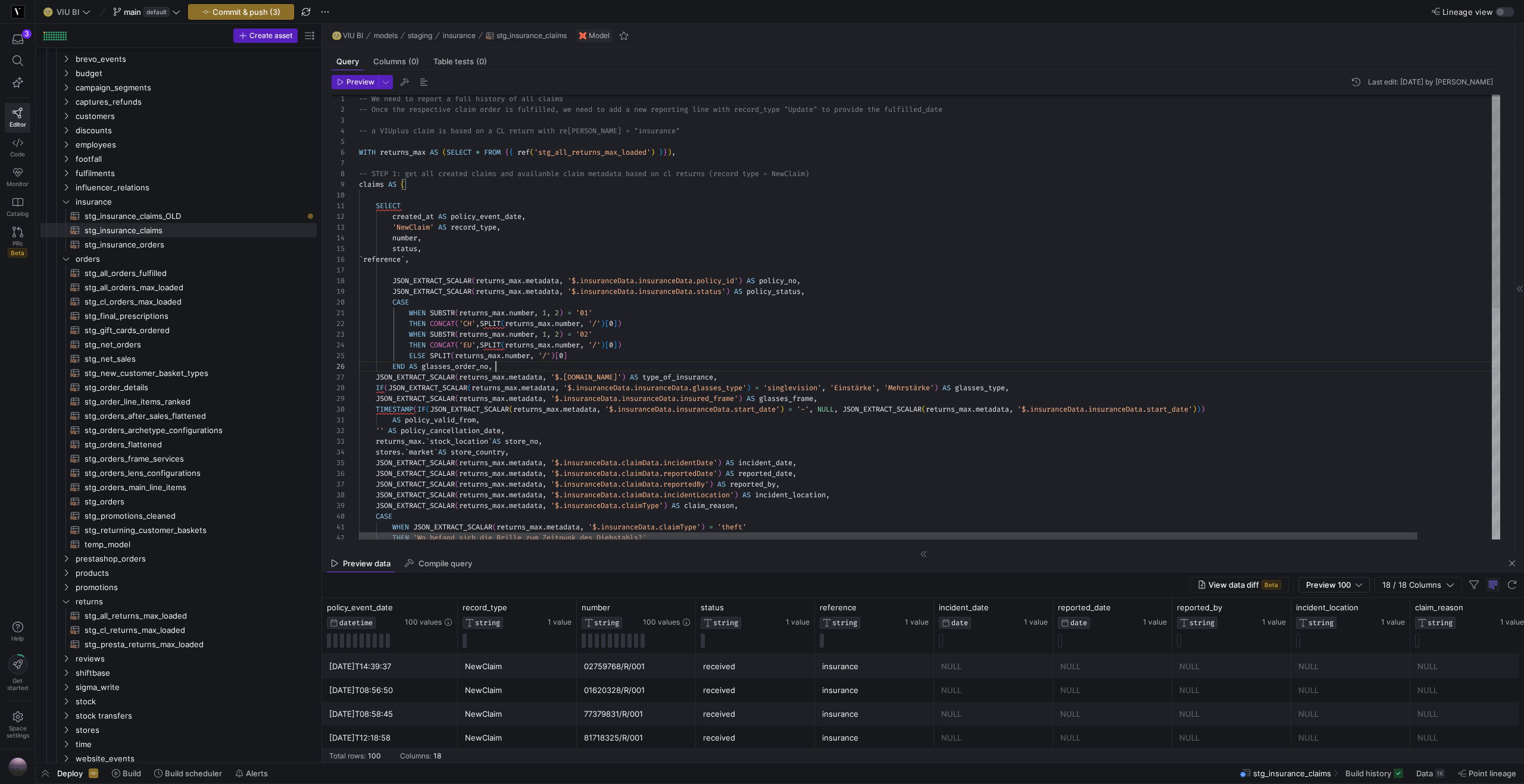
click at [553, 365] on div "THEN 'Wo befand sich die Brille zum Zeitpunk des Diebst ahls?' WHEN JSON_EXTRAC…" at bounding box center [969, 558] width 1221 height 948
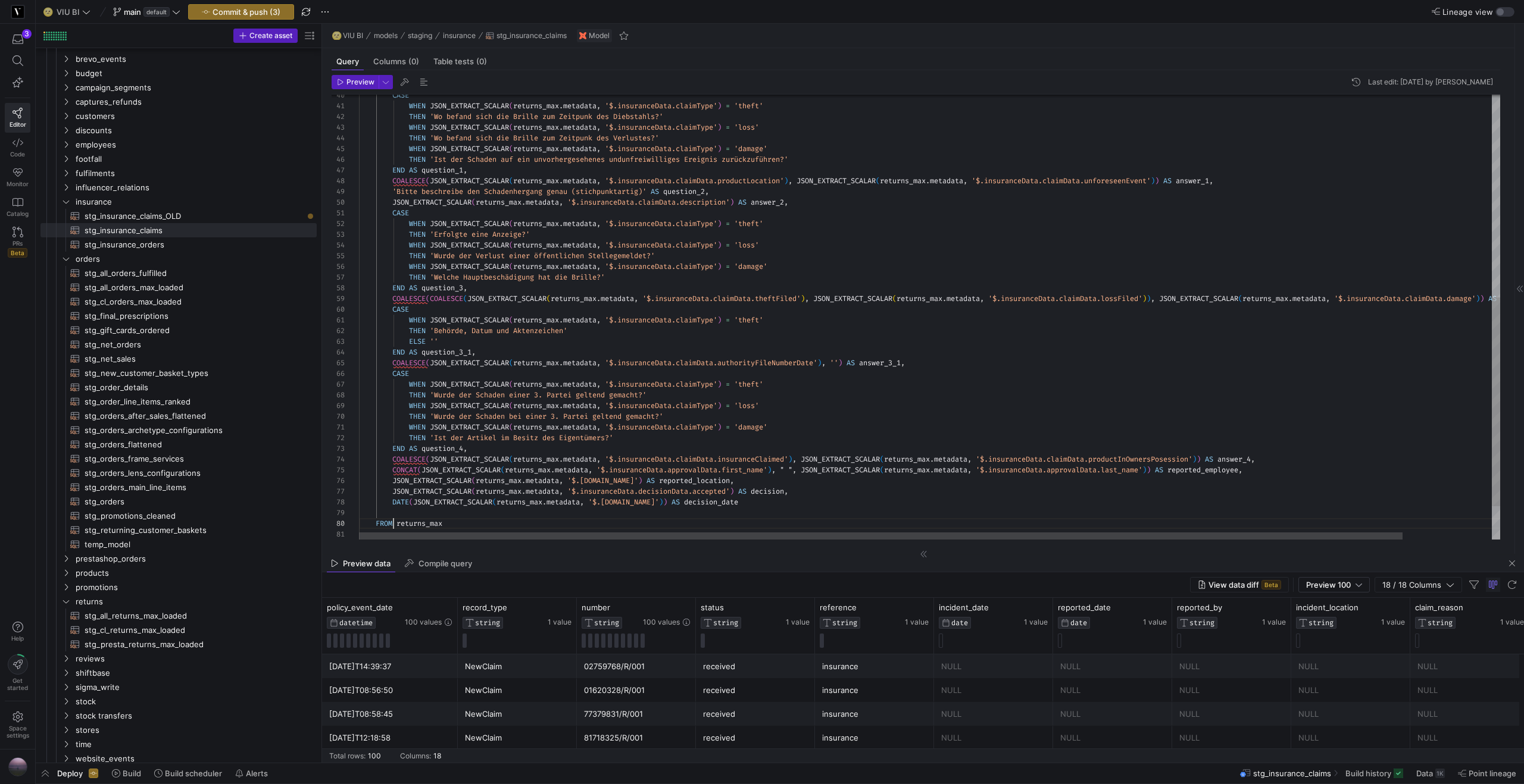
scroll to position [53, 35]
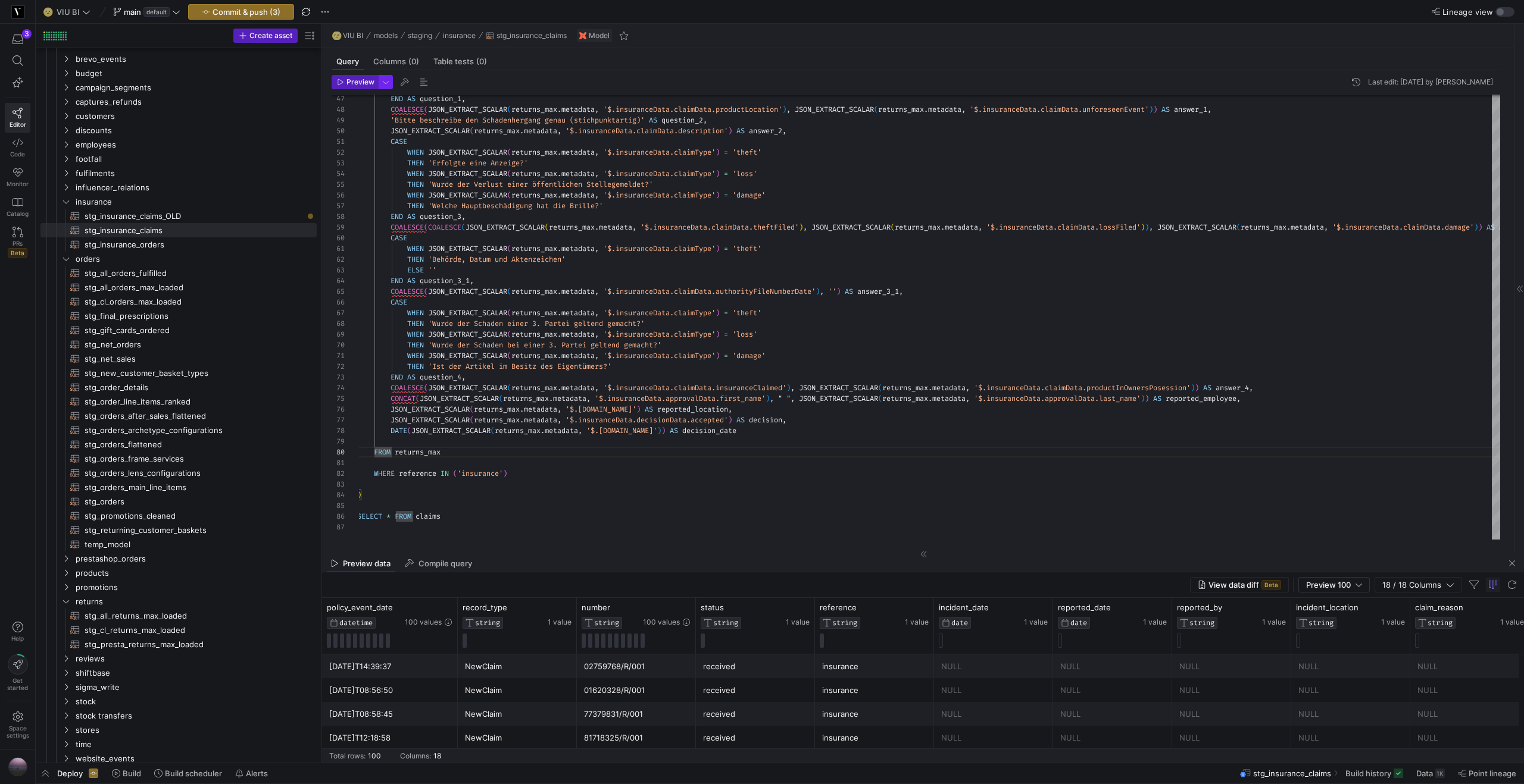
click at [388, 80] on span "button" at bounding box center [385, 82] width 13 height 13
click at [362, 82] on div at bounding box center [762, 392] width 1524 height 784
click at [362, 82] on span "Preview" at bounding box center [361, 82] width 28 height 9
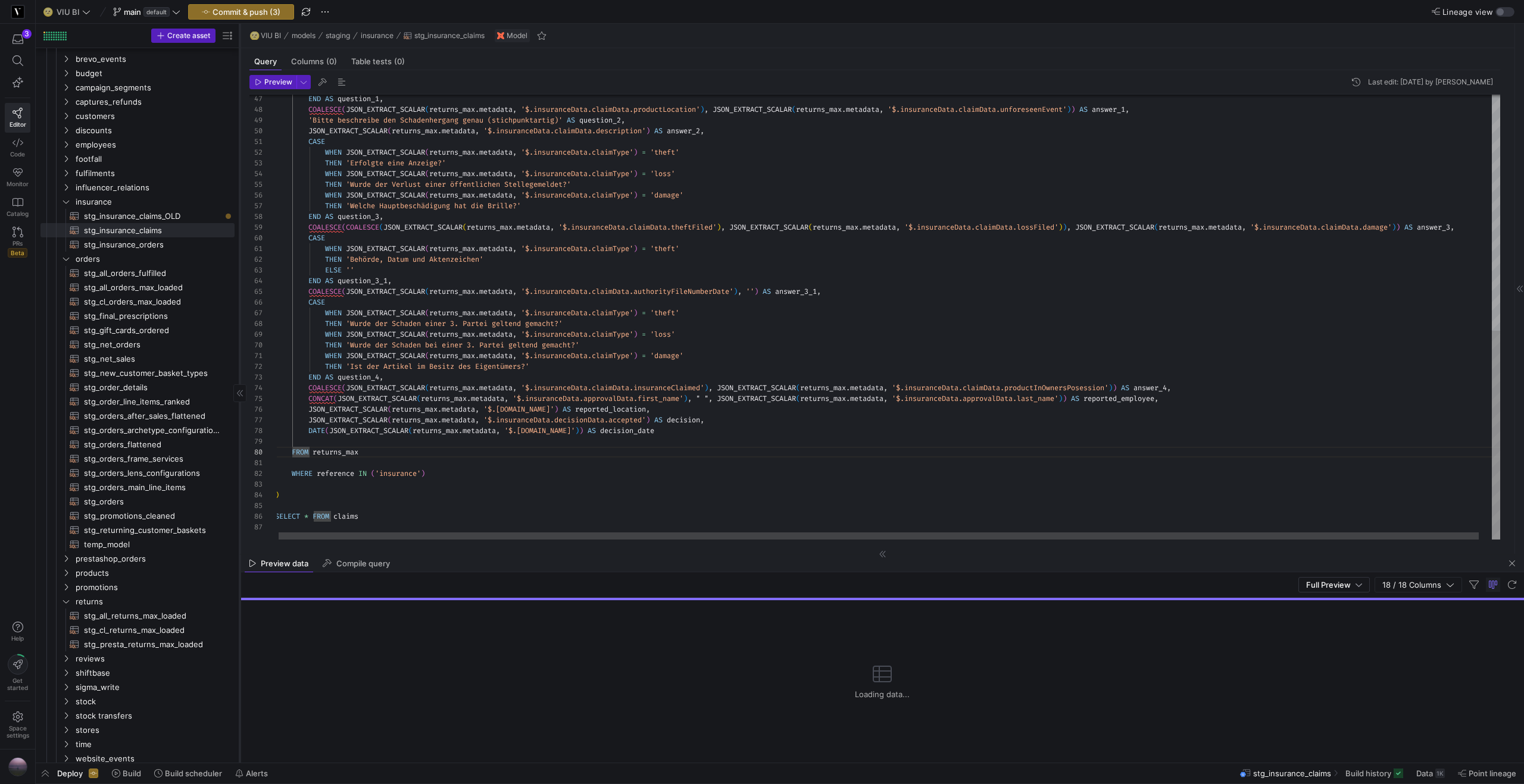
drag, startPoint x: 321, startPoint y: 263, endPoint x: 239, endPoint y: 274, distance: 82.7
click at [239, 274] on div at bounding box center [239, 393] width 1 height 739
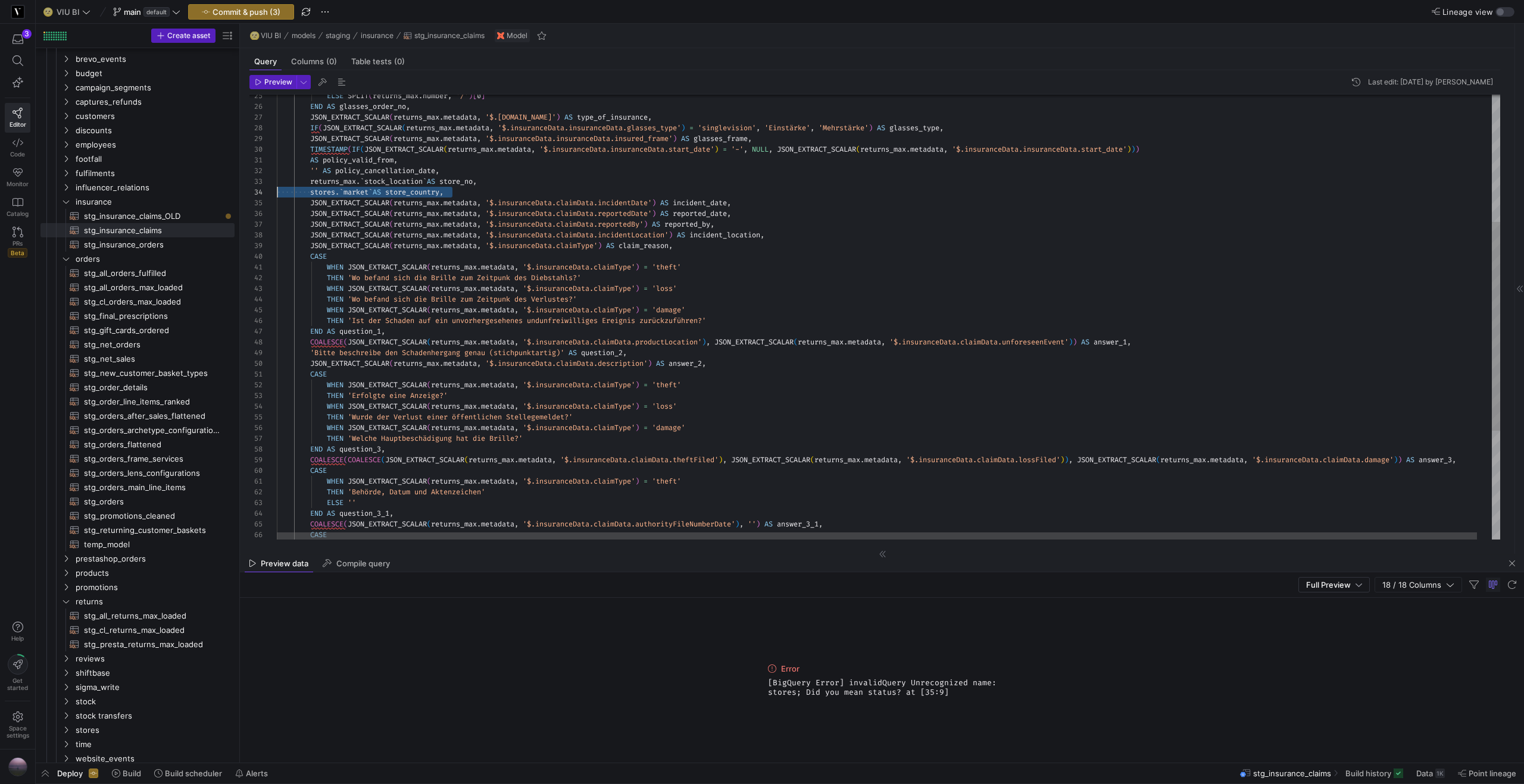
scroll to position [32, 0]
drag, startPoint x: 495, startPoint y: 190, endPoint x: 238, endPoint y: 190, distance: 257.0
click at [277, 190] on div "WHEN JSON_EXTRACT_SCALAR ( returns_max . metadata , '$.insuranceData.claimType'…" at bounding box center [895, 298] width 1238 height 948
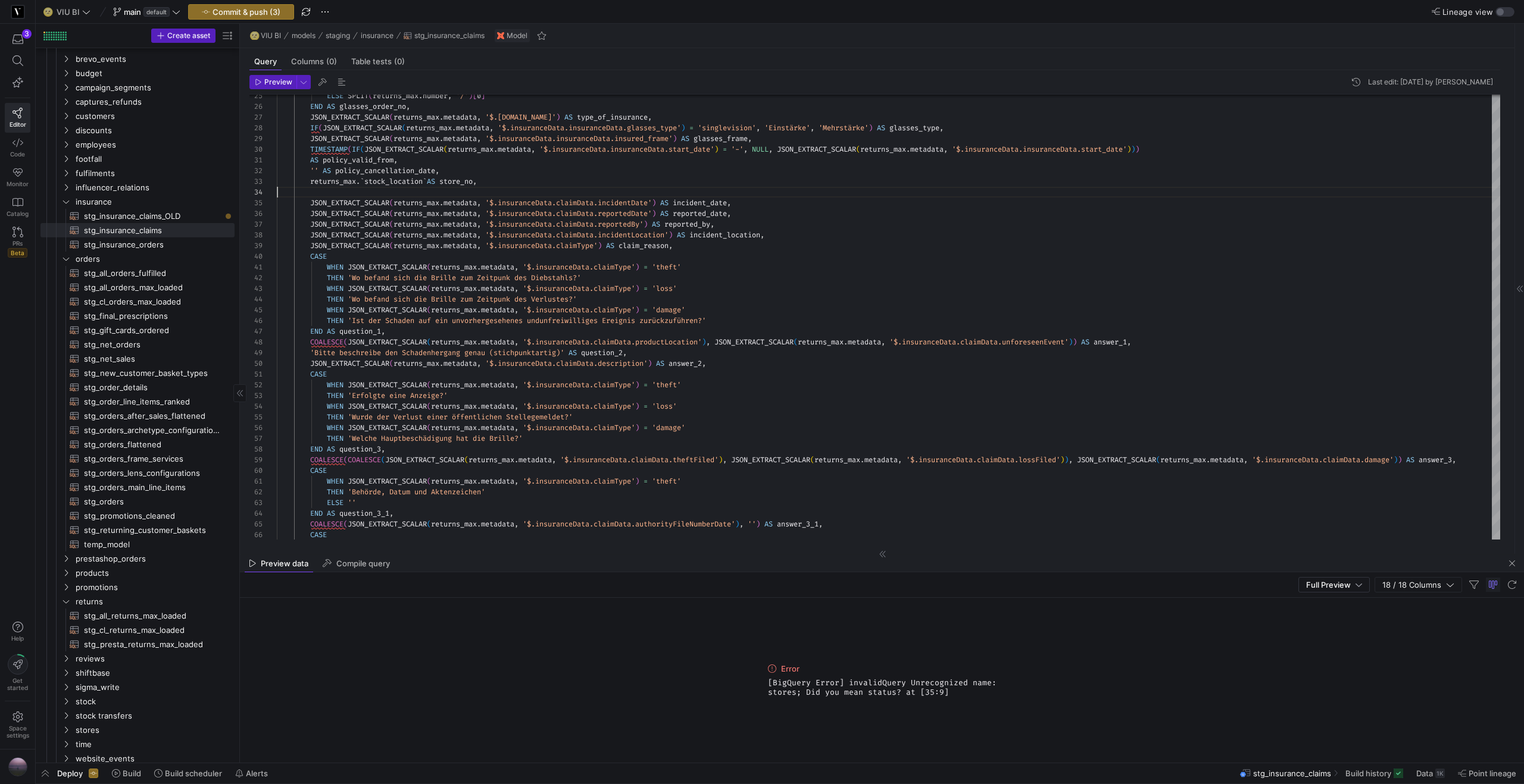
type textarea "AS policy_valid_from, '' AS policy_cancellation_date, returns_max.`stock_locati…"
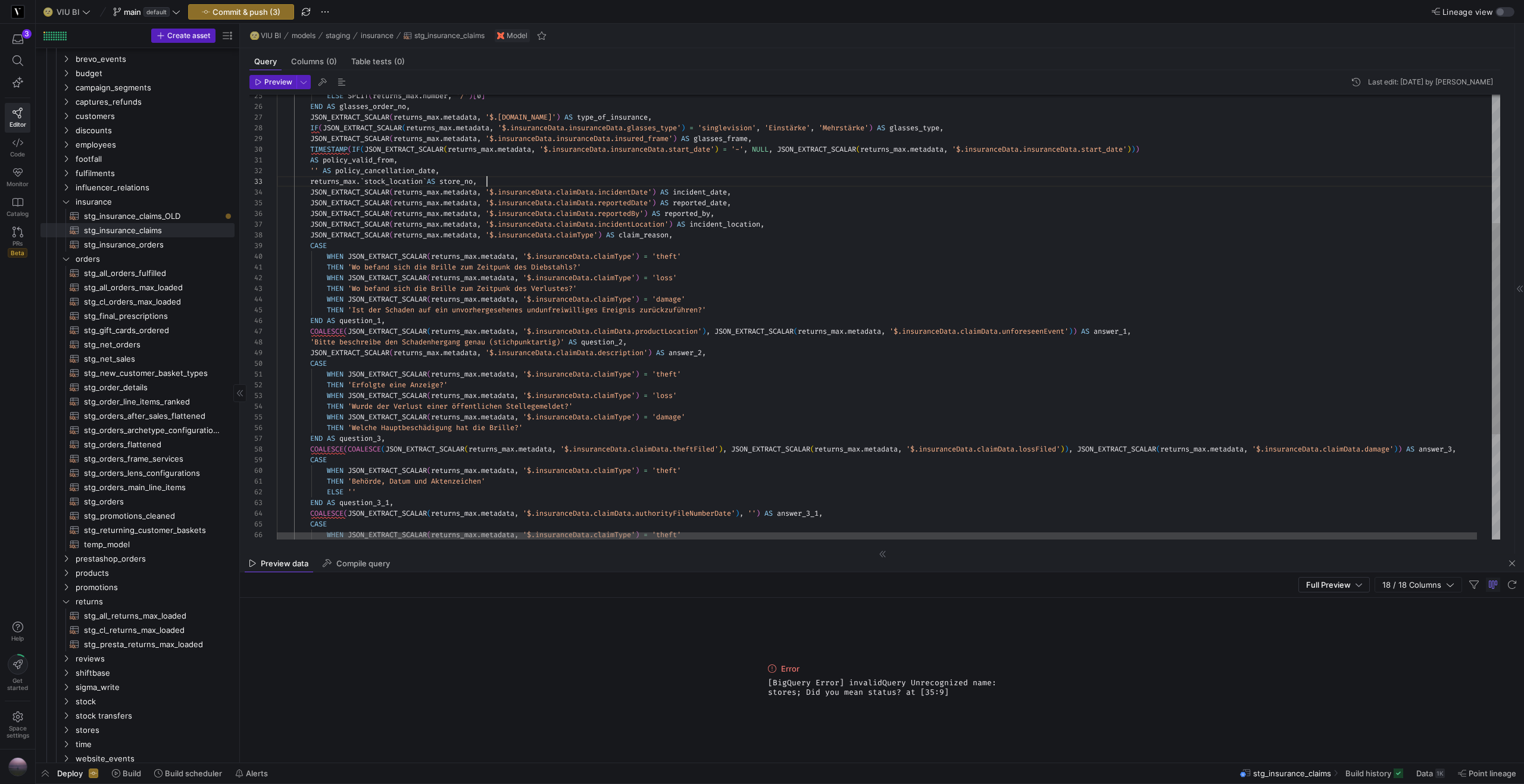
scroll to position [21, 210]
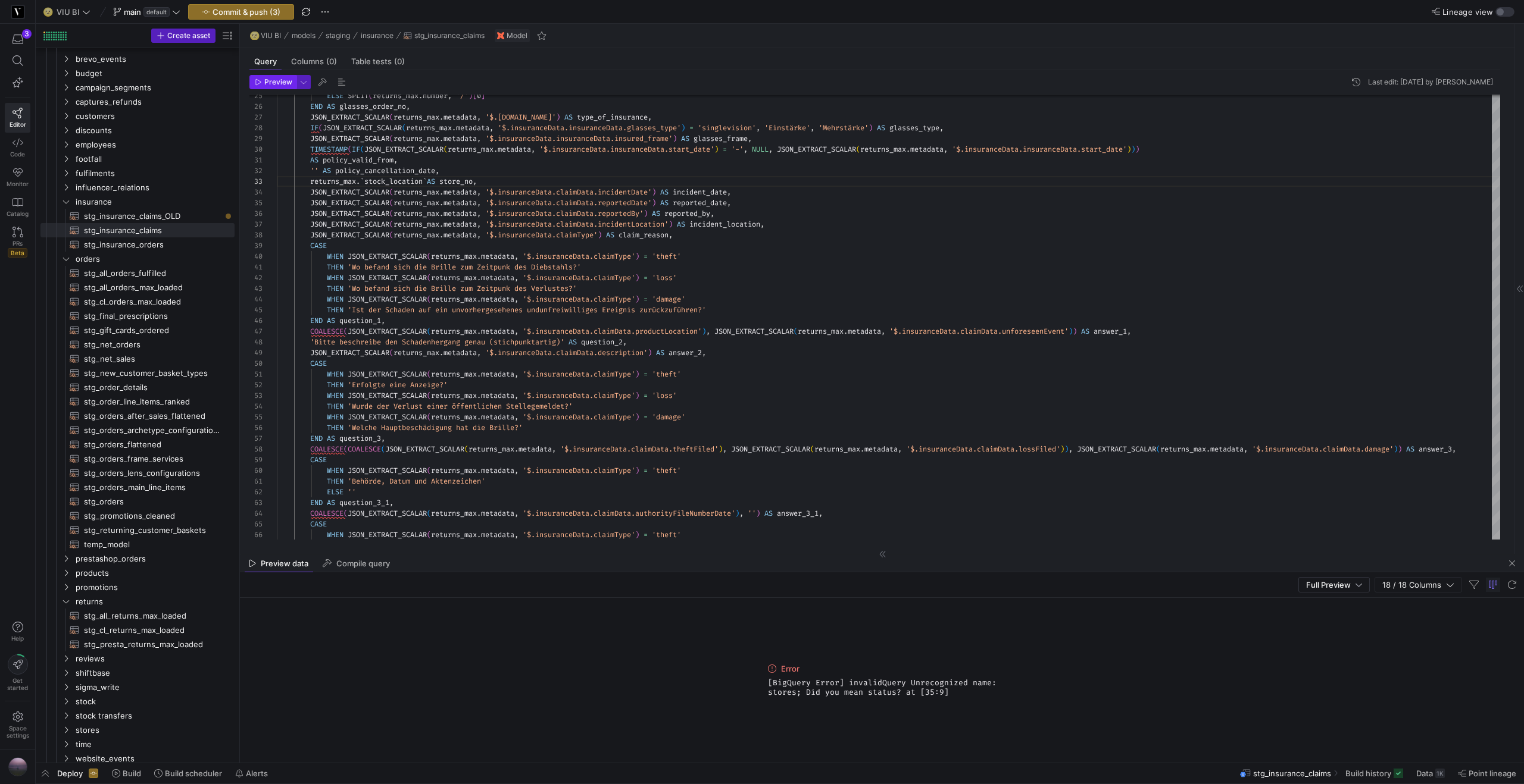
click at [282, 78] on span "Preview" at bounding box center [278, 82] width 28 height 9
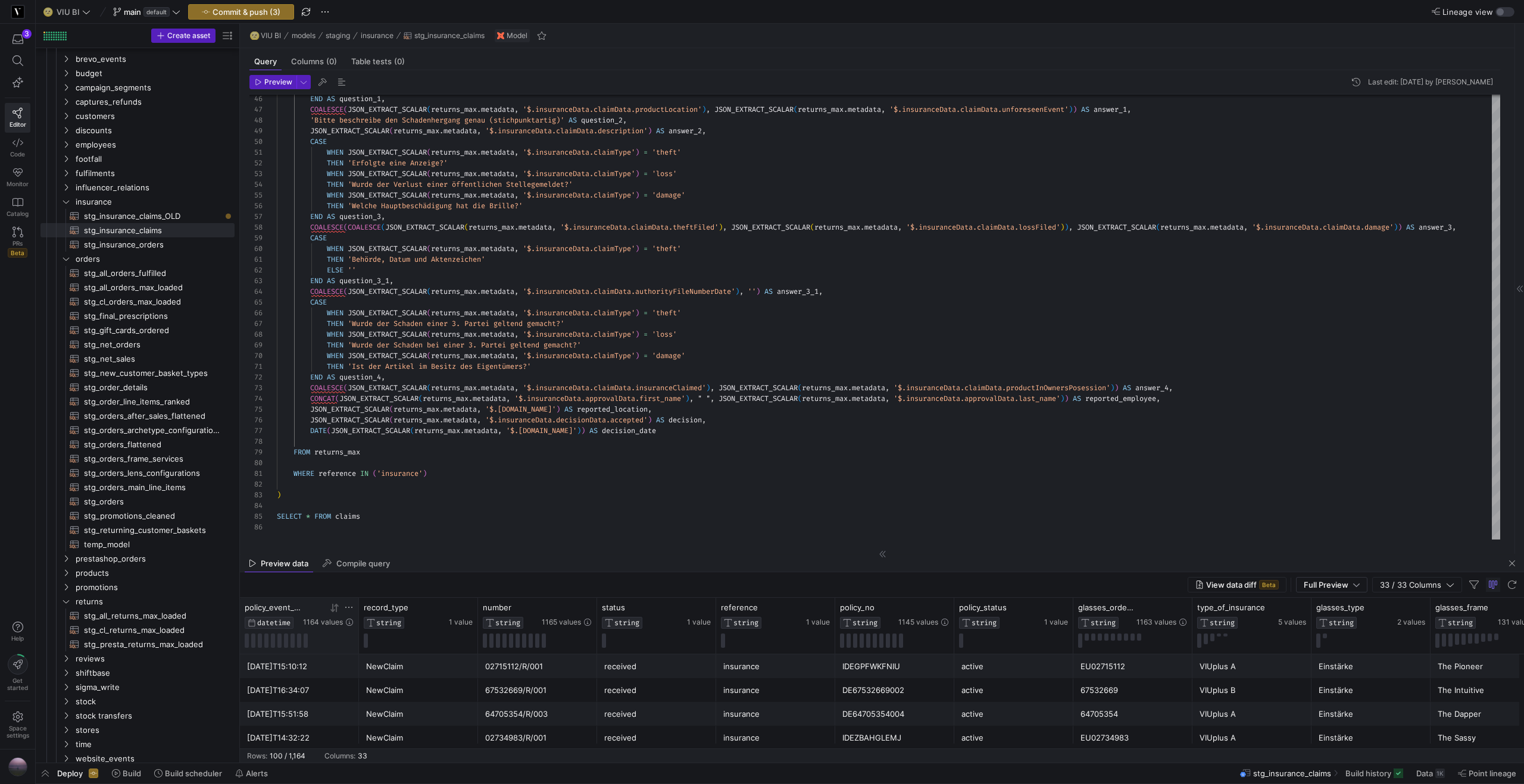
click at [332, 610] on icon at bounding box center [332, 608] width 4 height 9
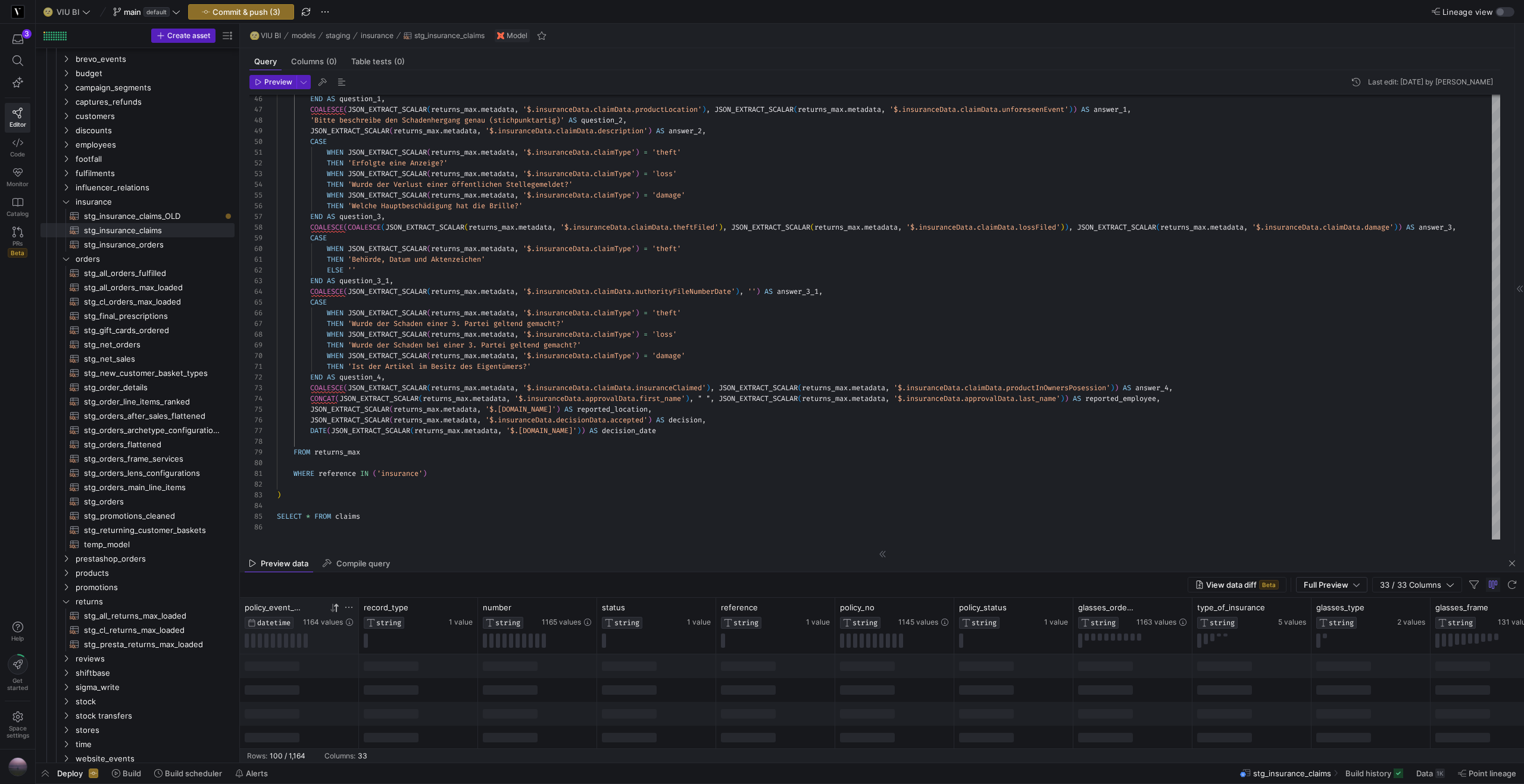
click at [332, 610] on icon at bounding box center [332, 608] width 4 height 9
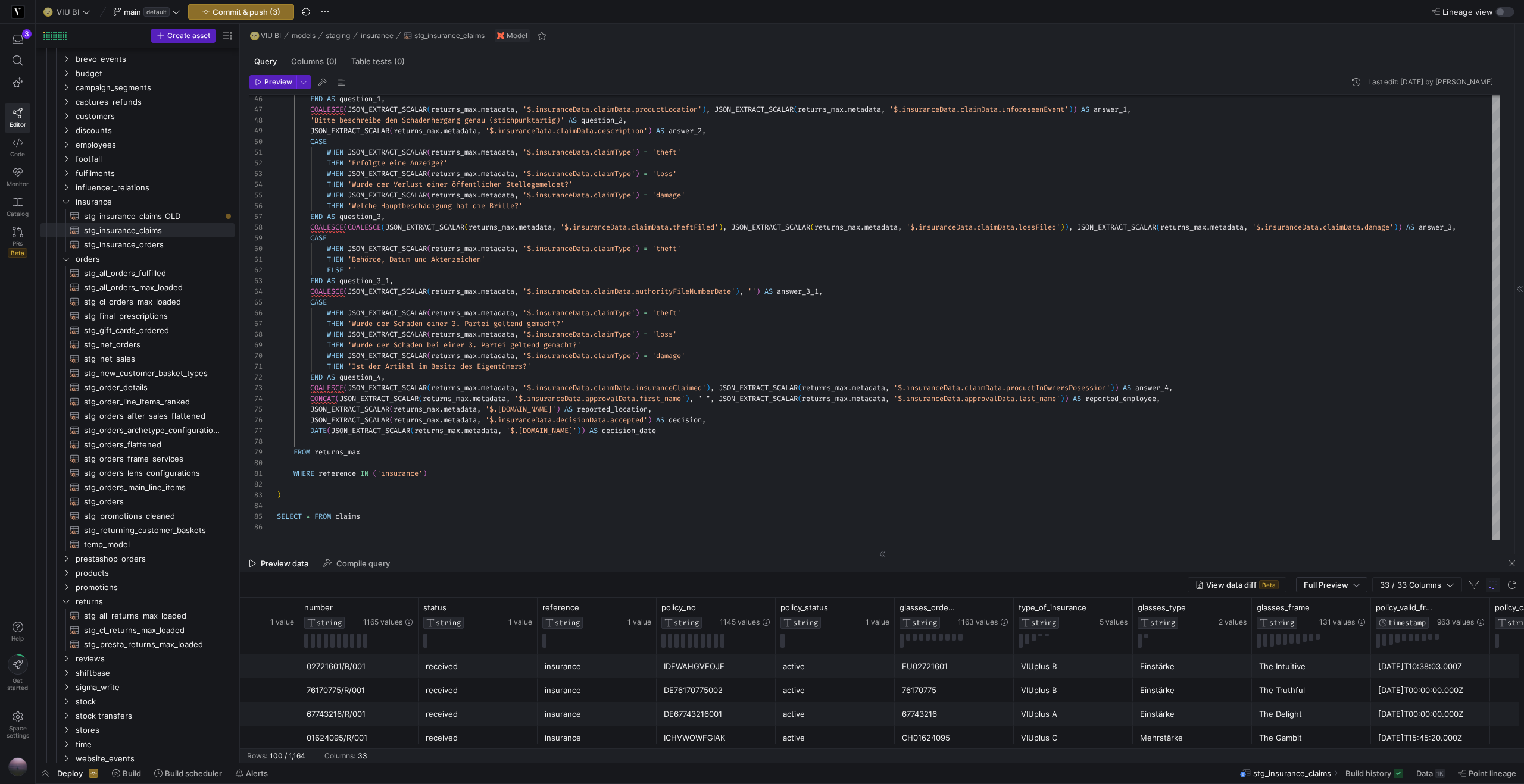
scroll to position [0, 0]
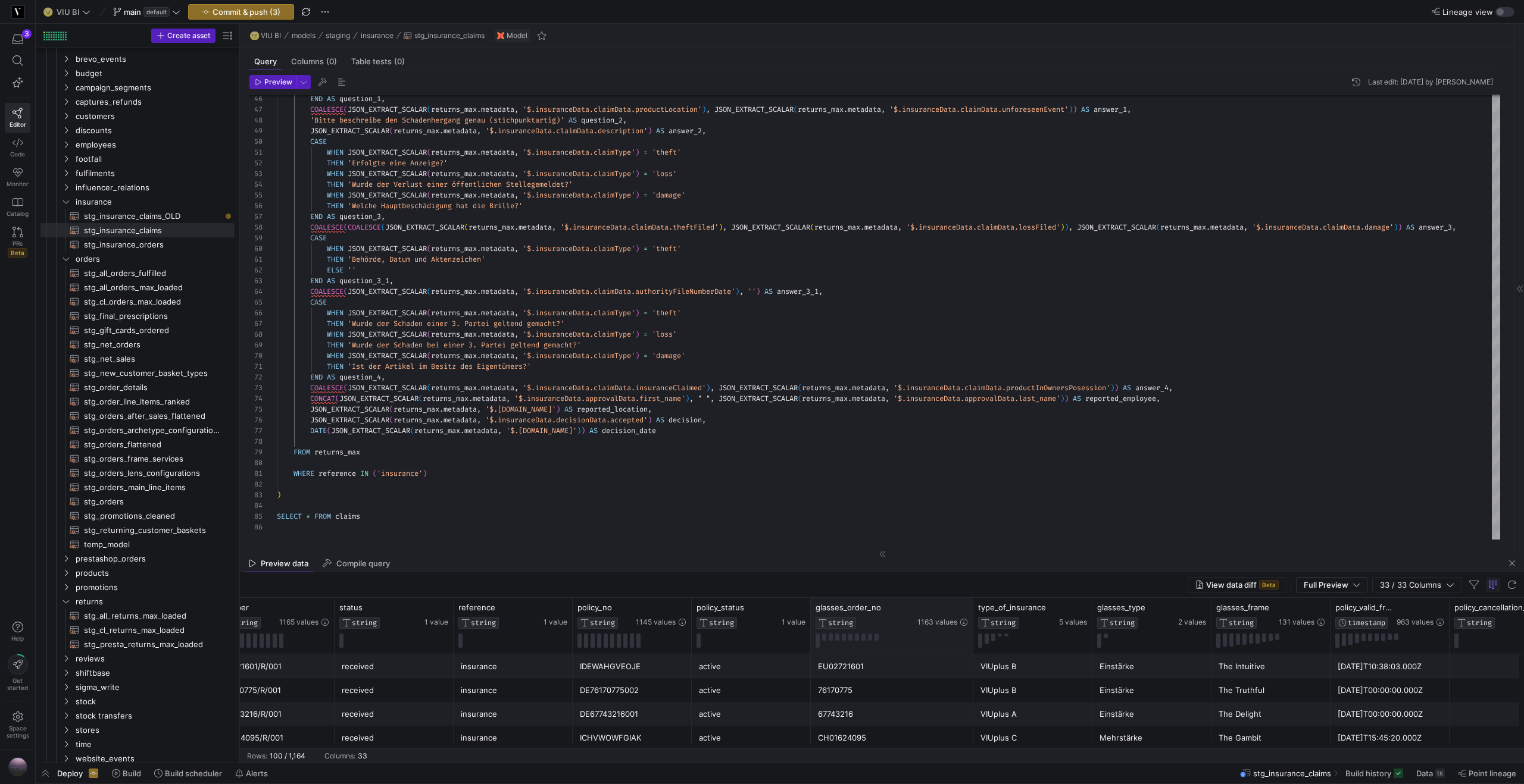
drag, startPoint x: 927, startPoint y: 616, endPoint x: 971, endPoint y: 614, distance: 44.0
click at [971, 614] on div at bounding box center [972, 625] width 5 height 56
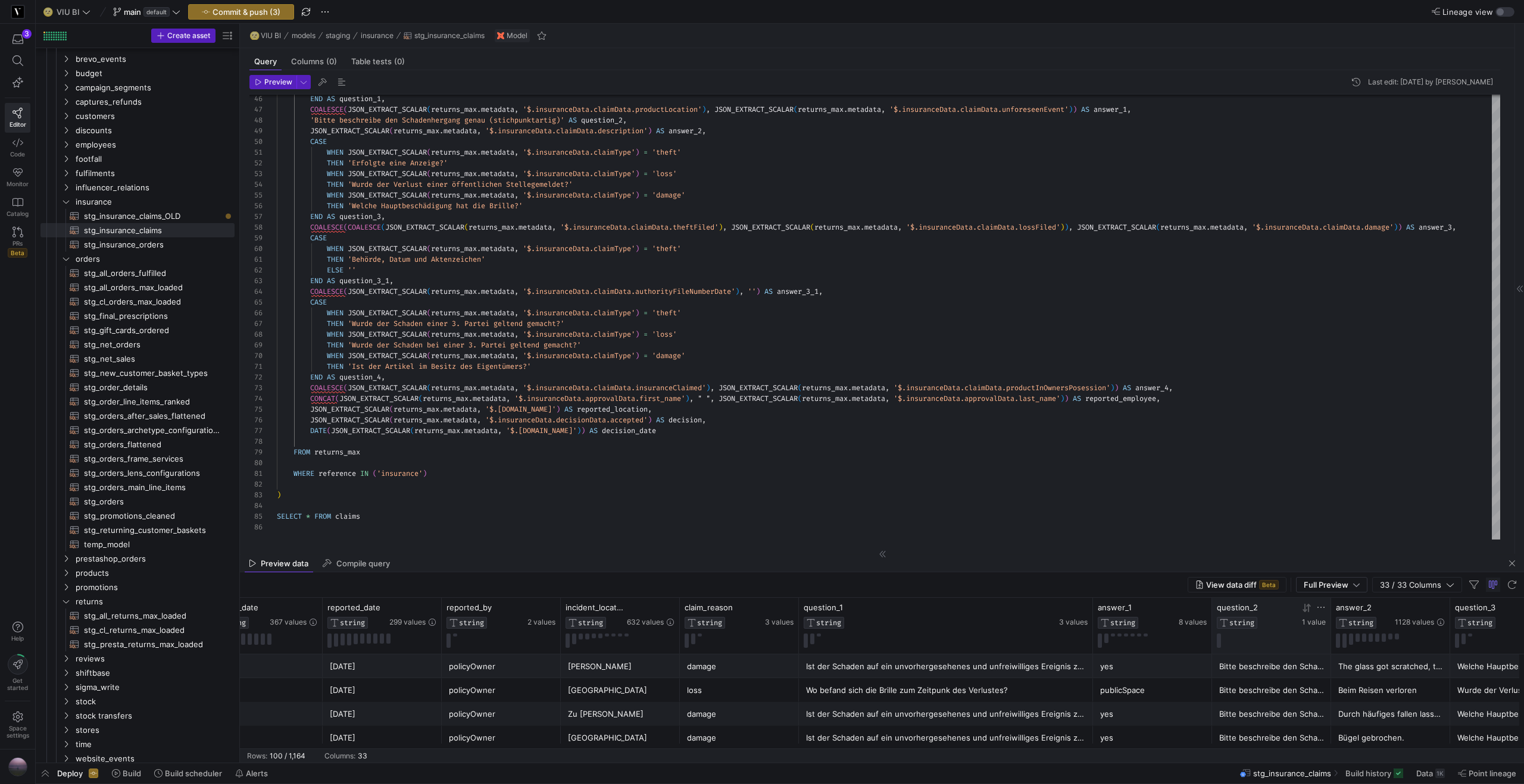
drag, startPoint x: 916, startPoint y: 614, endPoint x: 1239, endPoint y: 606, distance: 323.1
click at [1239, 606] on div "store_no STRING 49 values incident_date STRING 367 values reported_date STRING …" at bounding box center [567, 625] width 4147 height 56
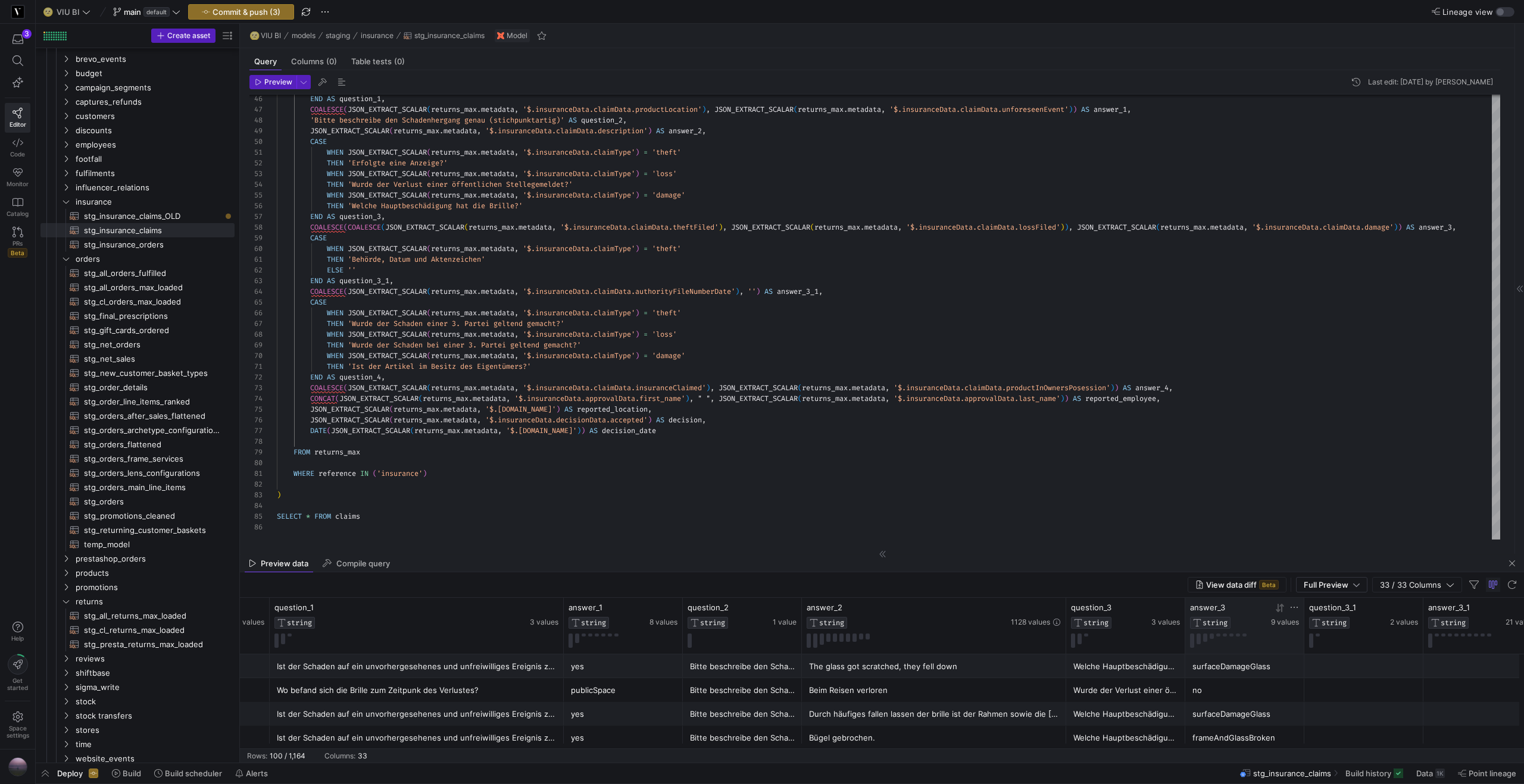
drag, startPoint x: 918, startPoint y: 617, endPoint x: 1220, endPoint y: 614, distance: 302.0
click at [1220, 614] on div "incident_location STRING 632 values claim_reason STRING 3 values question_1 STR…" at bounding box center [110, 625] width 4292 height 56
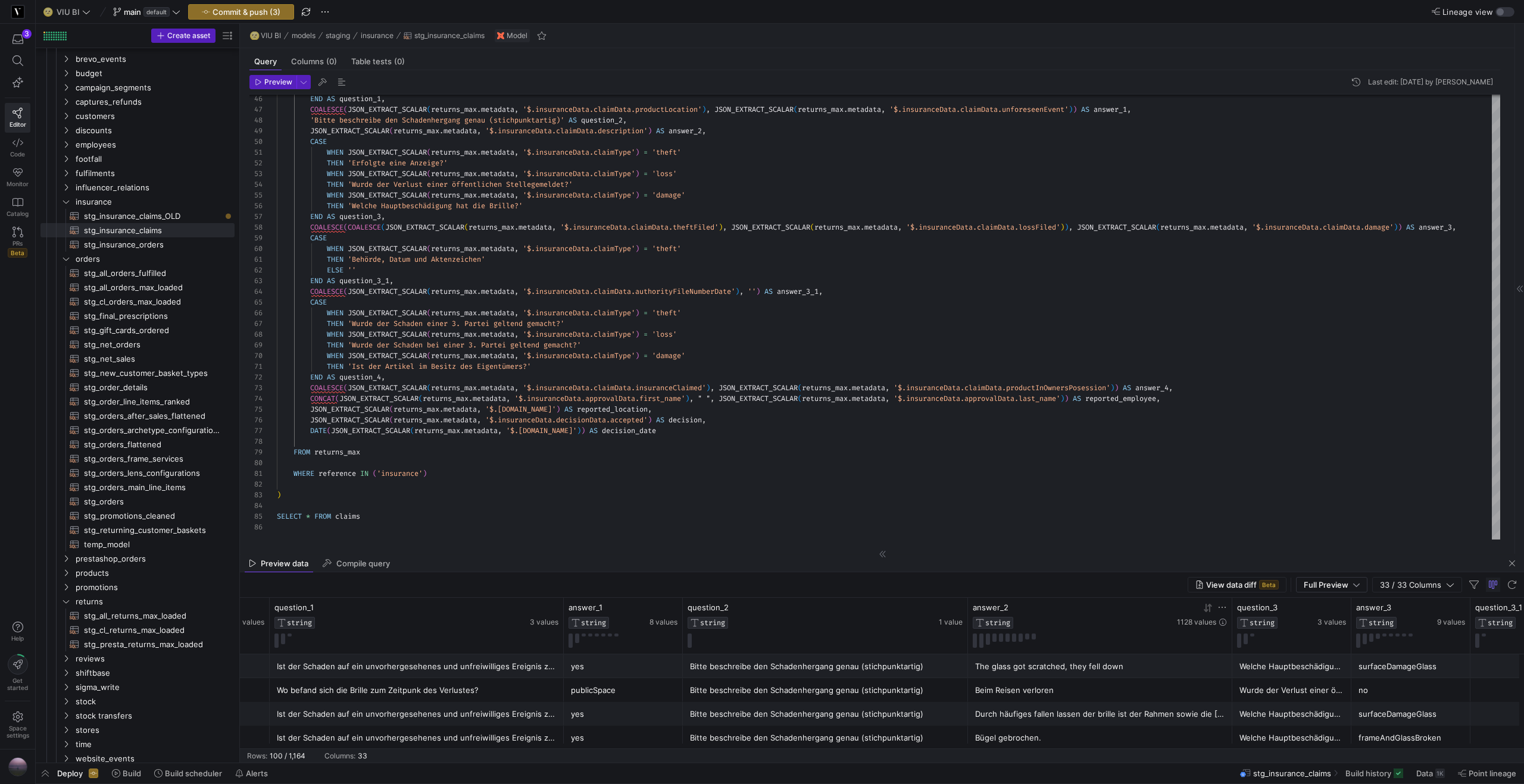
drag, startPoint x: 799, startPoint y: 612, endPoint x: 1045, endPoint y: 621, distance: 246.2
click at [1045, 621] on div "incident_location STRING 632 values claim_reason STRING 3 values question_1 STR…" at bounding box center [193, 625] width 4458 height 56
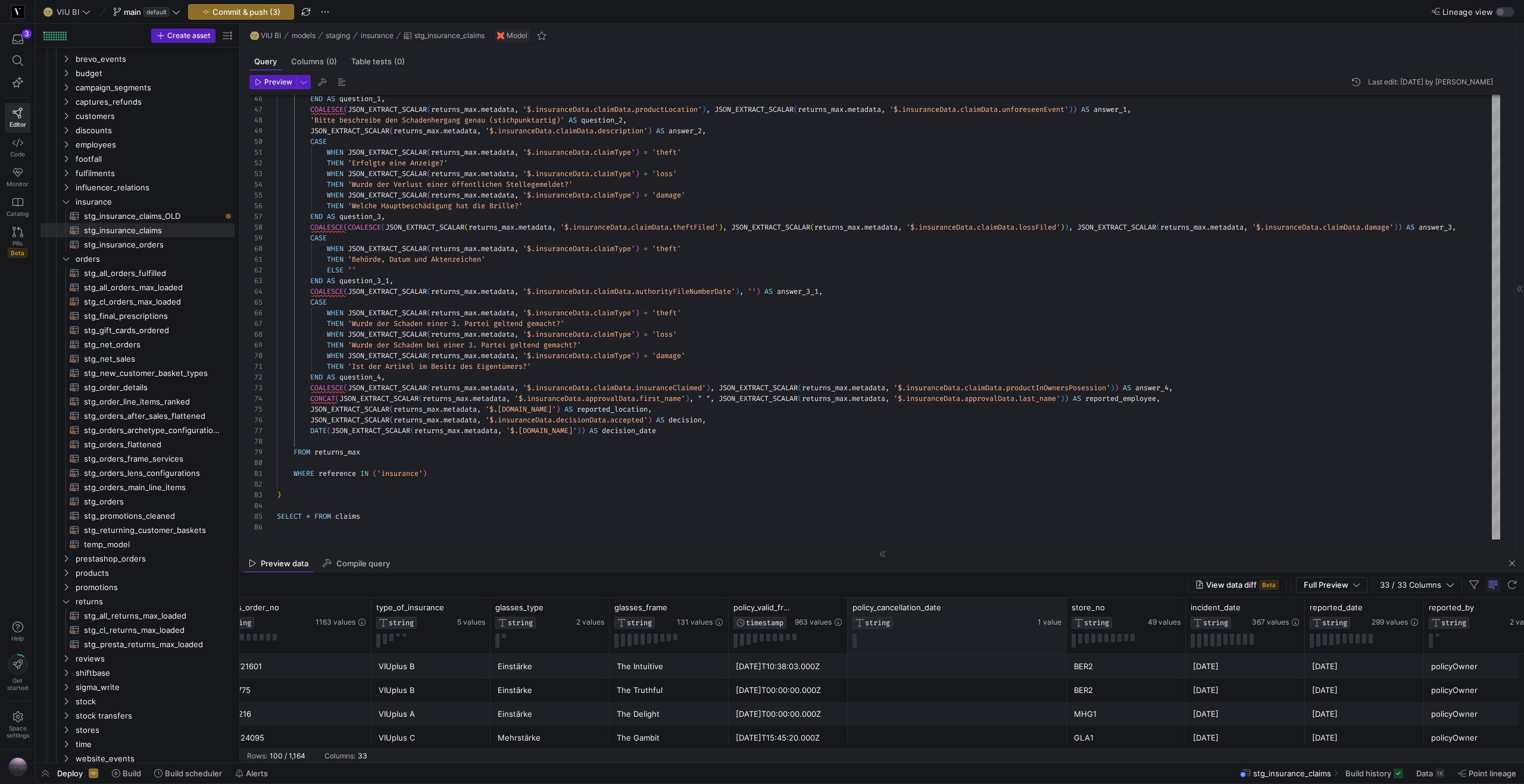
drag, startPoint x: 964, startPoint y: 609, endPoint x: 1063, endPoint y: 602, distance: 99.2
click at [1063, 602] on div at bounding box center [1066, 625] width 5 height 56
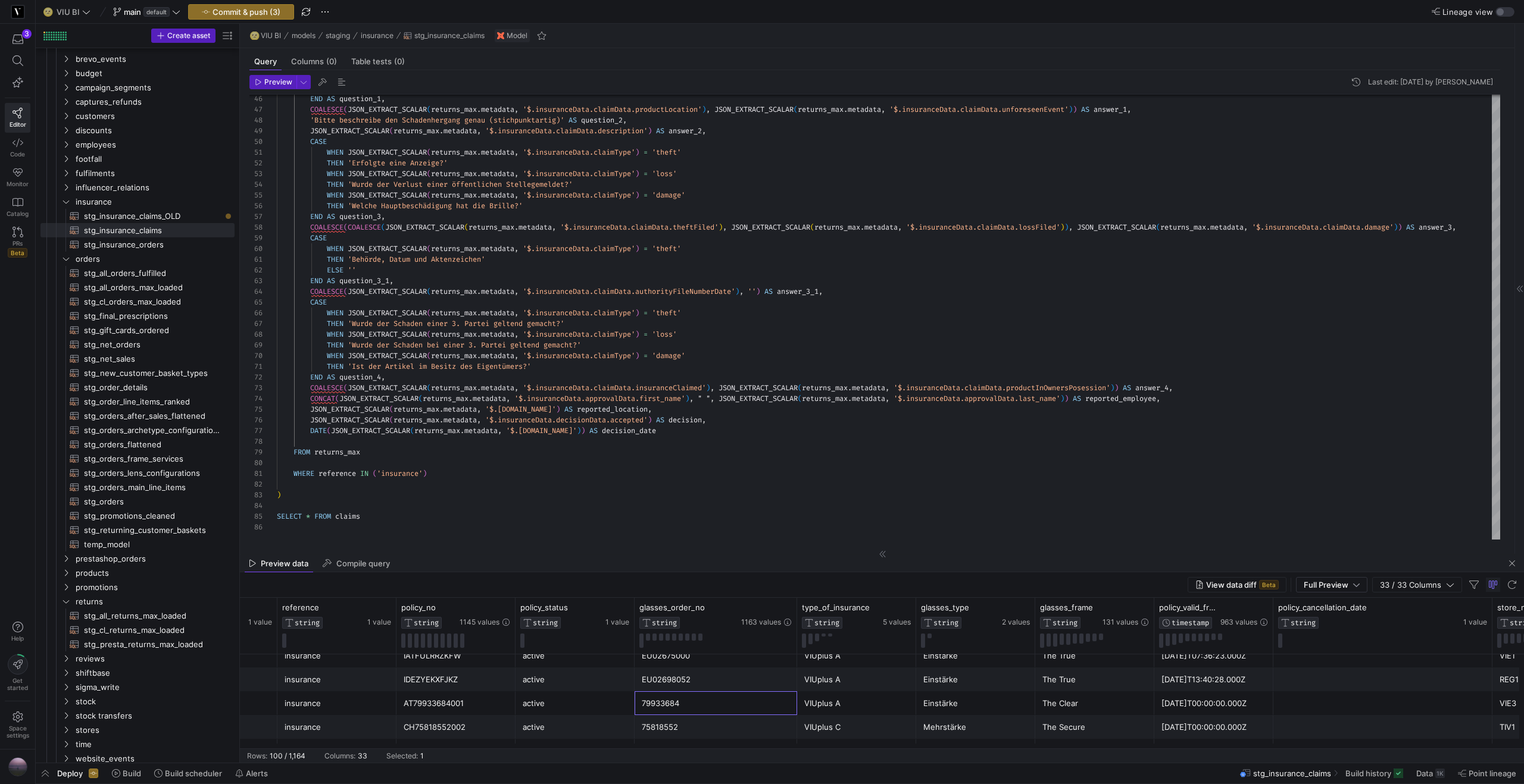
click at [734, 711] on div "79933684" at bounding box center [715, 704] width 149 height 24
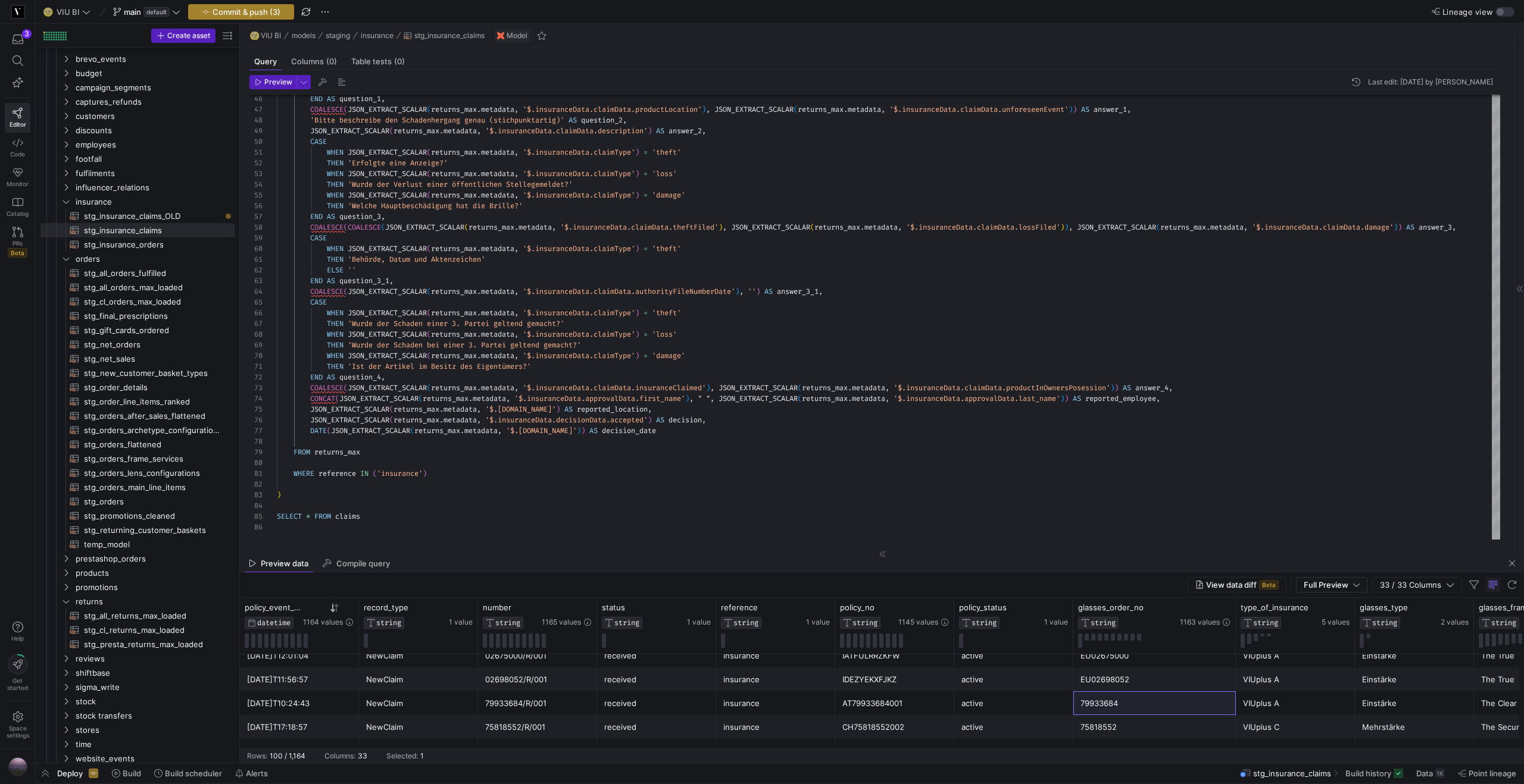
click at [249, 16] on span "button" at bounding box center [241, 12] width 105 height 14
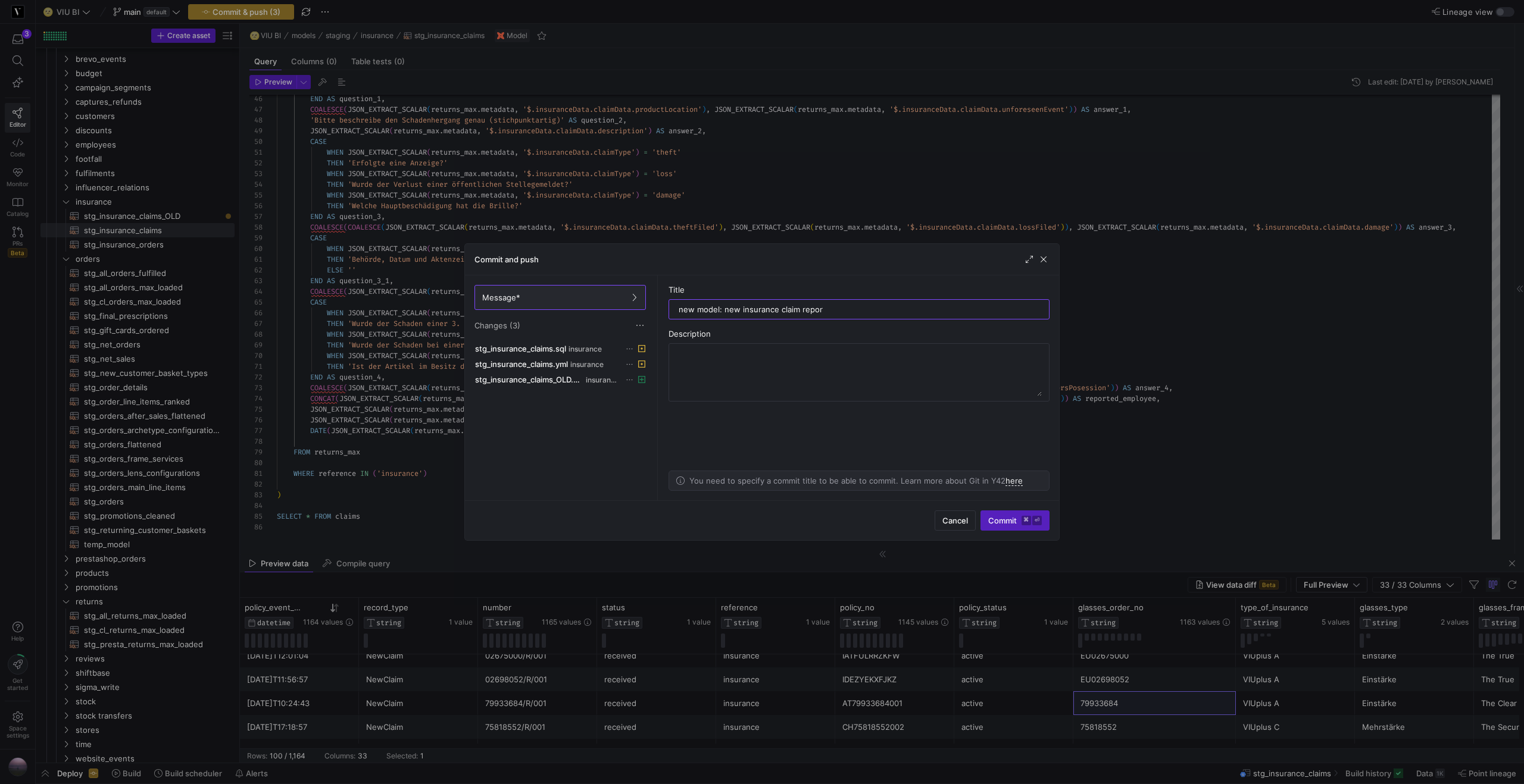
type input "new model: new insurance claim report"
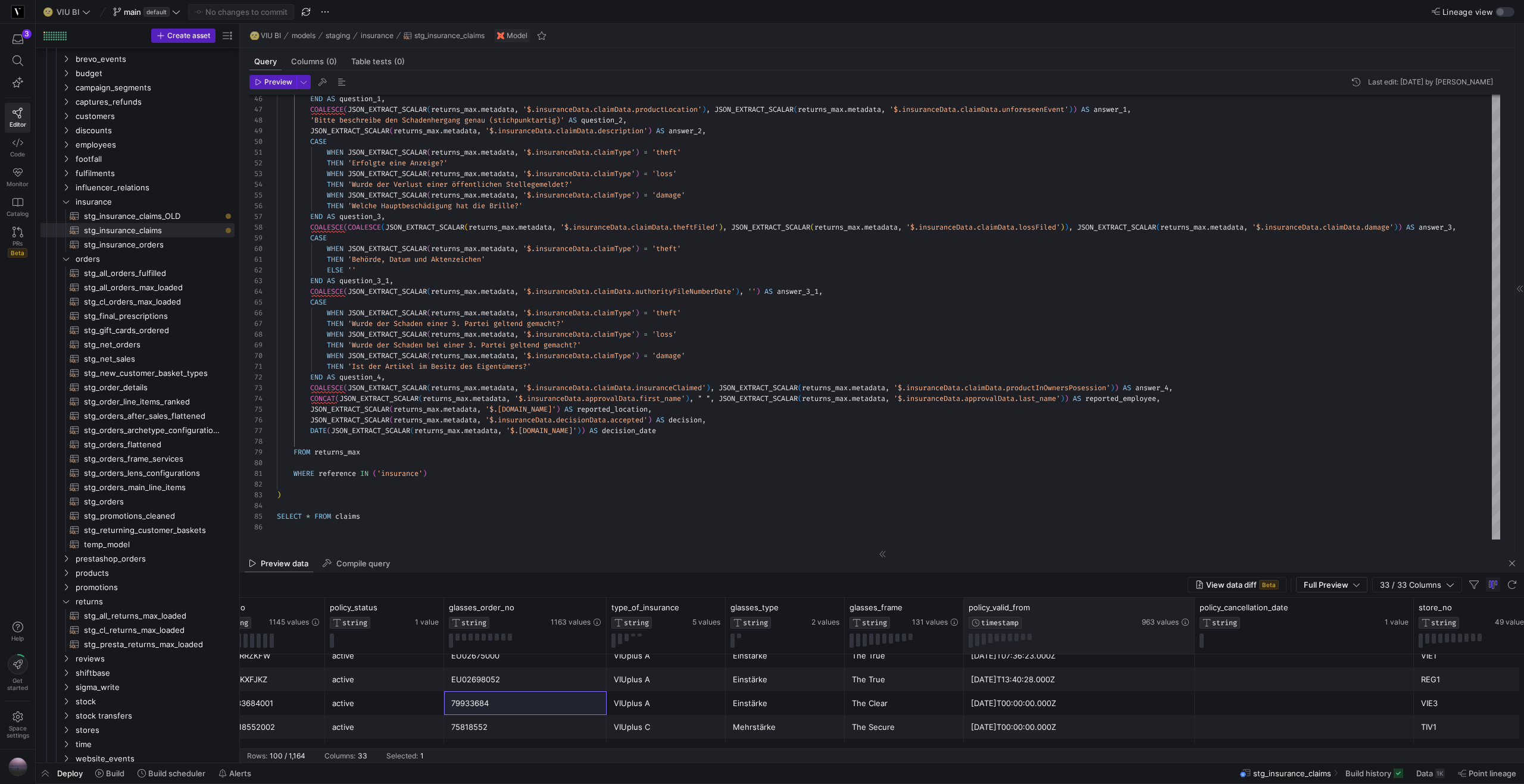
drag, startPoint x: 1079, startPoint y: 614, endPoint x: 1191, endPoint y: 606, distance: 112.3
click at [1191, 606] on div "policy_valid_from TIMESTAMP 963 values" at bounding box center [1079, 625] width 231 height 56
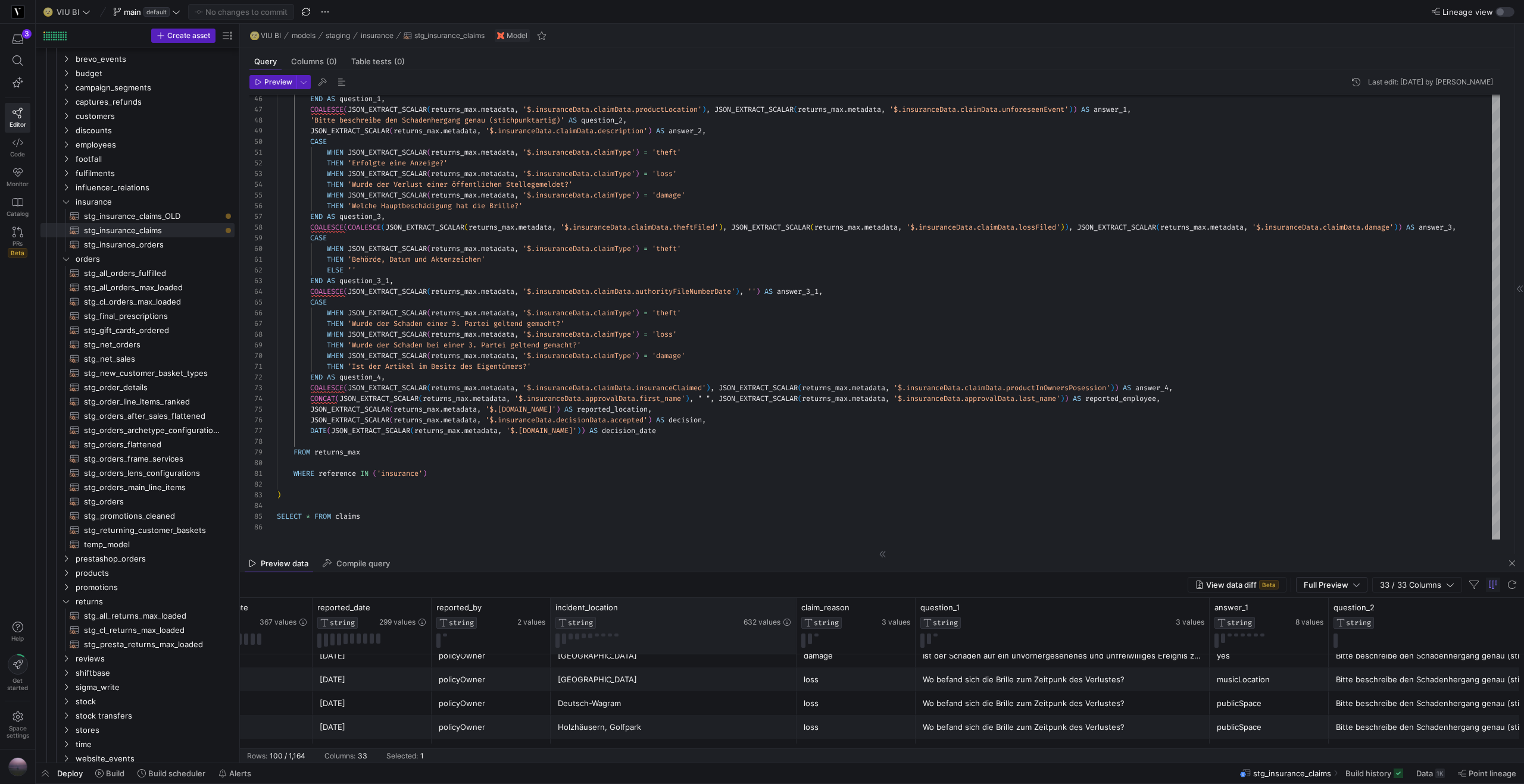
drag, startPoint x: 667, startPoint y: 613, endPoint x: 794, endPoint y: 614, distance: 127.0
click at [794, 614] on div at bounding box center [795, 625] width 5 height 56
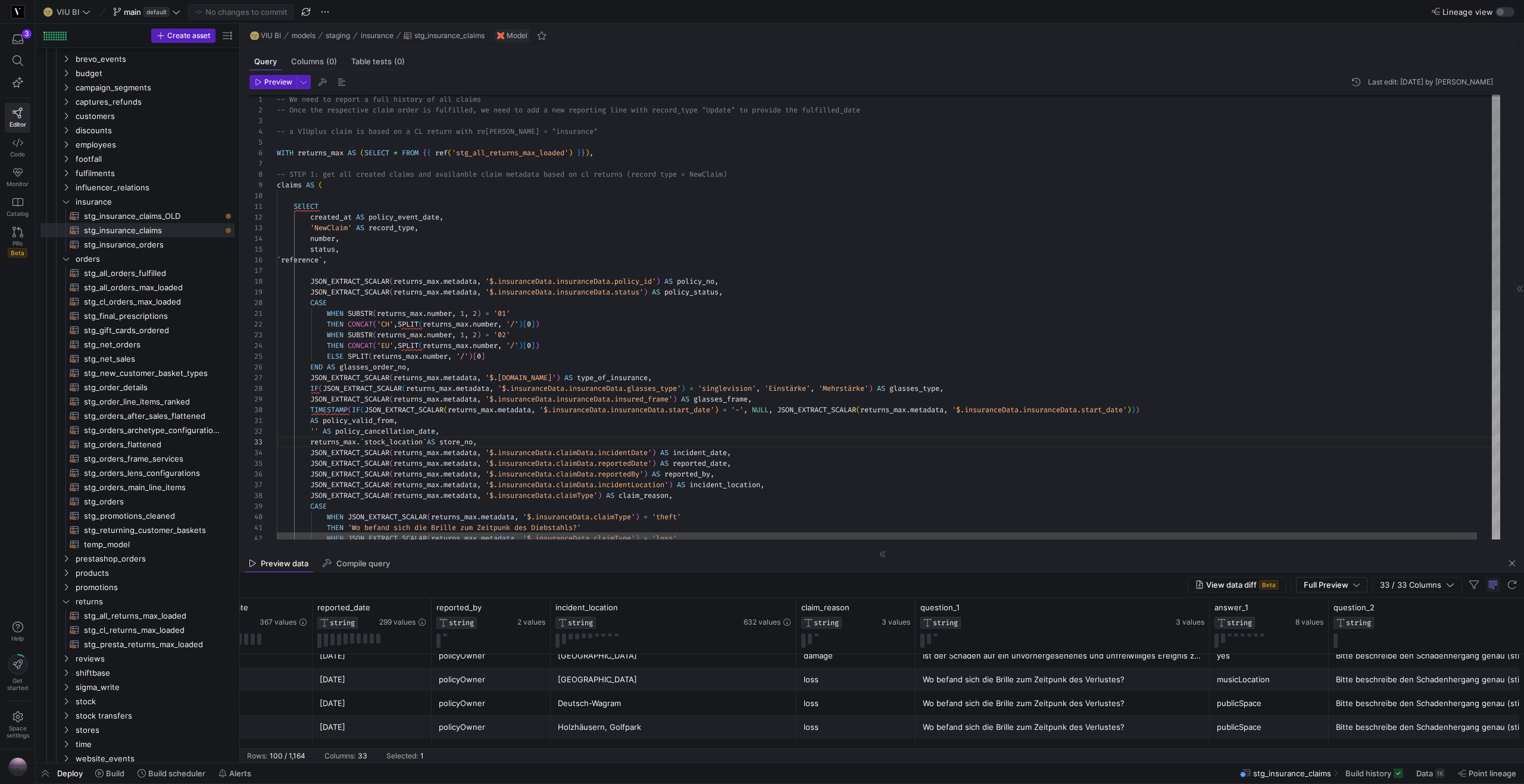
click at [475, 219] on div "THEN 'Wo befand sich die Brille zum Zeitpunk des Diebst ahls?' WHEN JSON_EXTRAC…" at bounding box center [895, 553] width 1238 height 937
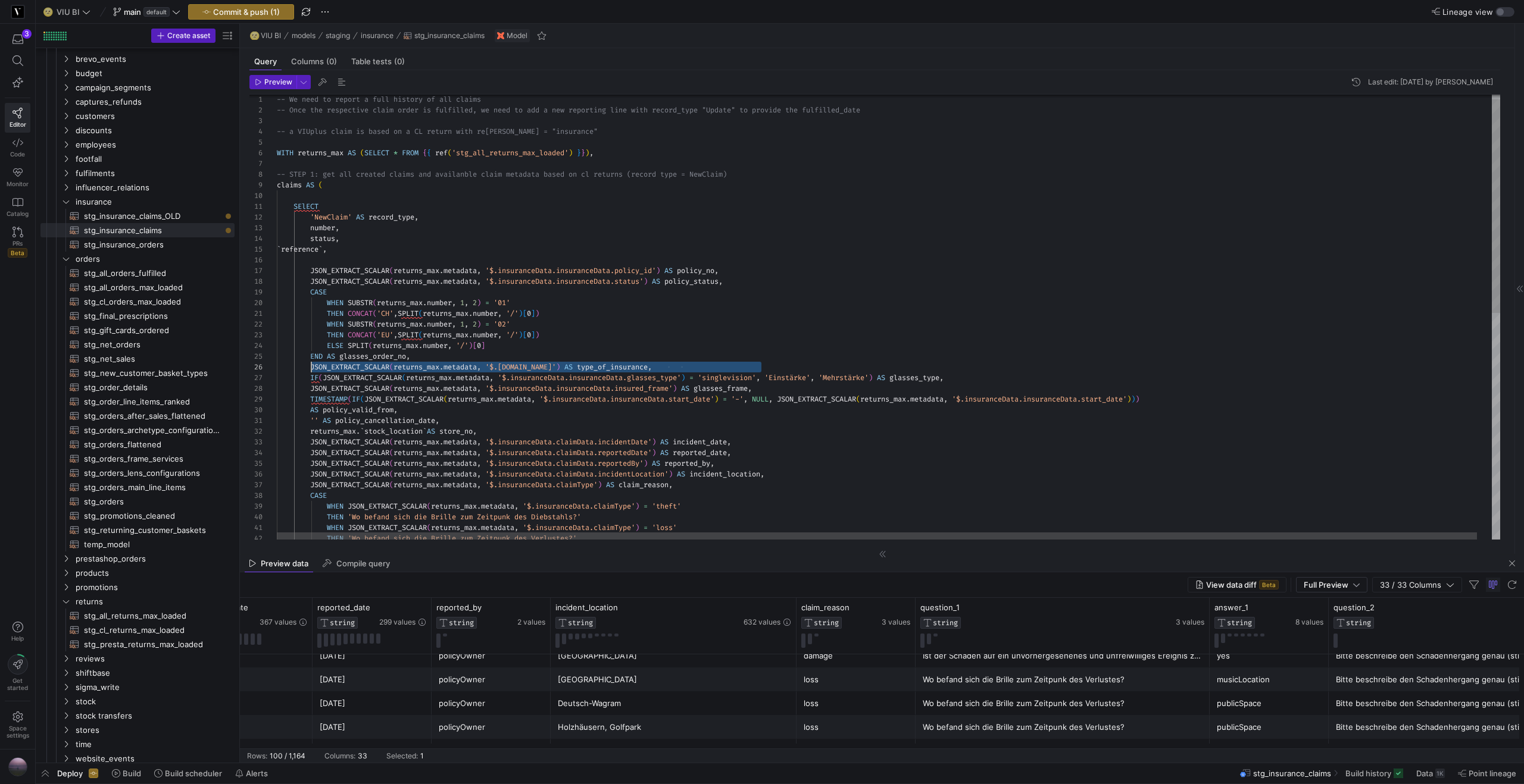
scroll to position [53, 35]
drag, startPoint x: 766, startPoint y: 366, endPoint x: 310, endPoint y: 369, distance: 456.0
click at [310, 369] on div "THEN 'Wo befand sich die Brille zum Zeitpunk des Diebst ahls?' WHEN JSON_EXTRAC…" at bounding box center [895, 548] width 1238 height 927
click at [446, 218] on div "THEN 'Wo befand sich die Brille zum Zeitpunk des Diebst ahls?' WHEN JSON_EXTRAC…" at bounding box center [895, 548] width 1238 height 927
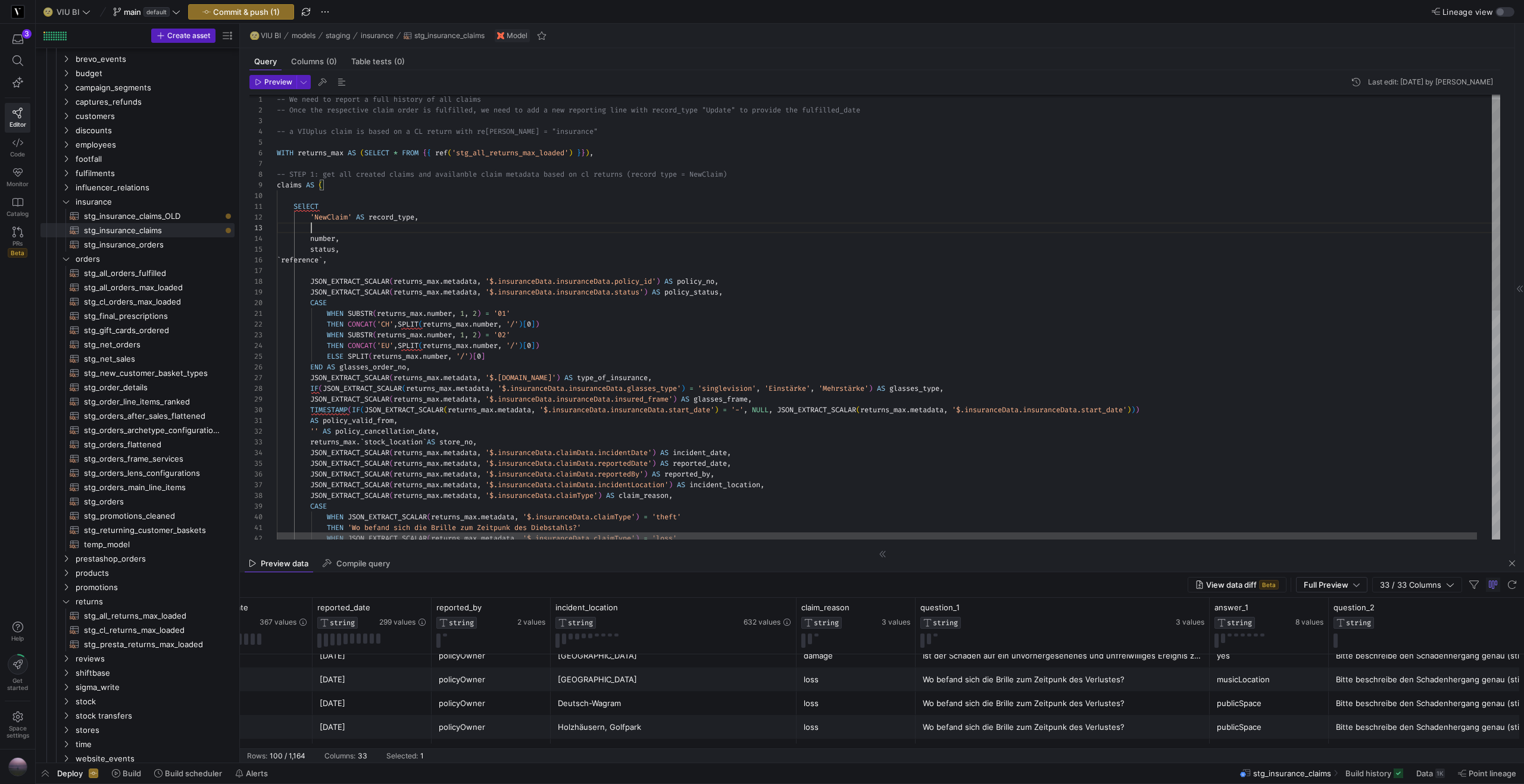
scroll to position [21, 483]
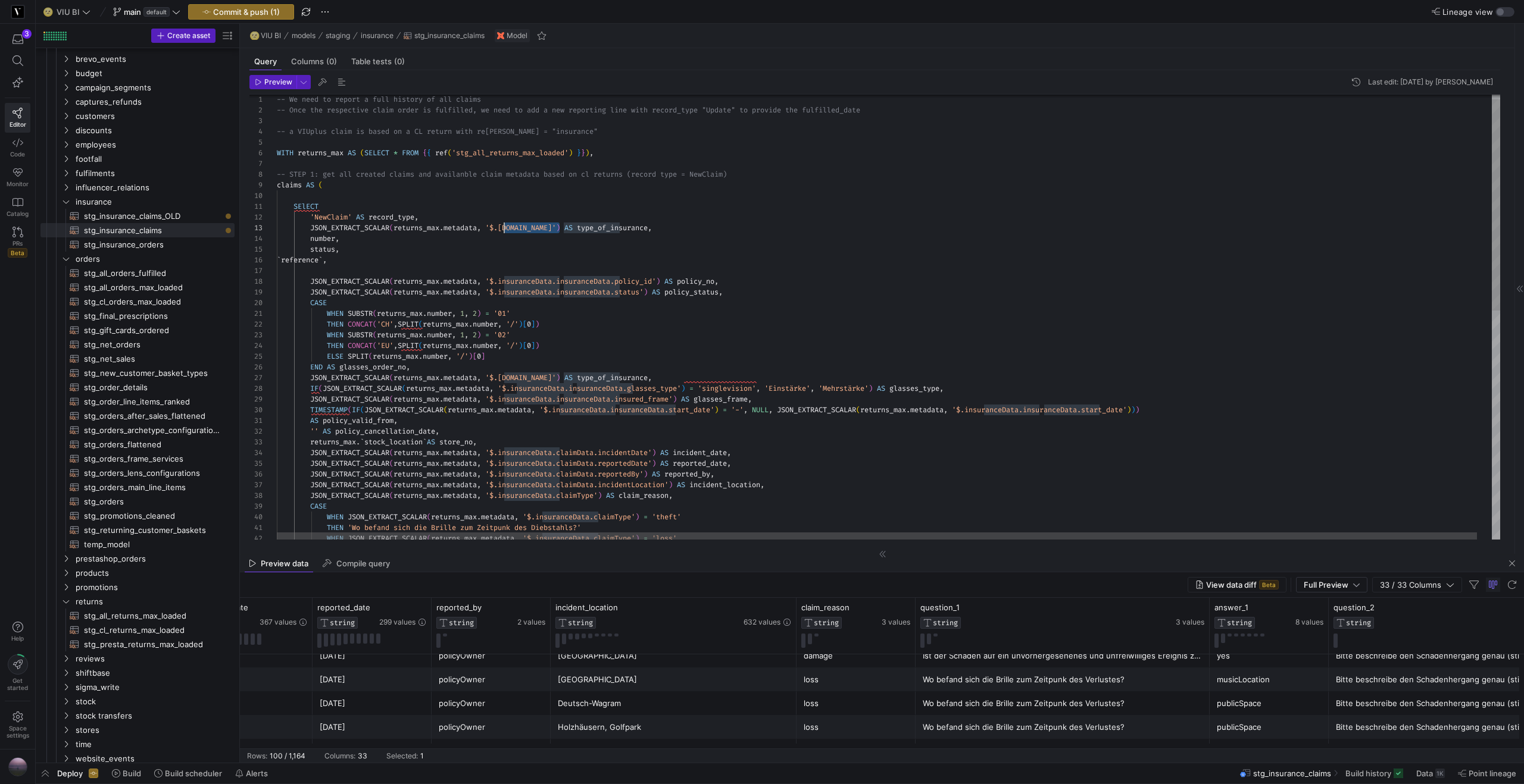
drag, startPoint x: 559, startPoint y: 227, endPoint x: 505, endPoint y: 232, distance: 54.2
click at [505, 232] on div "THEN 'Wo befand sich die Brille zum Zeitpunk des Diebst ahls?' WHEN JSON_EXTRAC…" at bounding box center [895, 553] width 1238 height 937
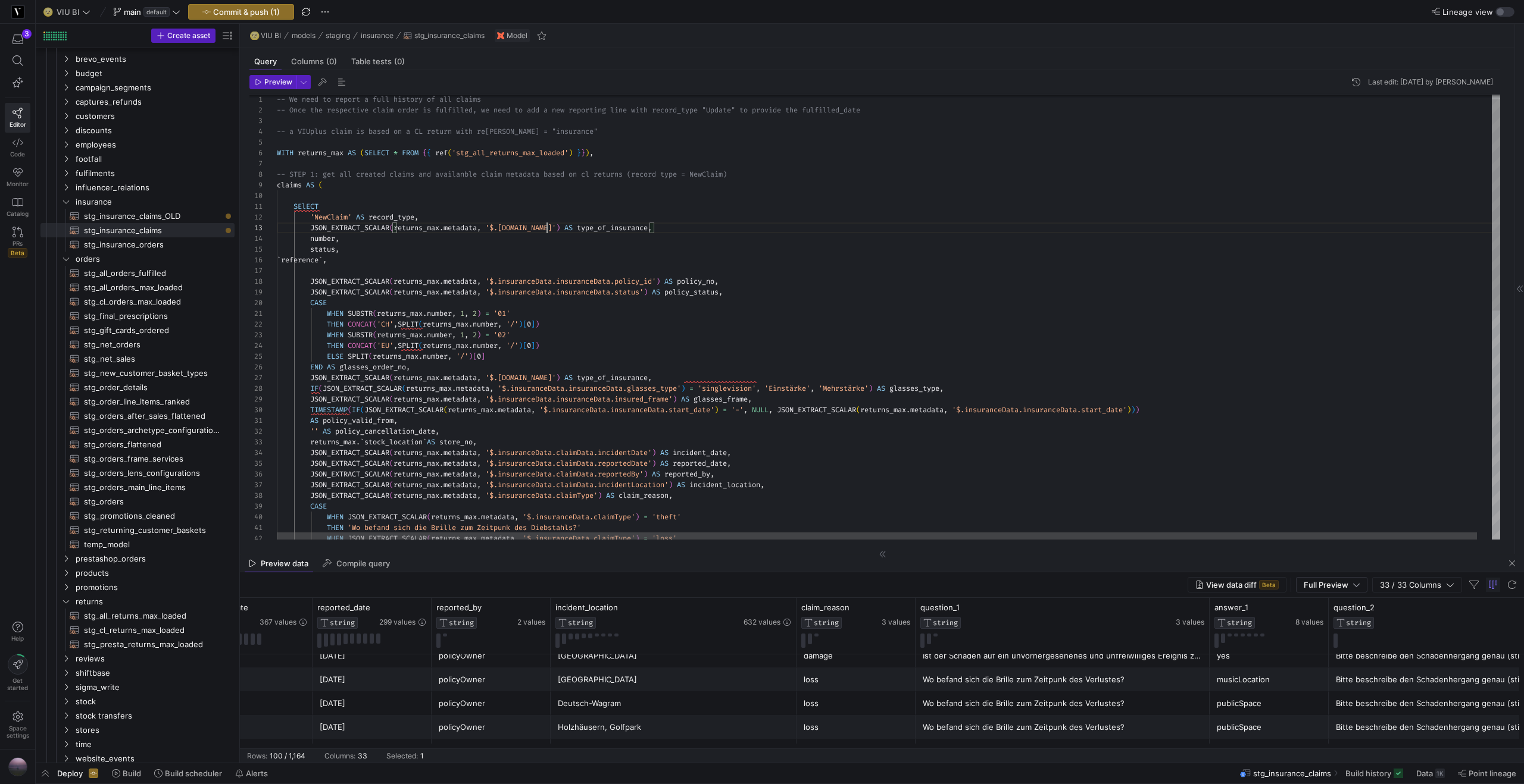
scroll to position [21, 278]
click at [550, 280] on div "THEN 'Wo befand sich die Brille zum Zeitpunk des Diebst ahls?' WHEN JSON_EXTRAC…" at bounding box center [895, 553] width 1238 height 937
click at [535, 225] on div "THEN 'Wo befand sich die Brille zum Zeitpunk des Diebst ahls?' WHEN JSON_EXTRAC…" at bounding box center [895, 553] width 1238 height 937
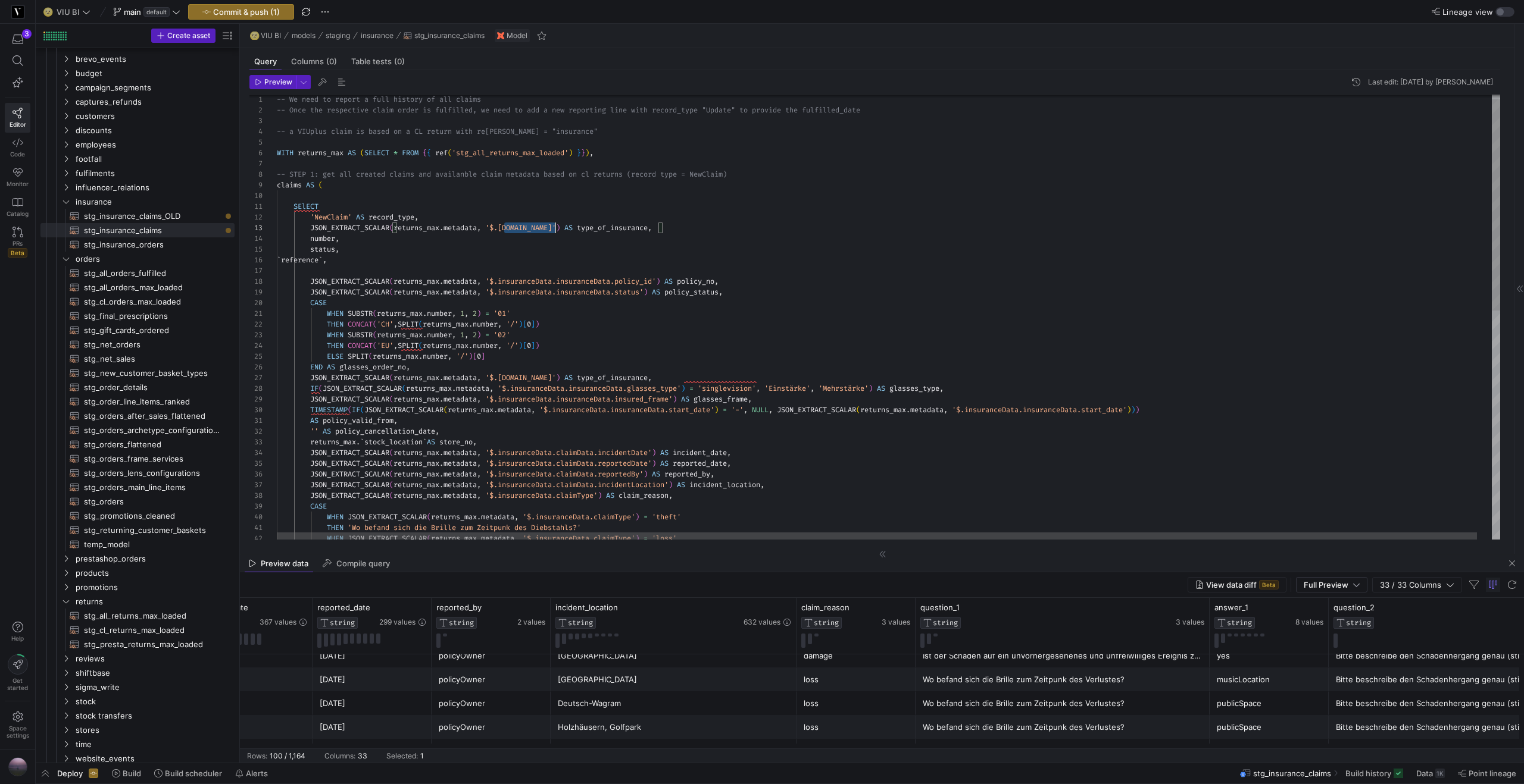
click at [535, 225] on div "THEN 'Wo befand sich die Brille zum Zeitpunk des Diebst ahls?' WHEN JSON_EXTRAC…" at bounding box center [895, 553] width 1238 height 937
click at [581, 225] on div "THEN 'Wo befand sich die Brille zum Zeitpunk des Diebst ahls?' WHEN JSON_EXTRAC…" at bounding box center [895, 553] width 1238 height 937
drag, startPoint x: 656, startPoint y: 225, endPoint x: 620, endPoint y: 229, distance: 36.2
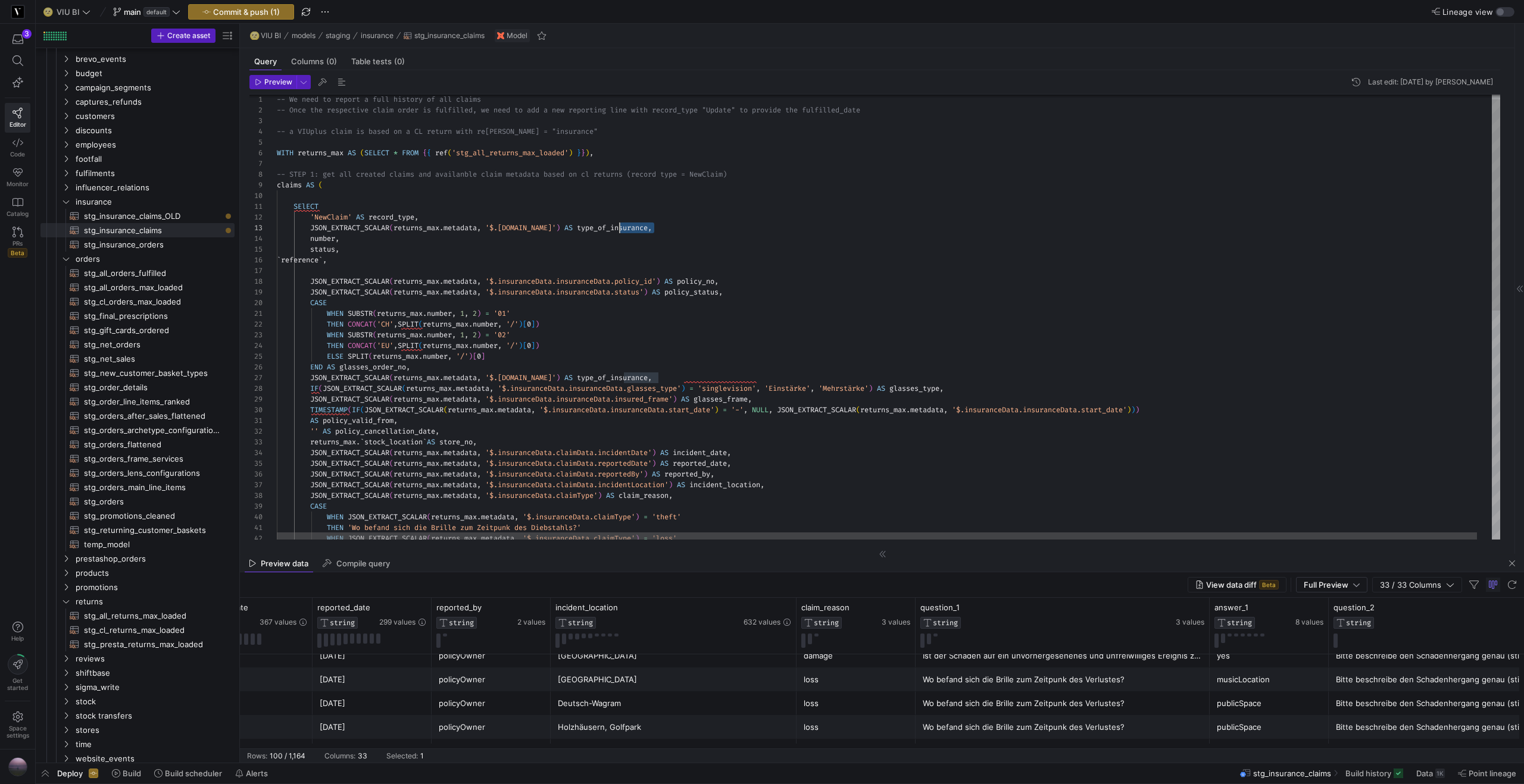
click at [620, 229] on div "THEN 'Wo befand sich die Brille zum Zeitpunk des Diebst ahls?' WHEN JSON_EXTRAC…" at bounding box center [895, 553] width 1238 height 937
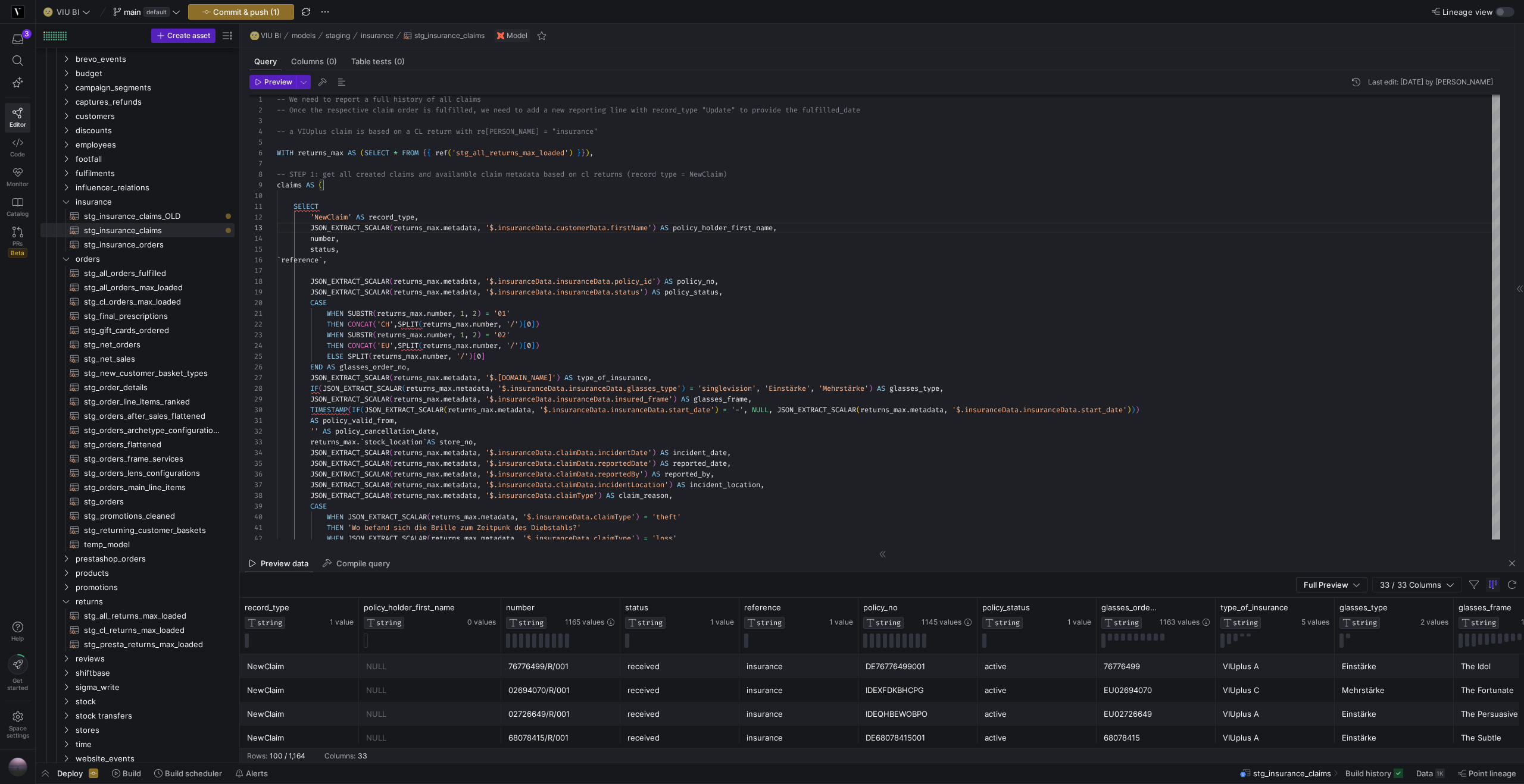
scroll to position [708, 0]
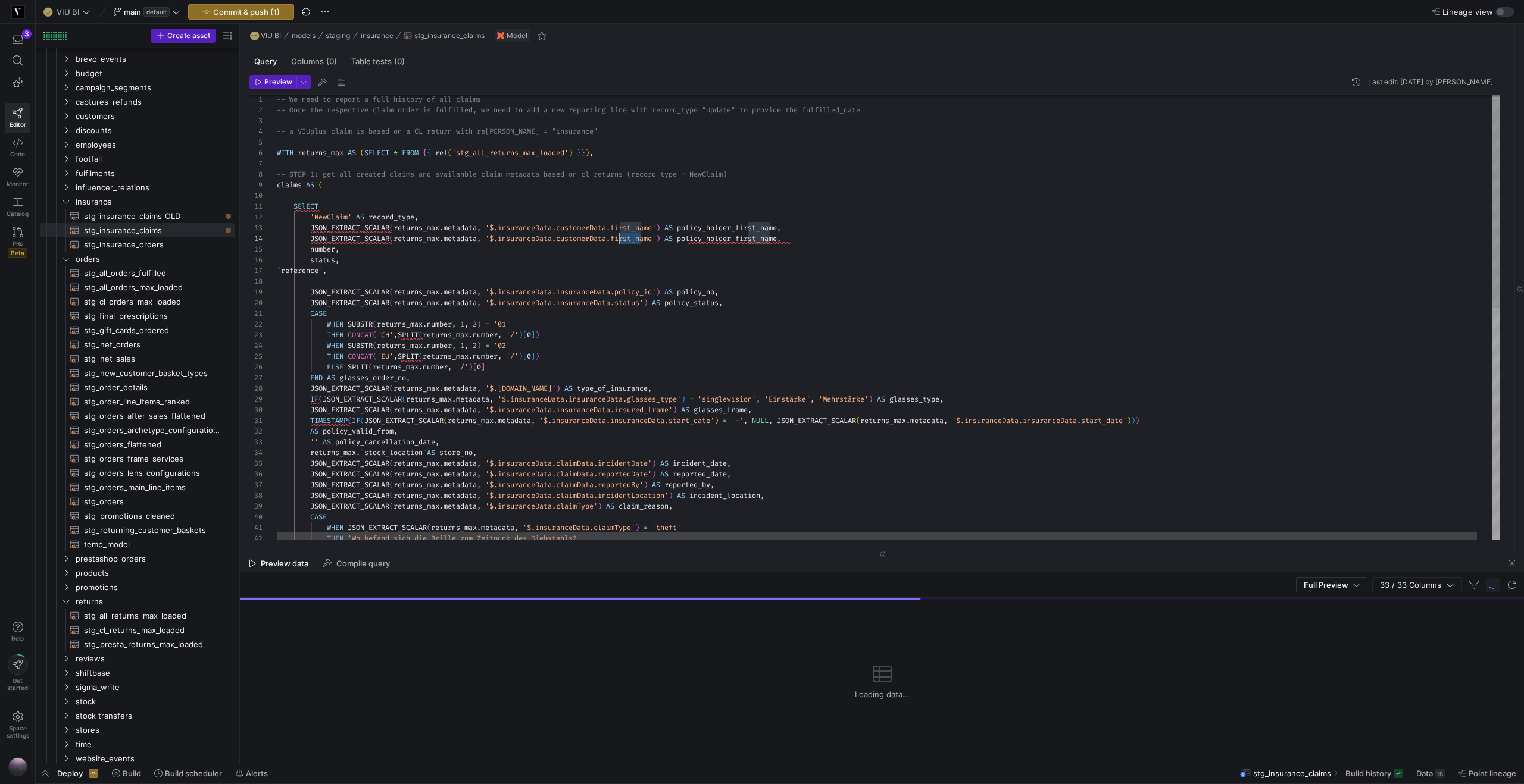
drag, startPoint x: 641, startPoint y: 239, endPoint x: 619, endPoint y: 240, distance: 22.0
click at [619, 240] on div "THEN 'Wo befand sich die Brille zum Zeitpunk des Diebst ahls?' WHEN JSON_EXTRAC…" at bounding box center [895, 559] width 1238 height 948
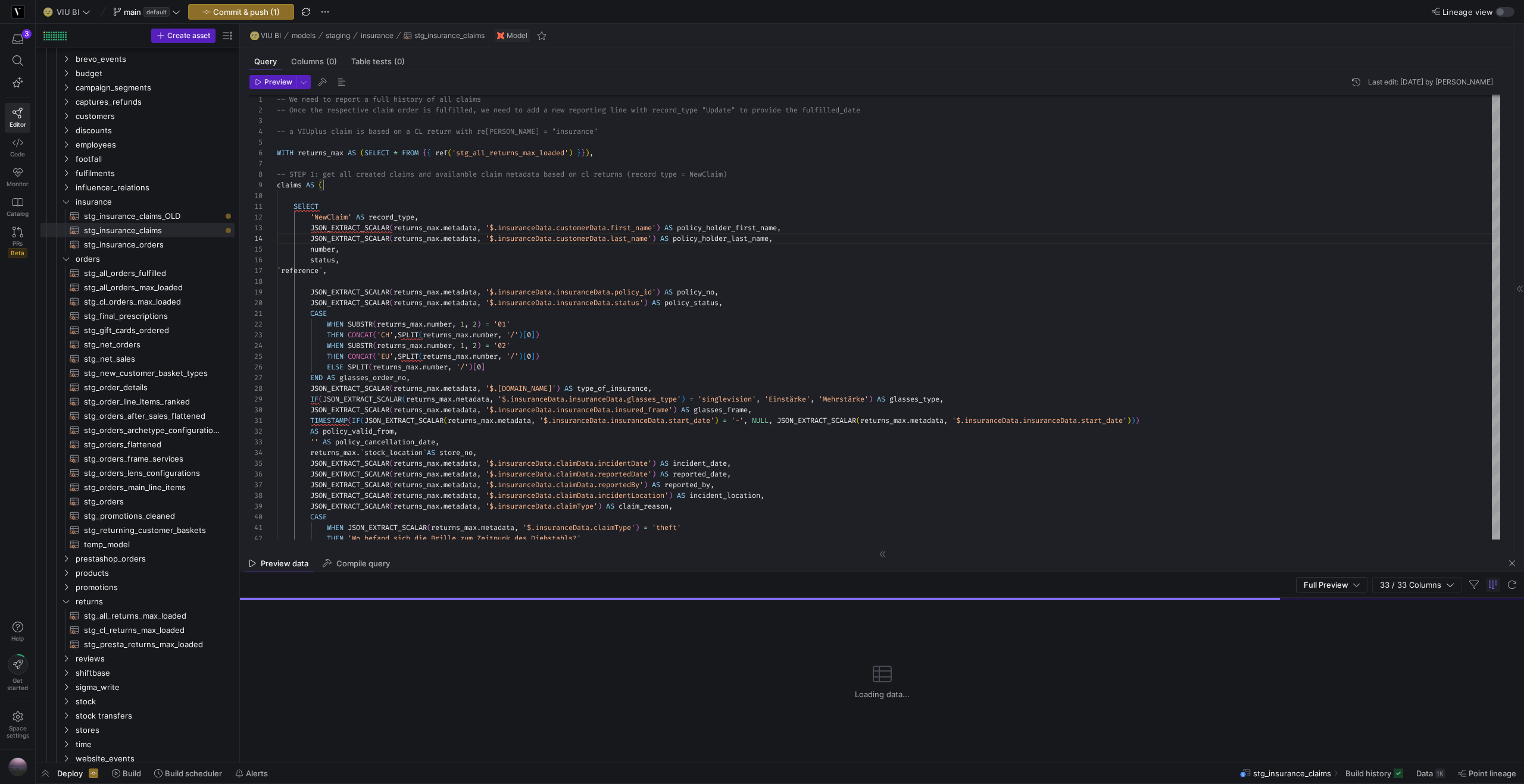
type textarea "SElECT 'NewClaim' AS record_type, JSON_EXTRACT_SCALAR(returns_max.metadata, '$.…"
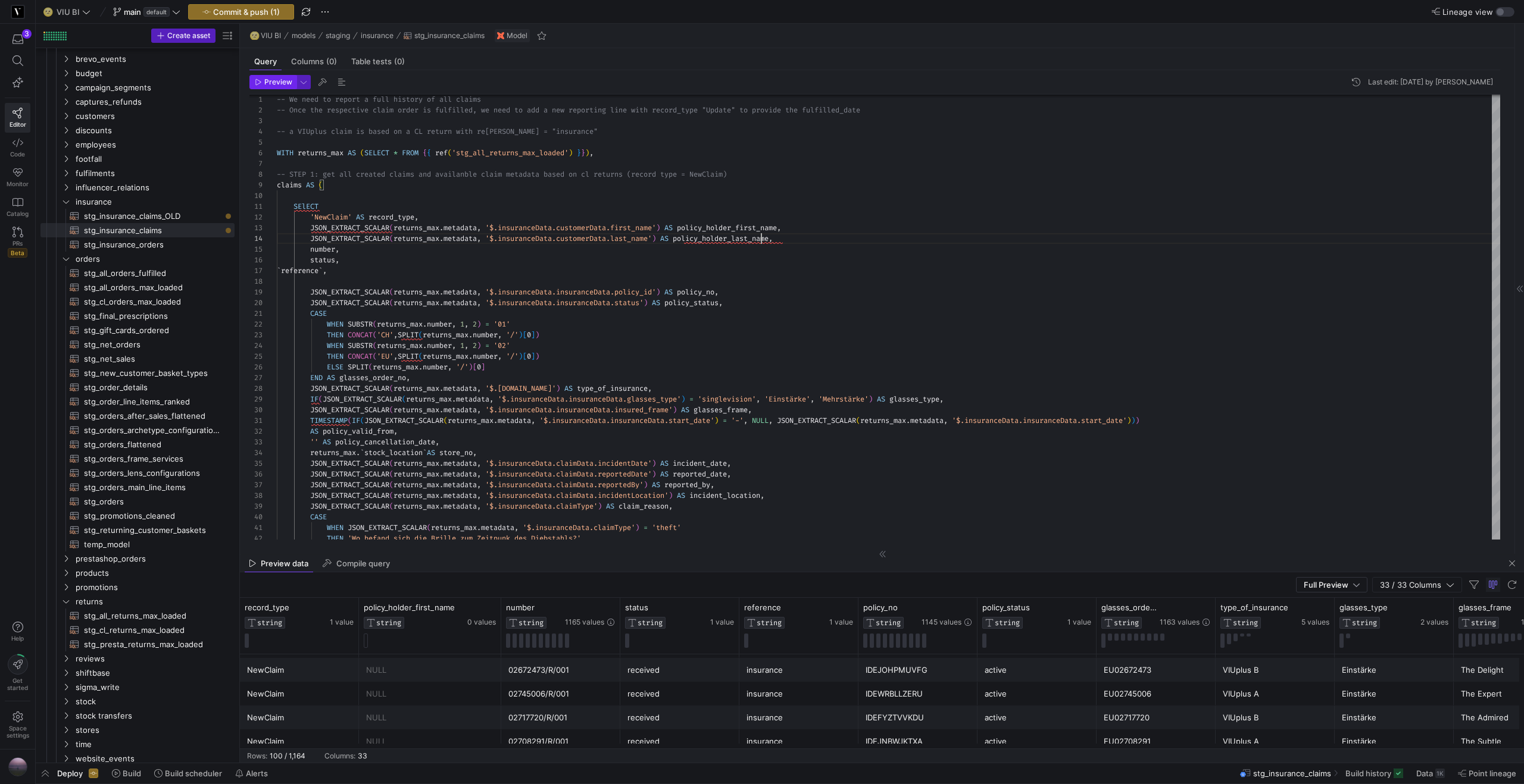
click at [269, 82] on span "Preview" at bounding box center [278, 82] width 28 height 9
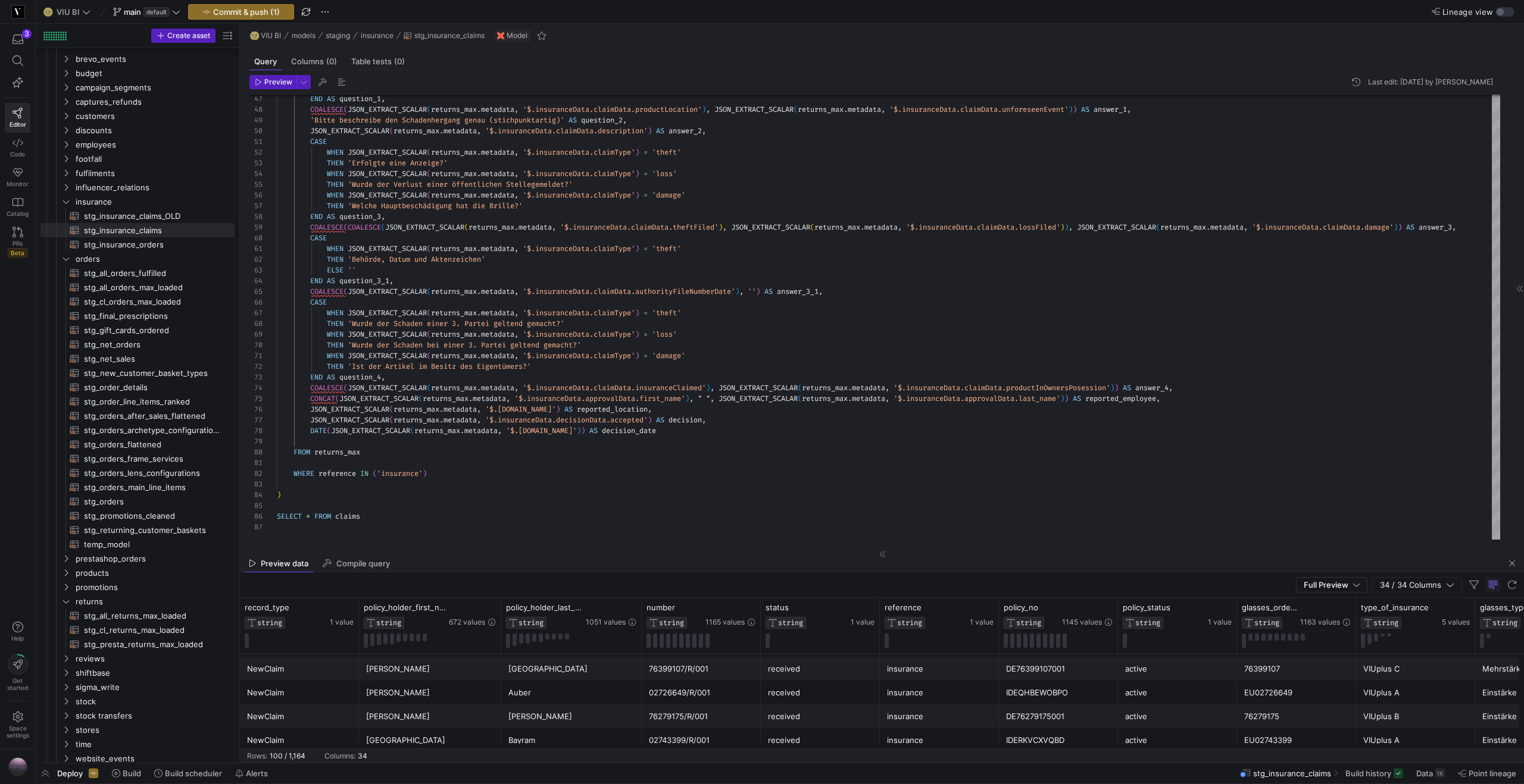
scroll to position [1101, 0]
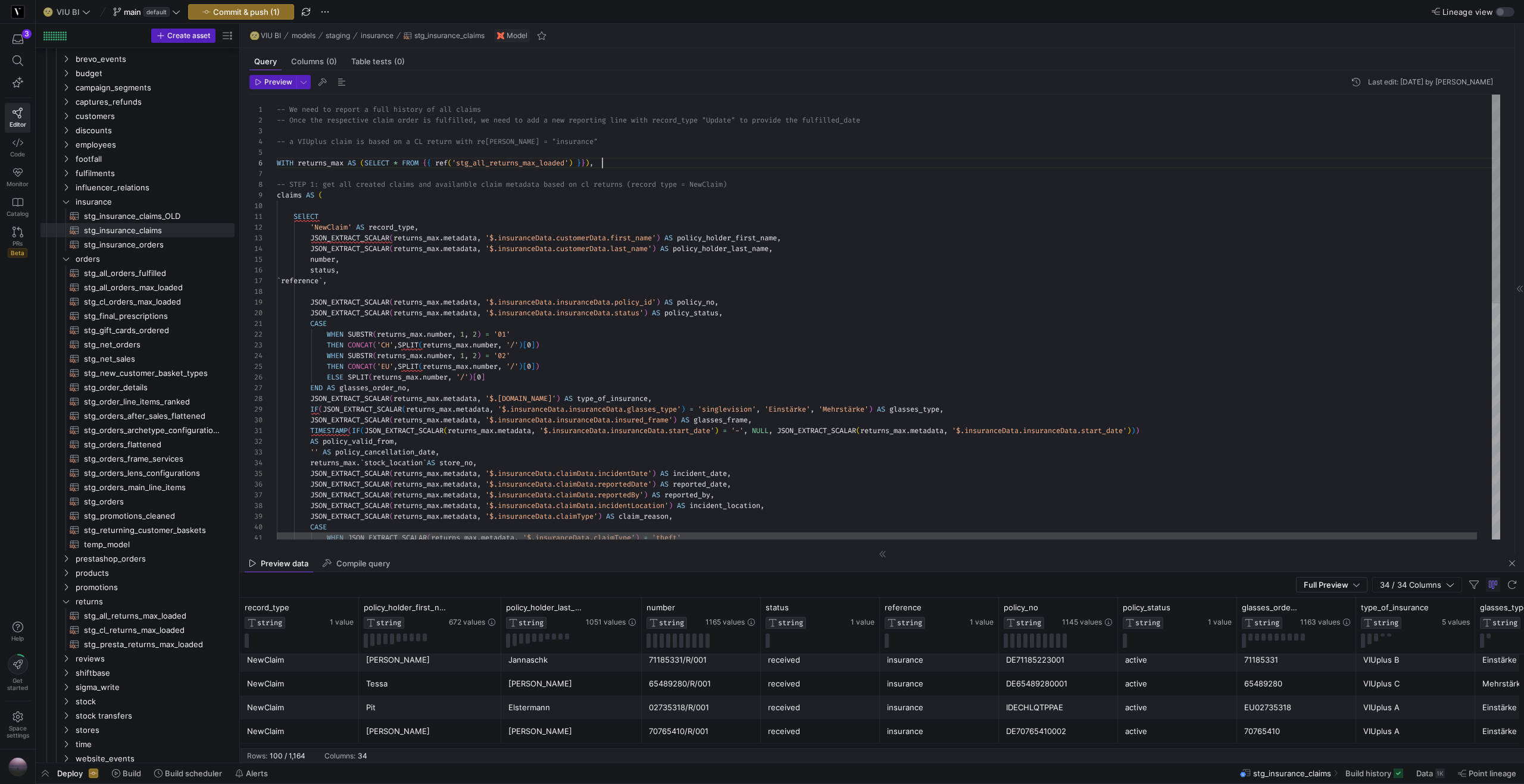
click at [637, 163] on div "JSON_EXTRACT_SCALAR ( returns_max . metadata , '$.insuranceData.claimData.incid…" at bounding box center [895, 568] width 1238 height 948
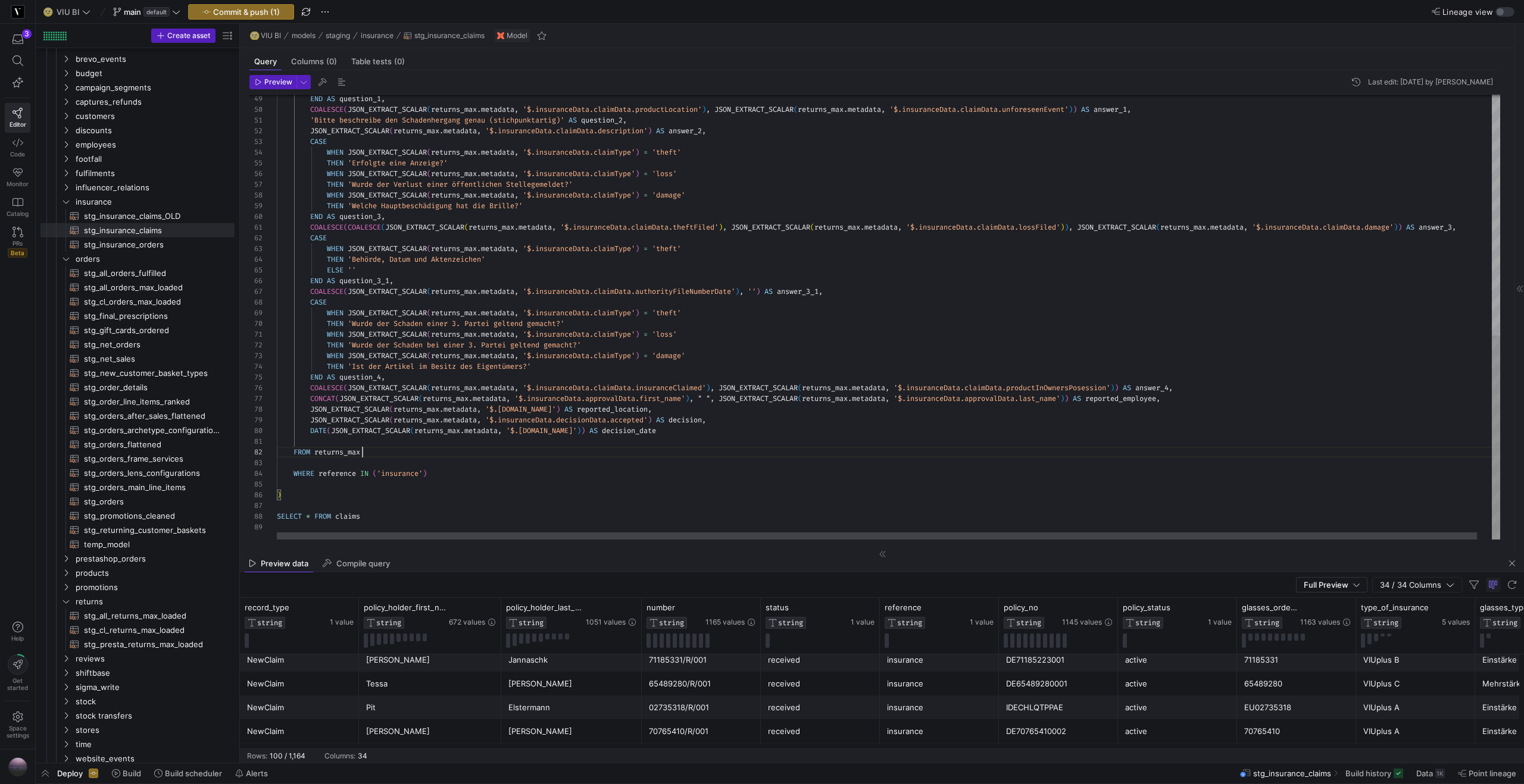
scroll to position [11, 86]
click at [455, 450] on div "END AS question_1 , COALESCE ( JSON_EXTRACT_SCALAR ( returns_max . metadata , '…" at bounding box center [895, 54] width 1238 height 969
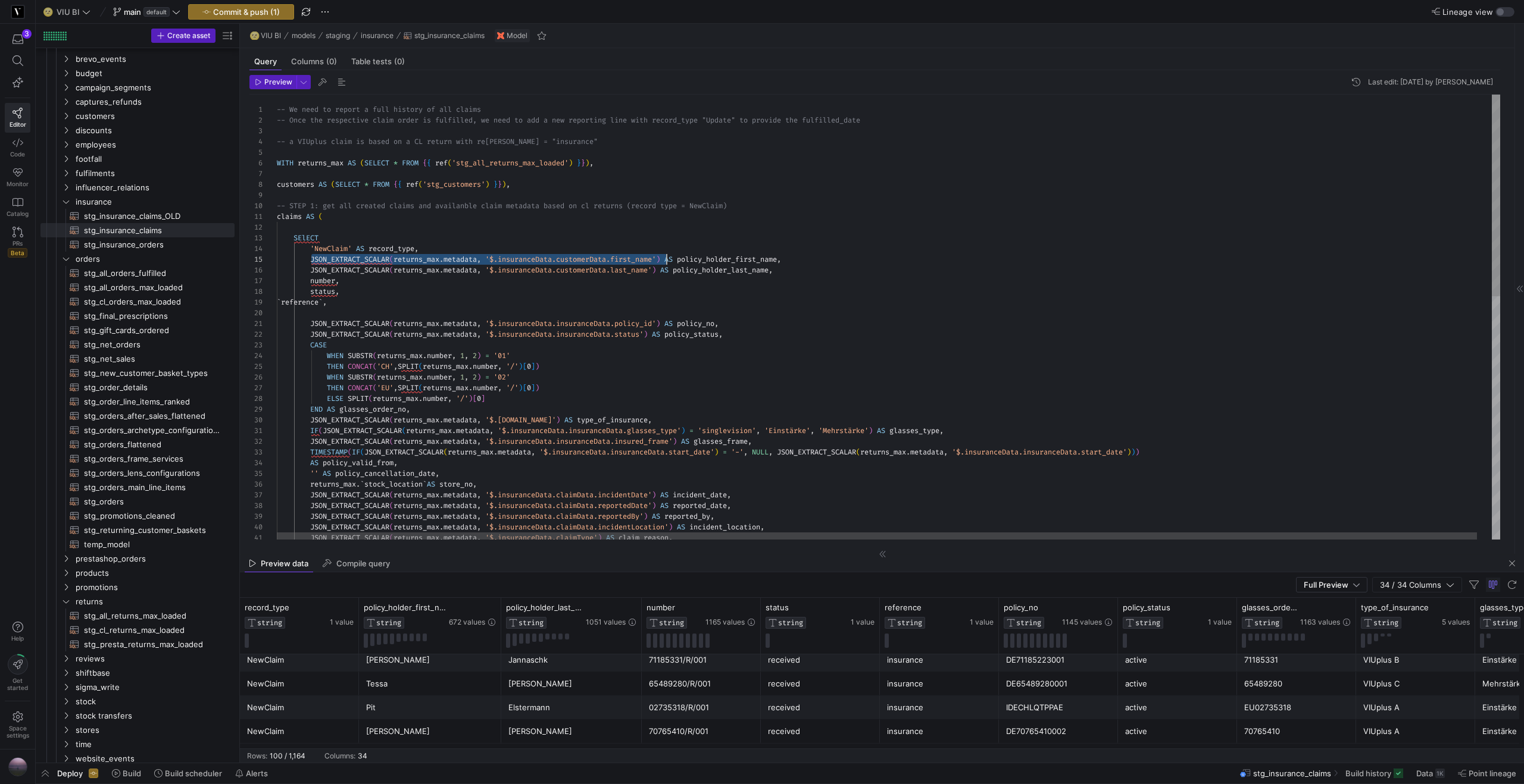
scroll to position [43, 394]
drag, startPoint x: 310, startPoint y: 260, endPoint x: 670, endPoint y: 255, distance: 360.0
click at [670, 255] on div "JSON_EXTRACT_SCALAR ( returns_max . metadata , '$.insuranceData.claimType' ) AS…" at bounding box center [895, 584] width 1238 height 980
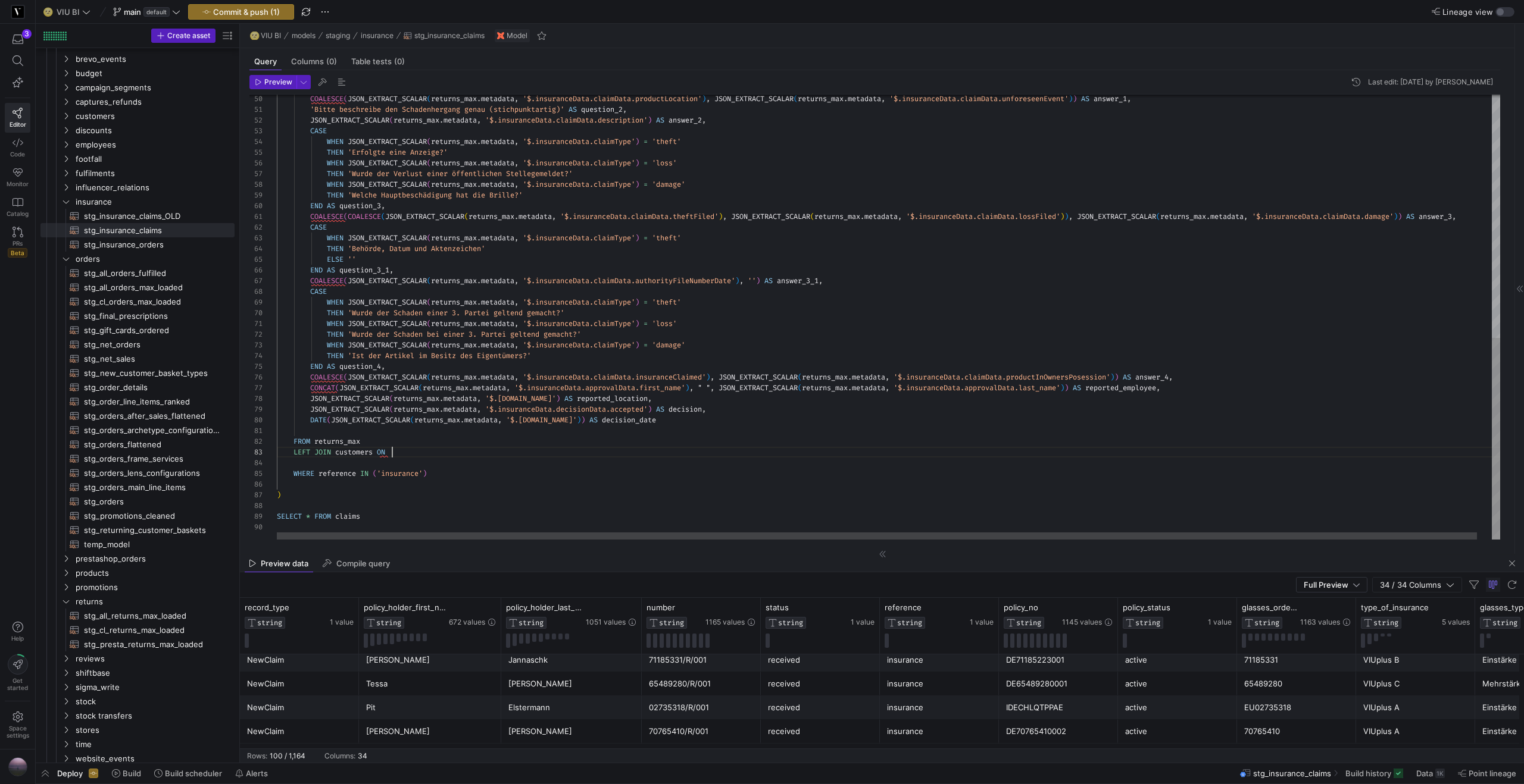
click at [460, 450] on div "COALESCE ( JSON_EXTRACT_SCALAR ( returns_max . metadata , '$.insuranceData.clai…" at bounding box center [895, 49] width 1238 height 980
click at [714, 452] on div "COALESCE ( JSON_EXTRACT_SCALAR ( returns_max . metadata , '$.insuranceData.clai…" at bounding box center [895, 49] width 1238 height 980
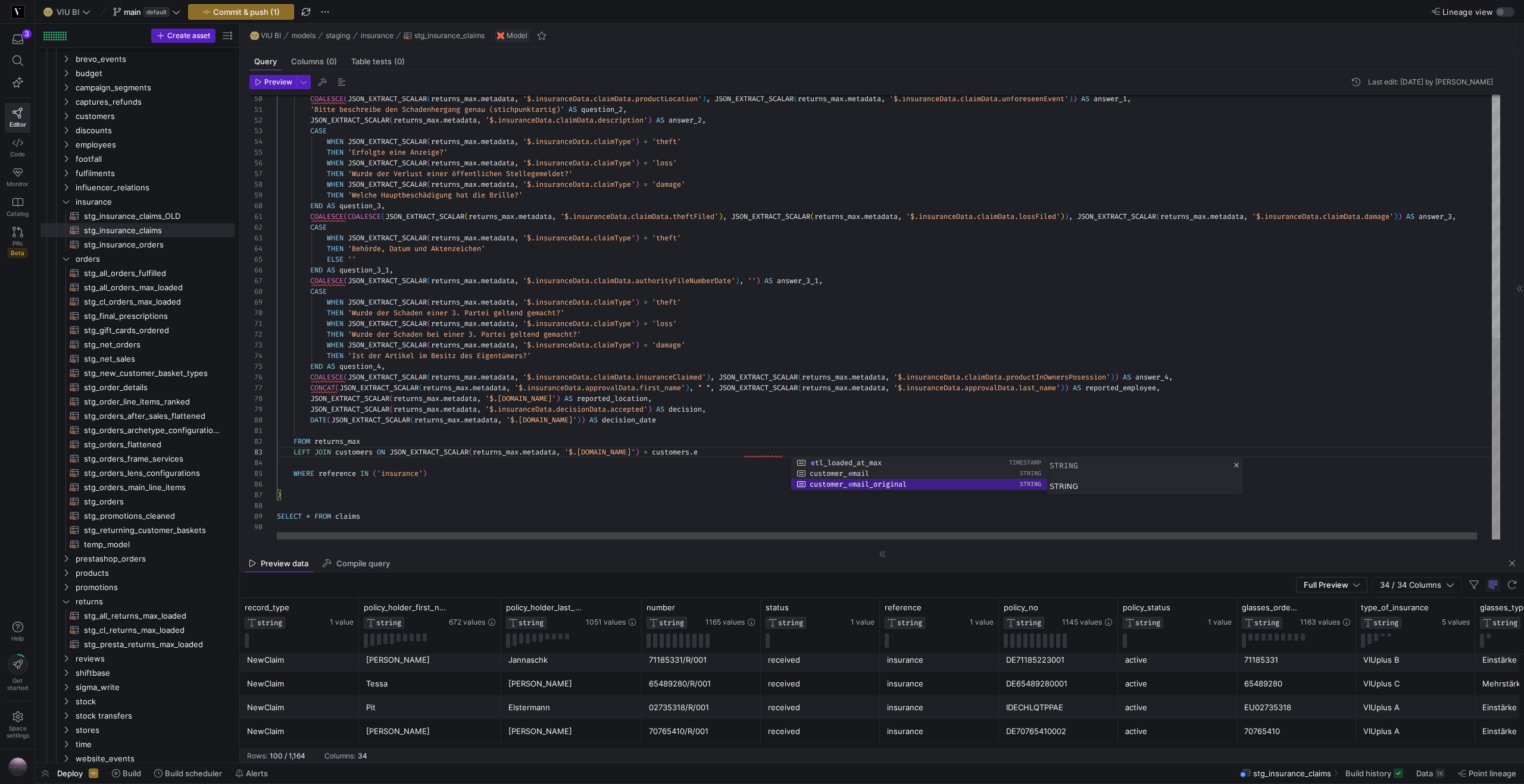
scroll to position [21, 617]
click at [318, 474] on div "COALESCE ( JSON_EXTRACT_SCALAR ( returns_max . metadata , '$.insuranceData.clai…" at bounding box center [895, 49] width 1238 height 980
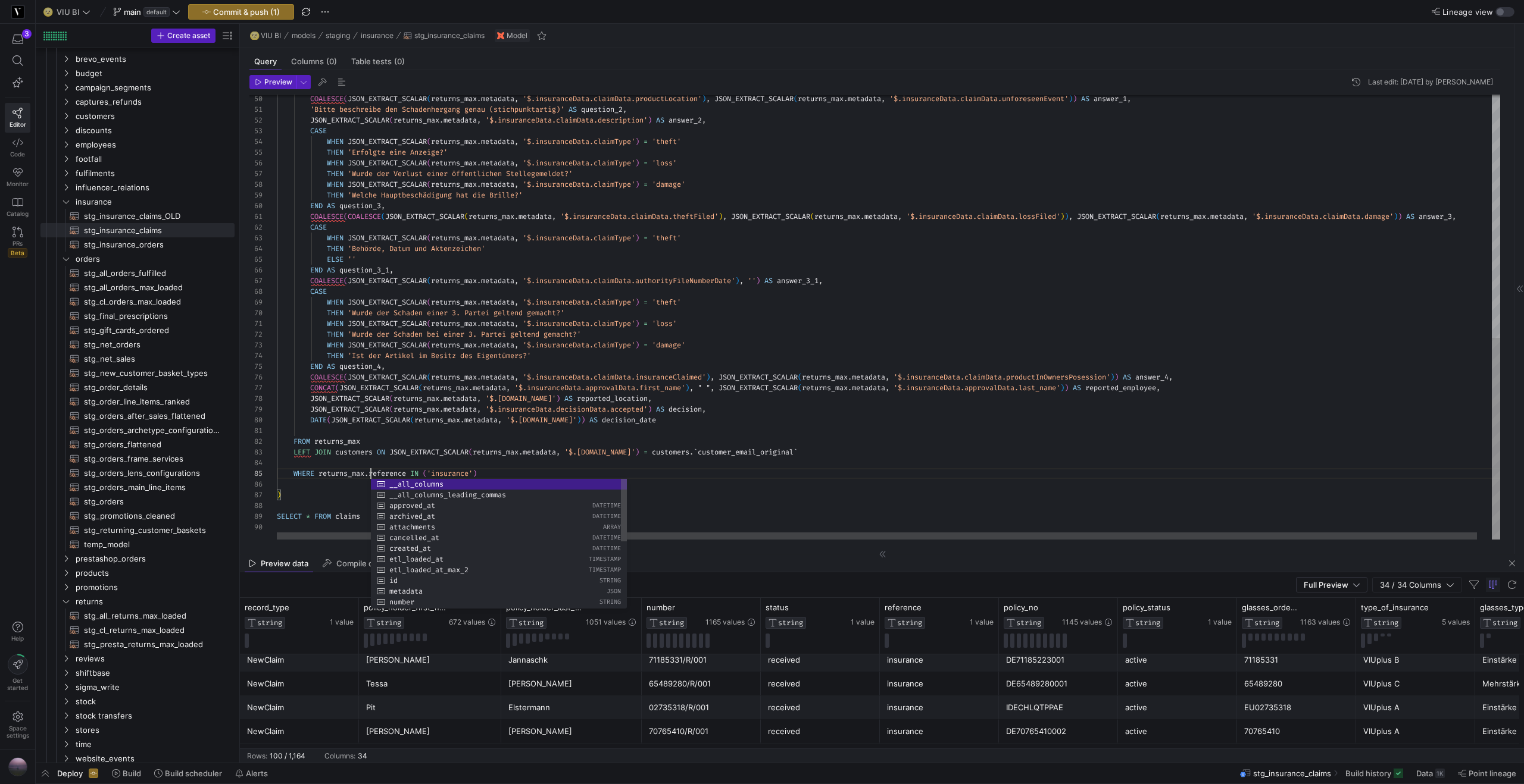
scroll to position [43, 94]
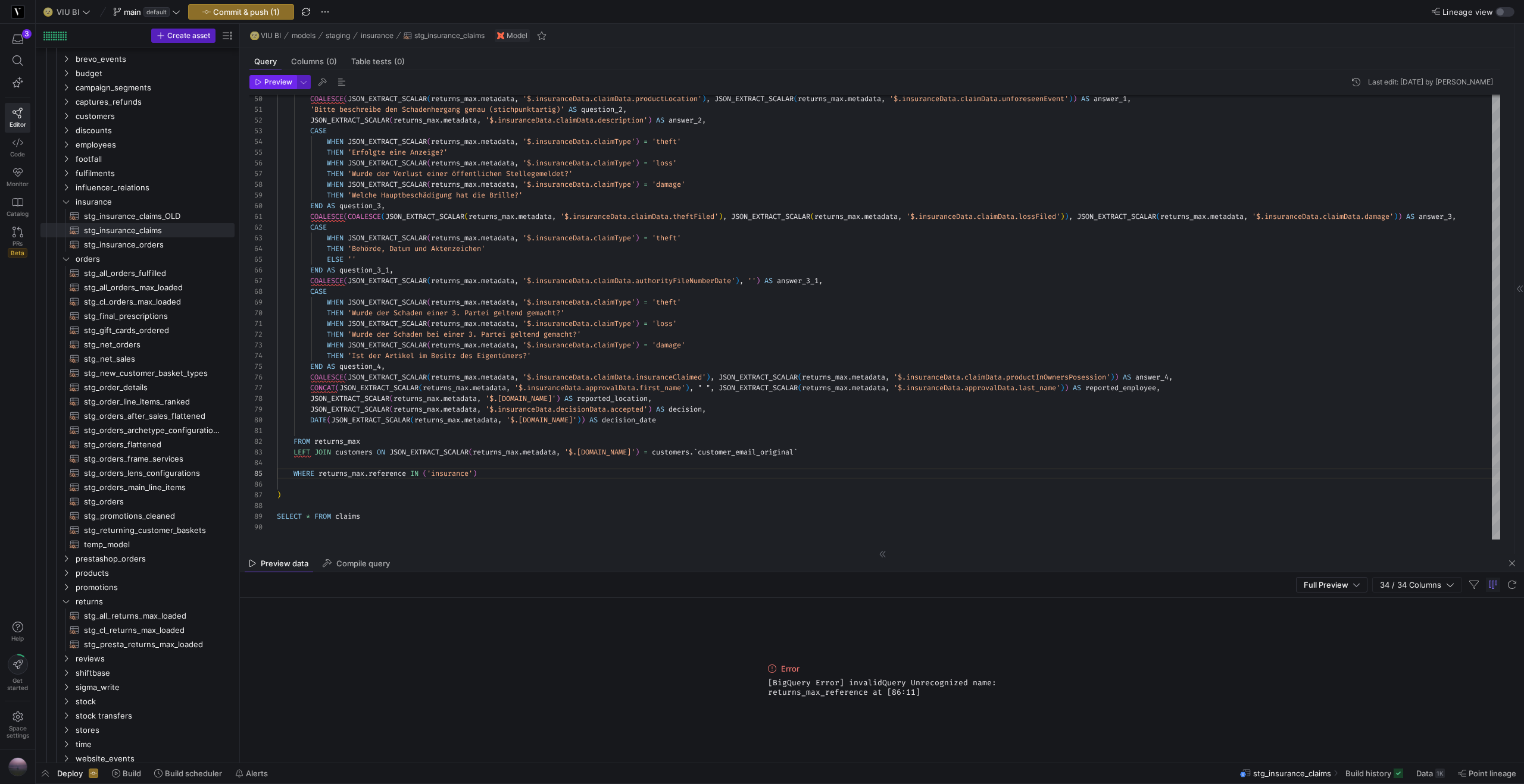
click at [280, 85] on span "Preview" at bounding box center [278, 82] width 28 height 9
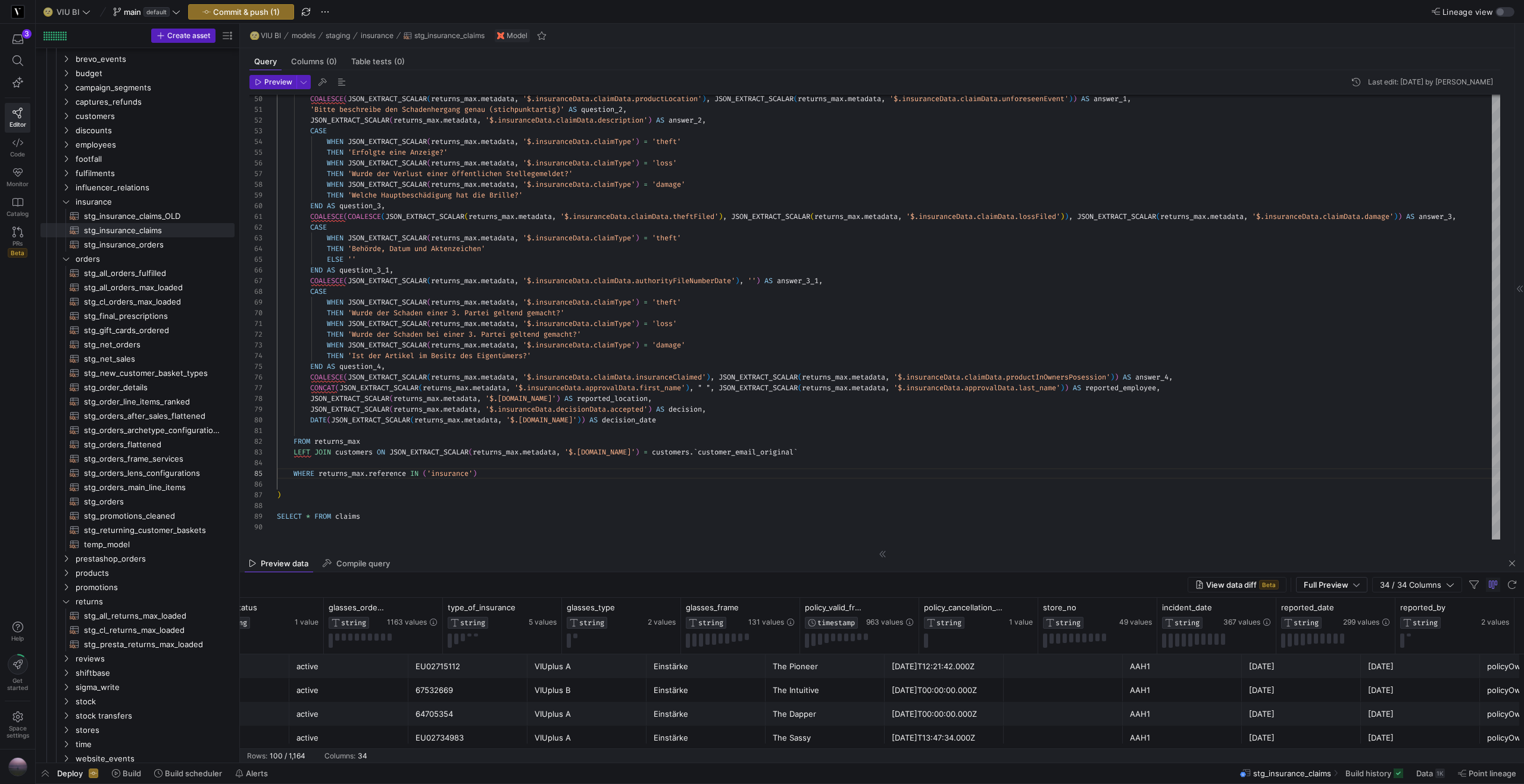
scroll to position [0, 997]
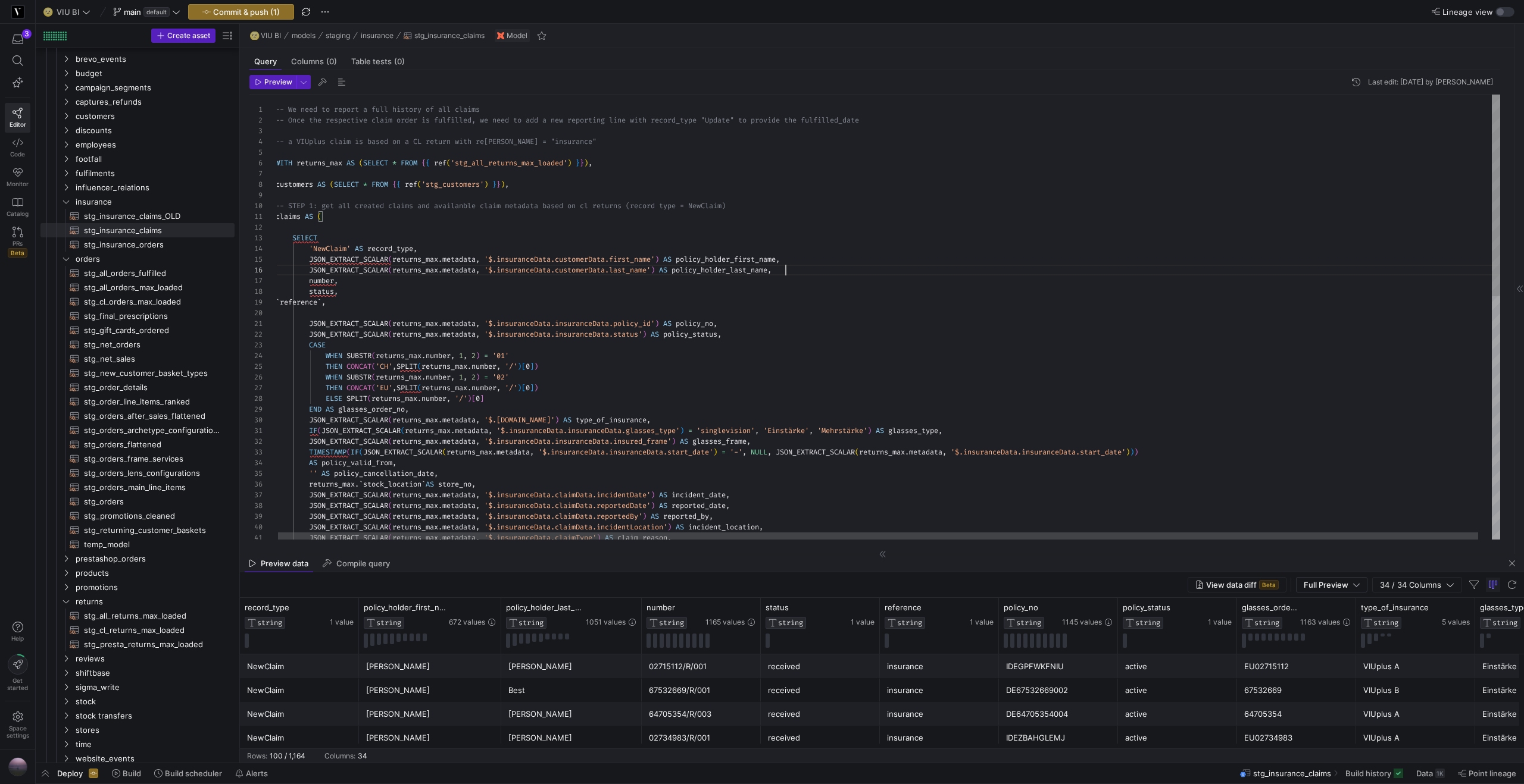
click at [818, 271] on div "JSON_EXTRACT_SCALAR ( returns_max . metadata , '$.insuranceData.claimType' ) AS…" at bounding box center [894, 584] width 1238 height 980
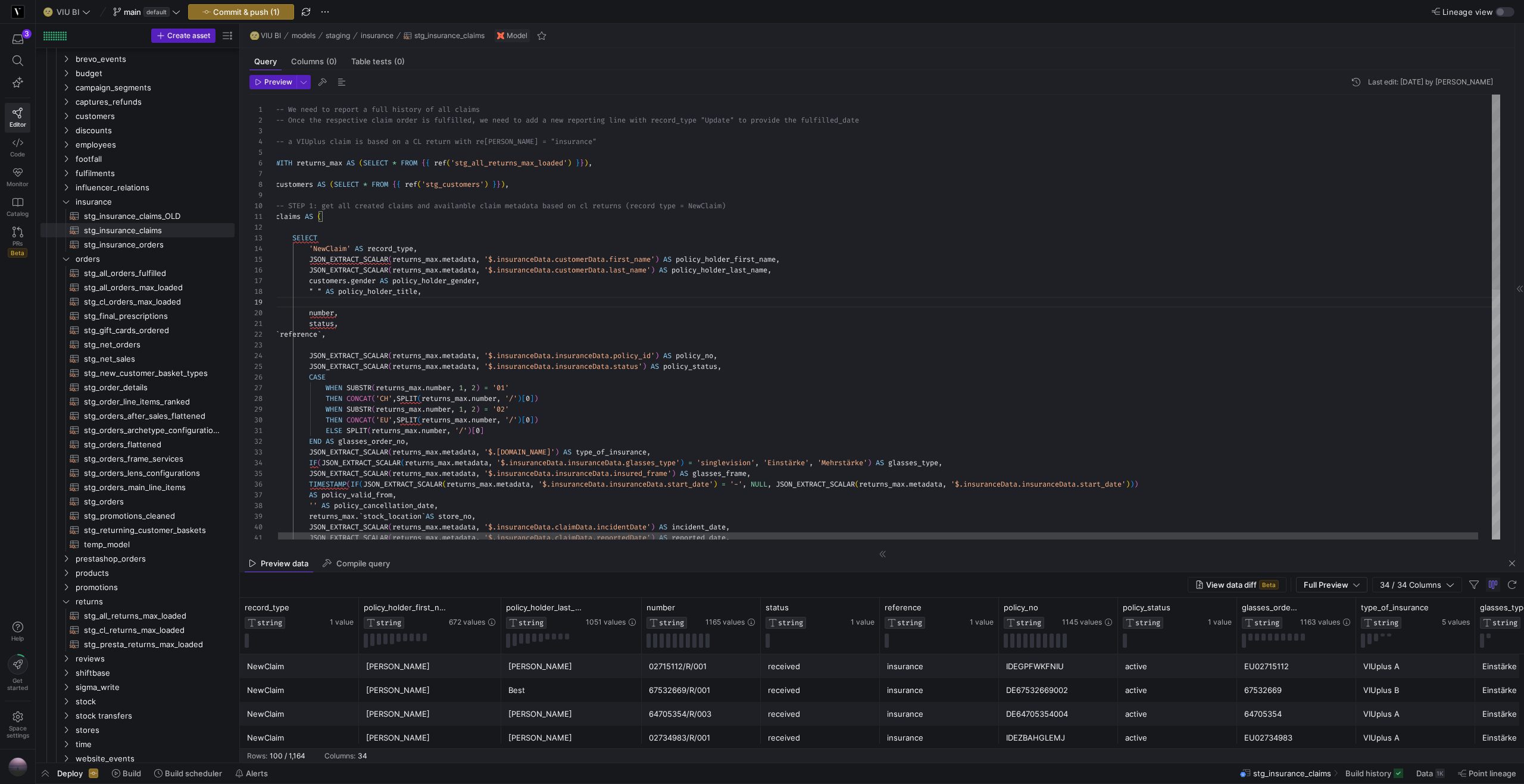
click at [289, 185] on div "JSON_EXTRACT_SCALAR ( returns_max . metadata , '$.insuranceData.claimData.repor…" at bounding box center [894, 600] width 1238 height 1013
click at [465, 182] on div "JSON_EXTRACT_SCALAR ( returns_max . metadata , '$.insuranceData.claimData.repor…" at bounding box center [895, 600] width 1238 height 1013
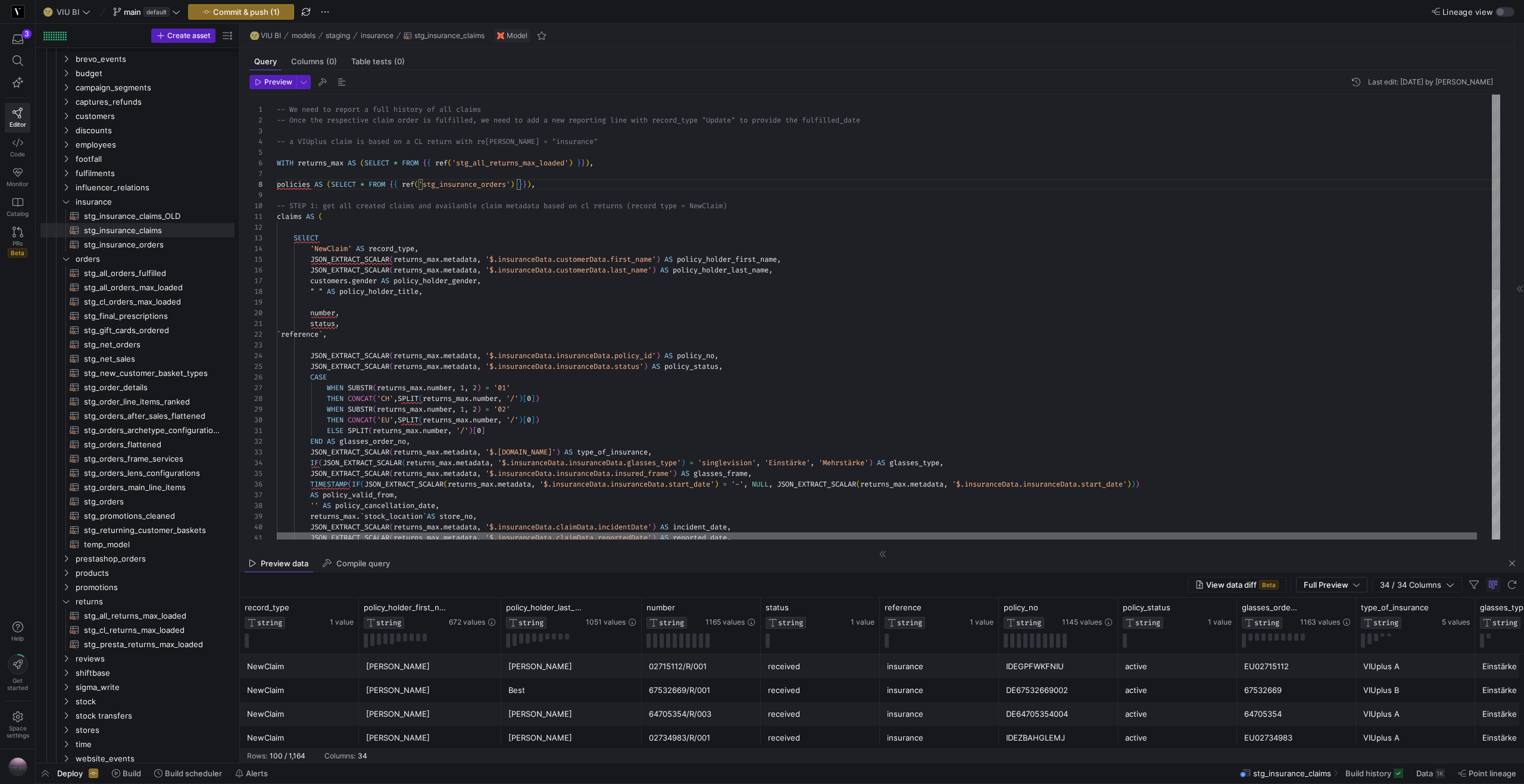
click at [352, 533] on div at bounding box center [876, 536] width 1200 height 7
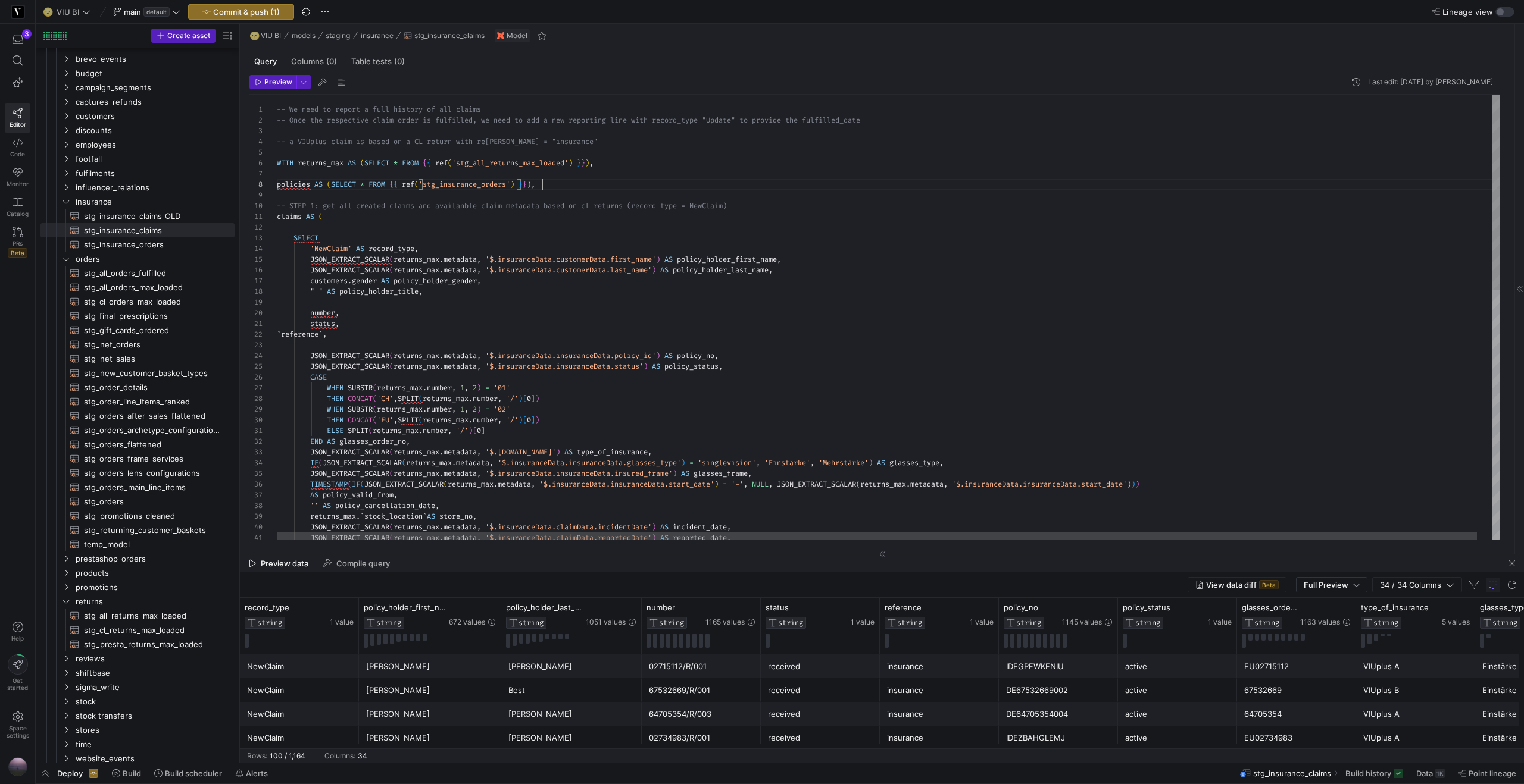
click at [558, 184] on div "JSON_EXTRACT_SCALAR ( returns_max . metadata , '$.insuranceData.claimData.repor…" at bounding box center [895, 600] width 1238 height 1013
click at [531, 181] on span ")" at bounding box center [528, 185] width 4 height 9
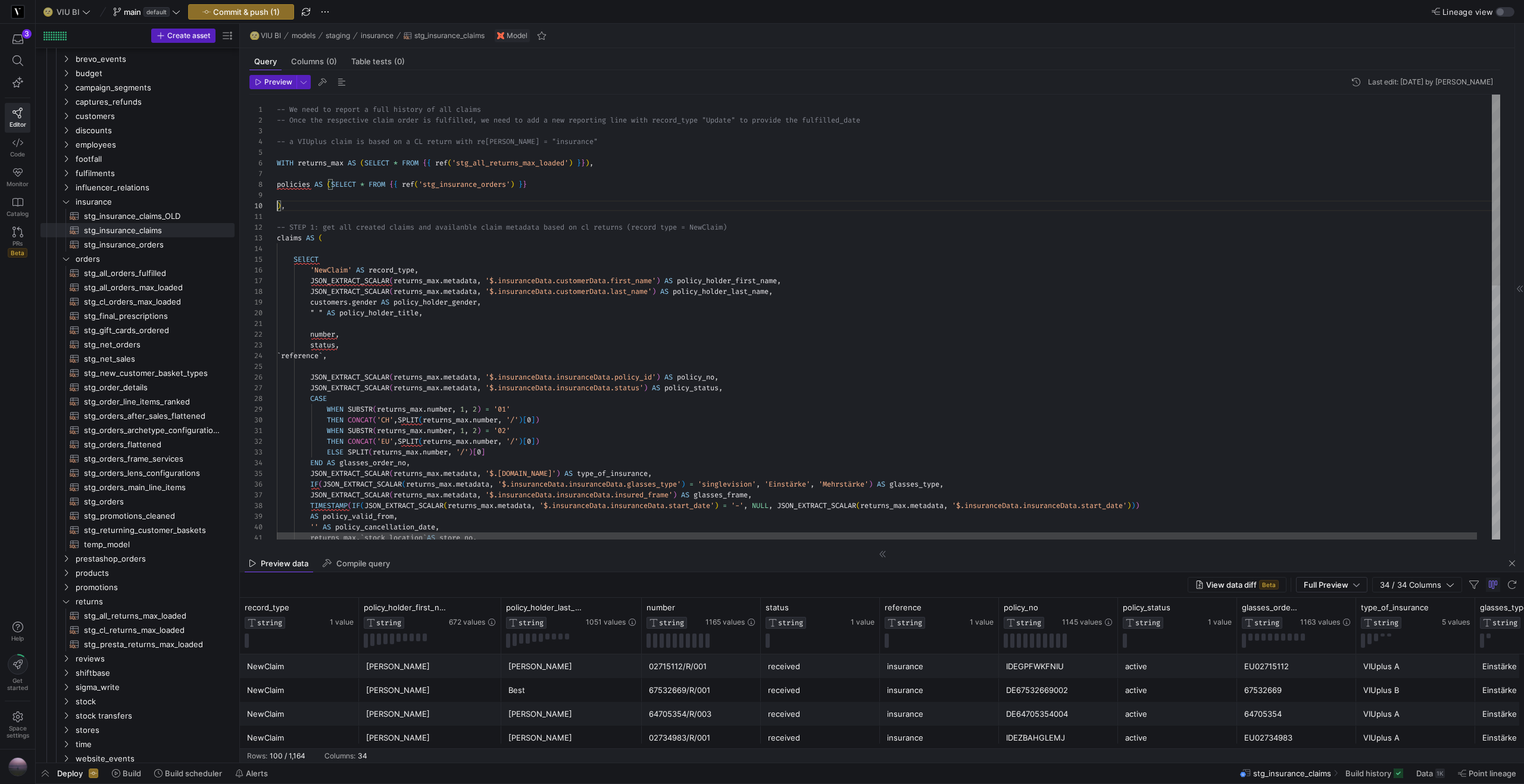
scroll to position [97, 0]
click at [334, 182] on div "returns_max . ` stock_location ` AS store_no , '' AS policy_cancellation_date ,…" at bounding box center [895, 611] width 1238 height 1034
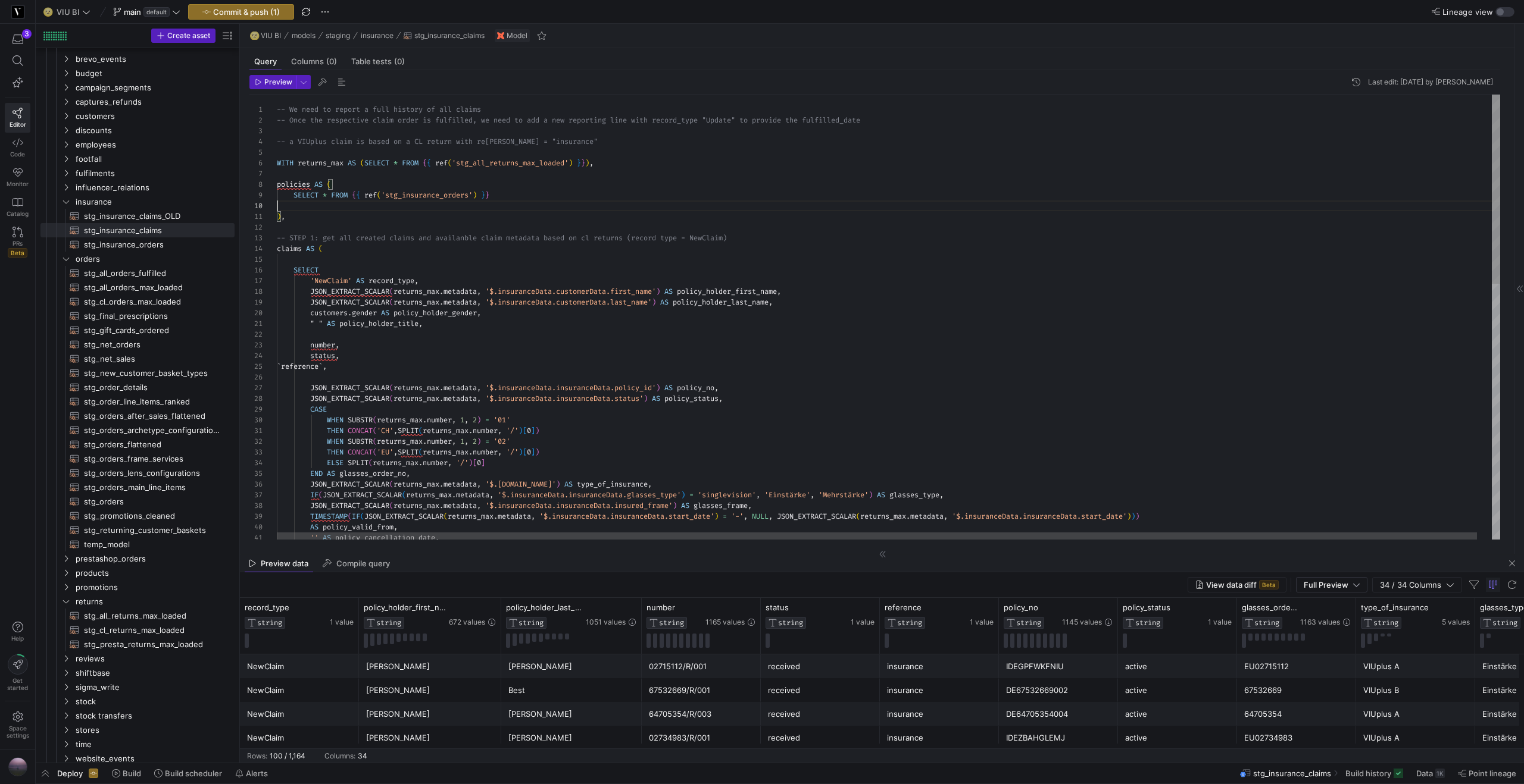
scroll to position [97, 17]
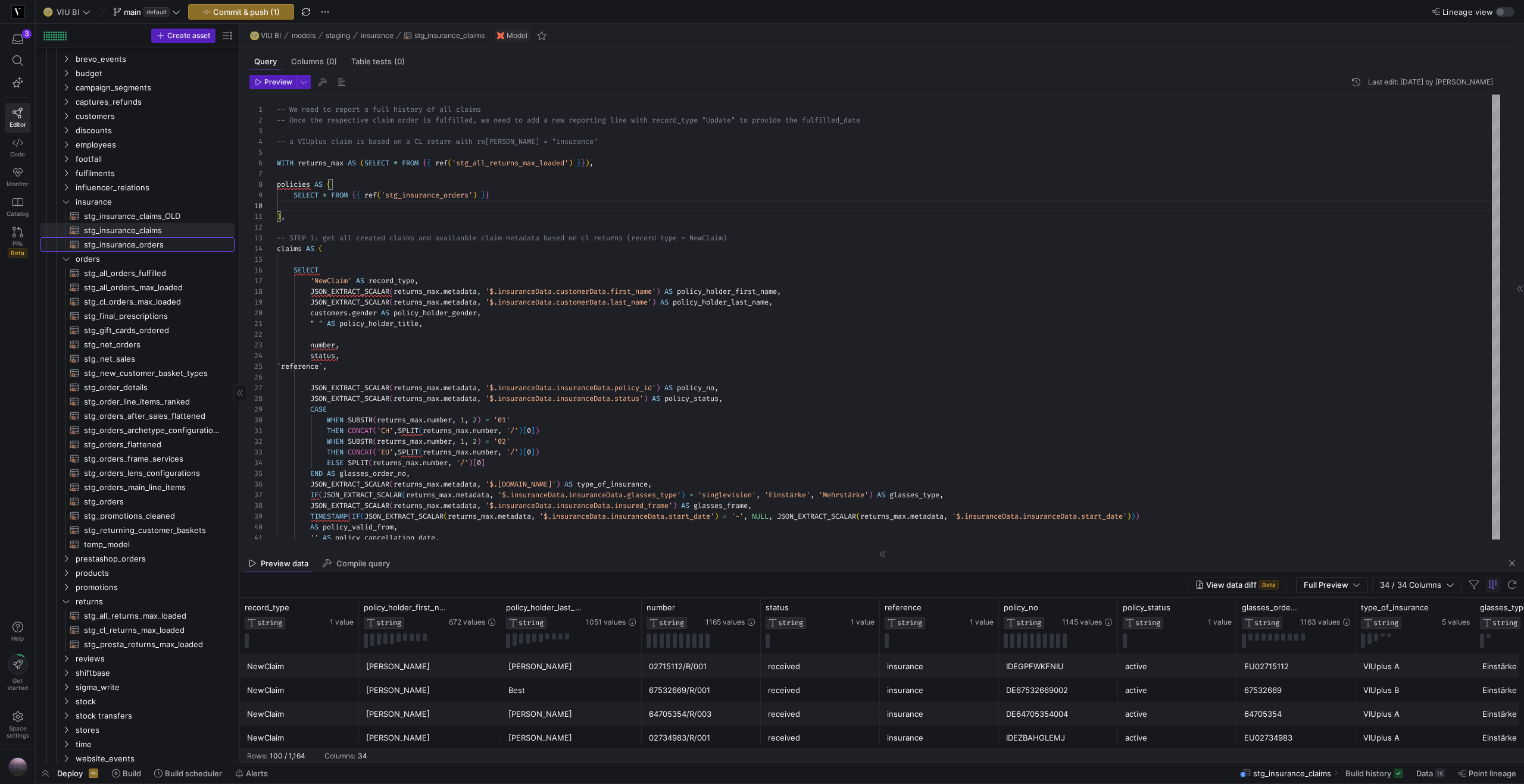
click at [174, 241] on span "stg_insurance_orders​​​​​​​​​​" at bounding box center [152, 244] width 137 height 13
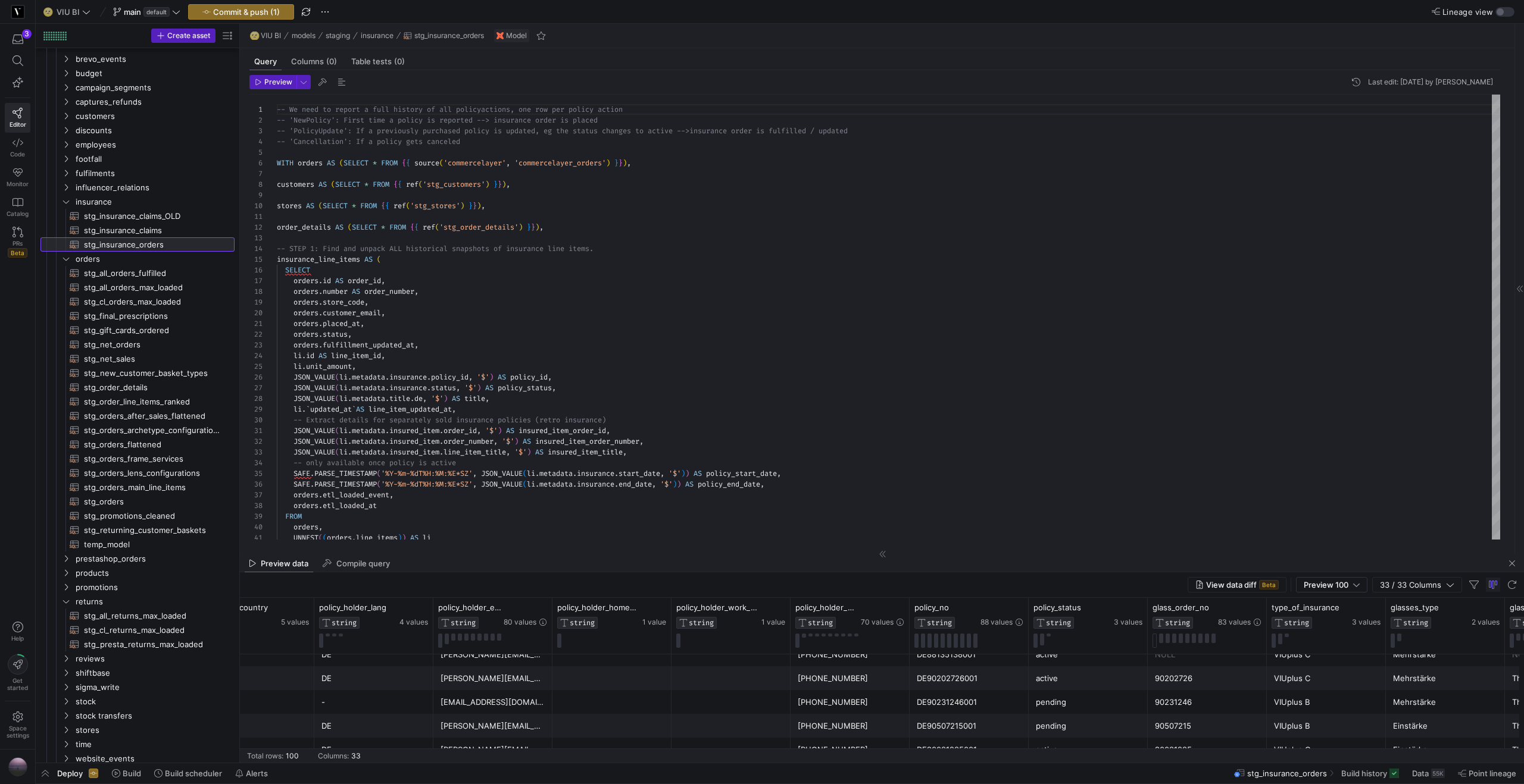
scroll to position [93, 0]
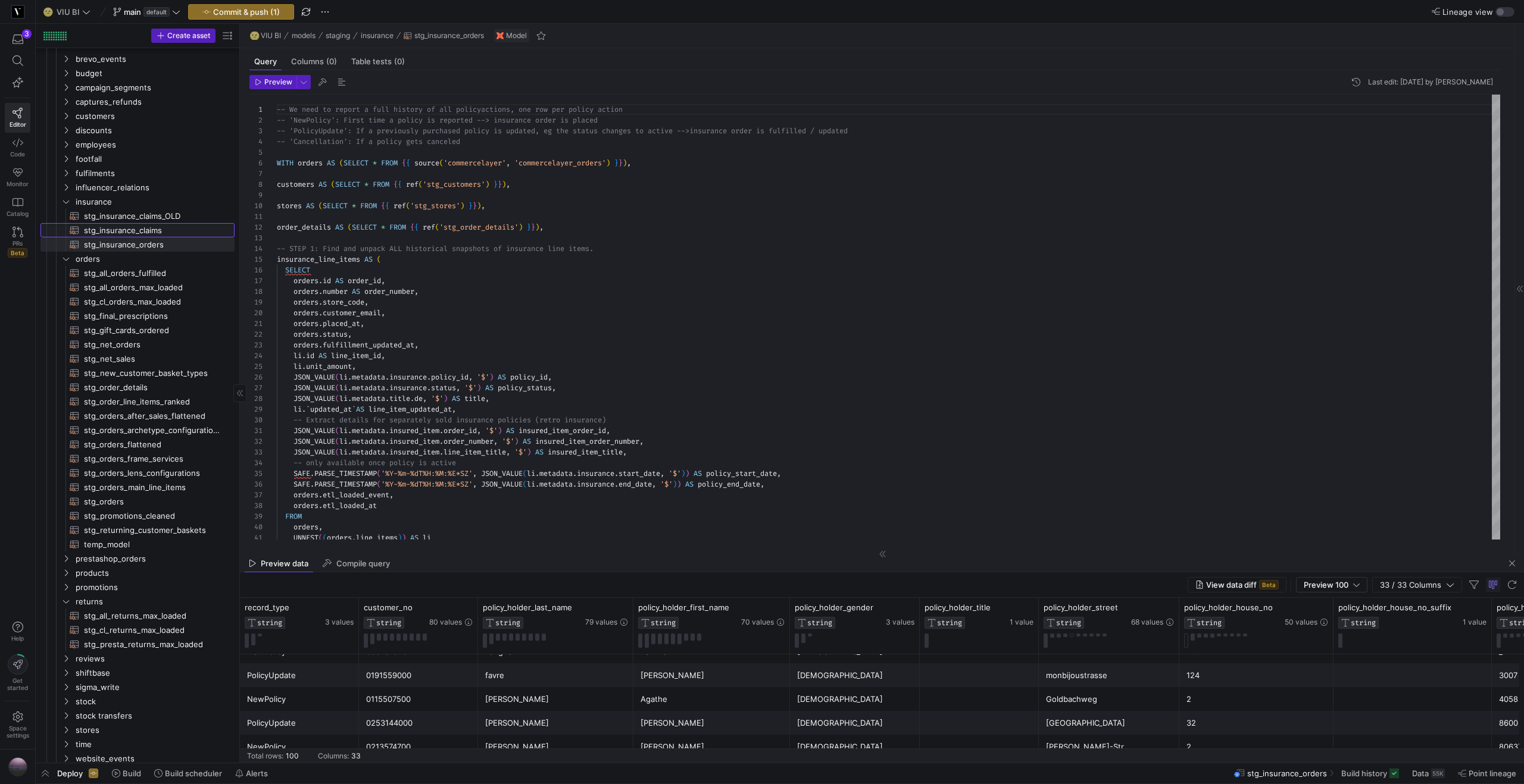
click at [160, 233] on span "stg_insurance_claims​​​​​​​​​​" at bounding box center [152, 230] width 137 height 13
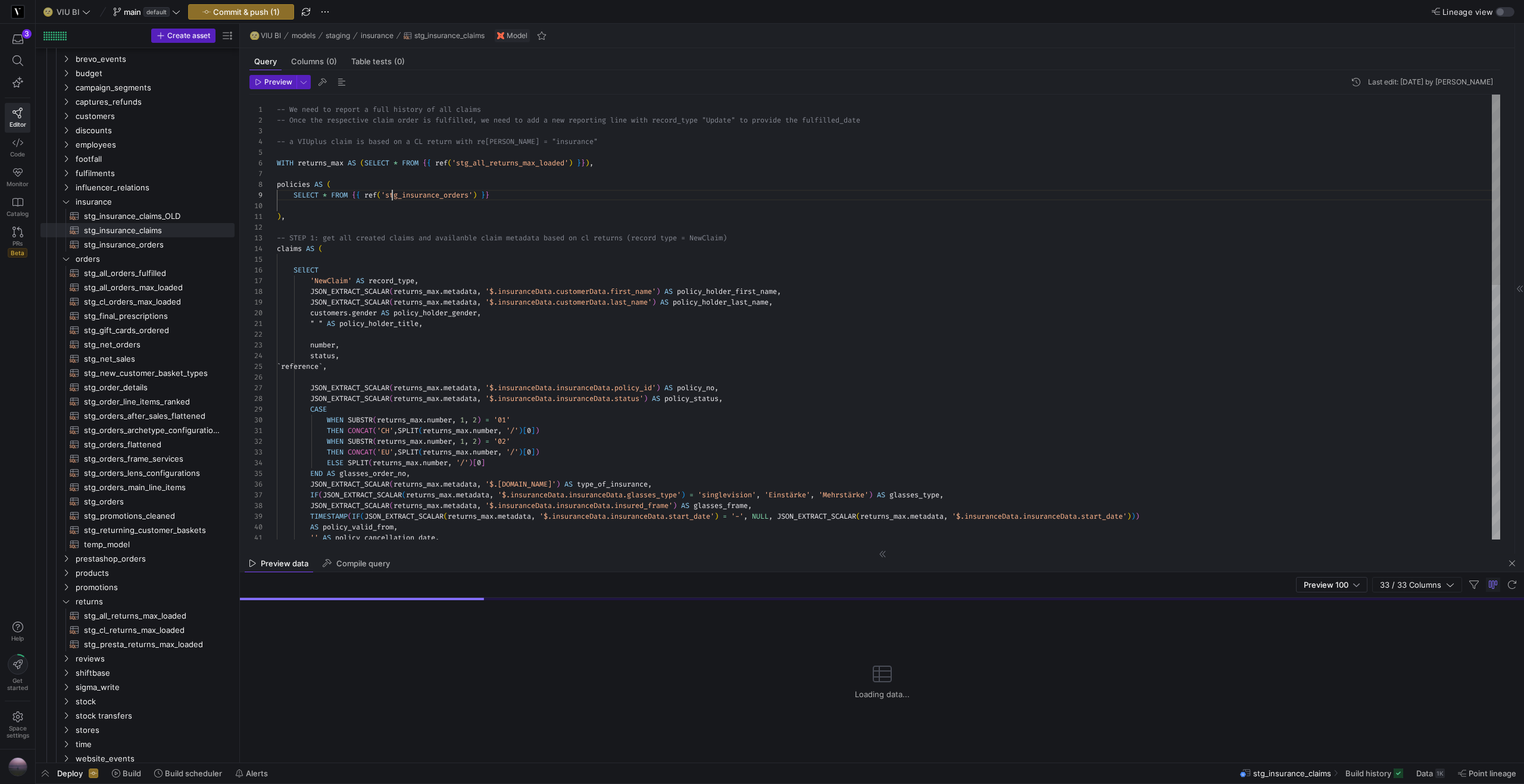
click at [392, 200] on div "-- We need to report a full history of all claims -- Once the respective claim …" at bounding box center [888, 613] width 1223 height 1038
click at [277, 183] on div "-- We need to report a full history of all claims -- Once the respective claim …" at bounding box center [888, 613] width 1223 height 1038
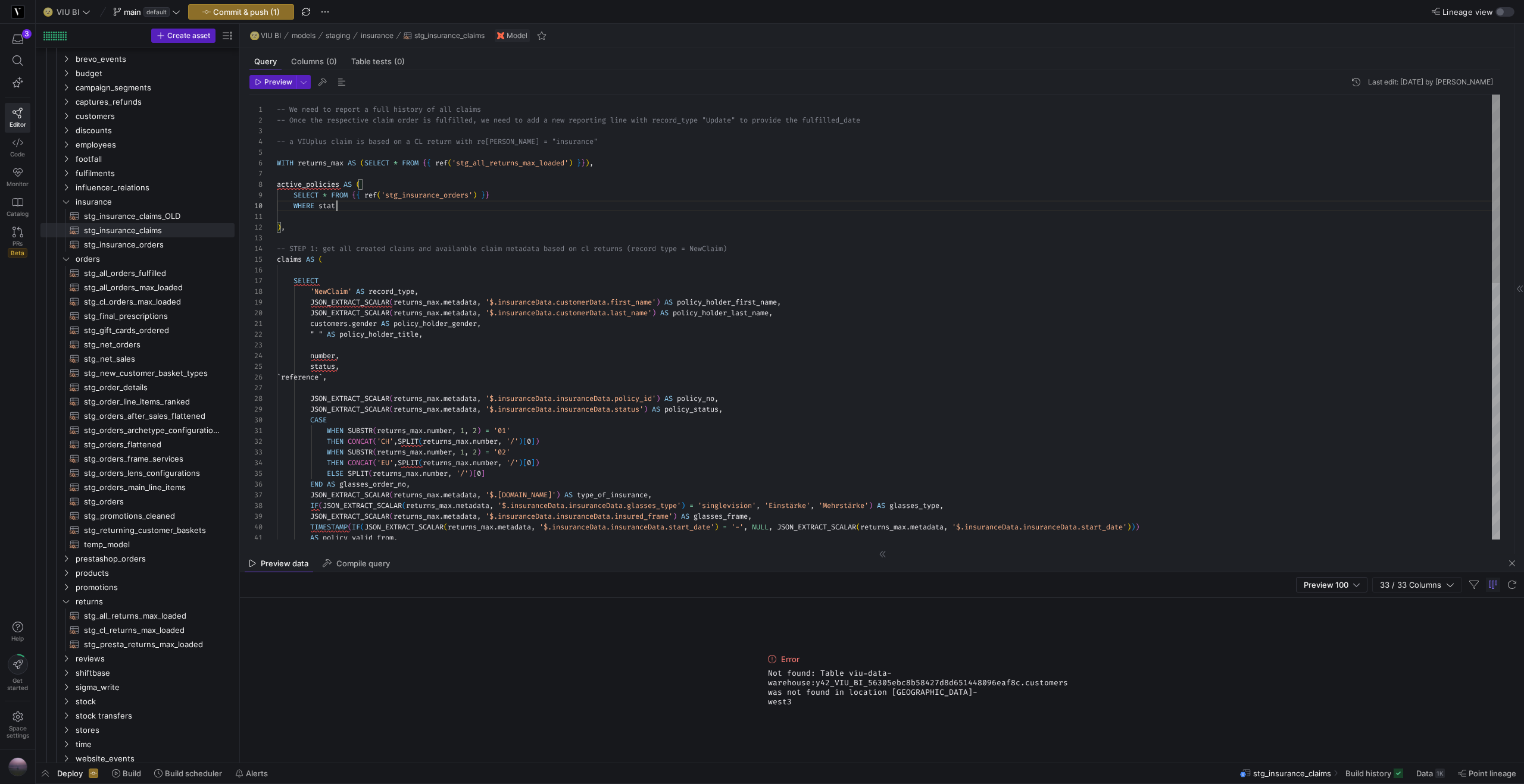
type textarea "-- We need to report a full history of all claims -- Once the respective claim …"
click at [124, 244] on span "stg_insurance_orders​​​​​​​​​​" at bounding box center [152, 244] width 137 height 13
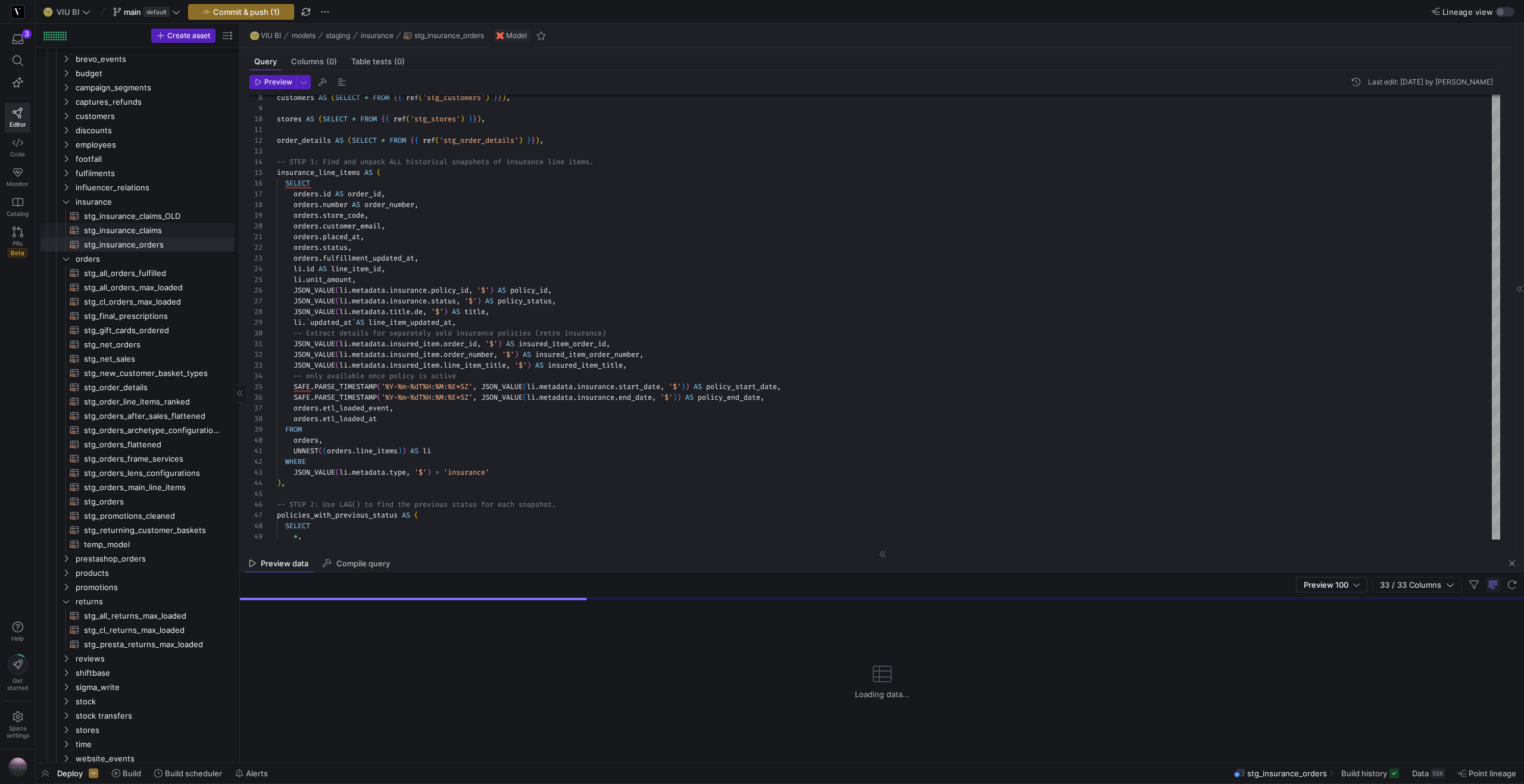
click at [137, 227] on span "stg_insurance_claims​​​​​​​​​​" at bounding box center [152, 230] width 137 height 13
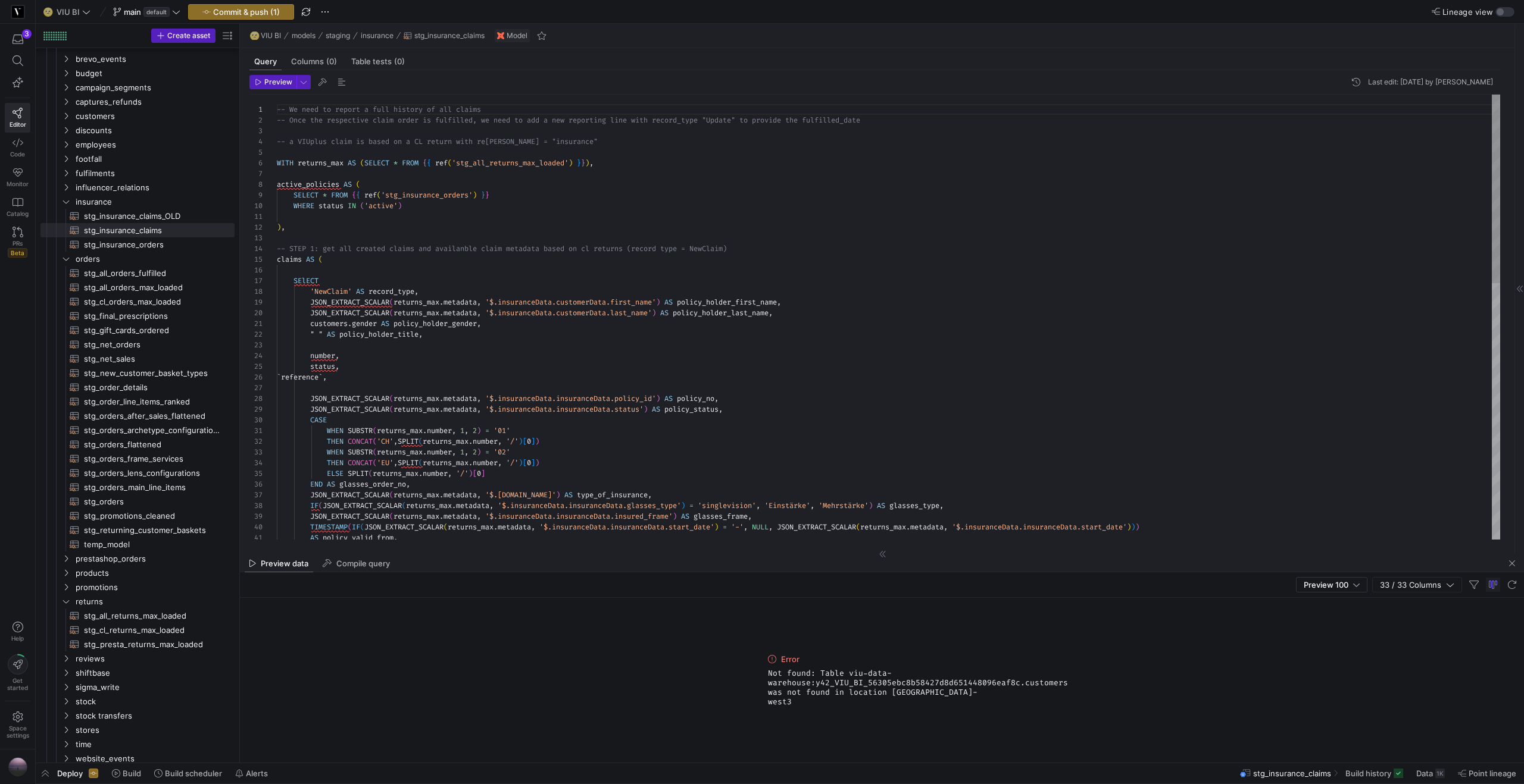
click at [321, 207] on div "active_policies AS ( SELECT * FROM { { ref ( 'stg_insurance_orders' ) } } WHERE…" at bounding box center [888, 618] width 1223 height 1048
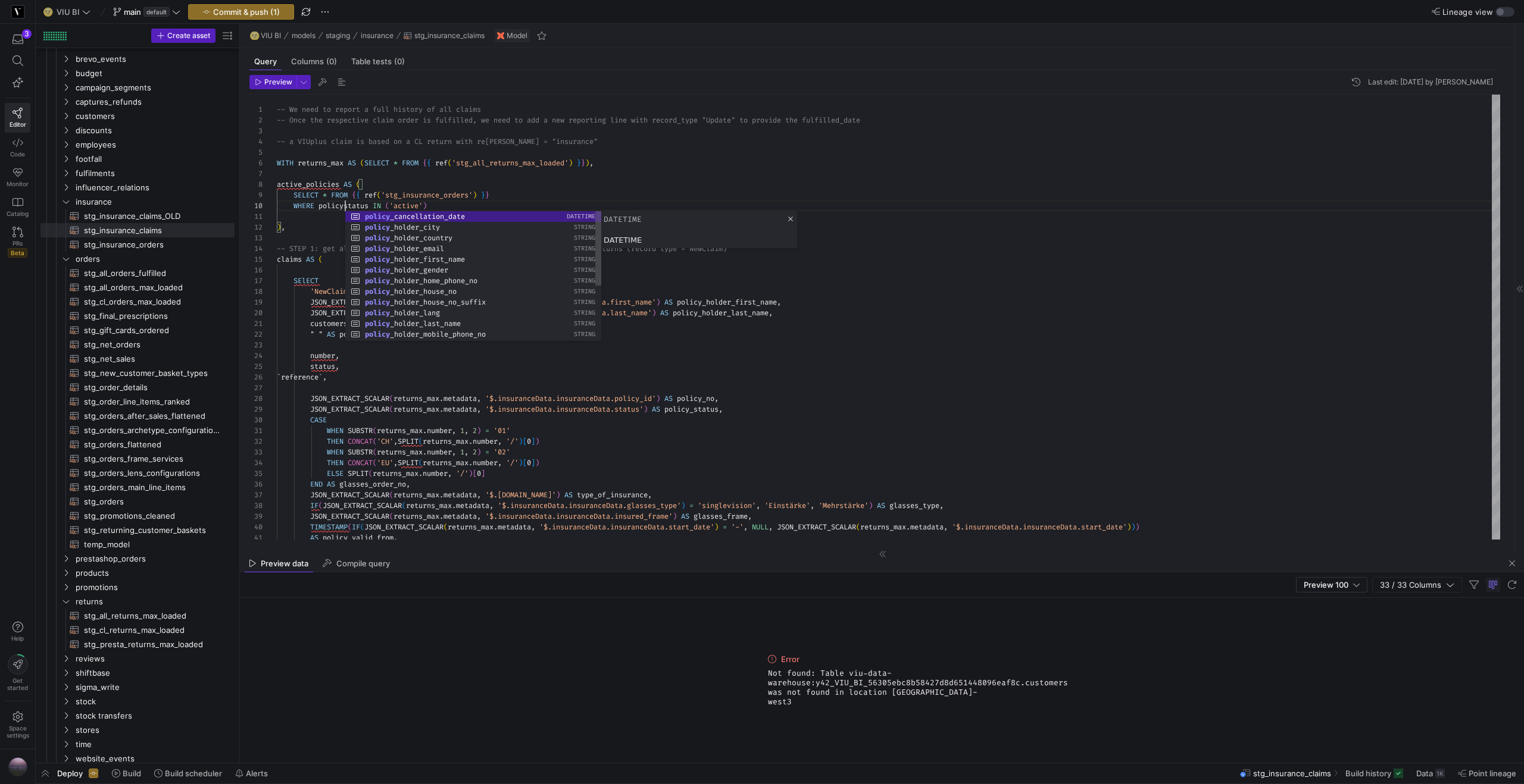
scroll to position [97, 72]
click at [298, 224] on div "active_policies AS ( SELECT * FROM { { ref ( 'stg_insurance_orders' ) } } WHERE…" at bounding box center [888, 618] width 1223 height 1048
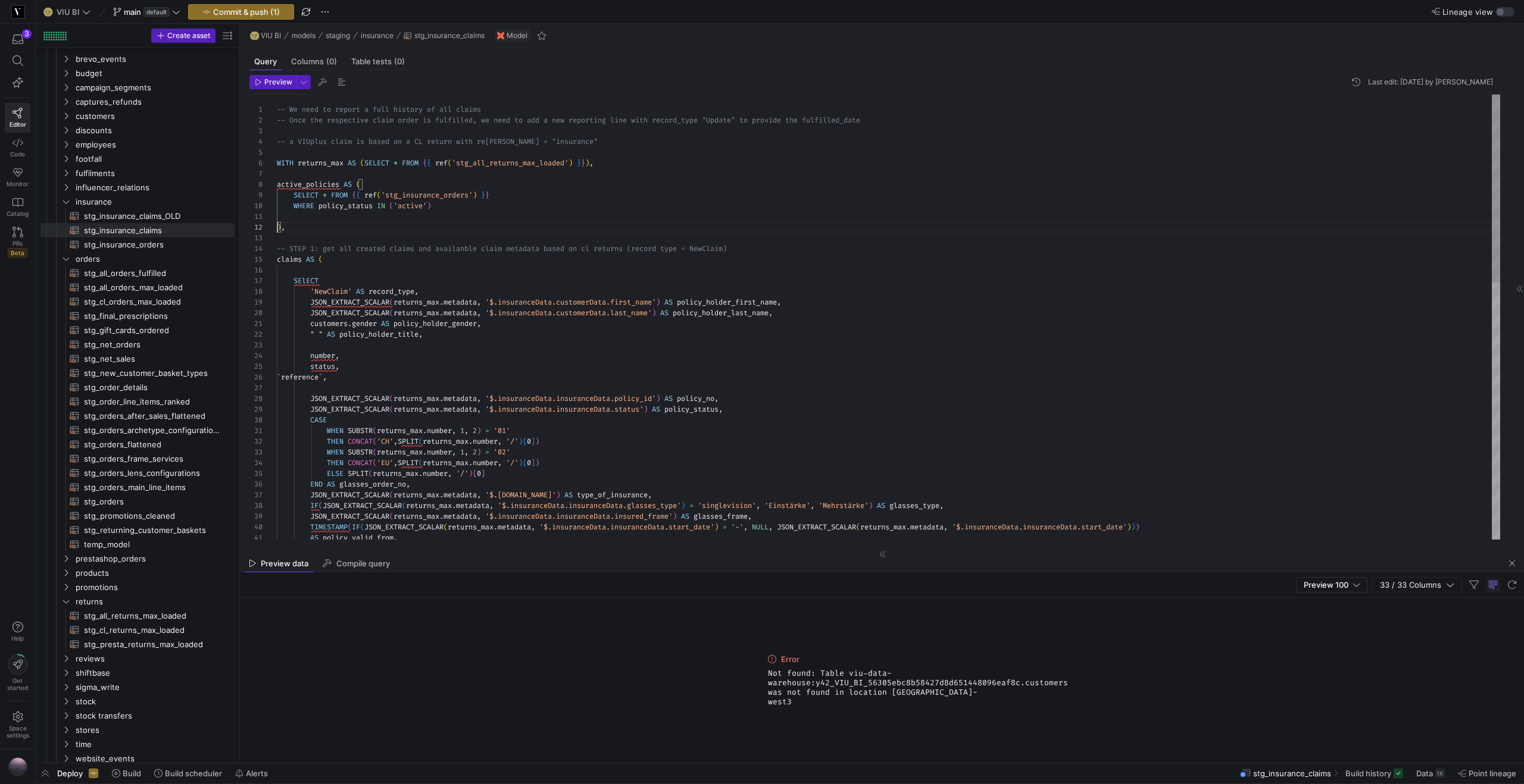
scroll to position [0, 17]
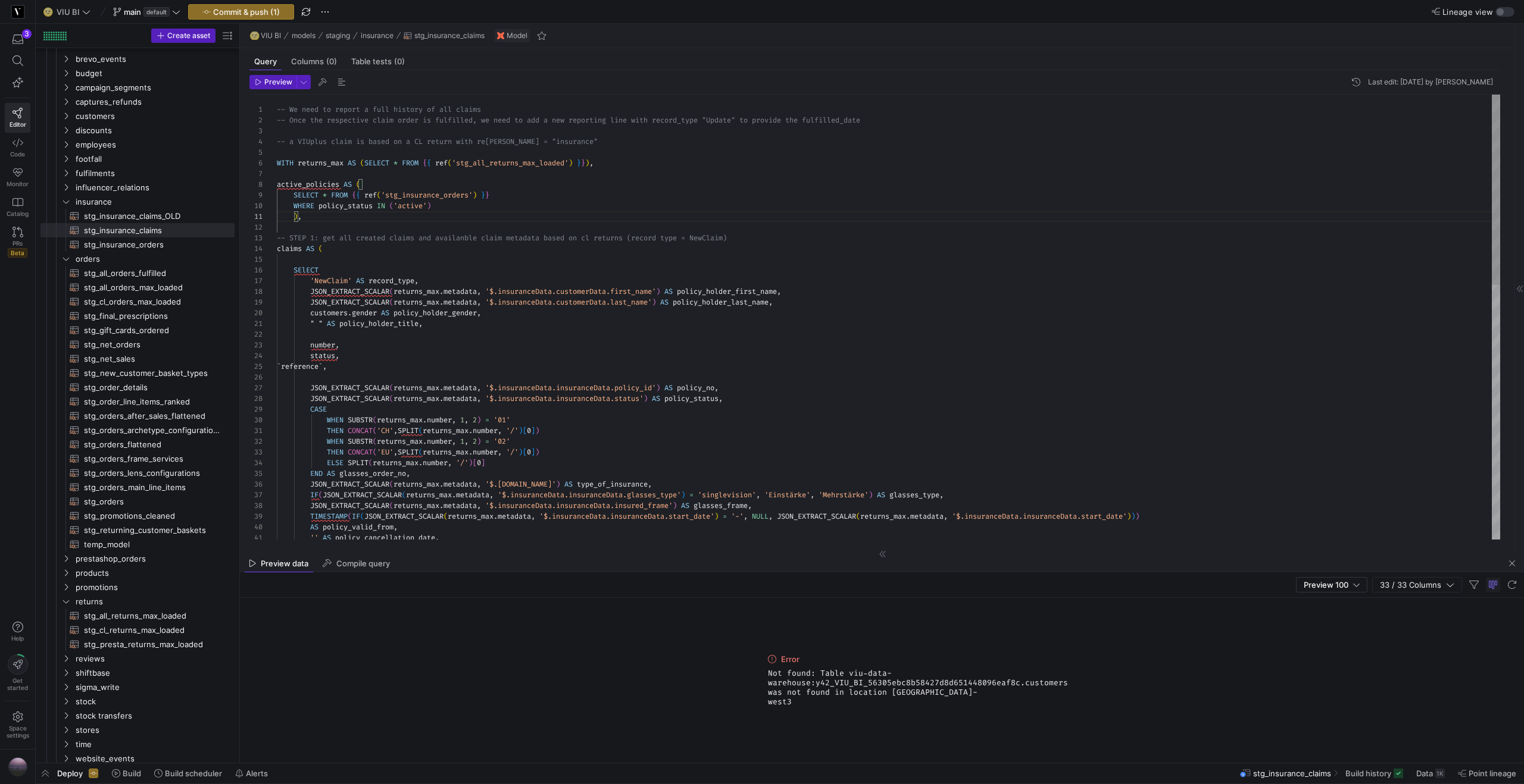
click at [469, 241] on div "active_policies AS ( SELECT * FROM { { ref ( 'stg_insurance_orders' ) } } WHERE…" at bounding box center [888, 613] width 1223 height 1038
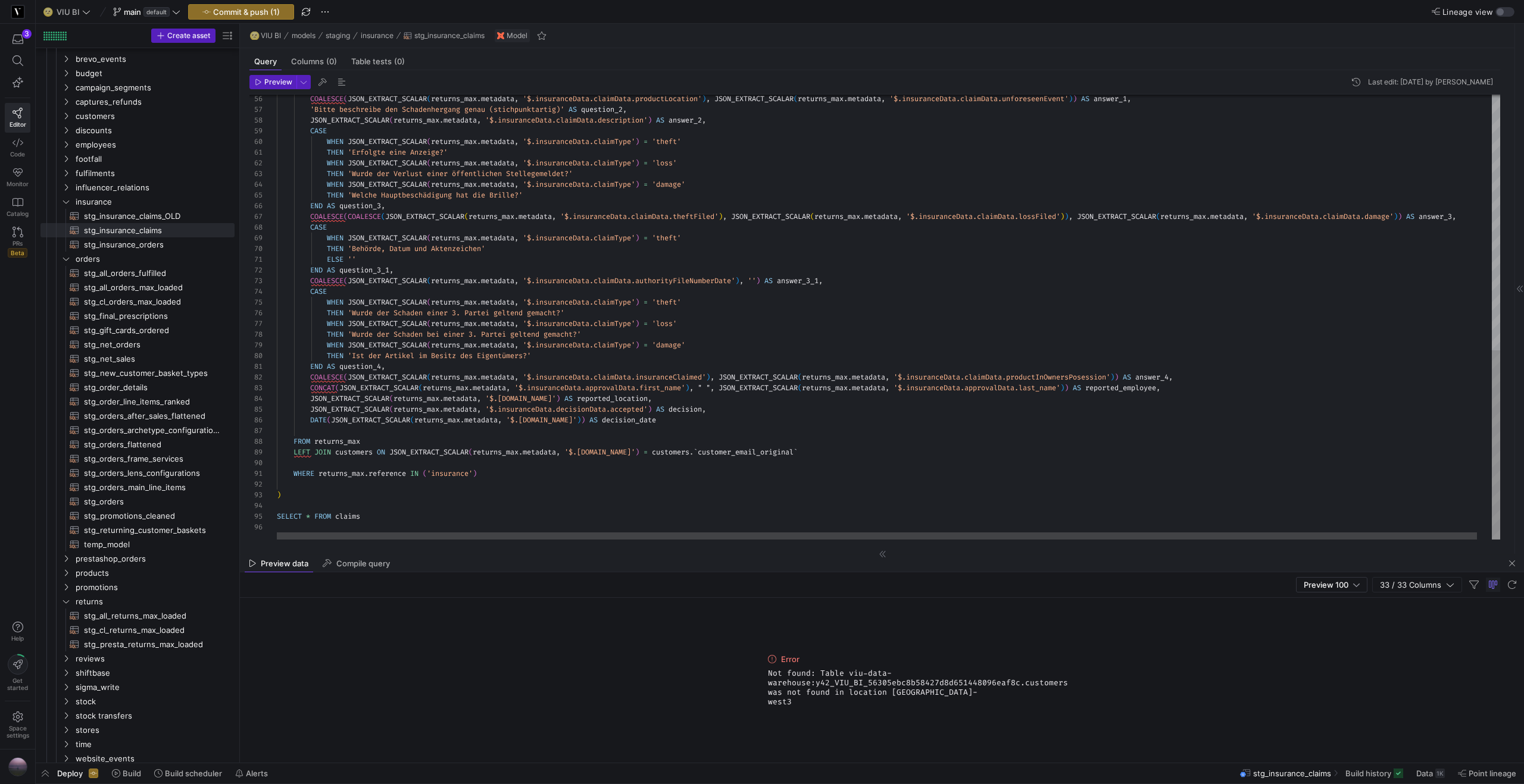
click at [357, 453] on div "COALESCE ( JSON_EXTRACT_SCALAR ( returns_max . metadata , '$.insuranceData.clai…" at bounding box center [895, 17] width 1238 height 1045
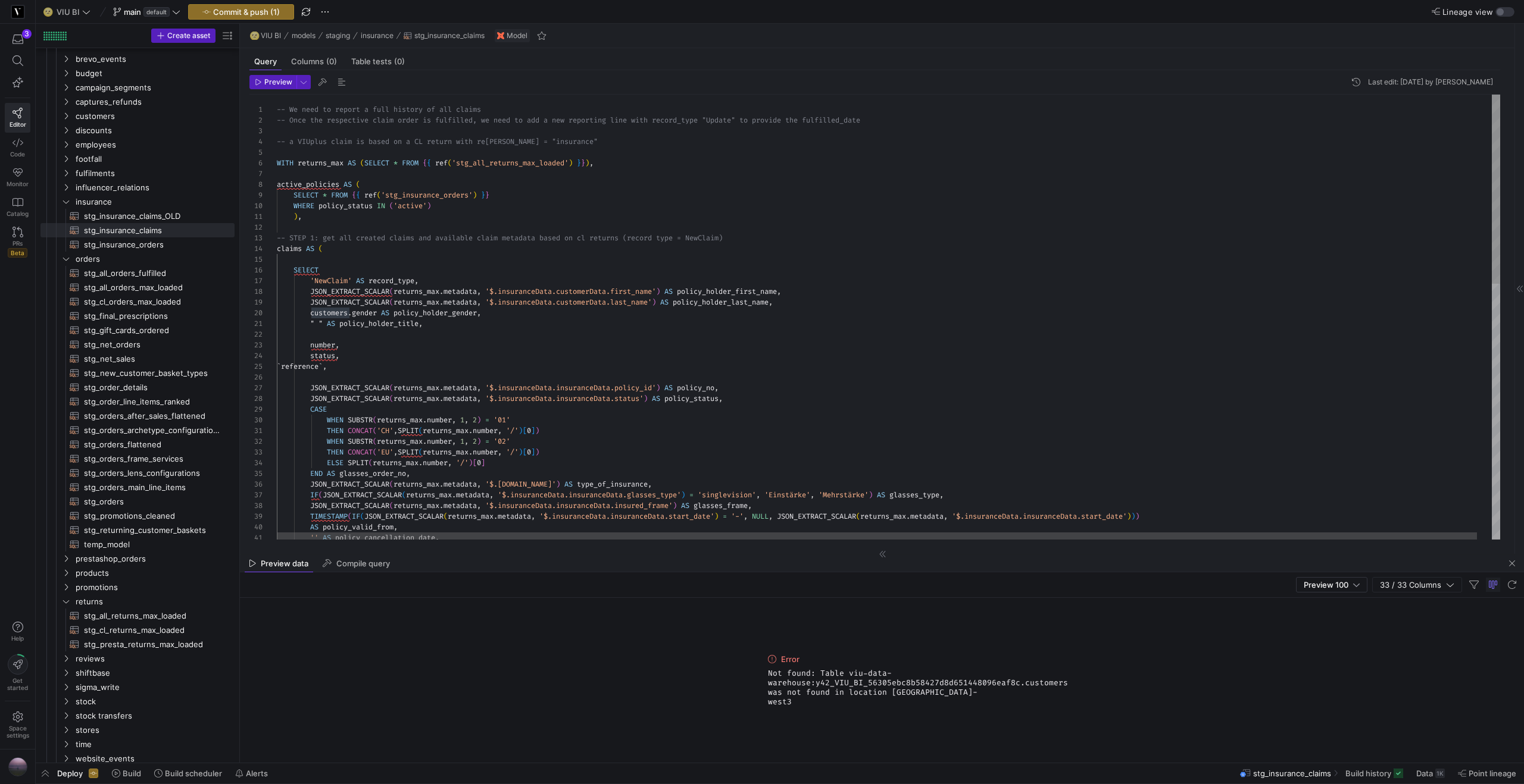
click at [305, 185] on div "END AS glasses_order_no , JSON_EXTRACT_SCALAR ( returns_max . metadata , '$.[DO…" at bounding box center [895, 617] width 1238 height 1045
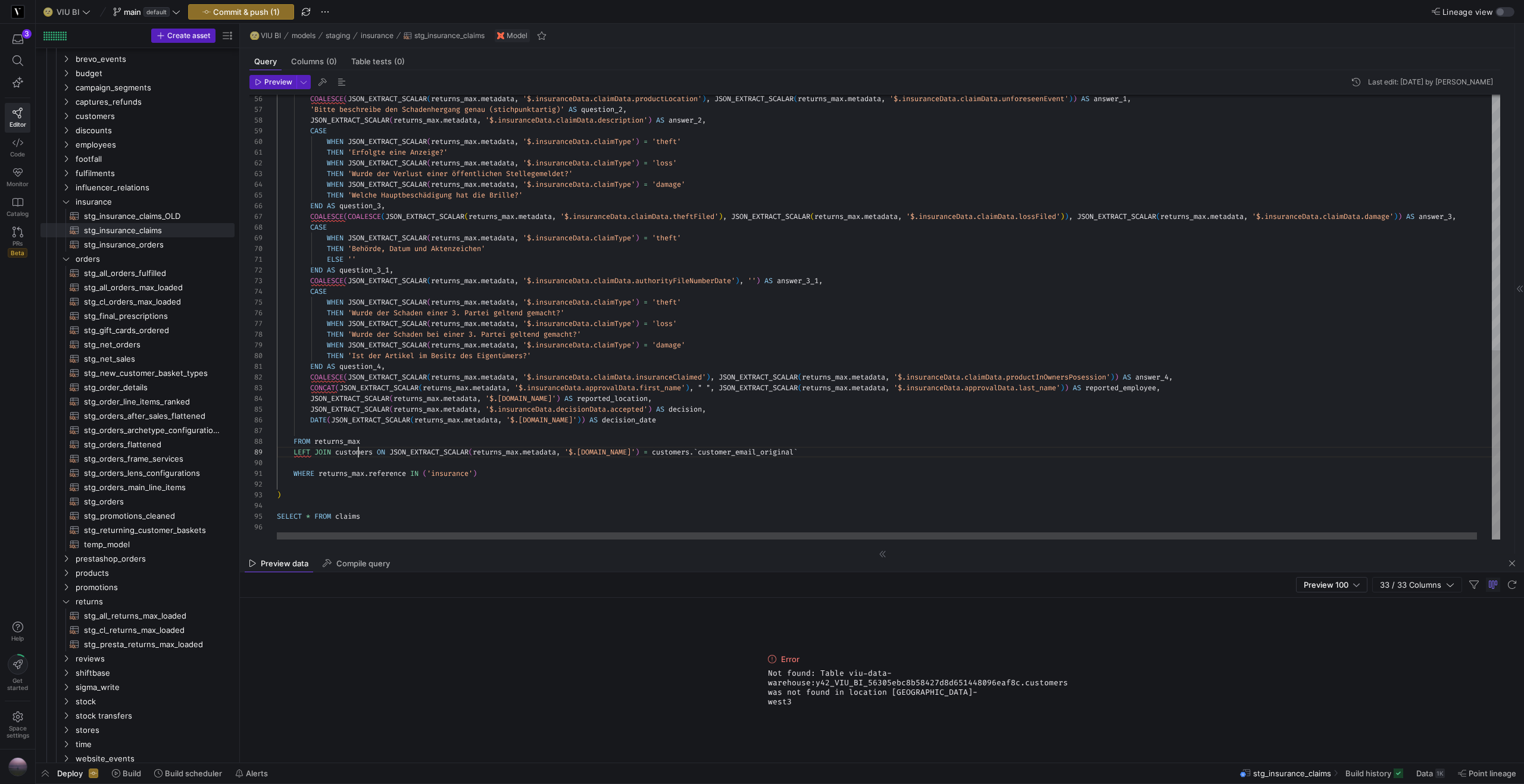
click at [358, 450] on div "COALESCE ( JSON_EXTRACT_SCALAR ( returns_max . metadata , '$.insuranceData.clai…" at bounding box center [895, 17] width 1238 height 1045
click at [791, 451] on div "COALESCE ( JSON_EXTRACT_SCALAR ( returns_max . metadata , '$.insuranceData.clai…" at bounding box center [895, 17] width 1238 height 1045
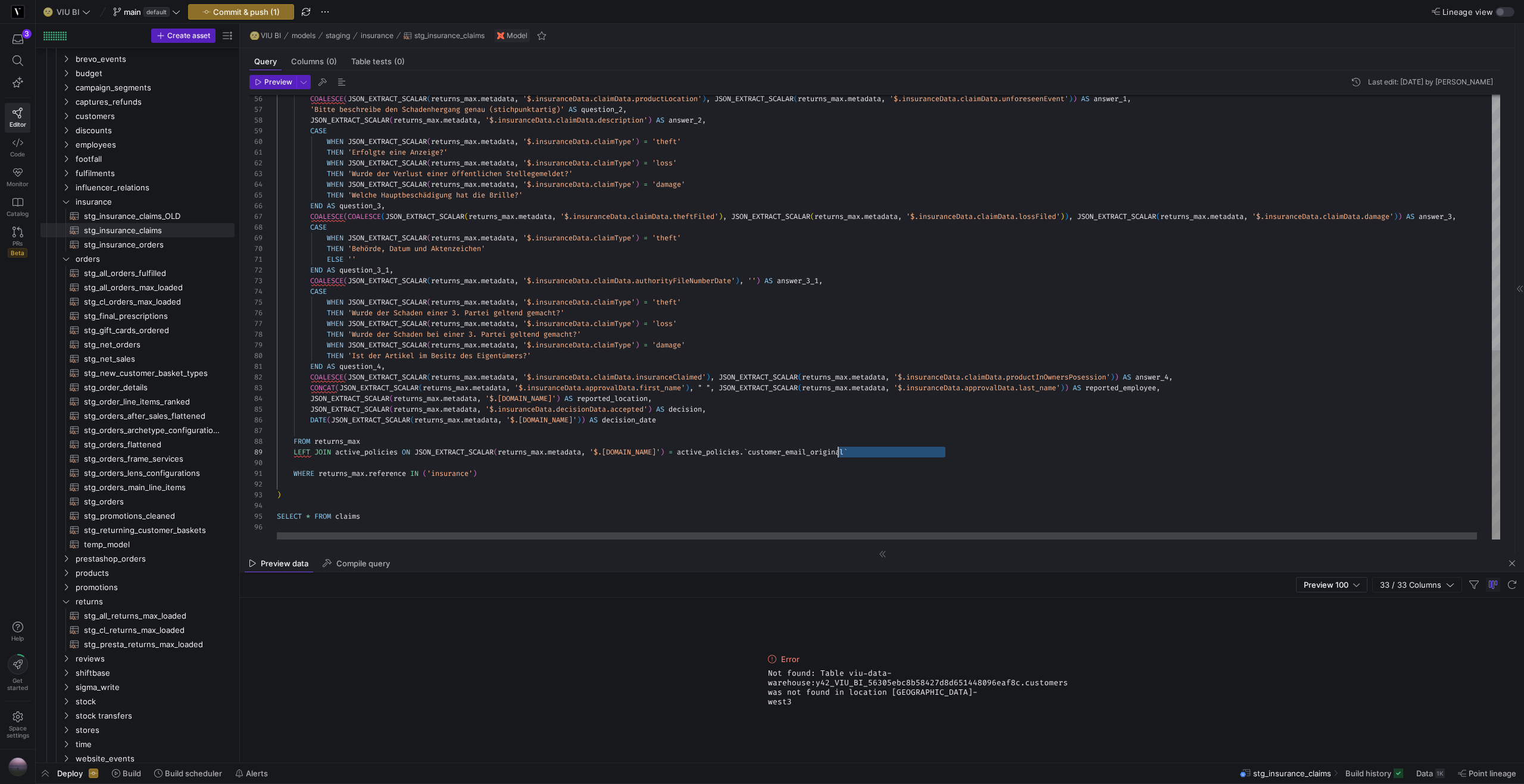
drag, startPoint x: 962, startPoint y: 453, endPoint x: 840, endPoint y: 453, distance: 122.0
click at [840, 453] on div "COALESCE ( JSON_EXTRACT_SCALAR ( returns_max . metadata , '$.insuranceData.clai…" at bounding box center [895, 17] width 1238 height 1045
drag, startPoint x: 749, startPoint y: 450, endPoint x: 671, endPoint y: 452, distance: 78.0
click at [671, 452] on div "COALESCE ( JSON_EXTRACT_SCALAR ( returns_max . metadata , '$.insuranceData.clai…" at bounding box center [895, 17] width 1238 height 1045
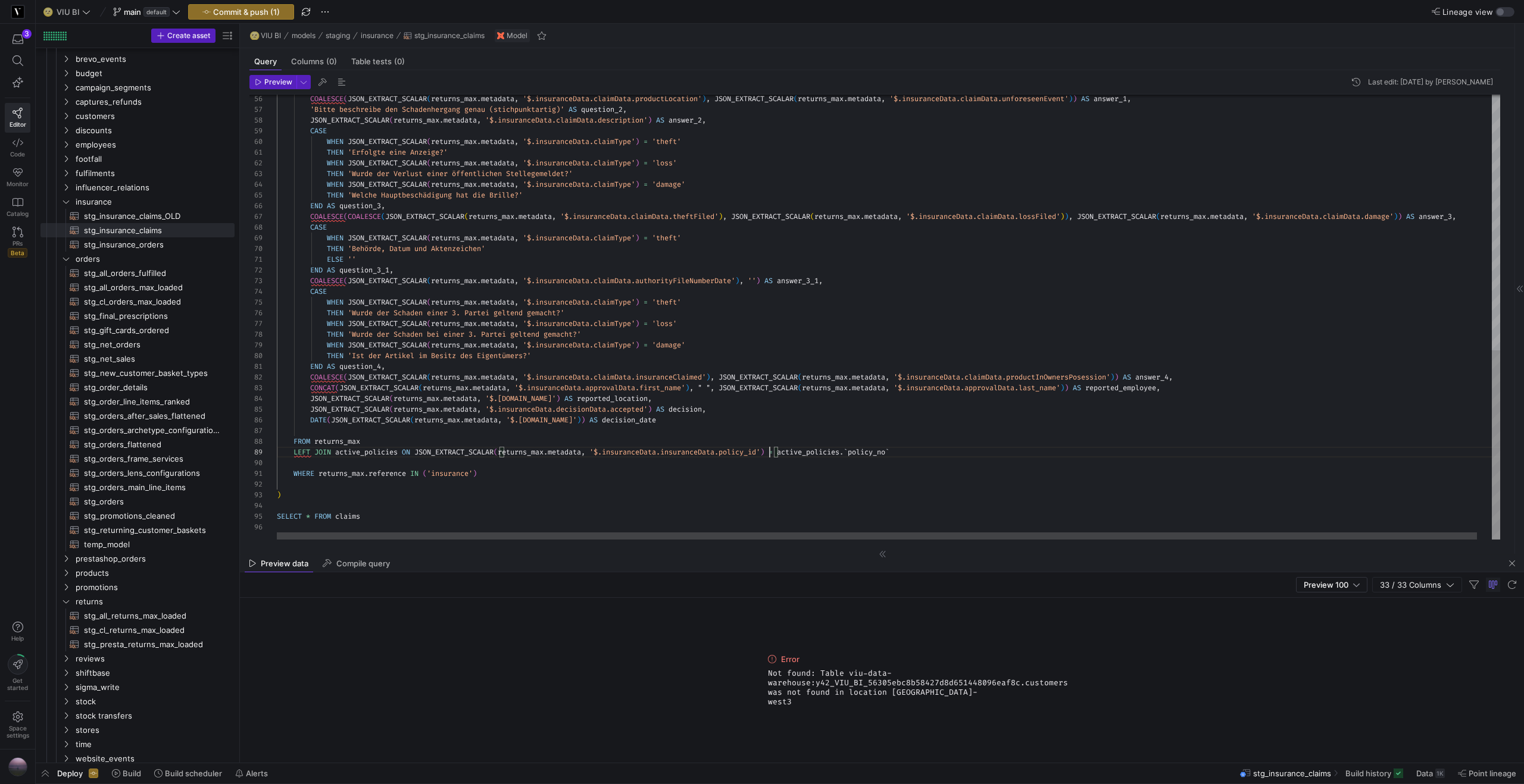
scroll to position [64, 493]
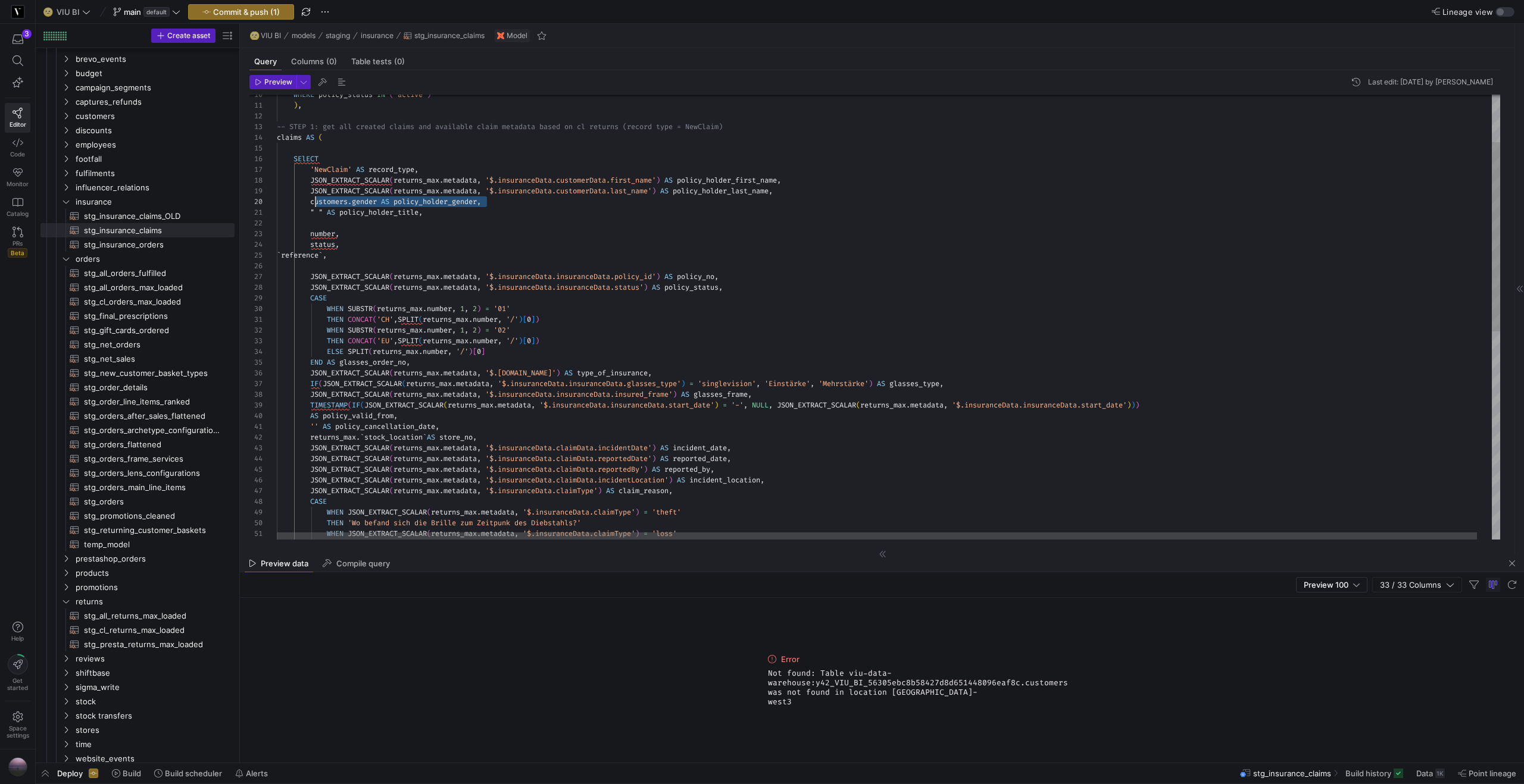
drag, startPoint x: 495, startPoint y: 202, endPoint x: 318, endPoint y: 203, distance: 177.0
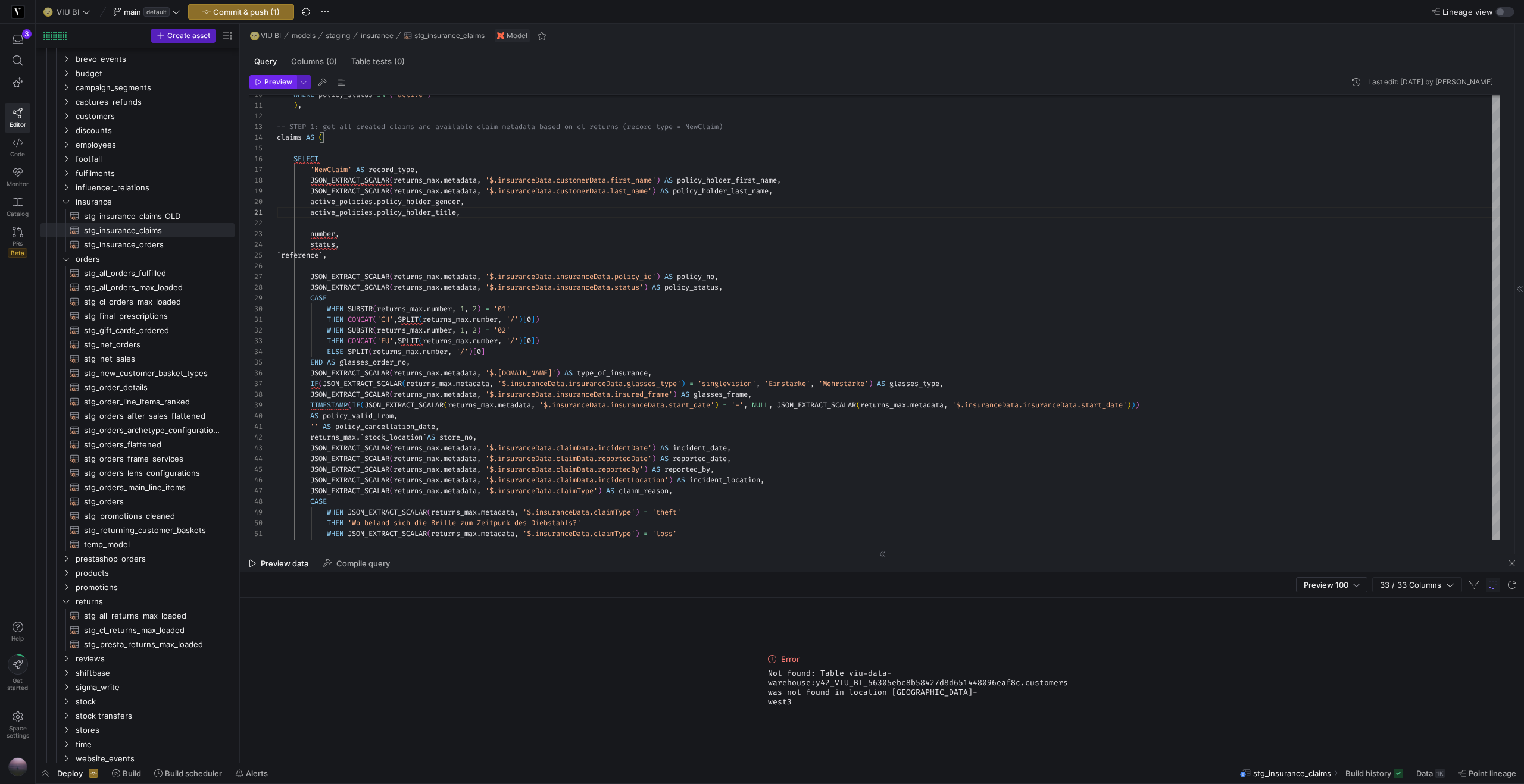
click at [276, 82] on span "Preview" at bounding box center [278, 82] width 28 height 9
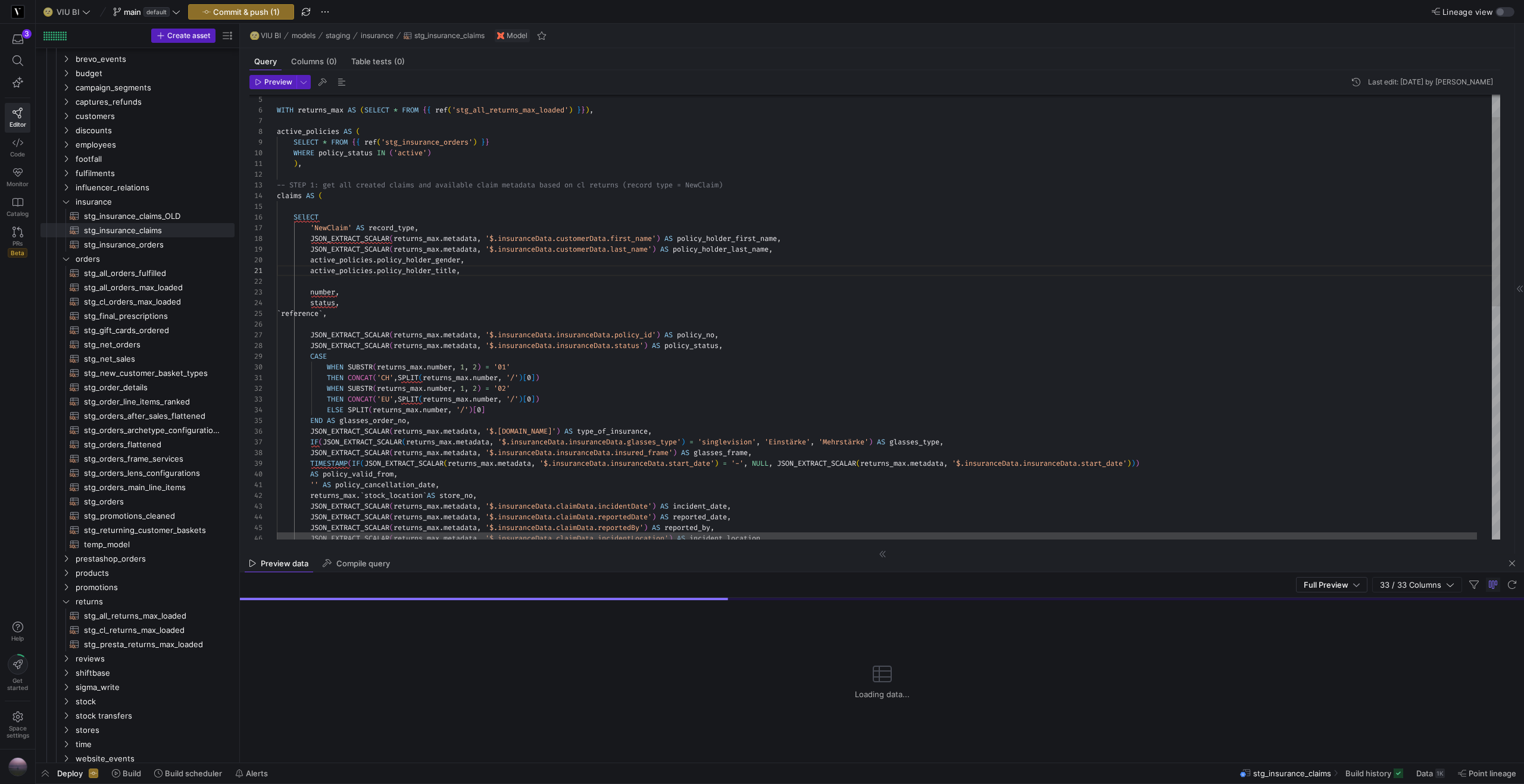
click at [749, 185] on div "JSON_EXTRACT_SCALAR ( returns_max . metadata , '$.insuranceData.claimData.incid…" at bounding box center [895, 564] width 1238 height 1045
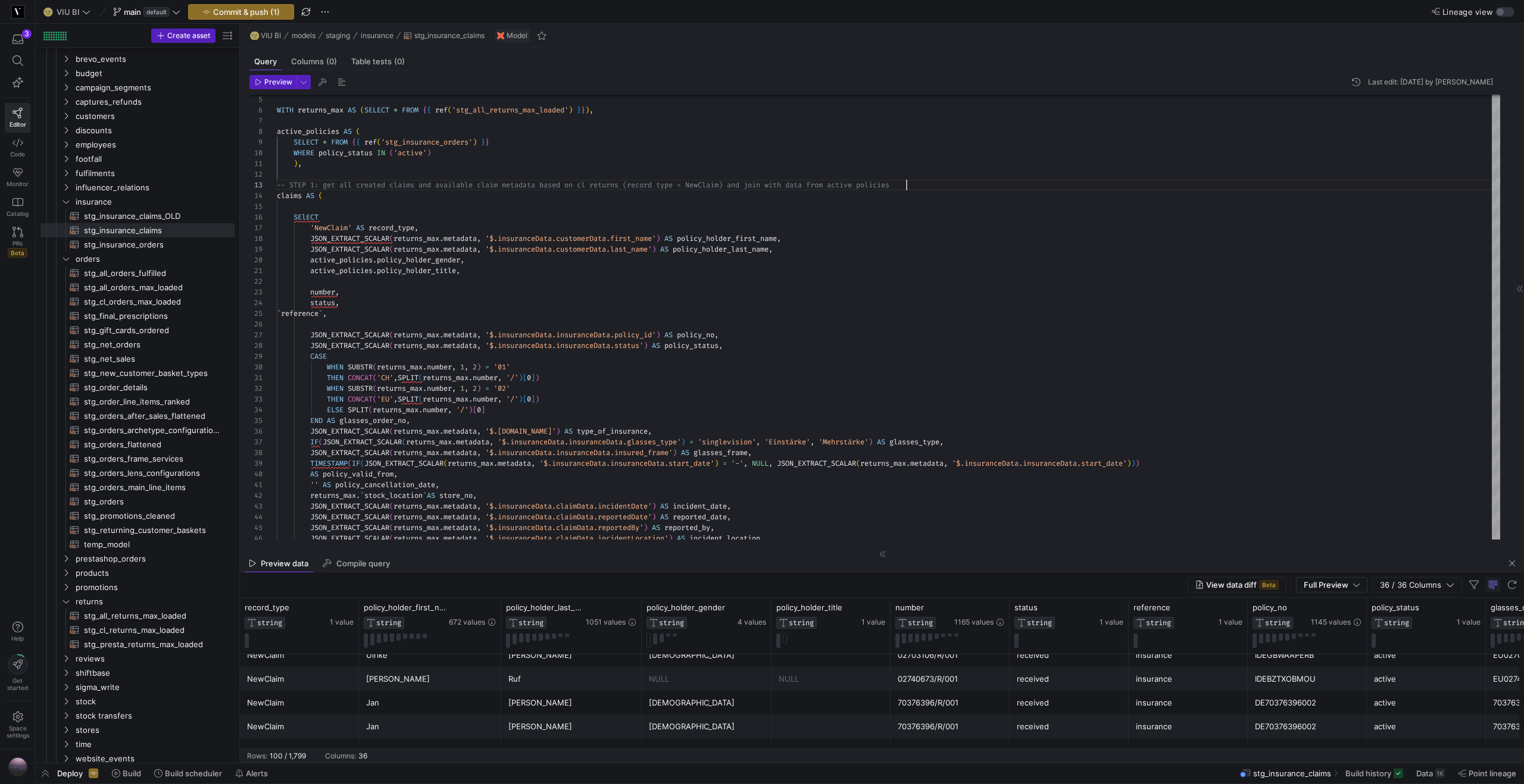
scroll to position [498, 0]
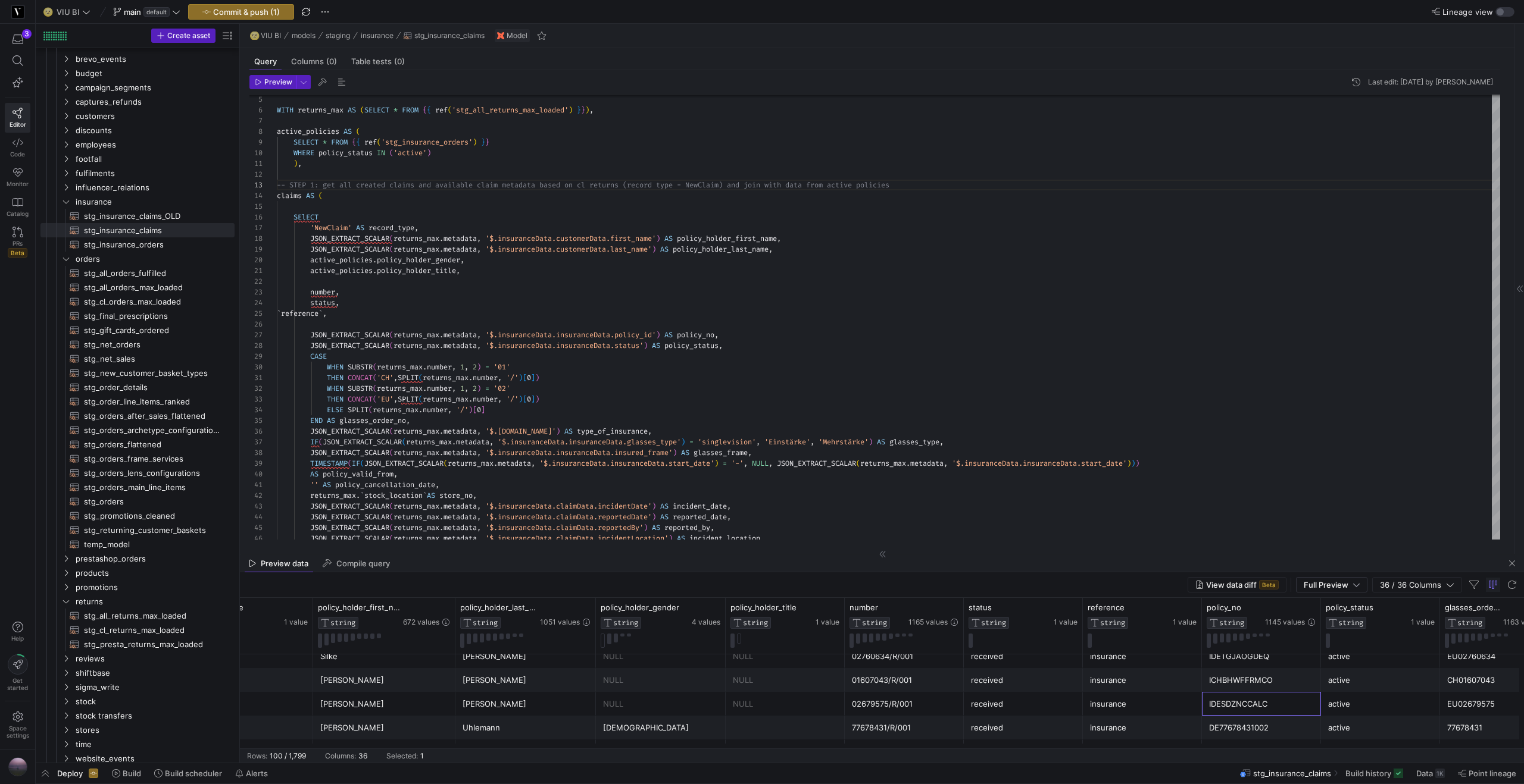
click at [1256, 705] on div "IDESDZNCCALC" at bounding box center [1261, 704] width 105 height 24
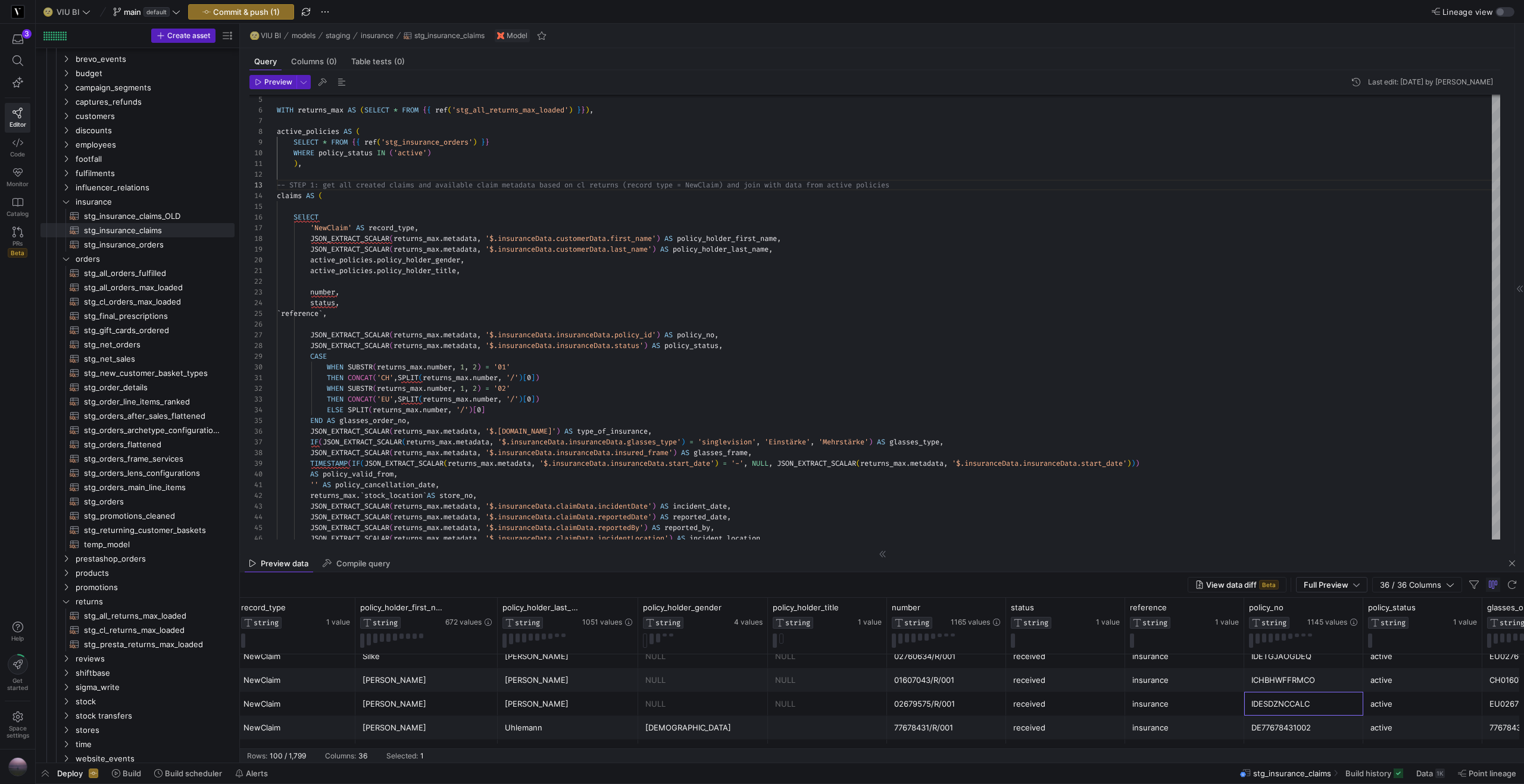
click at [920, 709] on div "02679575/R/001" at bounding box center [946, 704] width 105 height 24
click at [1294, 709] on div "IDESDZNCCALC" at bounding box center [1302, 704] width 105 height 24
click at [138, 247] on span "stg_insurance_orders​​​​​​​​​​" at bounding box center [152, 244] width 137 height 13
type textarea "-- We need to report a full history of all policy actions, one row per policy a…"
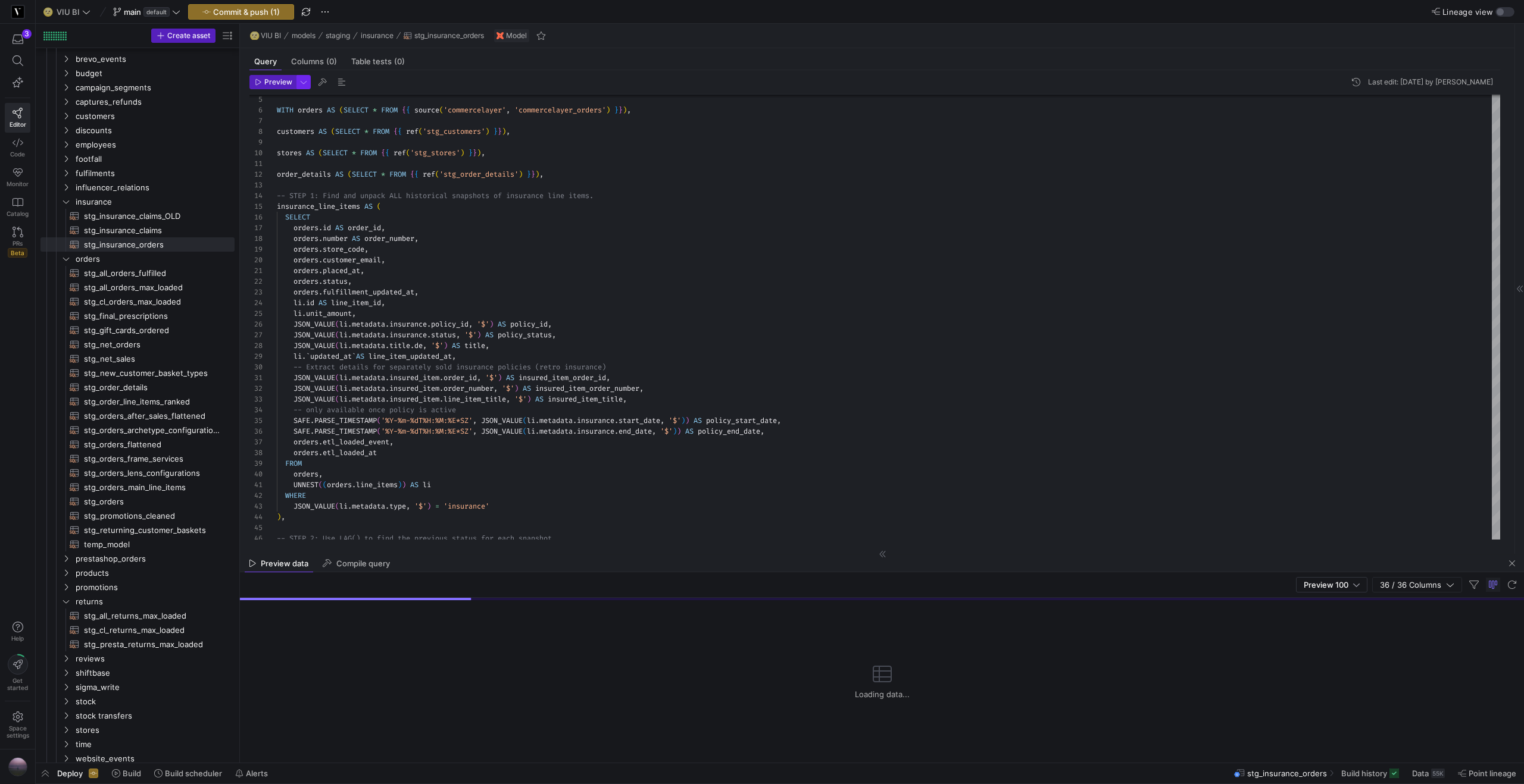
click at [301, 86] on span "button" at bounding box center [303, 82] width 13 height 13
click at [279, 83] on div at bounding box center [762, 392] width 1524 height 784
click at [257, 79] on icon "button" at bounding box center [259, 82] width 6 height 6
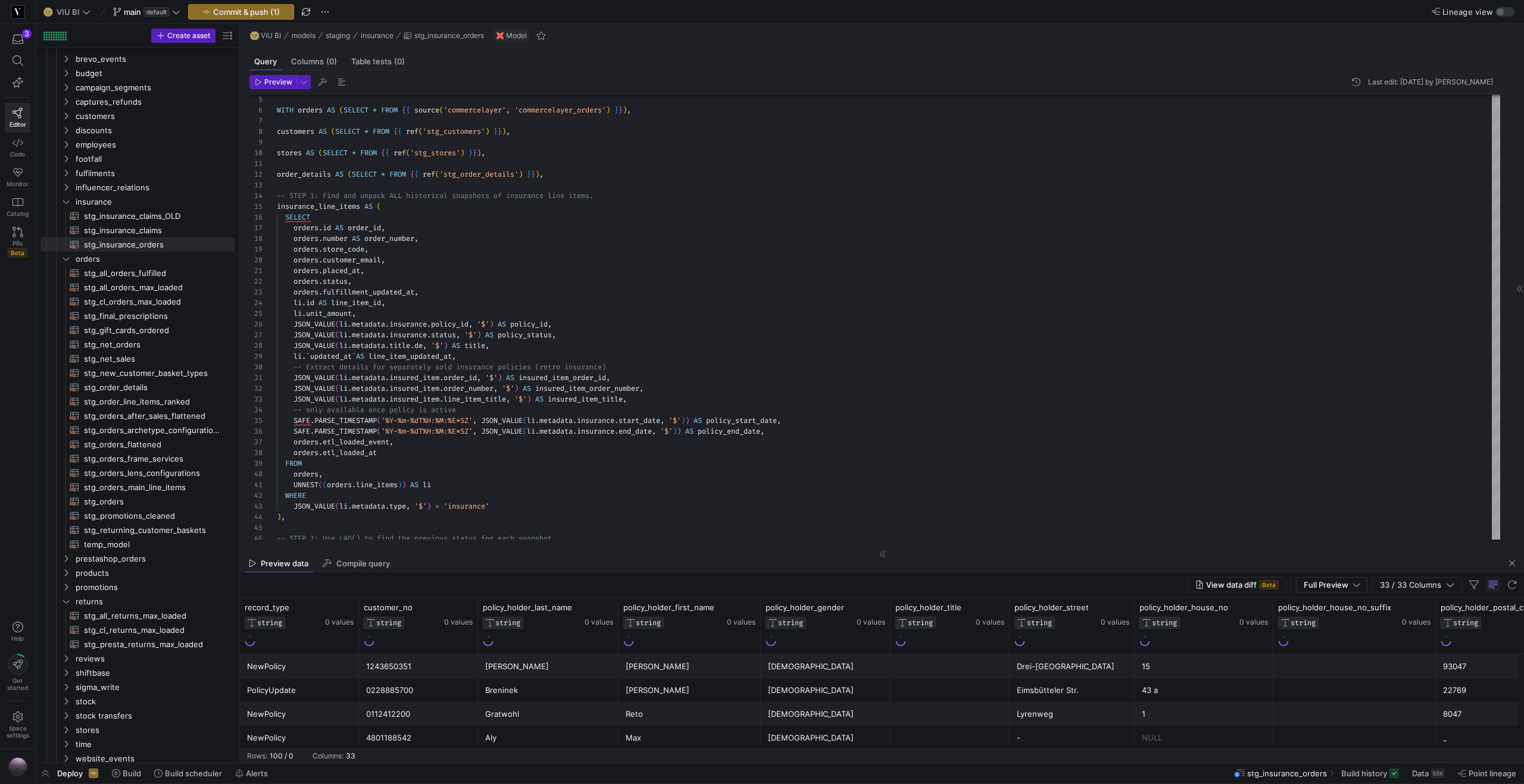
scroll to position [0, 94]
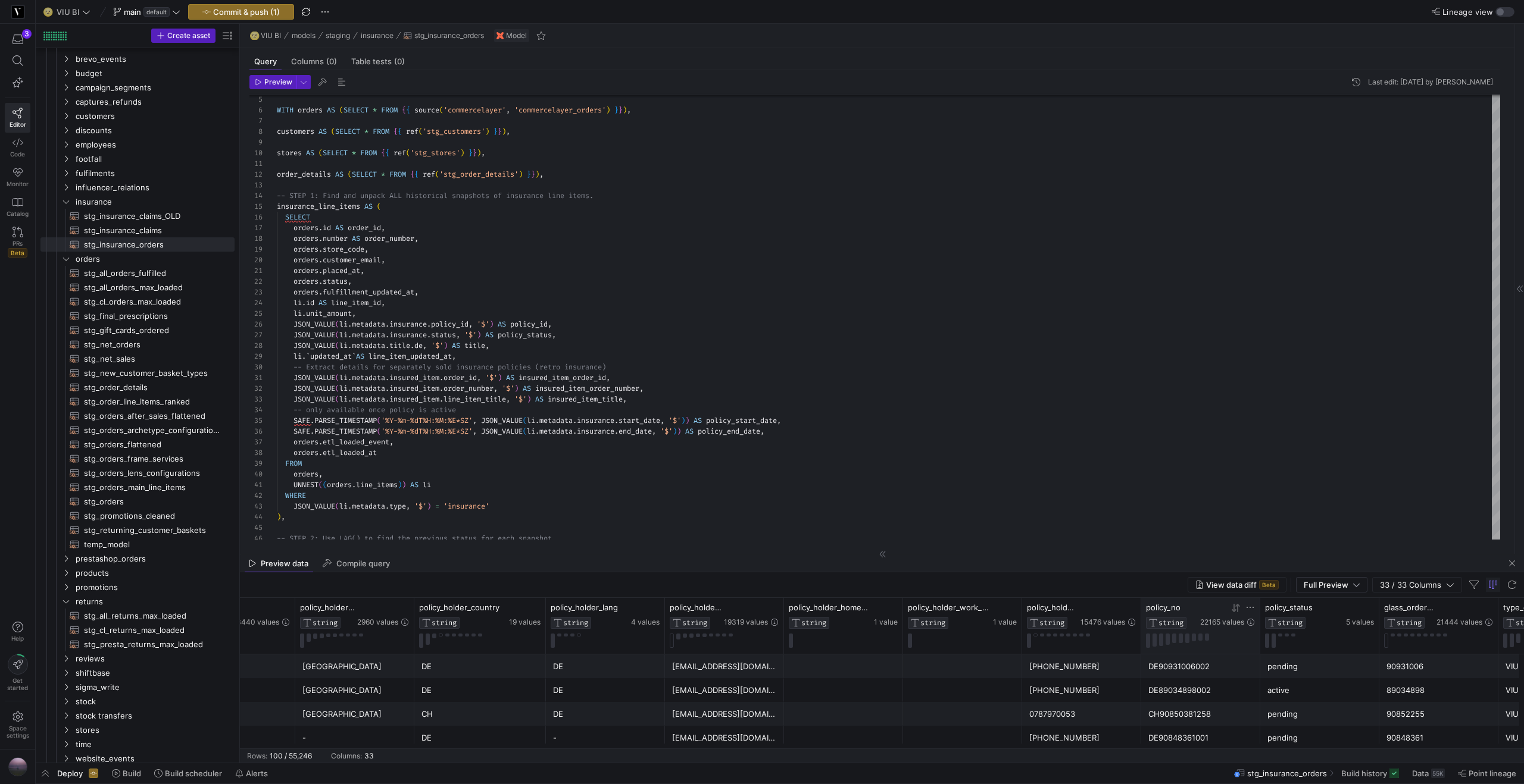
click at [1251, 606] on icon at bounding box center [1250, 607] width 9 height 9
type input "IDESDZNCCALC"
click at [1351, 729] on button "Apply" at bounding box center [1349, 730] width 36 height 16
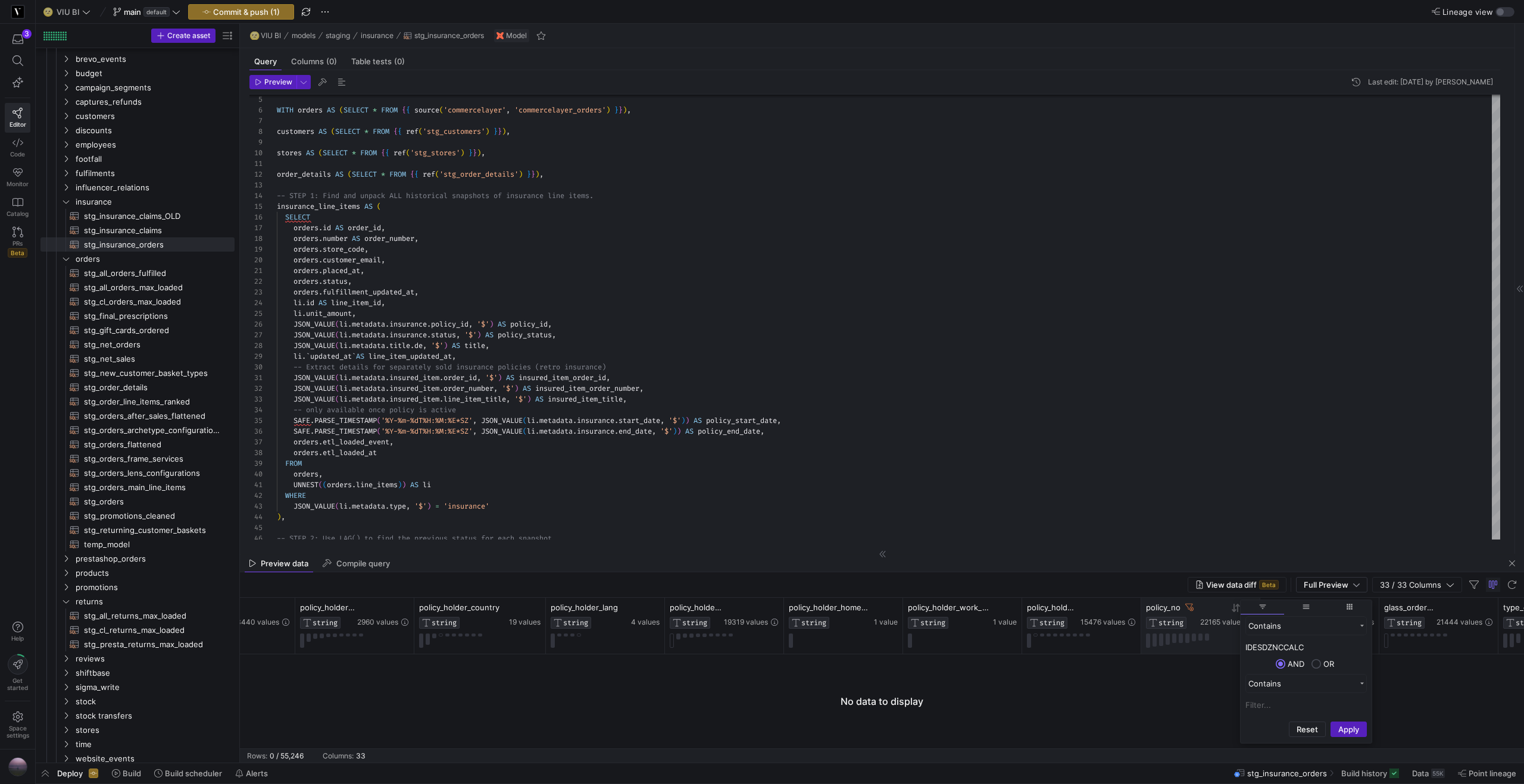
click at [1187, 610] on icon at bounding box center [1189, 607] width 9 height 9
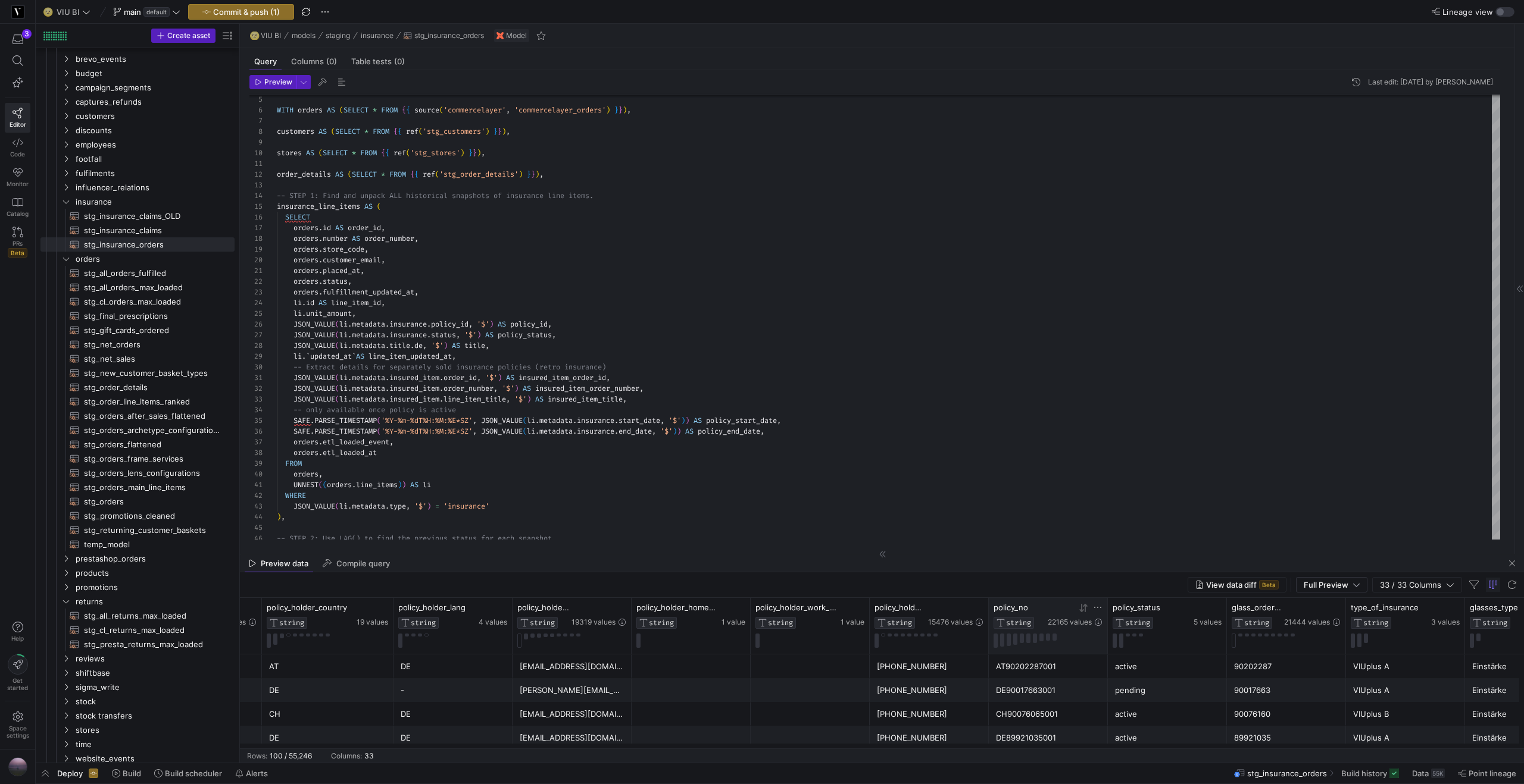
scroll to position [0, 1445]
click at [163, 232] on span "stg_insurance_claims​​​​​​​​​​" at bounding box center [152, 230] width 137 height 13
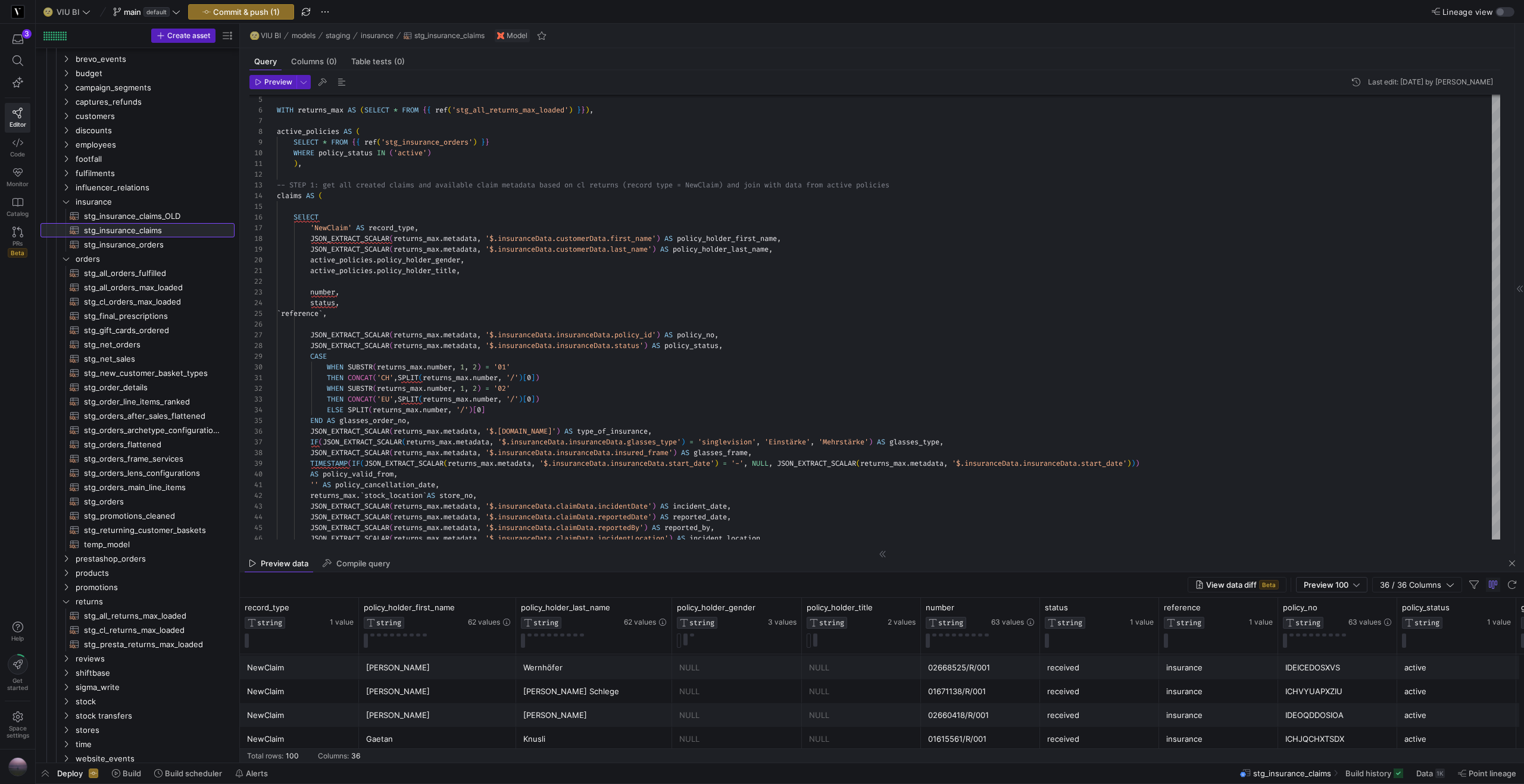
scroll to position [432, 0]
click at [1328, 702] on div "CH75096723002" at bounding box center [1337, 694] width 105 height 24
click at [1320, 720] on div "IDEITPUHRTFG" at bounding box center [1337, 719] width 105 height 24
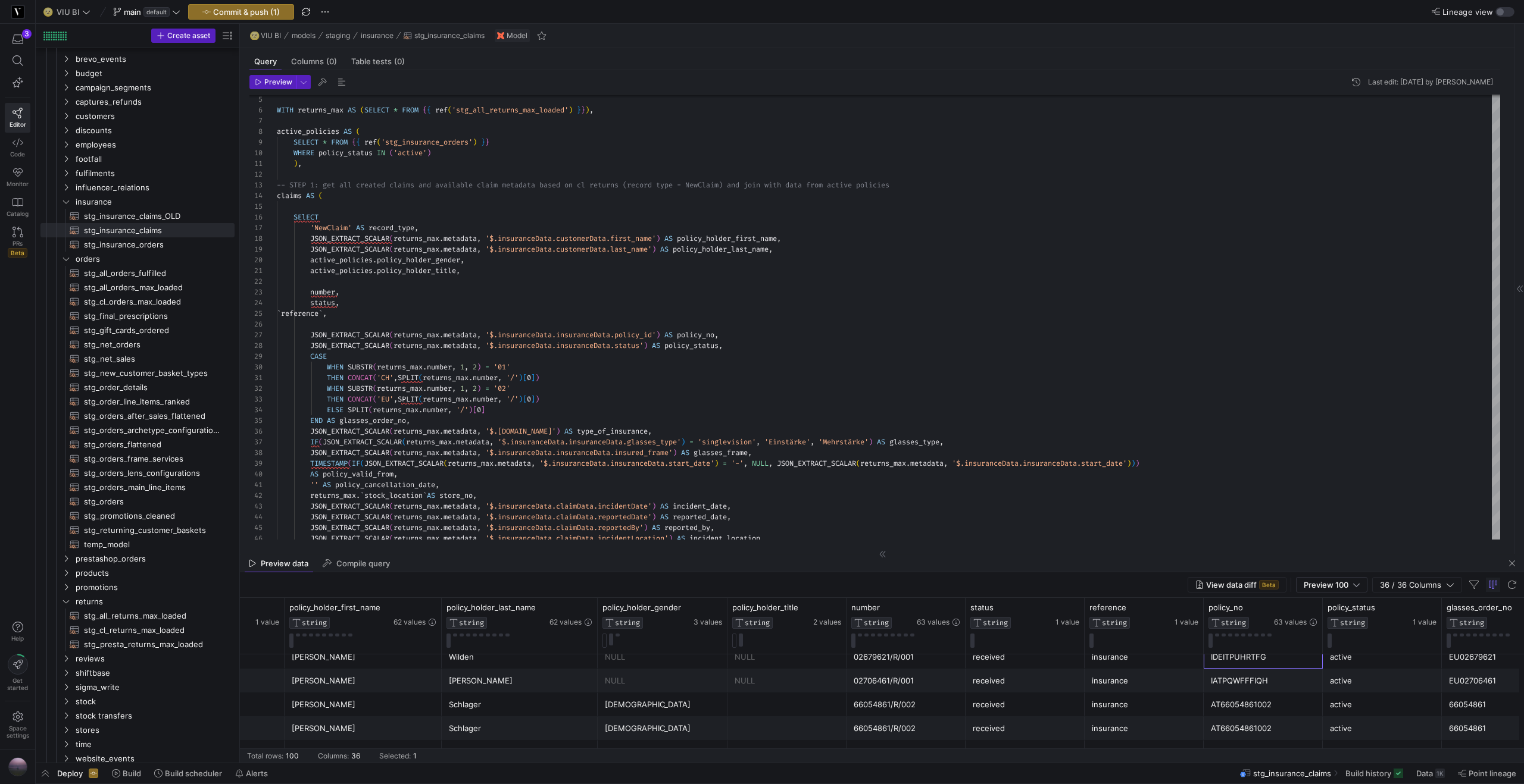
click at [1250, 685] on div "IATPQWFFFIQH" at bounding box center [1262, 681] width 105 height 24
click at [1250, 691] on div "IDEITPUHRTFG" at bounding box center [1261, 687] width 105 height 24
click at [872, 692] on div "02679621/R/001" at bounding box center [904, 687] width 105 height 24
click at [1225, 692] on div "IDEITPUHRTFG" at bounding box center [1261, 687] width 105 height 24
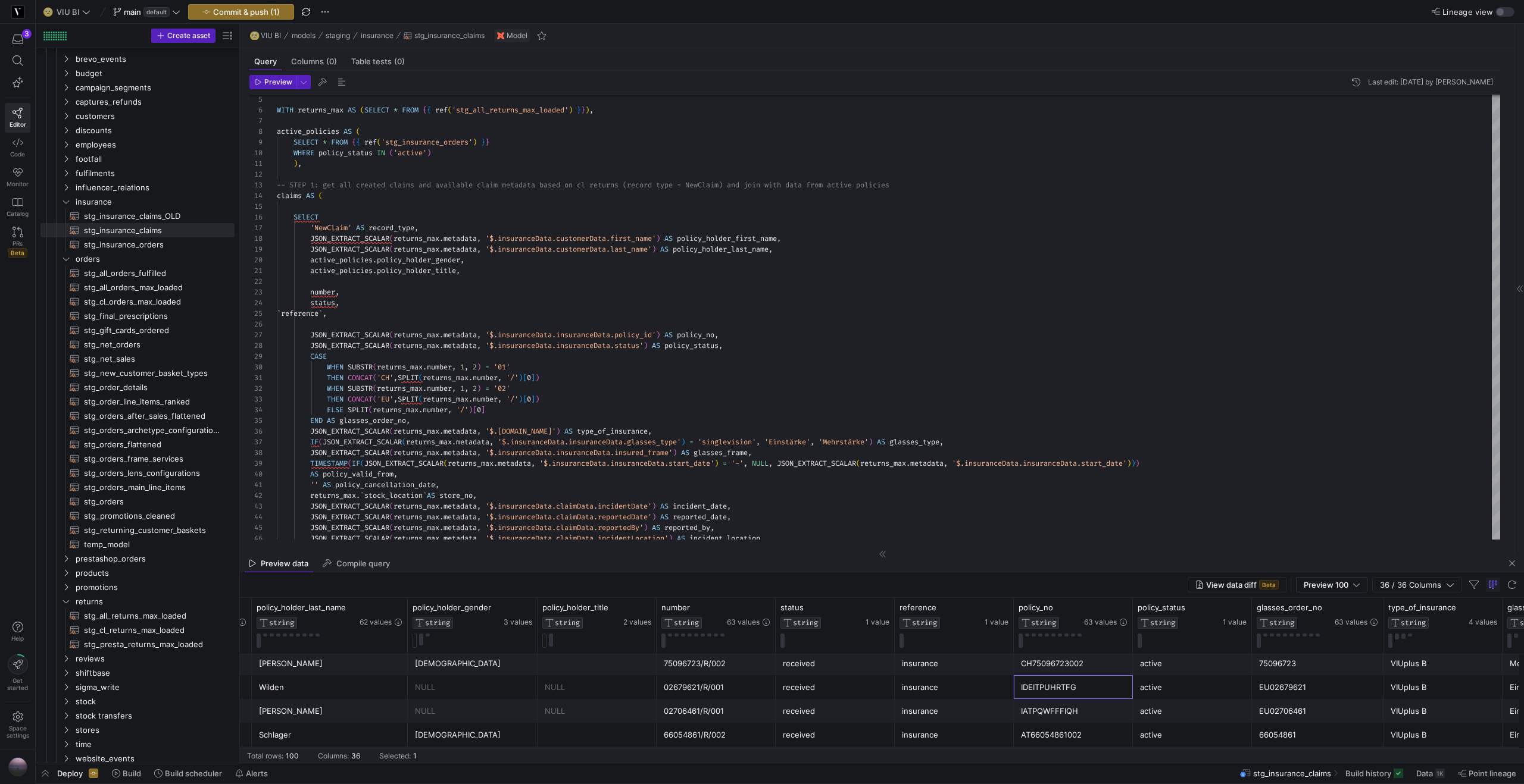
click at [1291, 688] on div "EU02679621" at bounding box center [1317, 687] width 117 height 24
click at [1289, 714] on div "EU02706461" at bounding box center [1317, 712] width 117 height 24
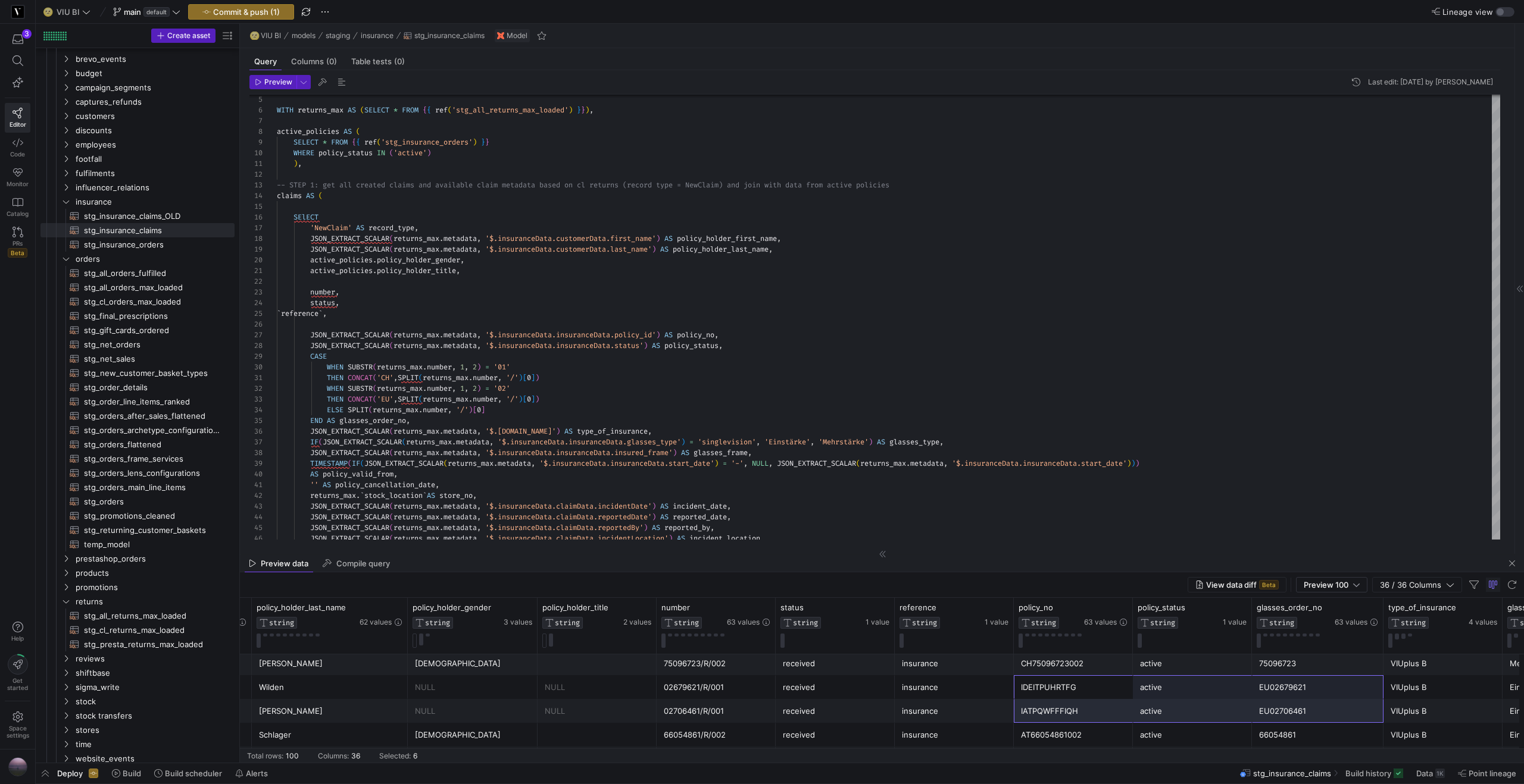
drag, startPoint x: 1054, startPoint y: 696, endPoint x: 1296, endPoint y: 706, distance: 242.2
click at [1075, 699] on div "IATPQWFFFIQH" at bounding box center [1072, 711] width 119 height 24
drag, startPoint x: 1059, startPoint y: 685, endPoint x: 1054, endPoint y: 705, distance: 20.6
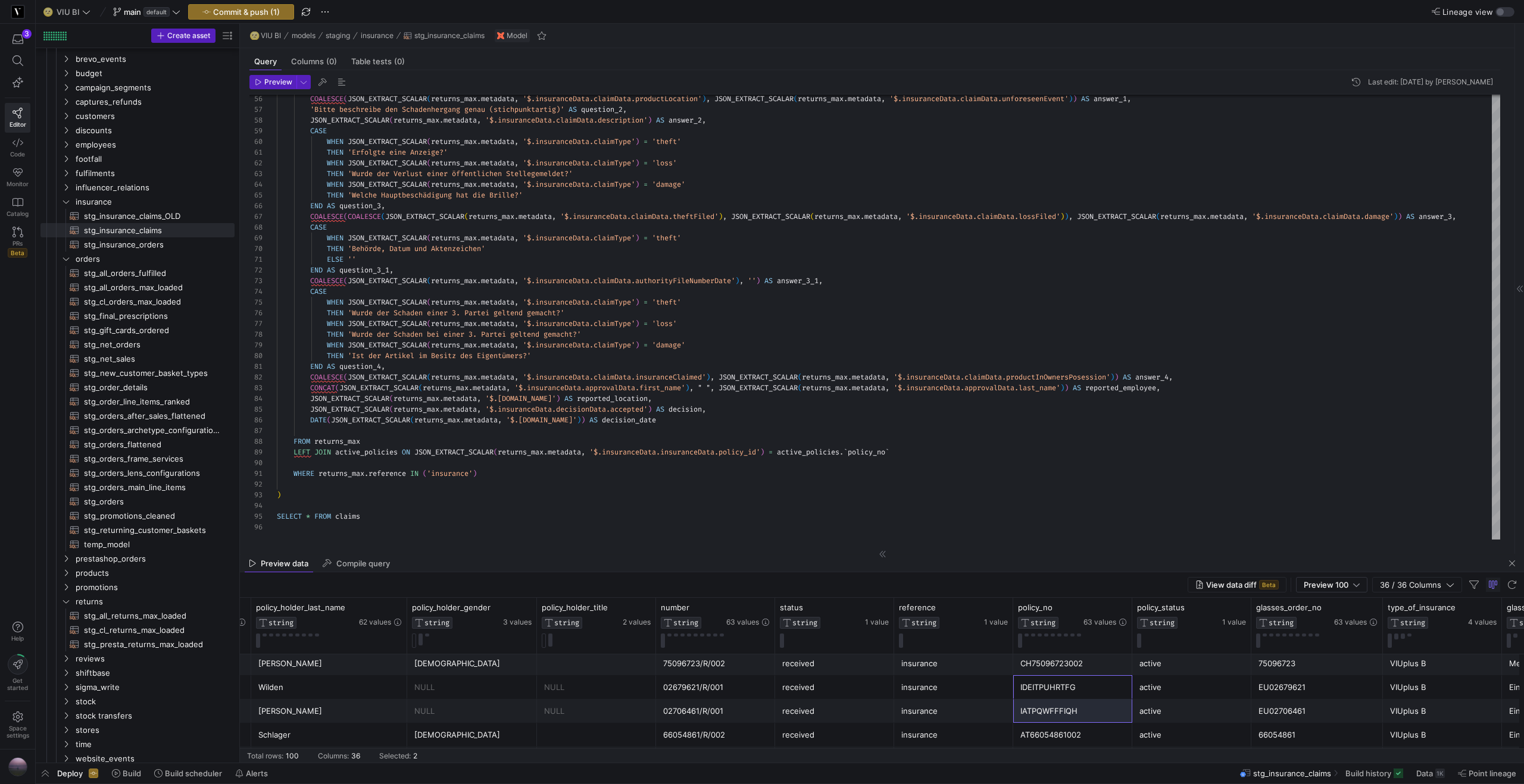
click at [731, 689] on div "02679621/R/001" at bounding box center [715, 687] width 105 height 24
click at [700, 703] on div "02706461/R/001" at bounding box center [715, 712] width 105 height 24
click at [695, 688] on div "02679621/R/001" at bounding box center [715, 687] width 105 height 24
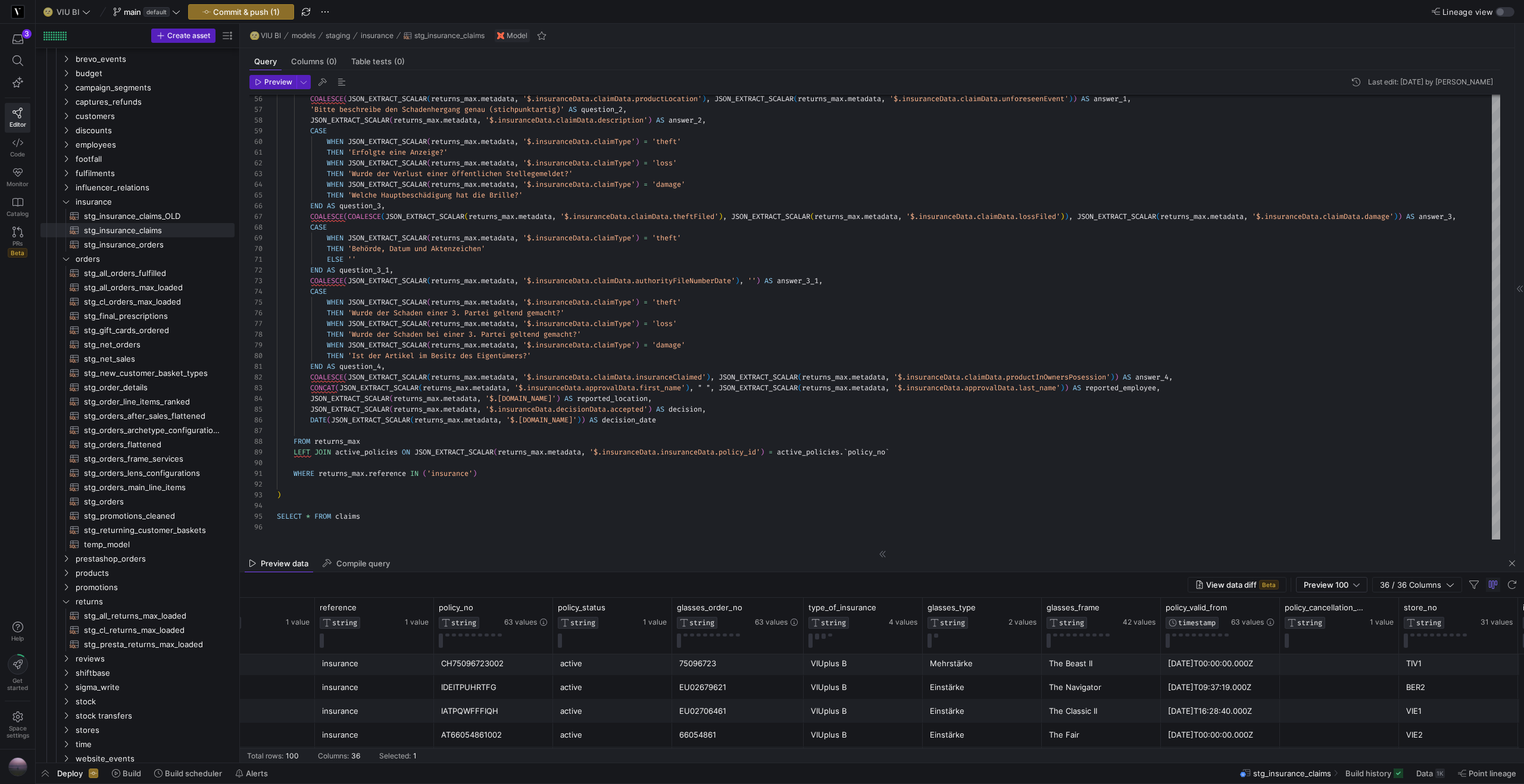
scroll to position [0, 1007]
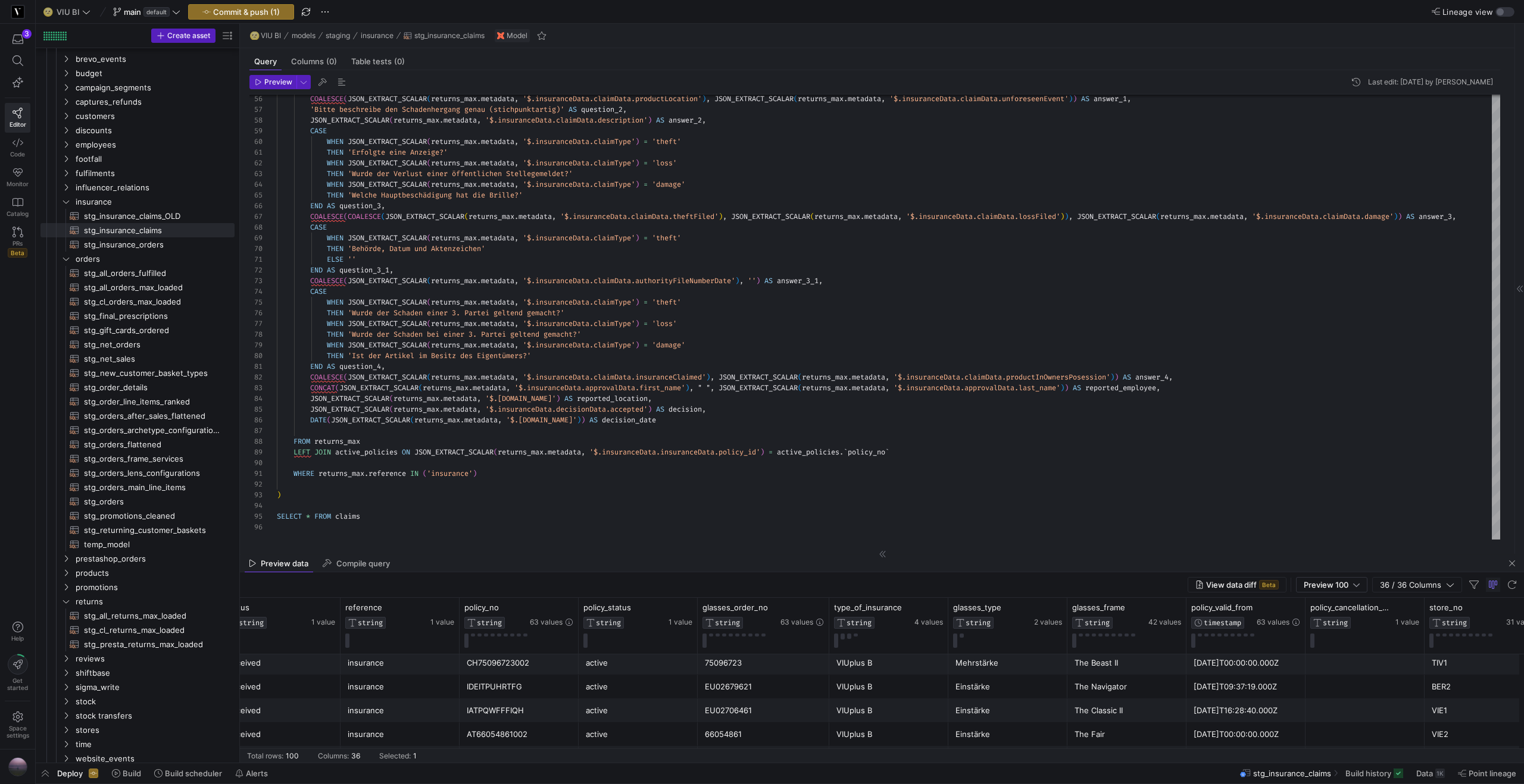
click at [484, 686] on div "IDEITPUHRTFG" at bounding box center [519, 687] width 105 height 24
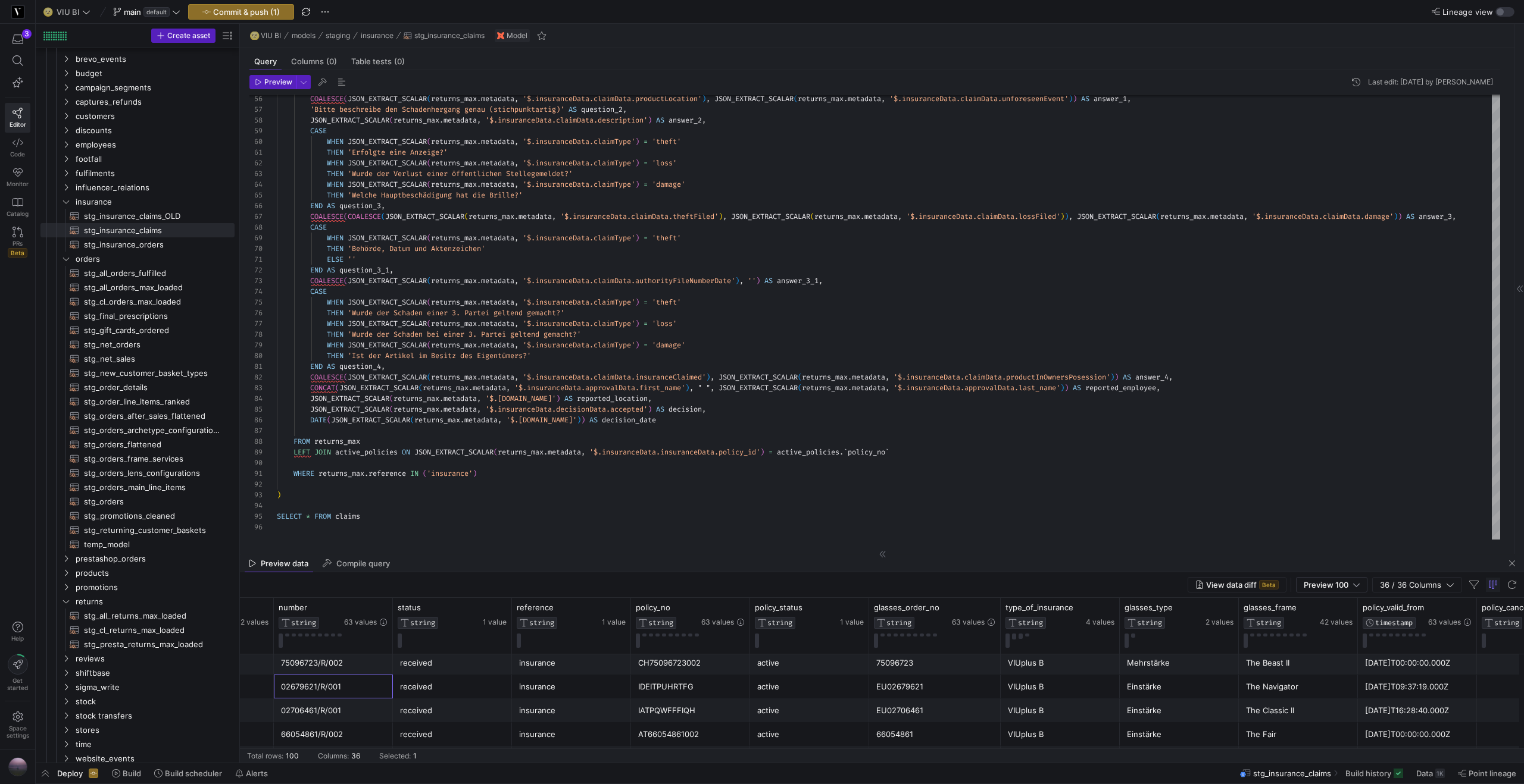
click at [340, 690] on div "02679621/R/001" at bounding box center [332, 687] width 105 height 24
click at [129, 242] on span "stg_insurance_orders​​​​​​​​​​" at bounding box center [152, 244] width 137 height 13
type textarea "-- We need to report a full history of all policy actions, one row per policy a…"
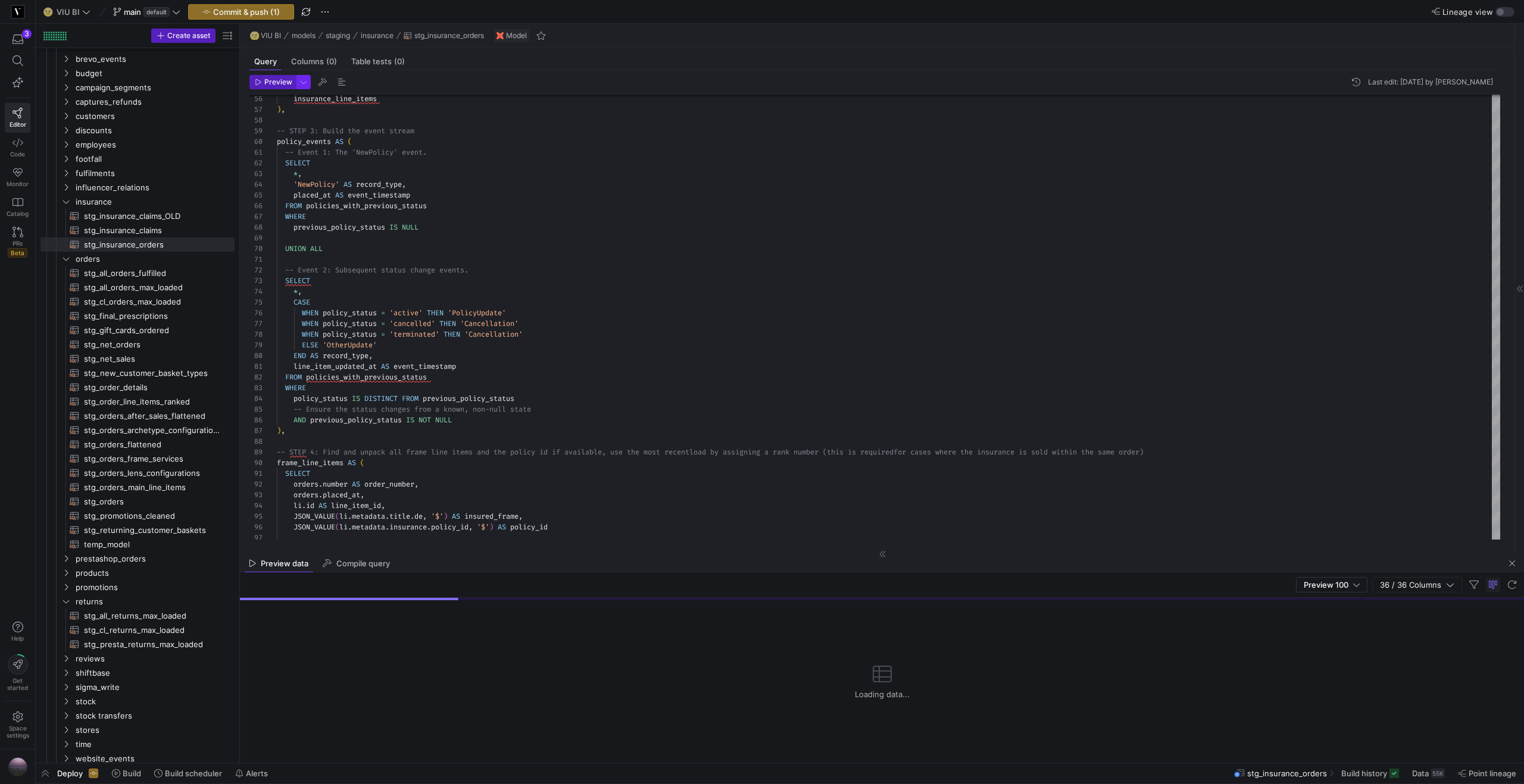
click at [307, 87] on span "button" at bounding box center [303, 82] width 13 height 13
click at [271, 86] on div at bounding box center [762, 392] width 1524 height 784
click at [271, 86] on span "Preview" at bounding box center [278, 82] width 28 height 9
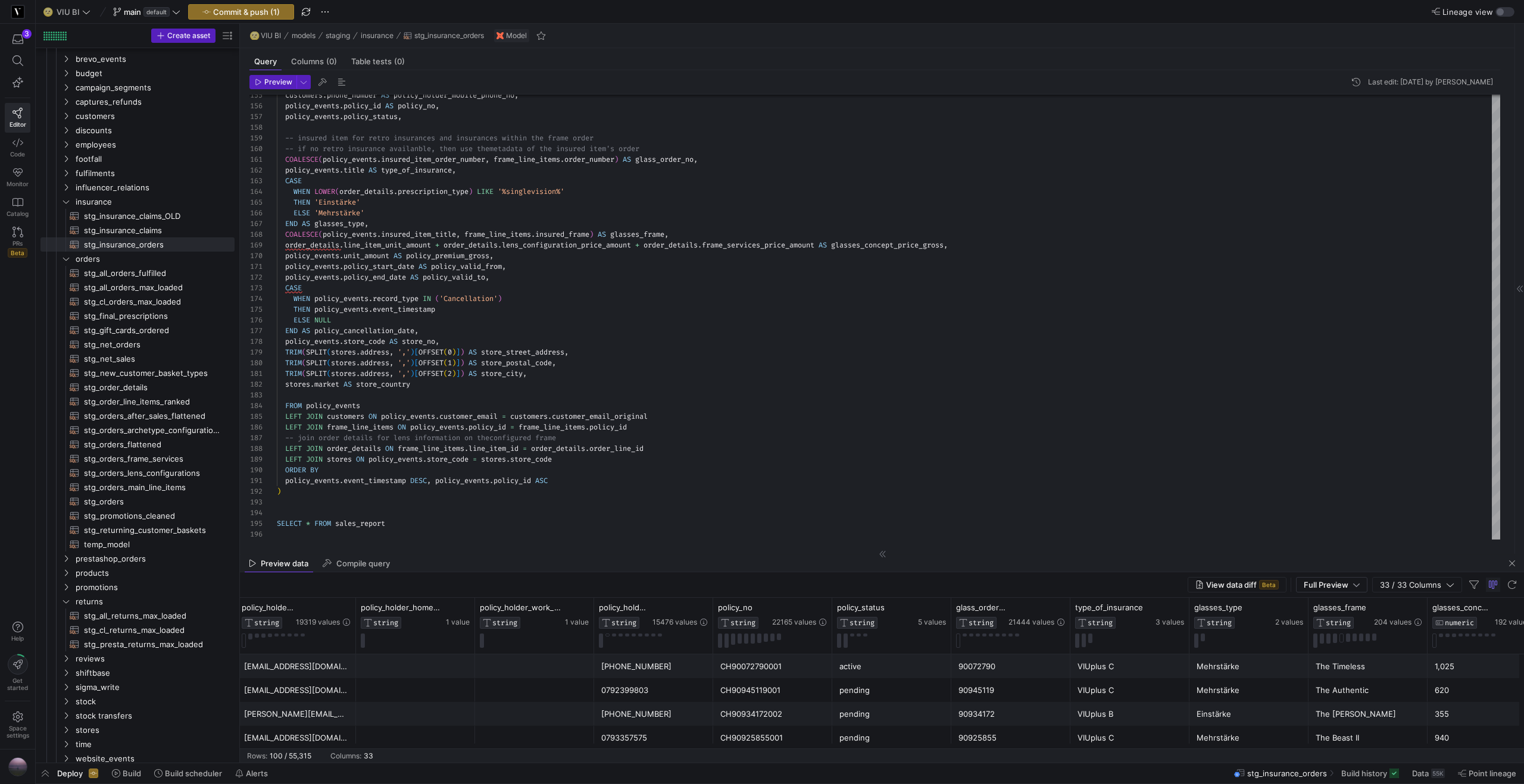
scroll to position [0, 2110]
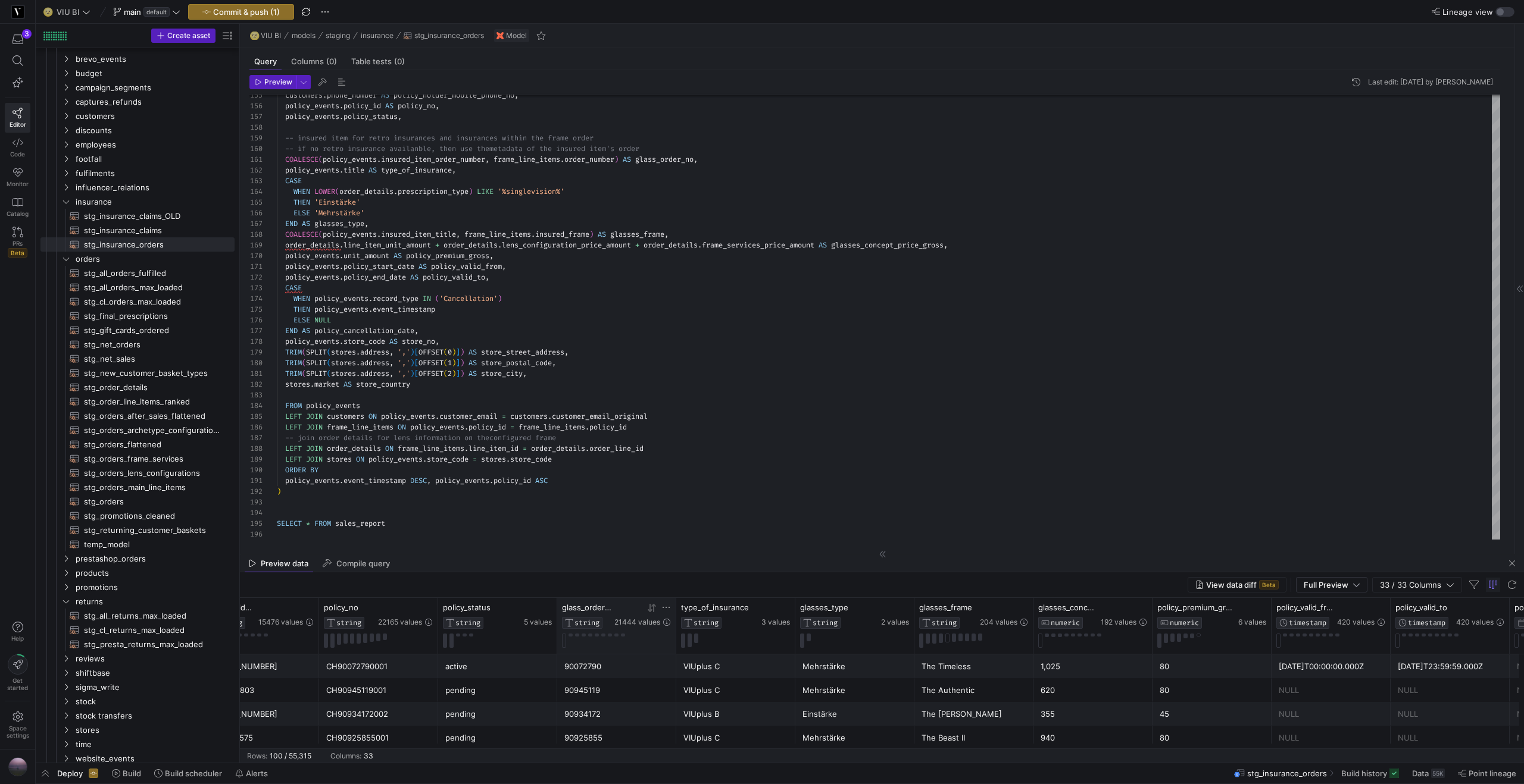
click at [665, 608] on icon at bounding box center [666, 607] width 9 height 9
paste input "77768961"
click at [751, 727] on button "Apply" at bounding box center [765, 730] width 36 height 16
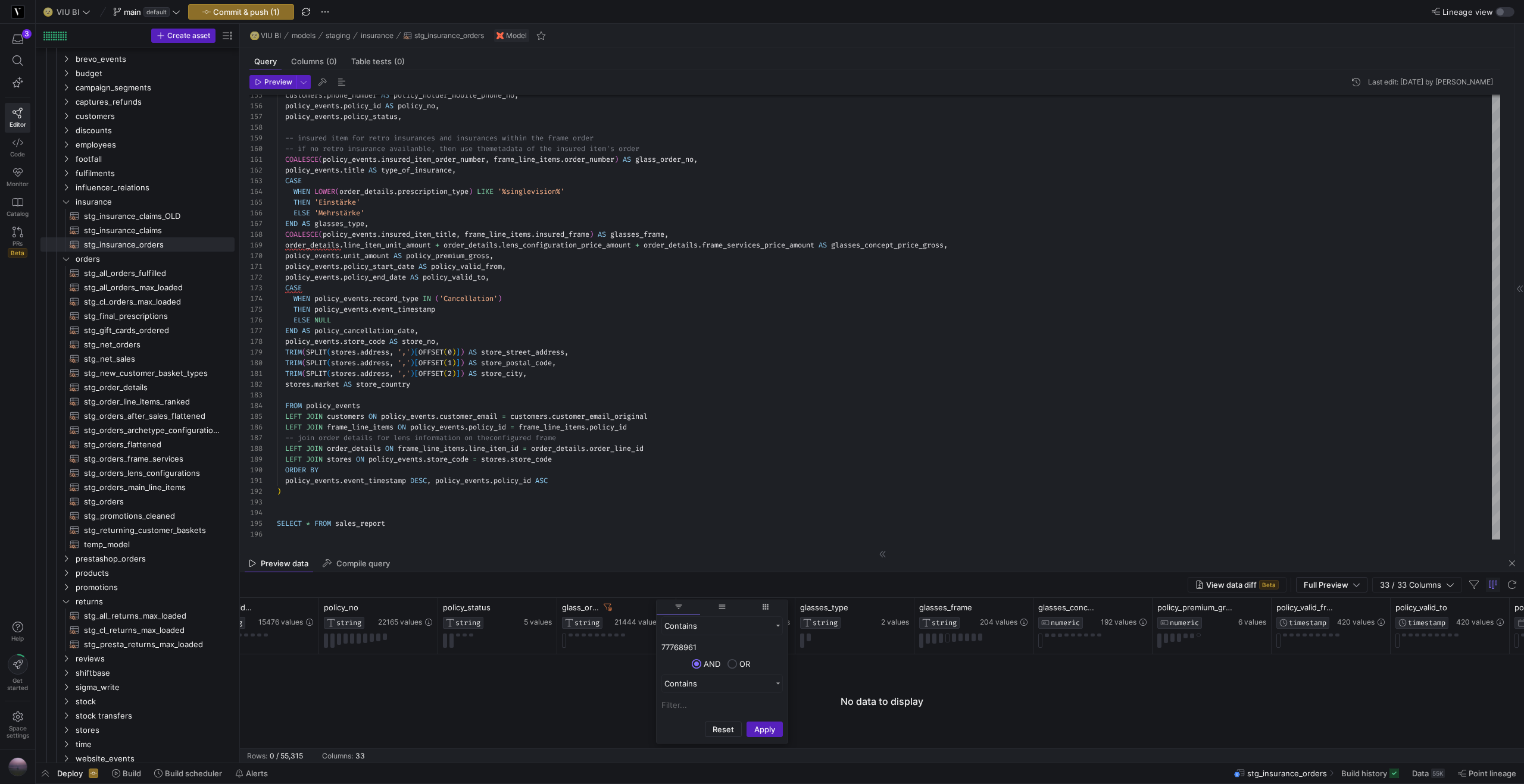
click at [700, 648] on input "77768961" at bounding box center [722, 647] width 121 height 14
paste input "02679622"
type input "02679622"
click at [754, 731] on button "Apply" at bounding box center [765, 730] width 36 height 16
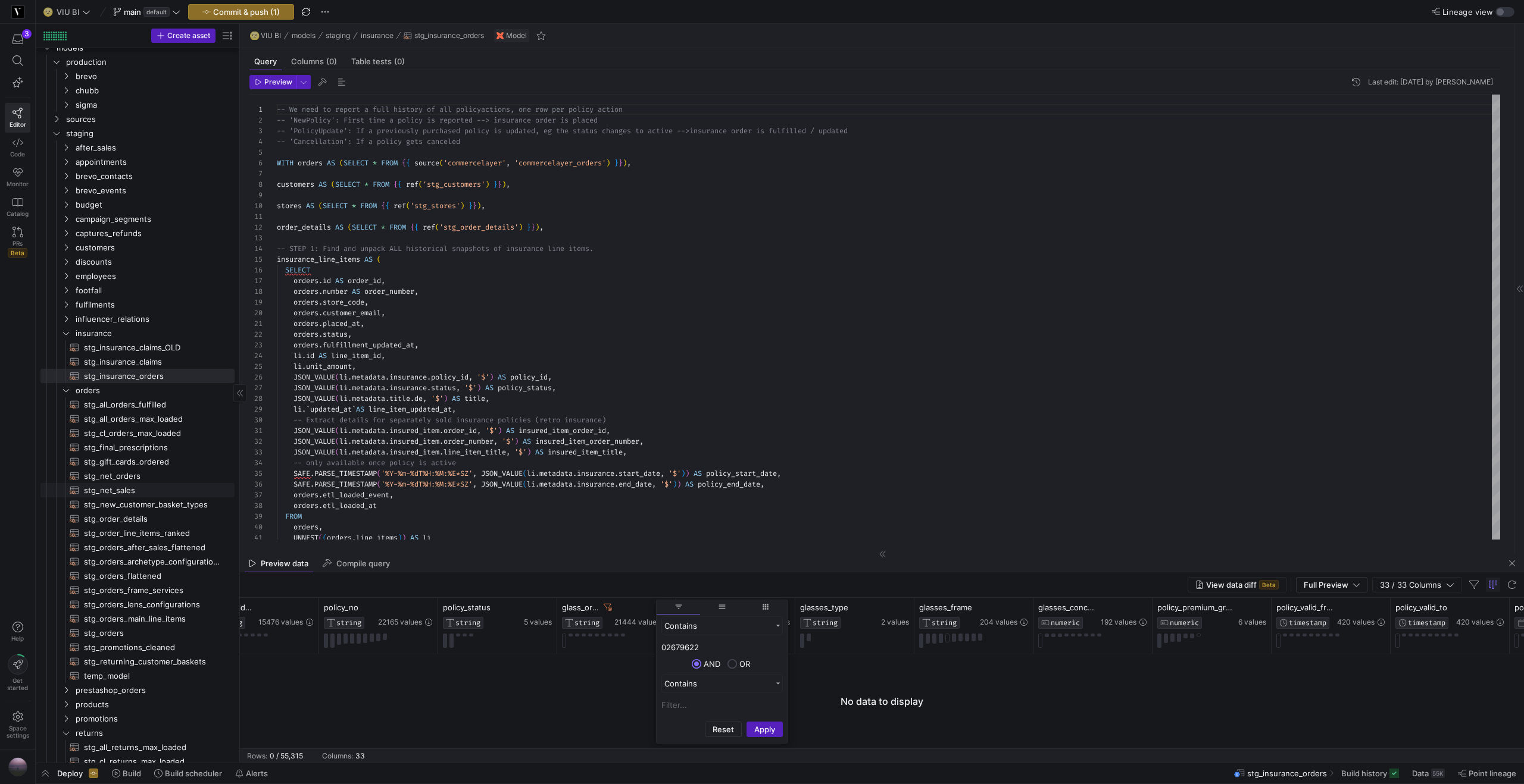
scroll to position [0, 0]
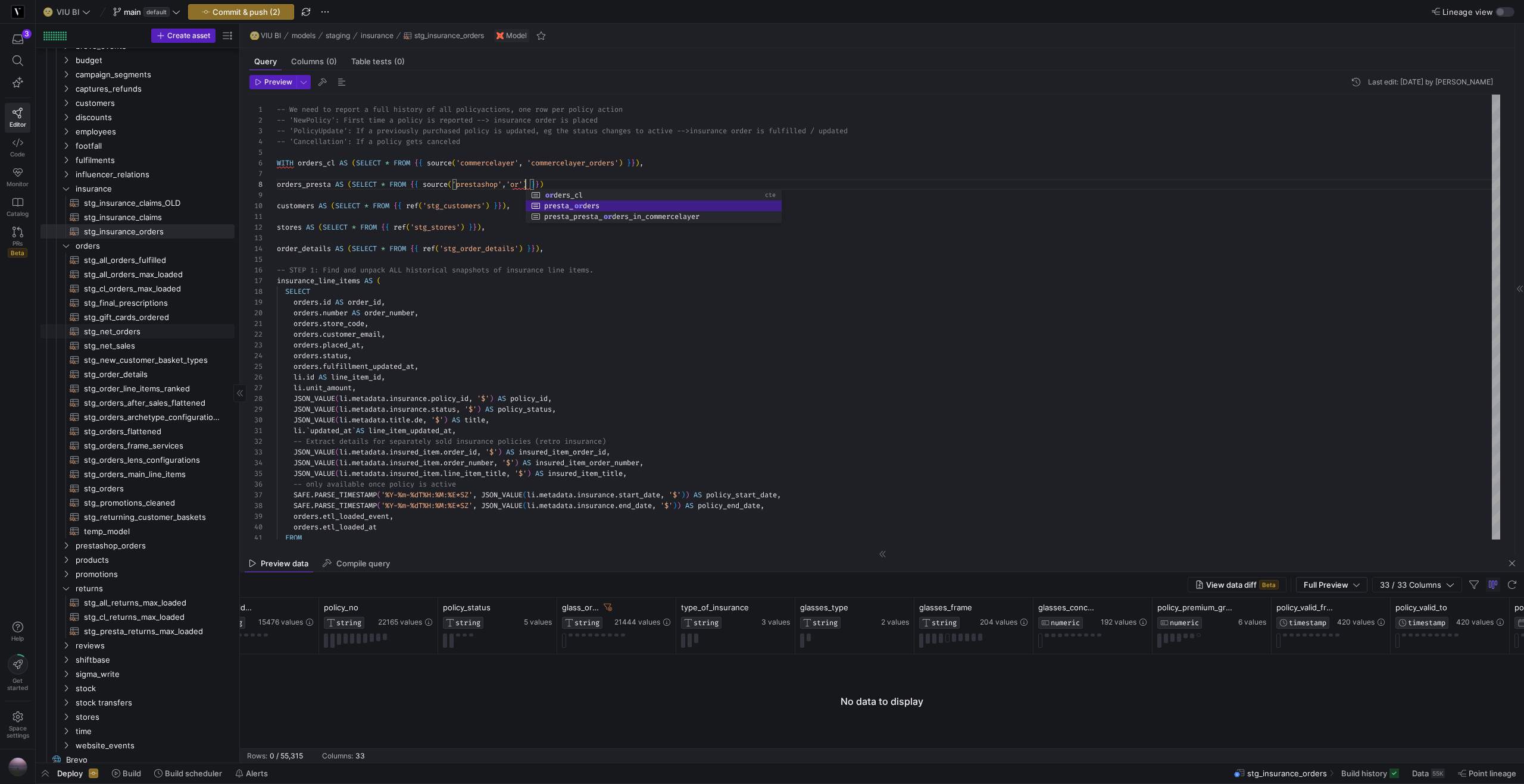
scroll to position [170, 0]
click at [109, 545] on span "prestashop_orders" at bounding box center [140, 541] width 129 height 13
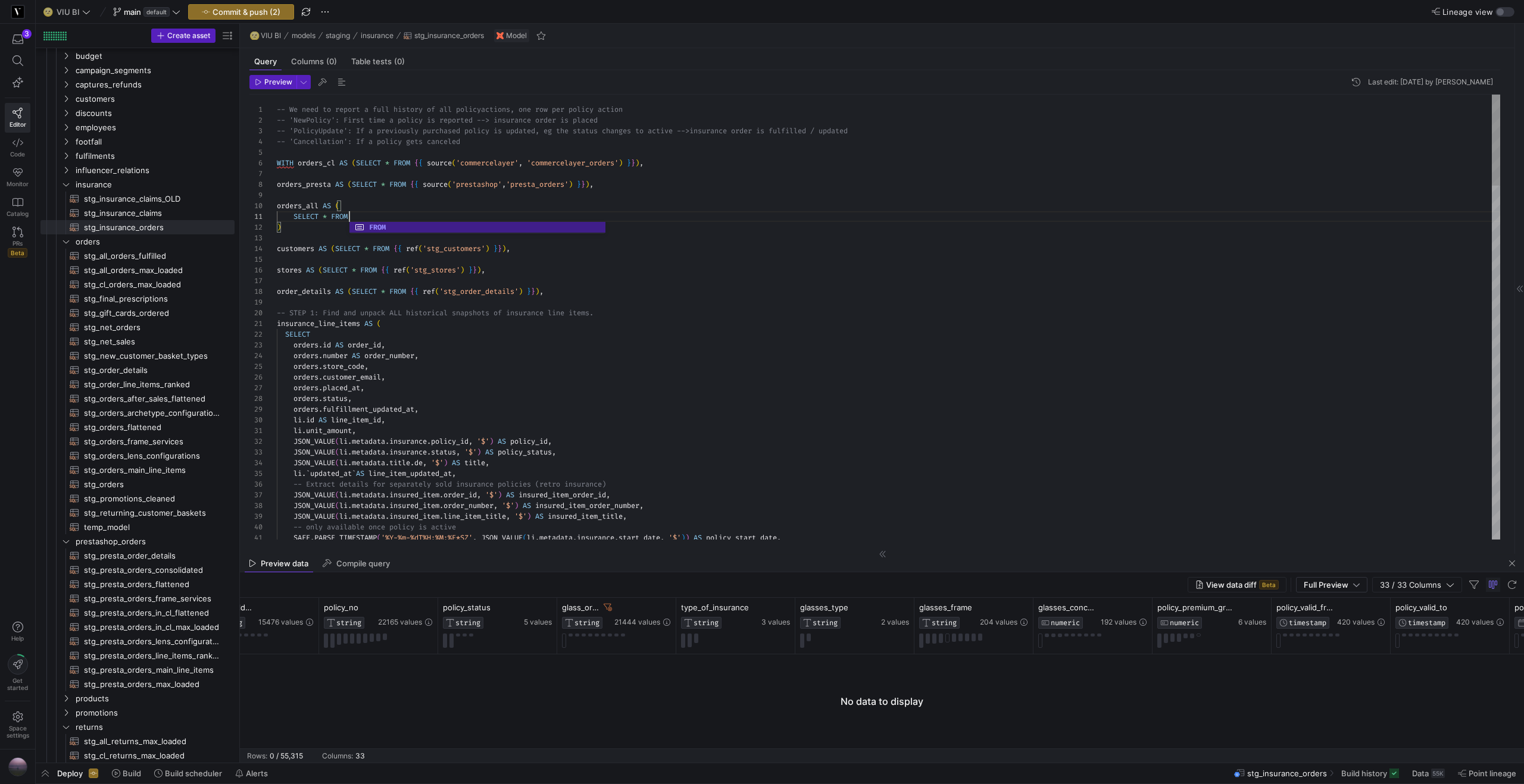
scroll to position [0, 77]
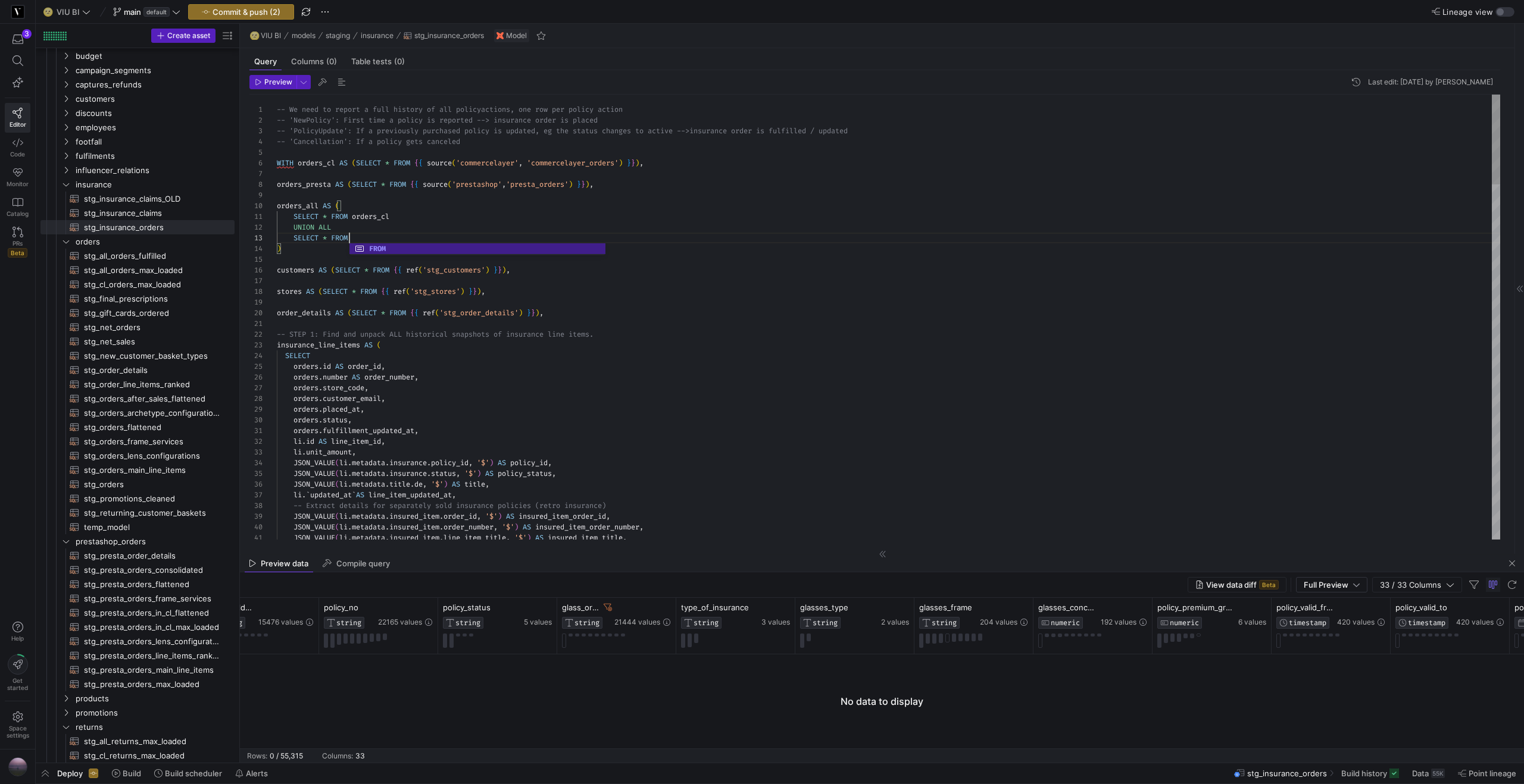
scroll to position [21, 77]
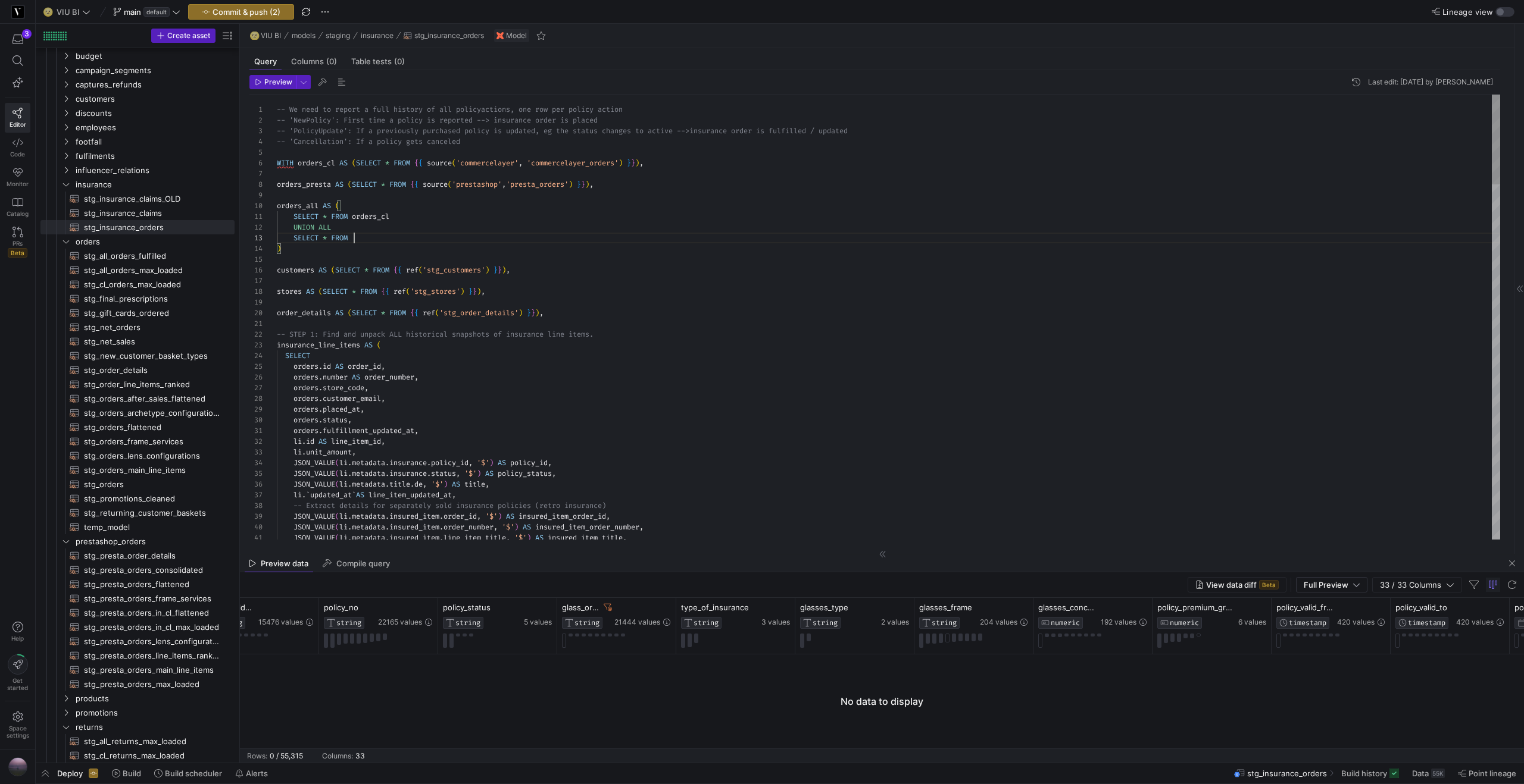
scroll to position [21, 133]
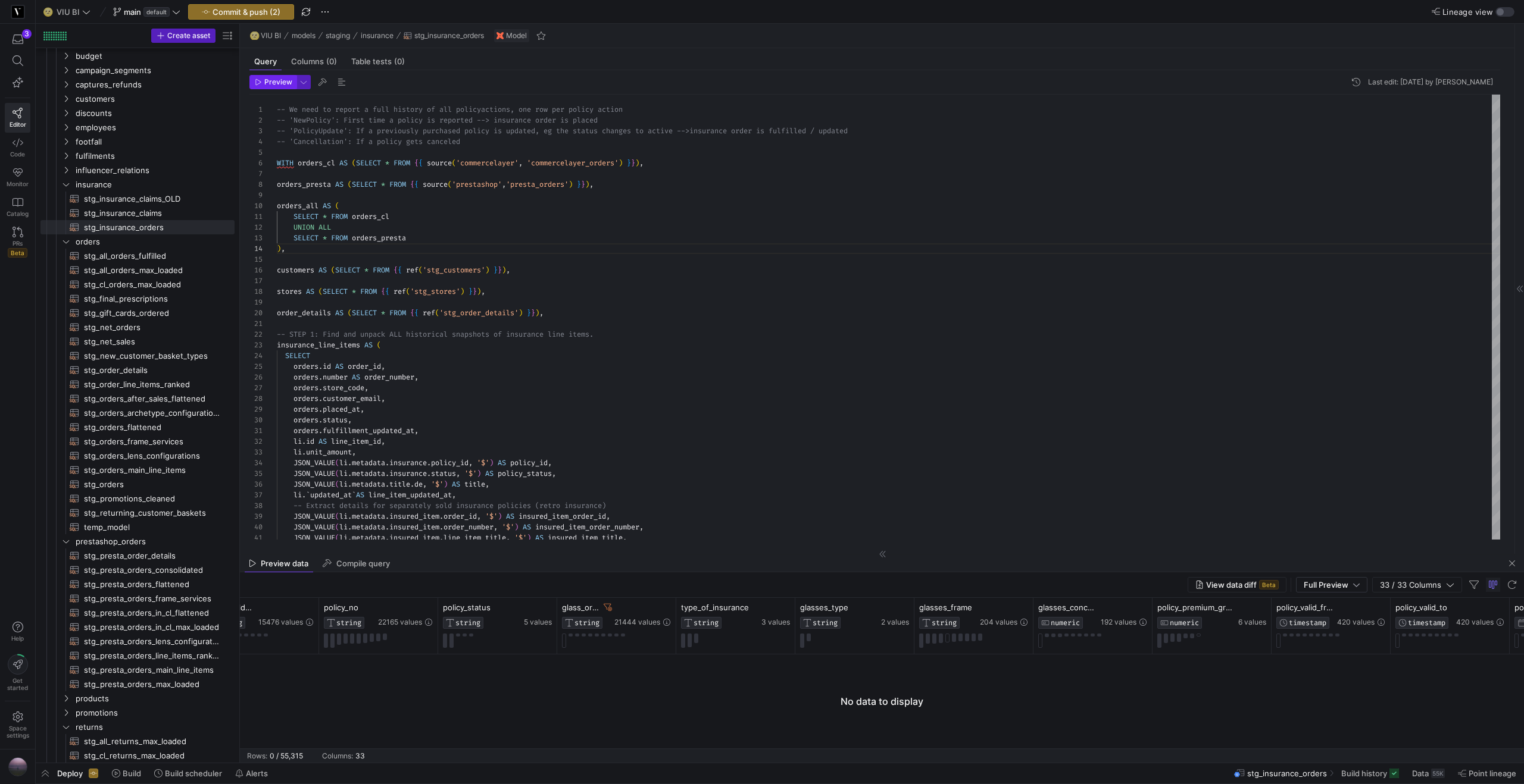
click at [279, 79] on span "Preview" at bounding box center [278, 82] width 28 height 9
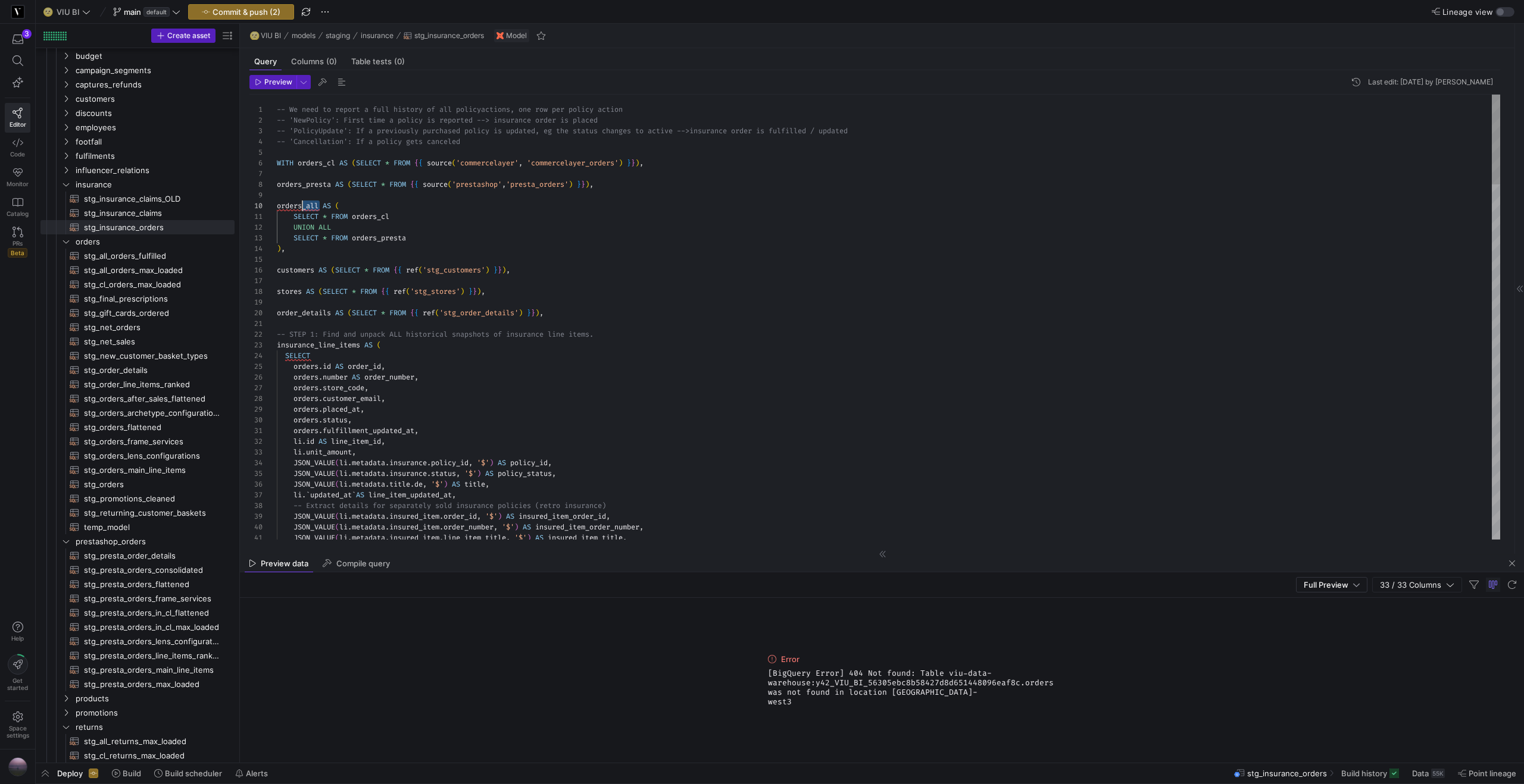
scroll to position [97, 26]
drag, startPoint x: 318, startPoint y: 202, endPoint x: 304, endPoint y: 207, distance: 14.9
type textarea "full history of all policy actions, one row per policy action -- 'NewPolicy': F…"
click at [292, 83] on span "button" at bounding box center [273, 82] width 46 height 13
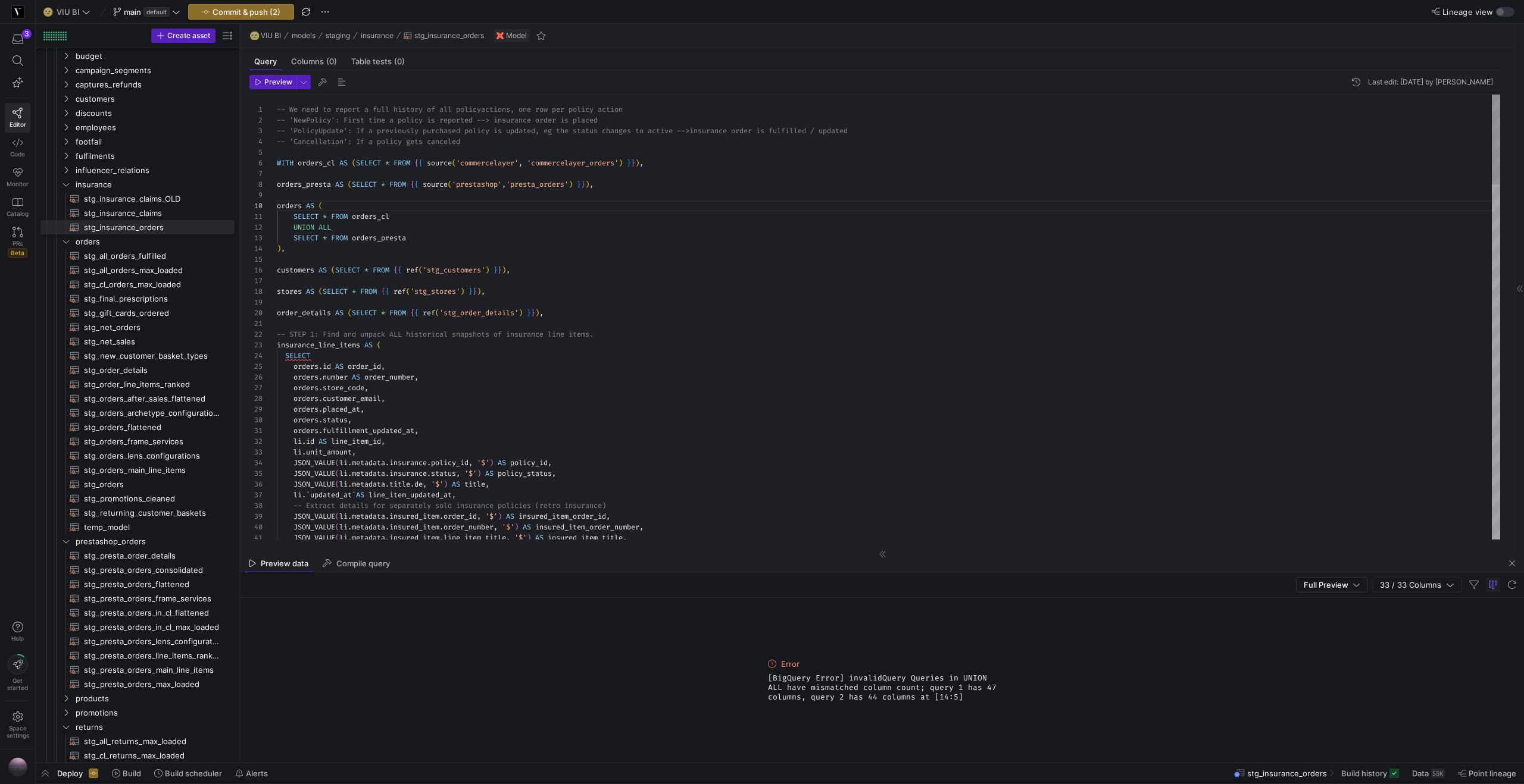
scroll to position [86, 0]
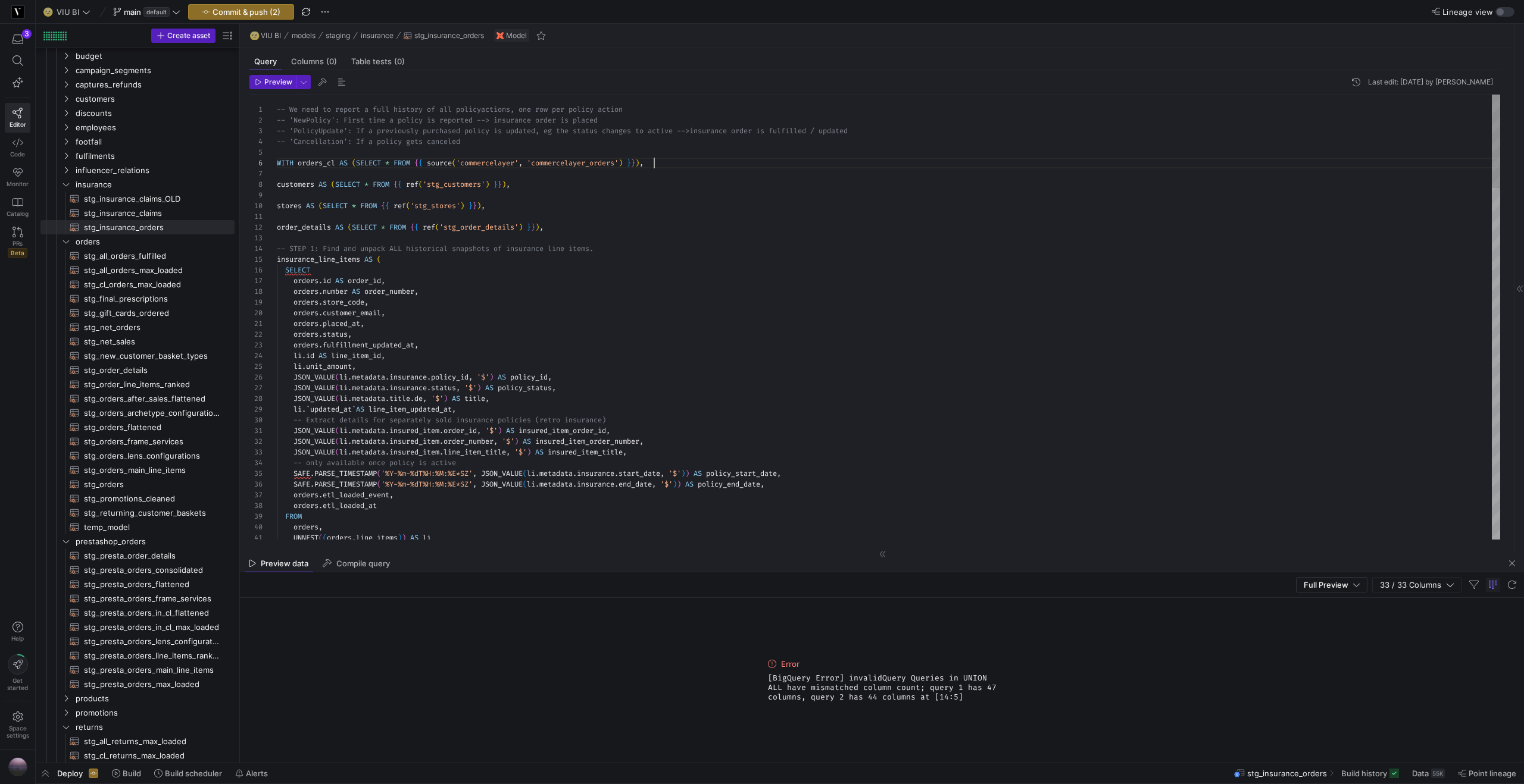
scroll to position [53, 47]
click at [108, 207] on span "stg_insurance_claims​​​​​​​​​​" at bounding box center [152, 213] width 137 height 13
type textarea "-- We need to report a full history of all claims -- Once the respective claim …"
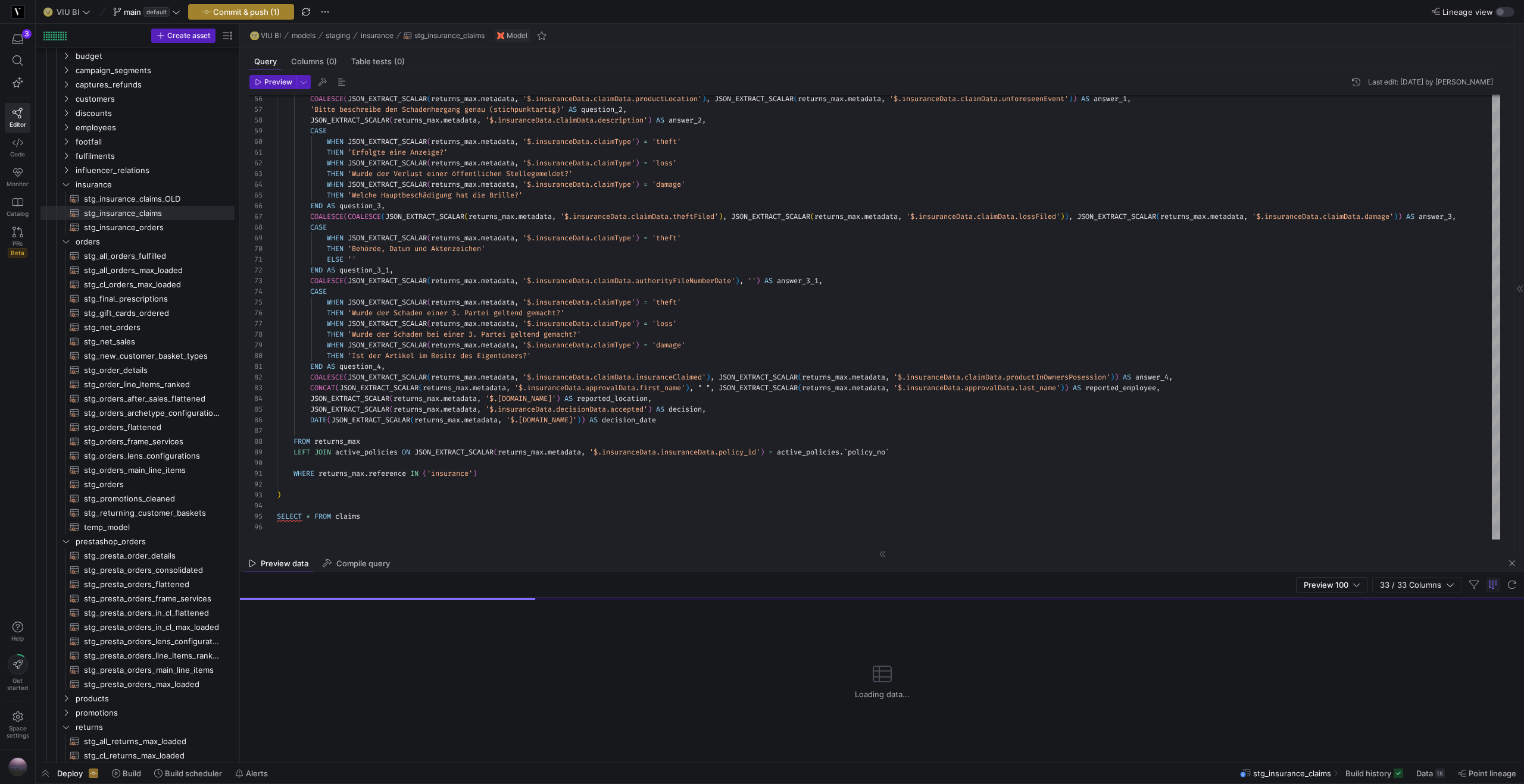
click at [259, 9] on span "Commit & push (1)" at bounding box center [246, 12] width 67 height 9
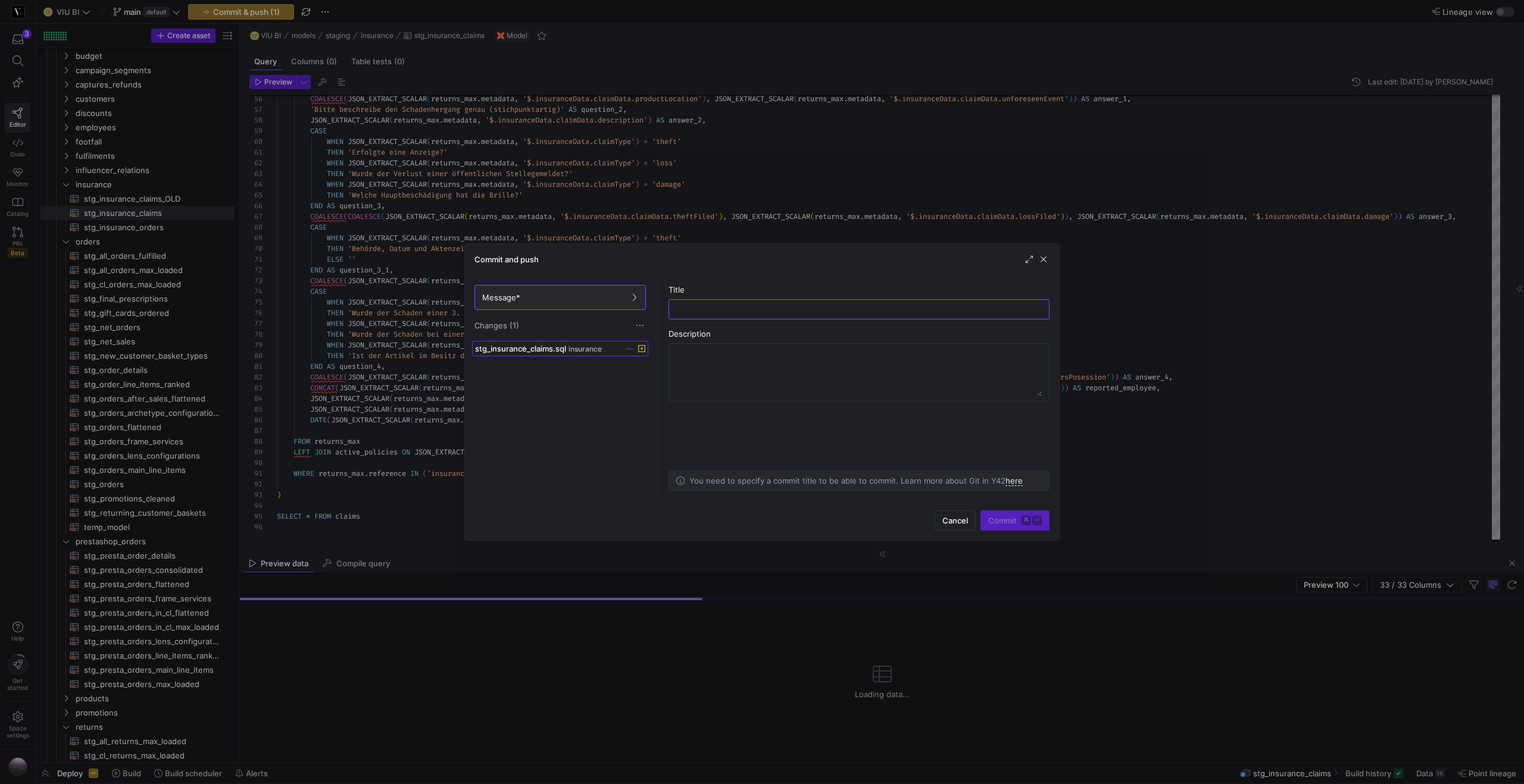
click at [611, 349] on div "stg_insurance_claims.sql insurance" at bounding box center [546, 349] width 144 height 9
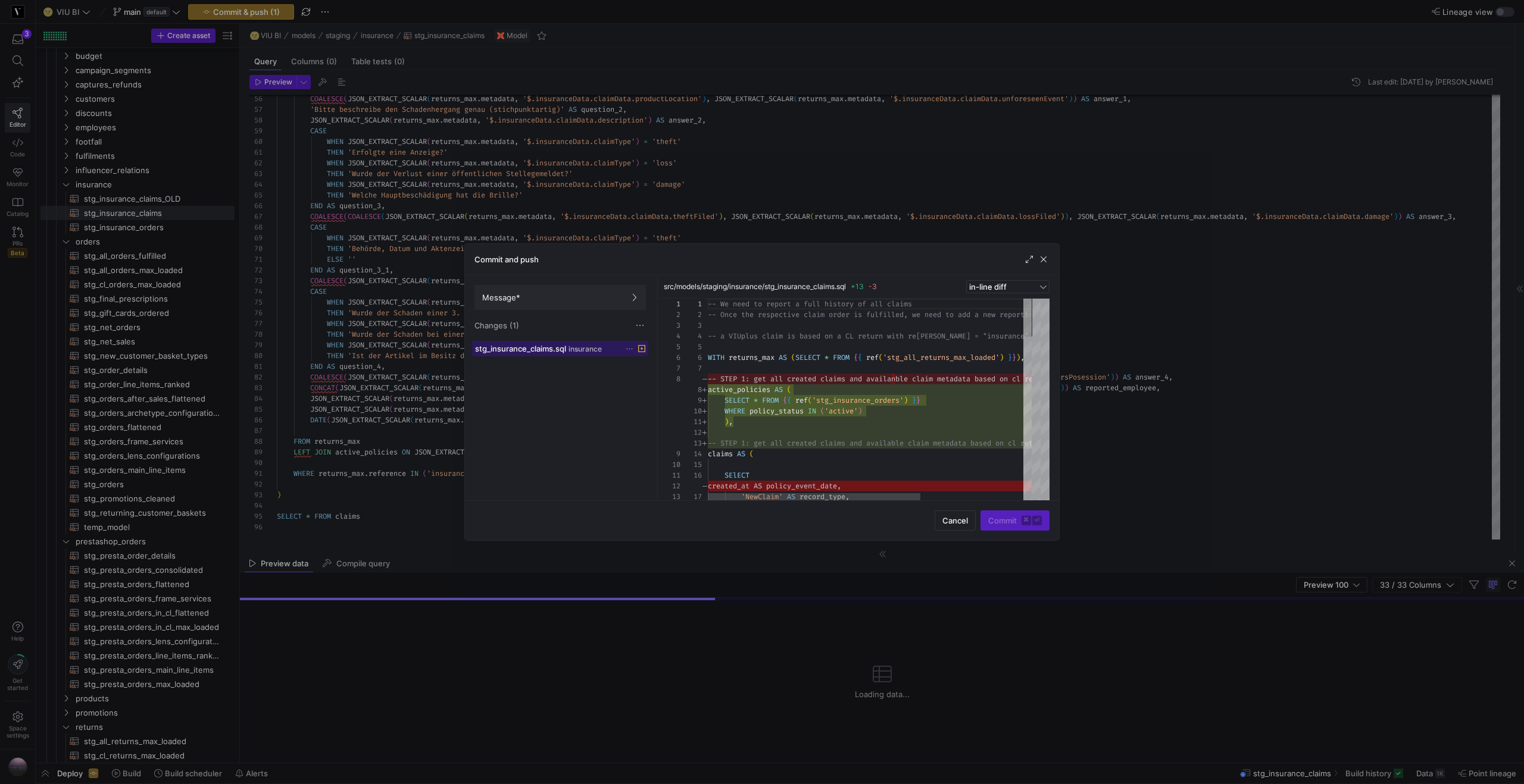
scroll to position [107, 0]
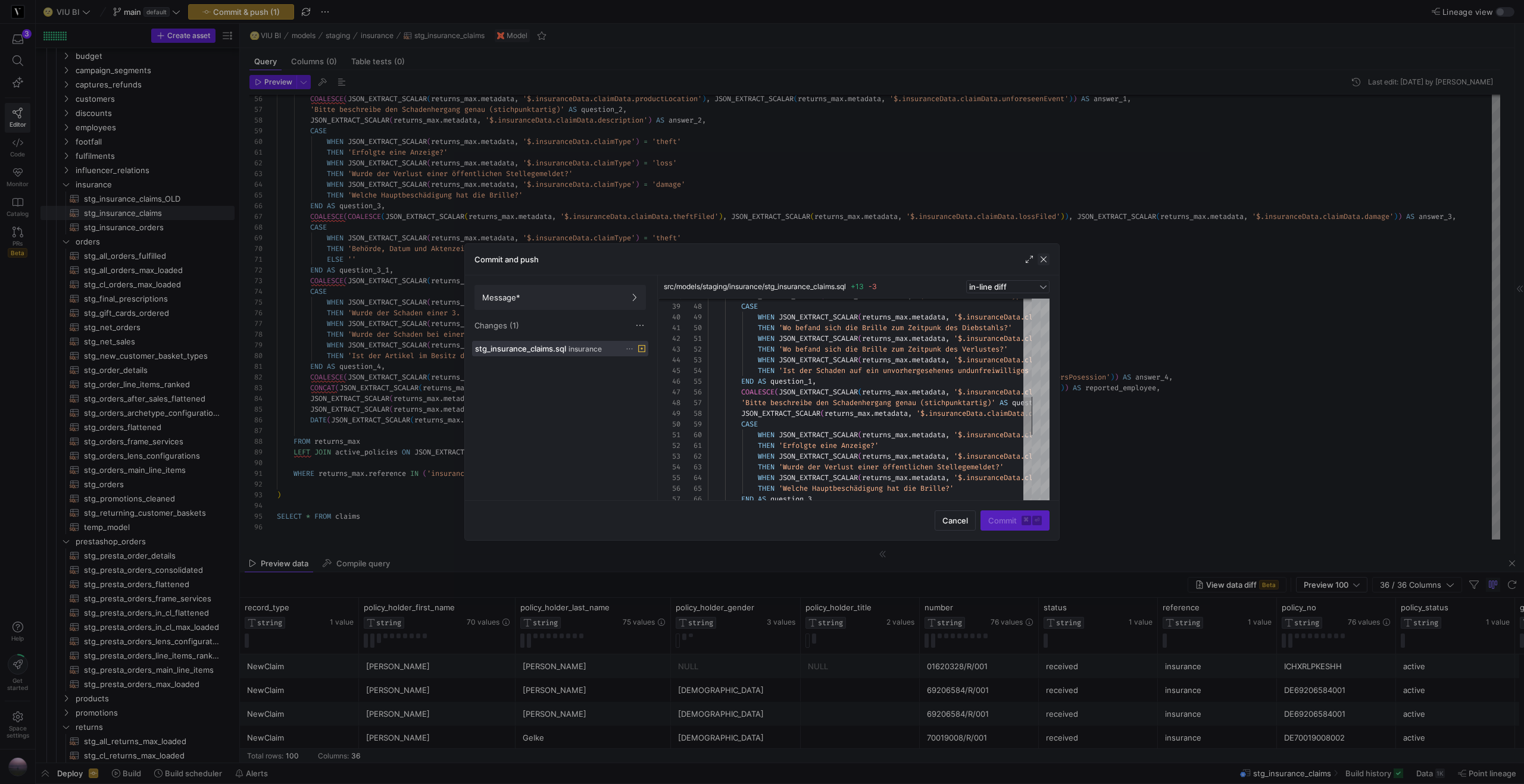
click at [1044, 262] on span "button" at bounding box center [1043, 259] width 12 height 12
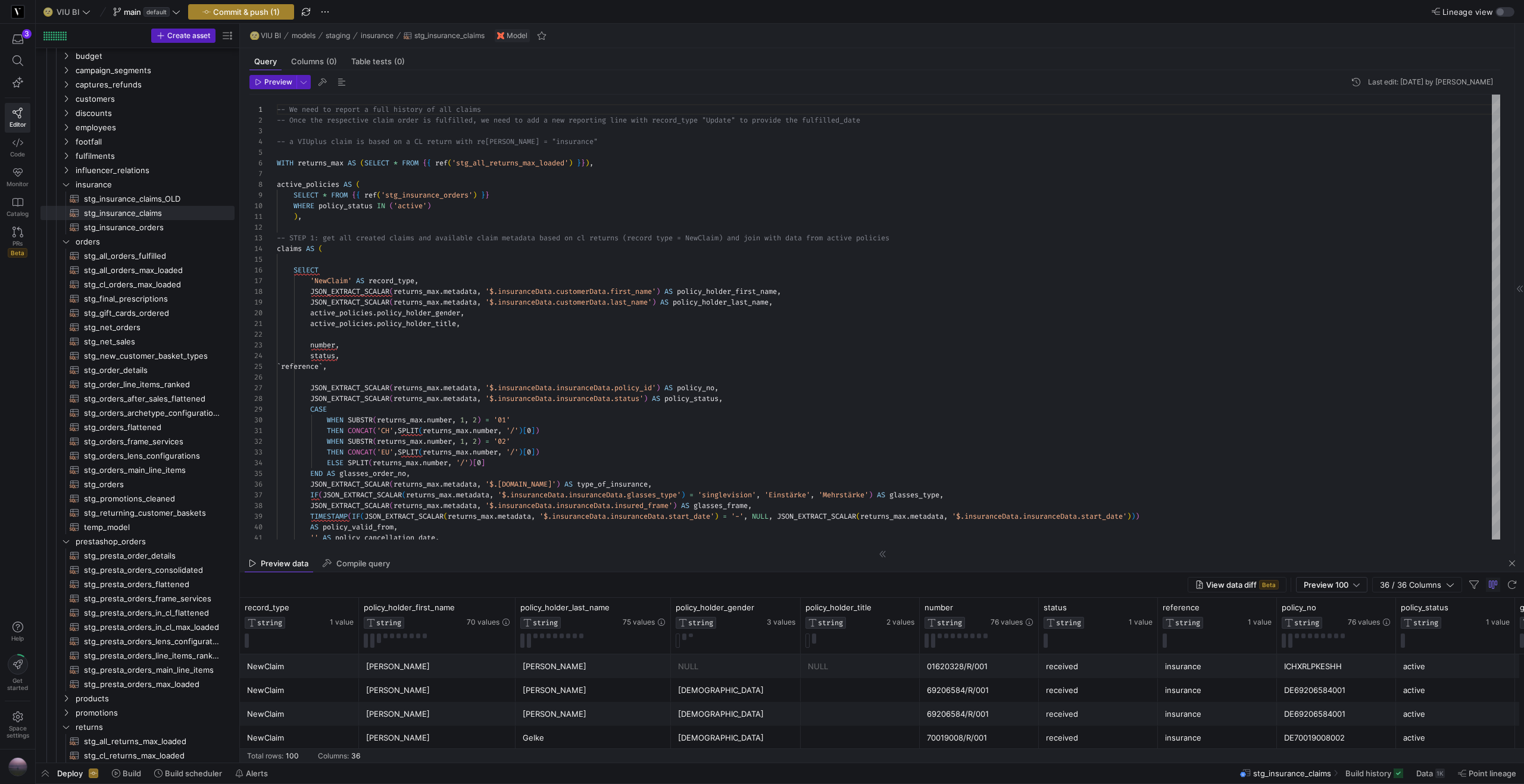
click at [253, 16] on span "button" at bounding box center [241, 12] width 105 height 14
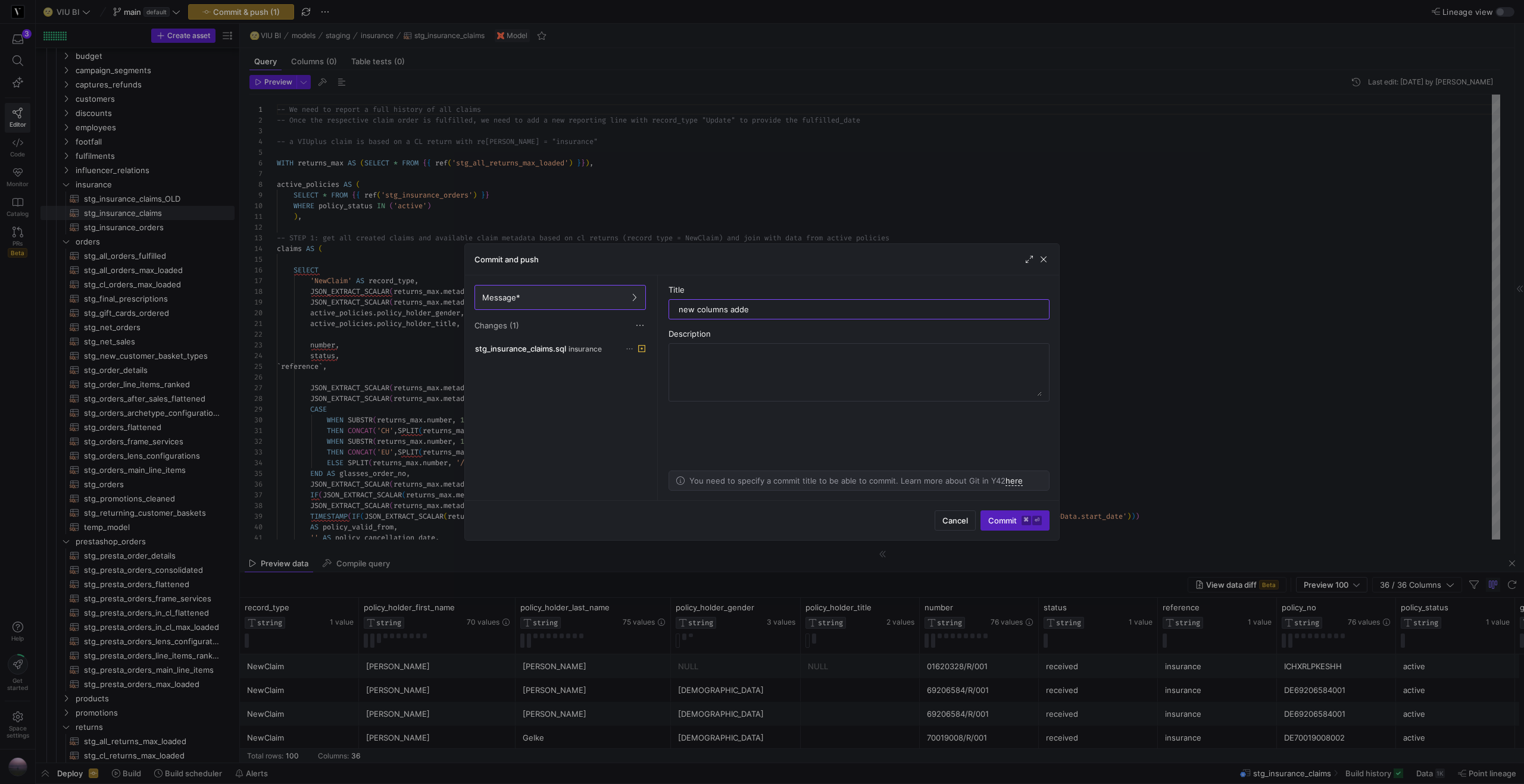
type input "new columns added"
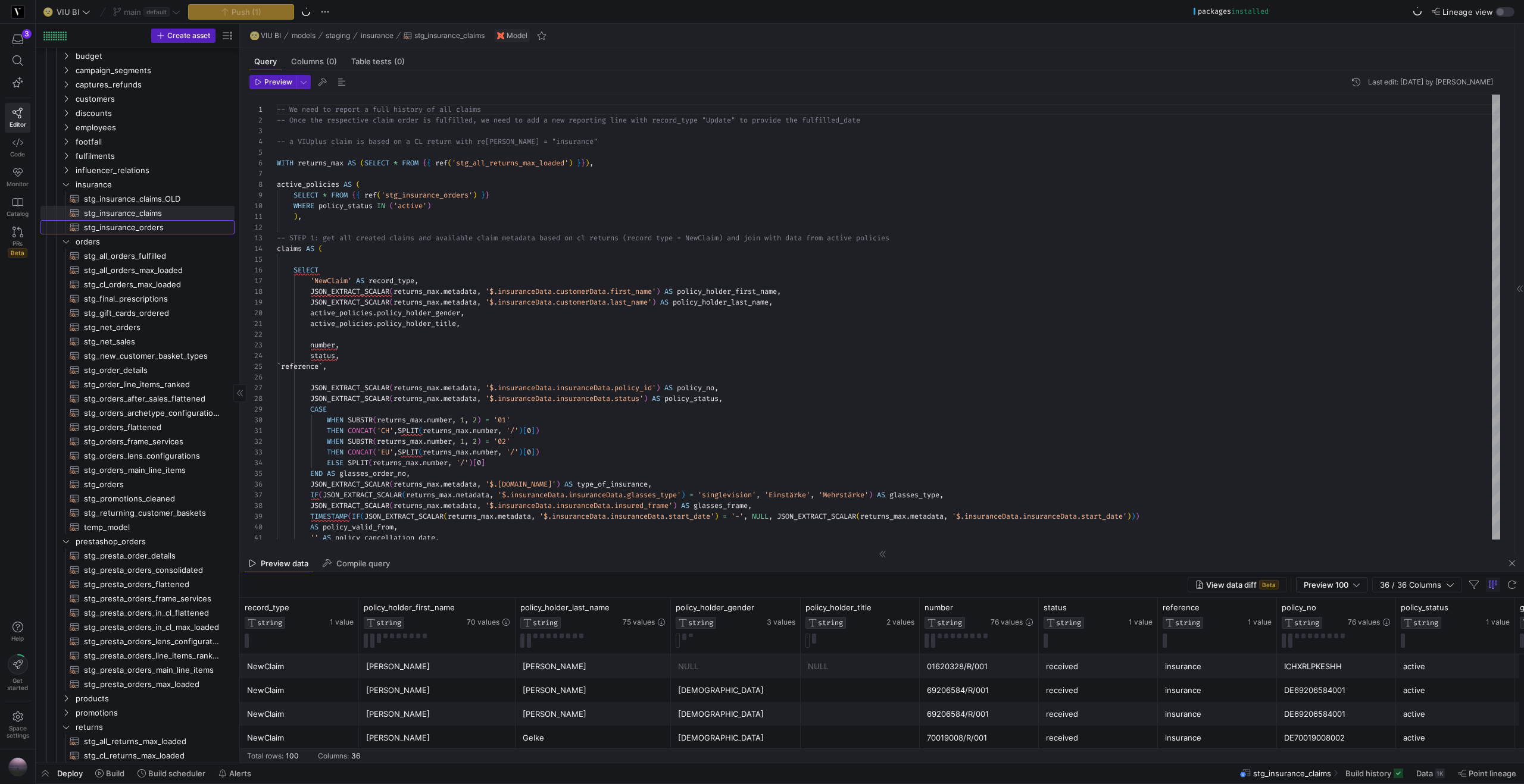
click at [127, 229] on span "stg_insurance_orders​​​​​​​​​​" at bounding box center [152, 227] width 137 height 13
type textarea "-- We need to report a full history of all policy actions, one row per policy a…"
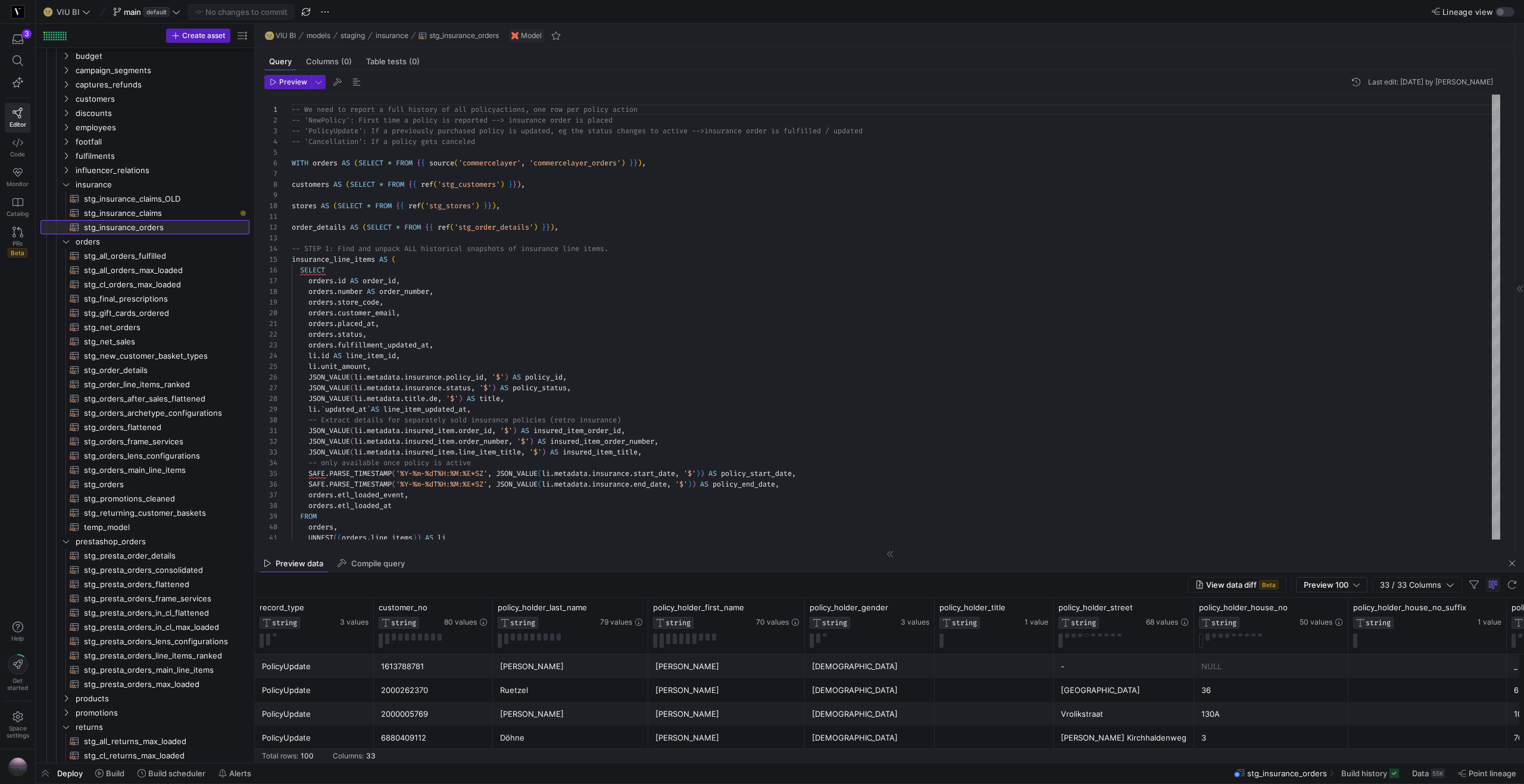
drag, startPoint x: 240, startPoint y: 191, endPoint x: 255, endPoint y: 190, distance: 15.0
click at [255, 190] on as-split "Create asset Drag here to set row groups Drag here to set column labels Group 1…" at bounding box center [779, 393] width 1488 height 739
